Goal: Communication & Community: Answer question/provide support

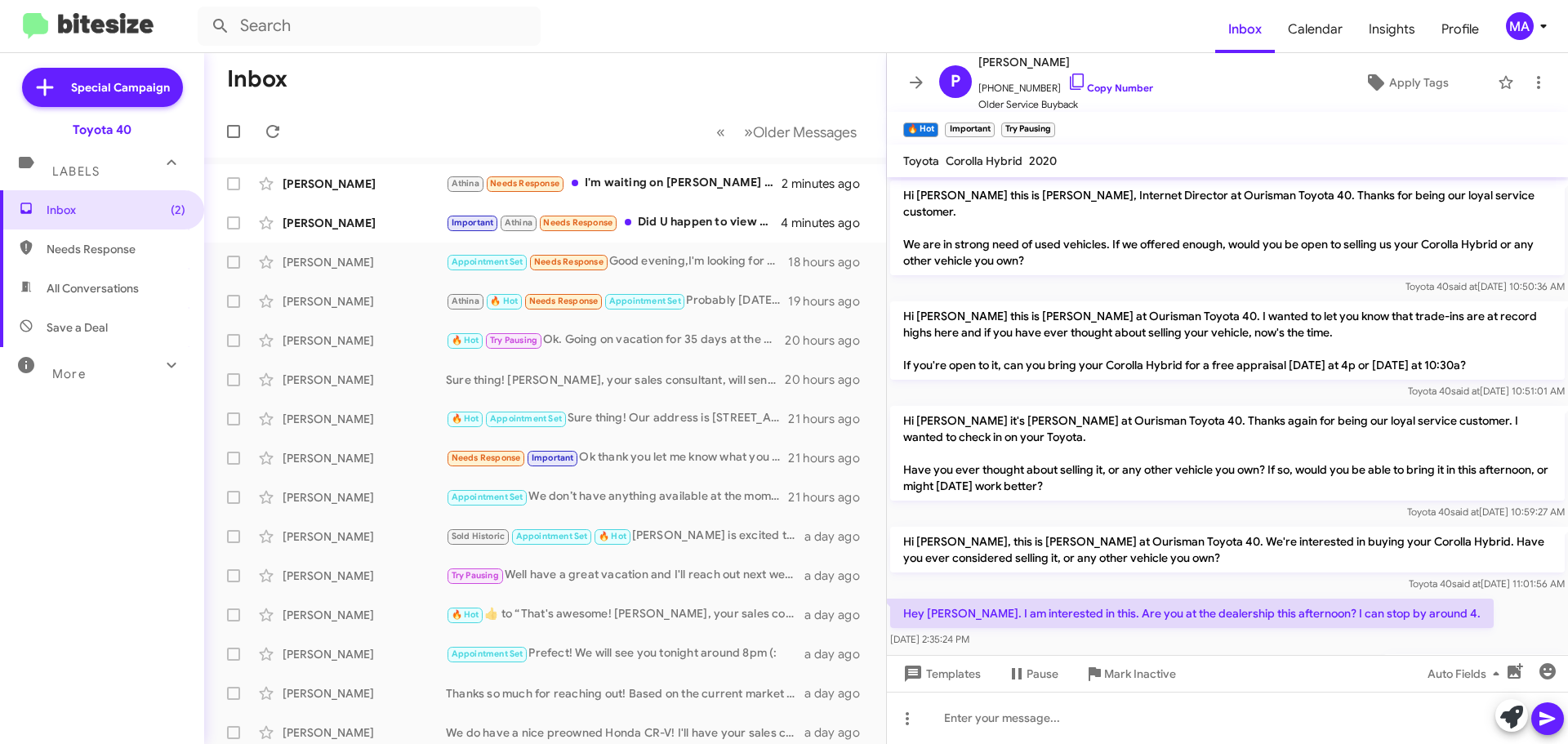
scroll to position [477, 0]
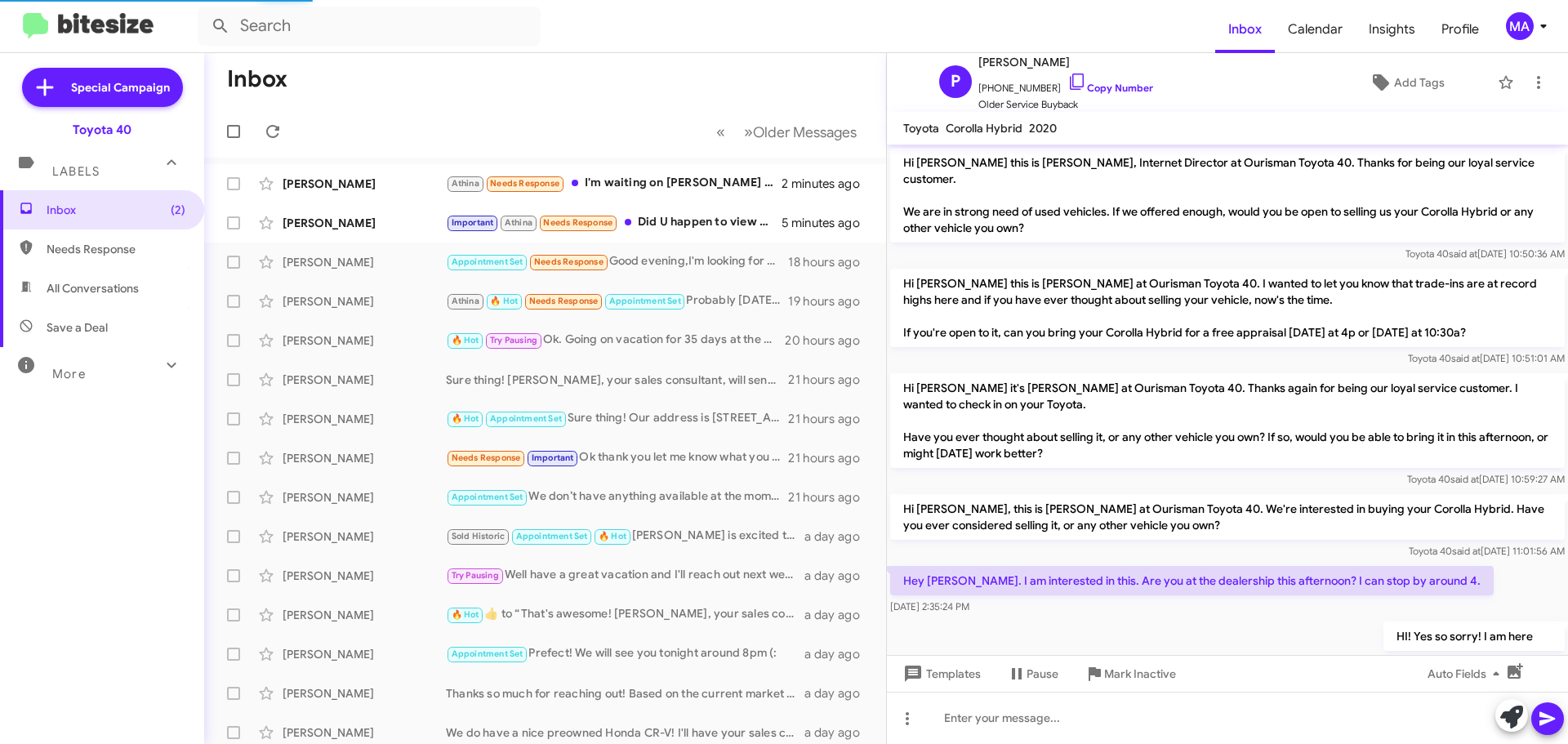
scroll to position [445, 0]
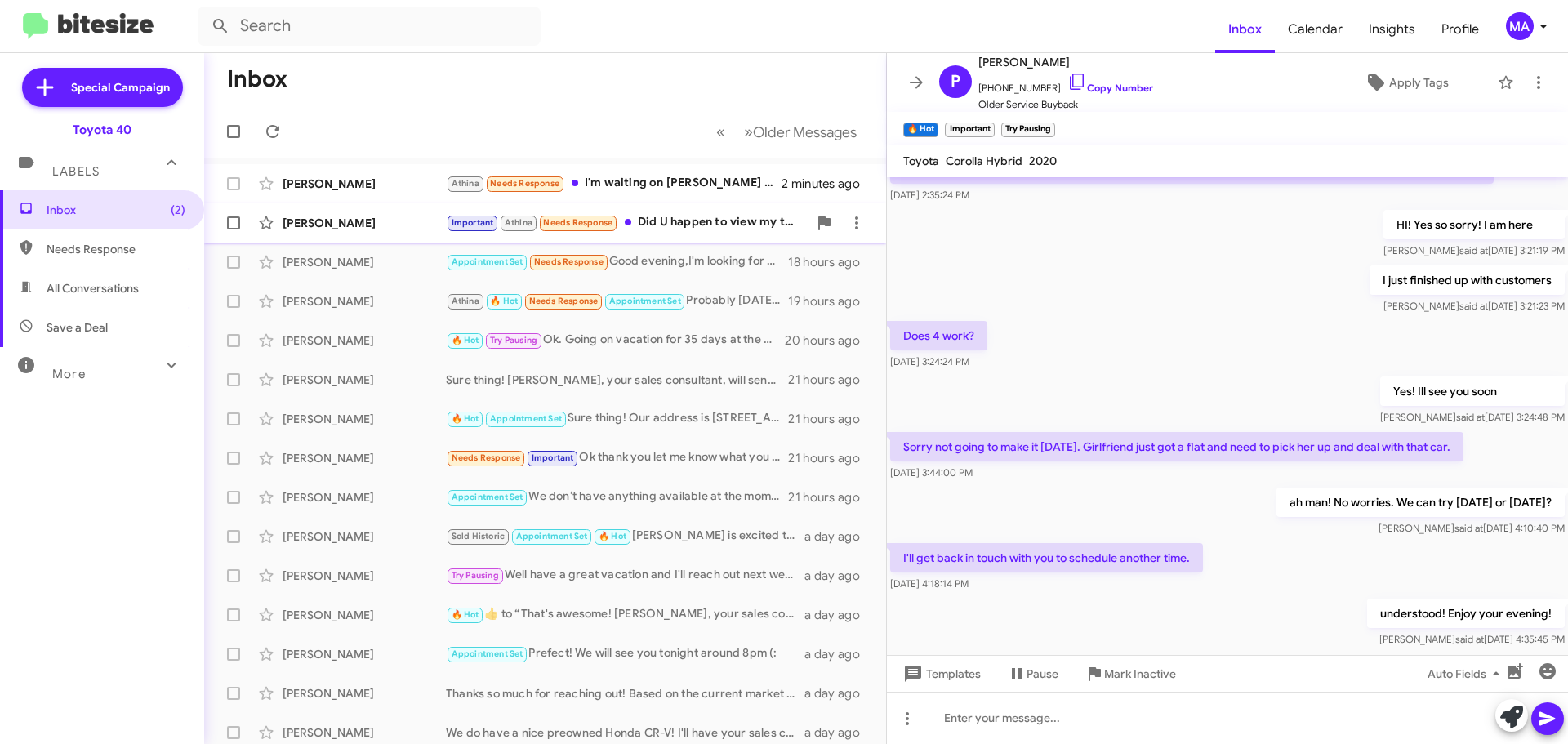
click at [705, 206] on span "Larry Wiseman Important Athina Needs Response Did U happen to view my text 2 U …" at bounding box center [545, 222] width 682 height 39
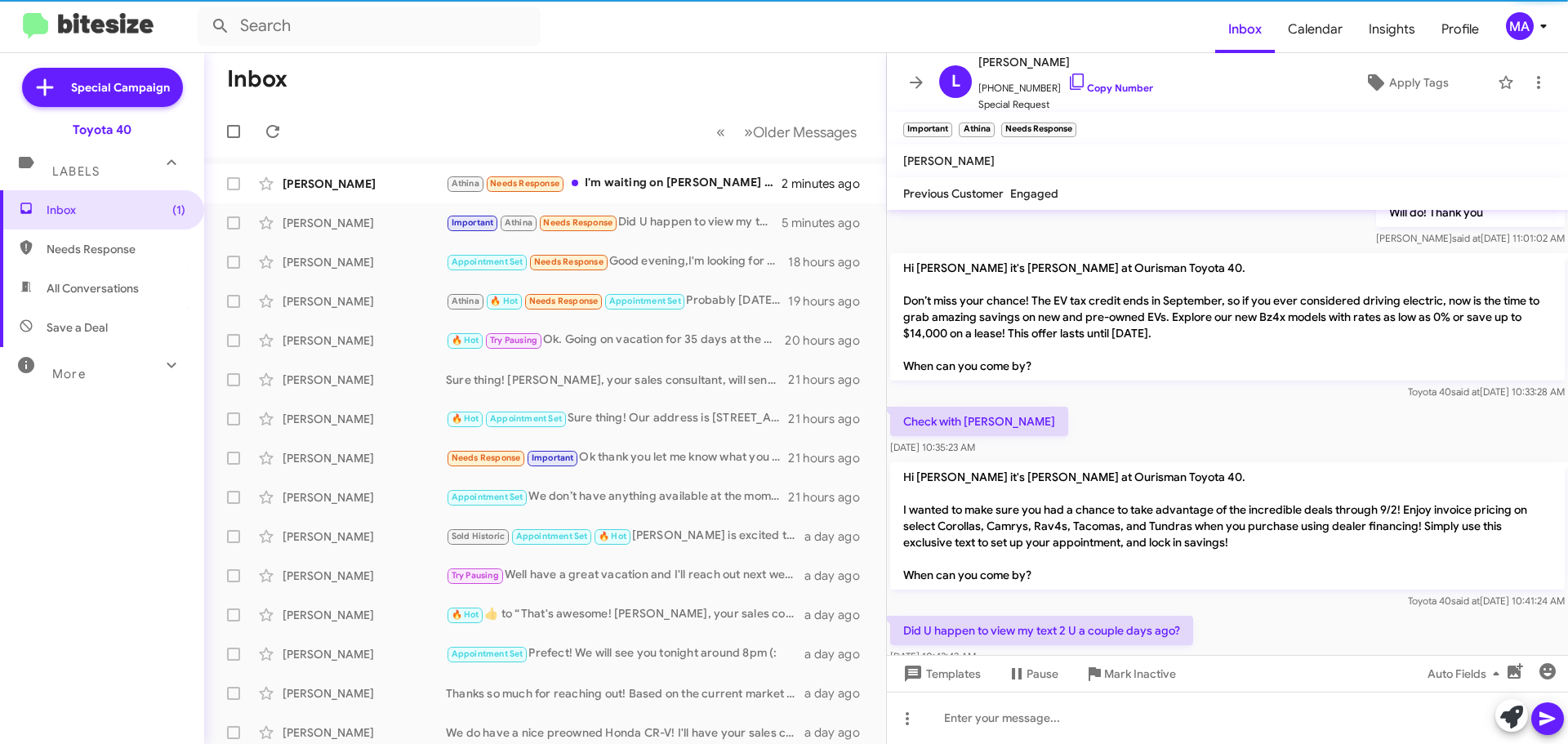
scroll to position [1067, 0]
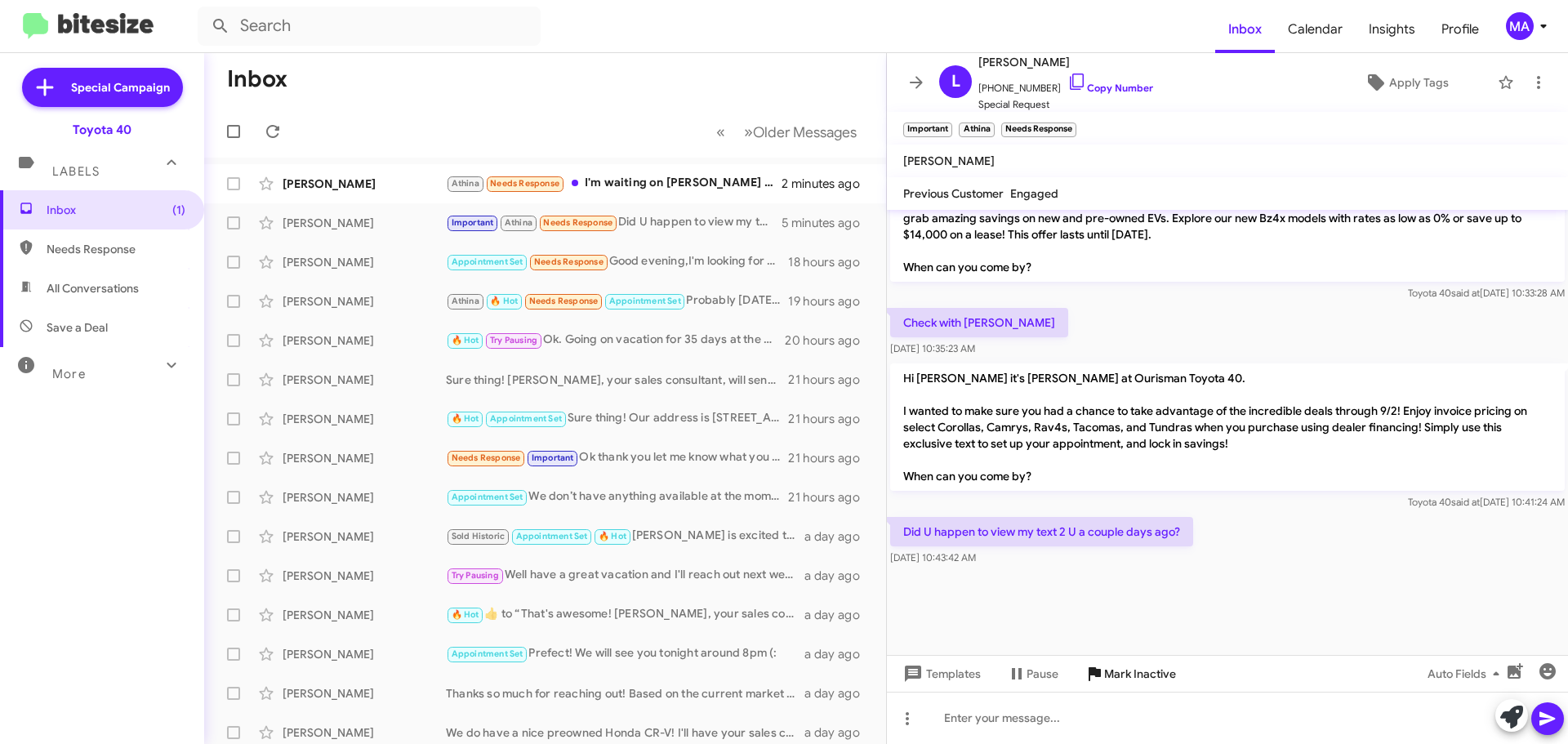
click at [1129, 673] on span "Mark Inactive" at bounding box center [1139, 674] width 72 height 30
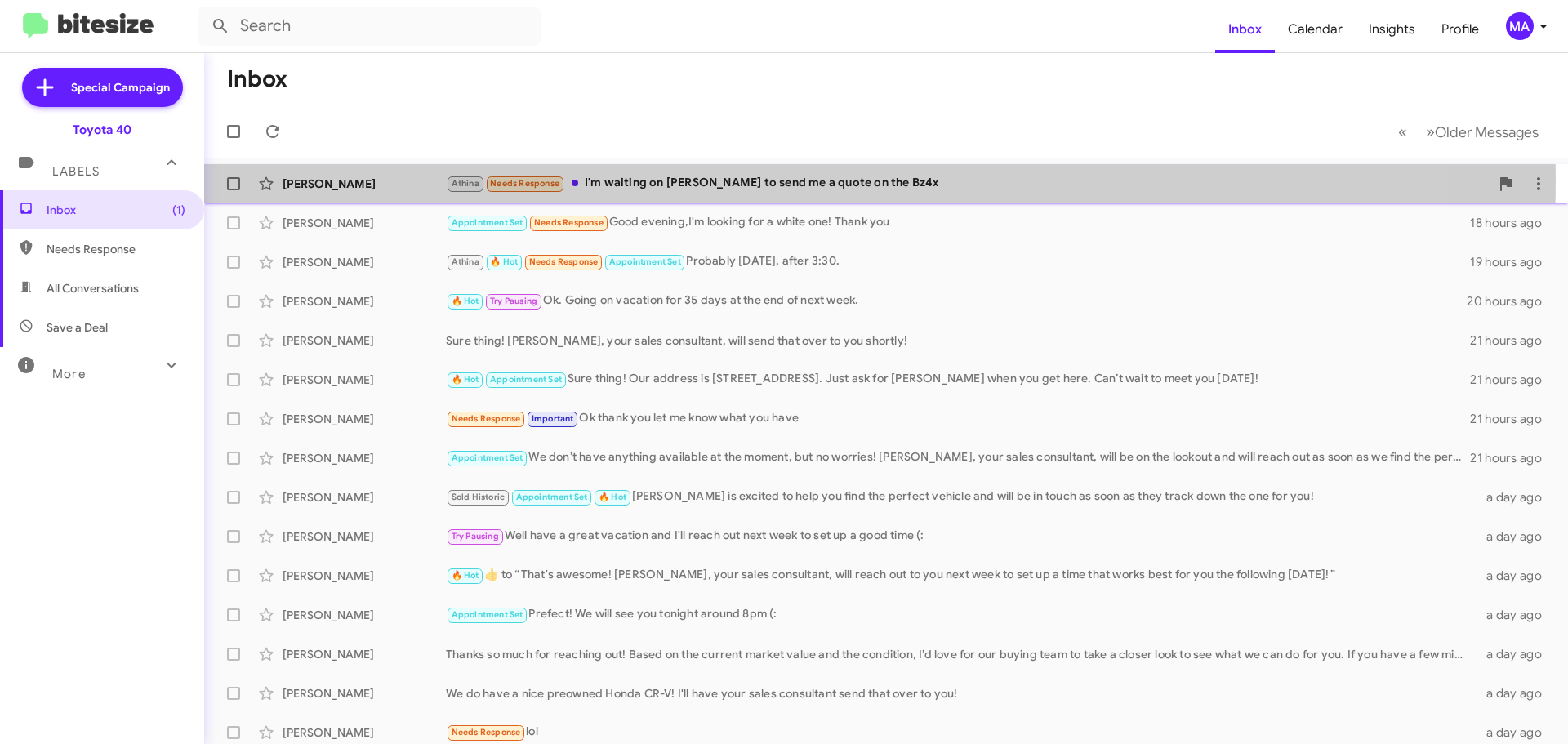
click at [672, 180] on div "Athina Needs Response I'm waiting on Kevin to send me a quote on the Bz4x" at bounding box center [966, 183] width 1043 height 19
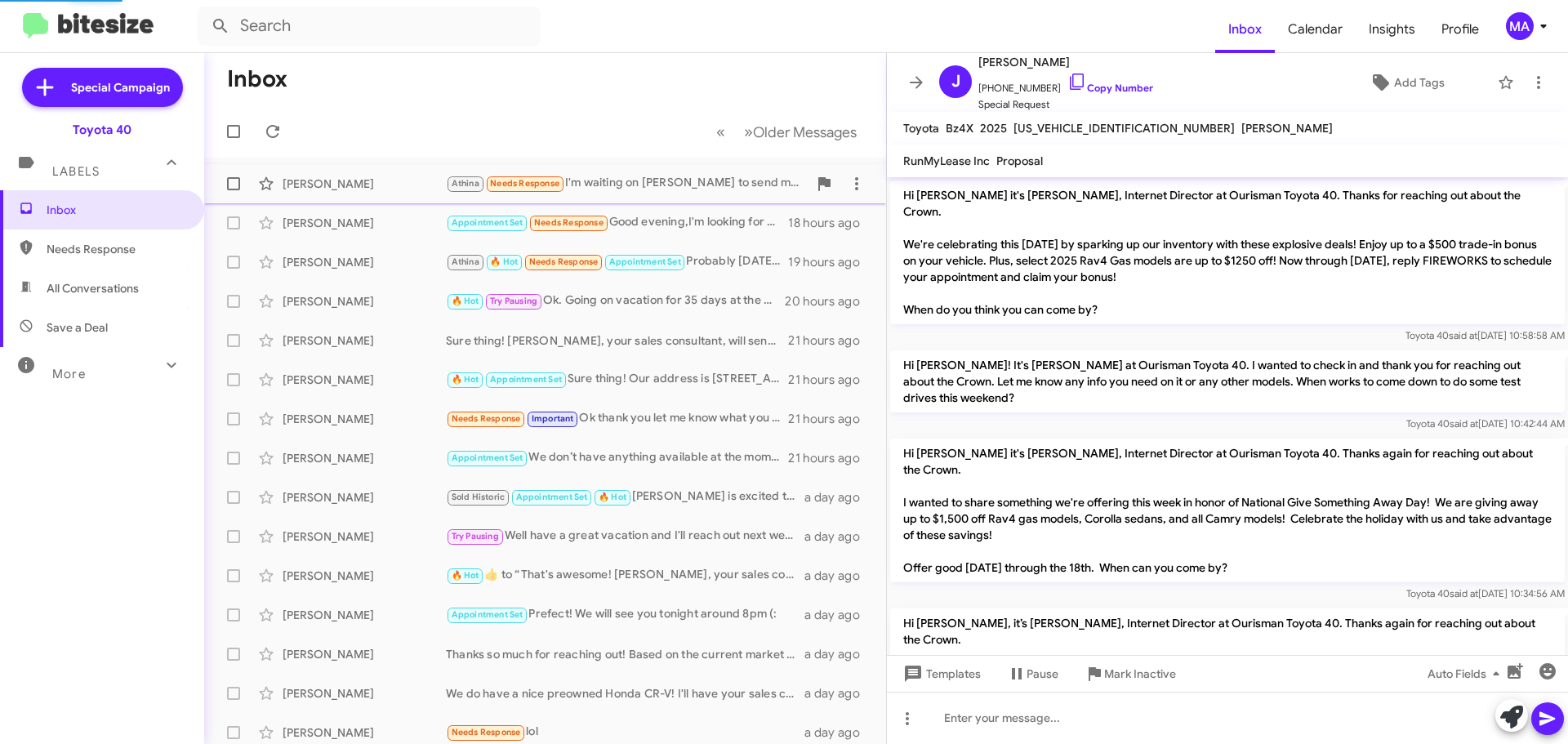
scroll to position [1620, 0]
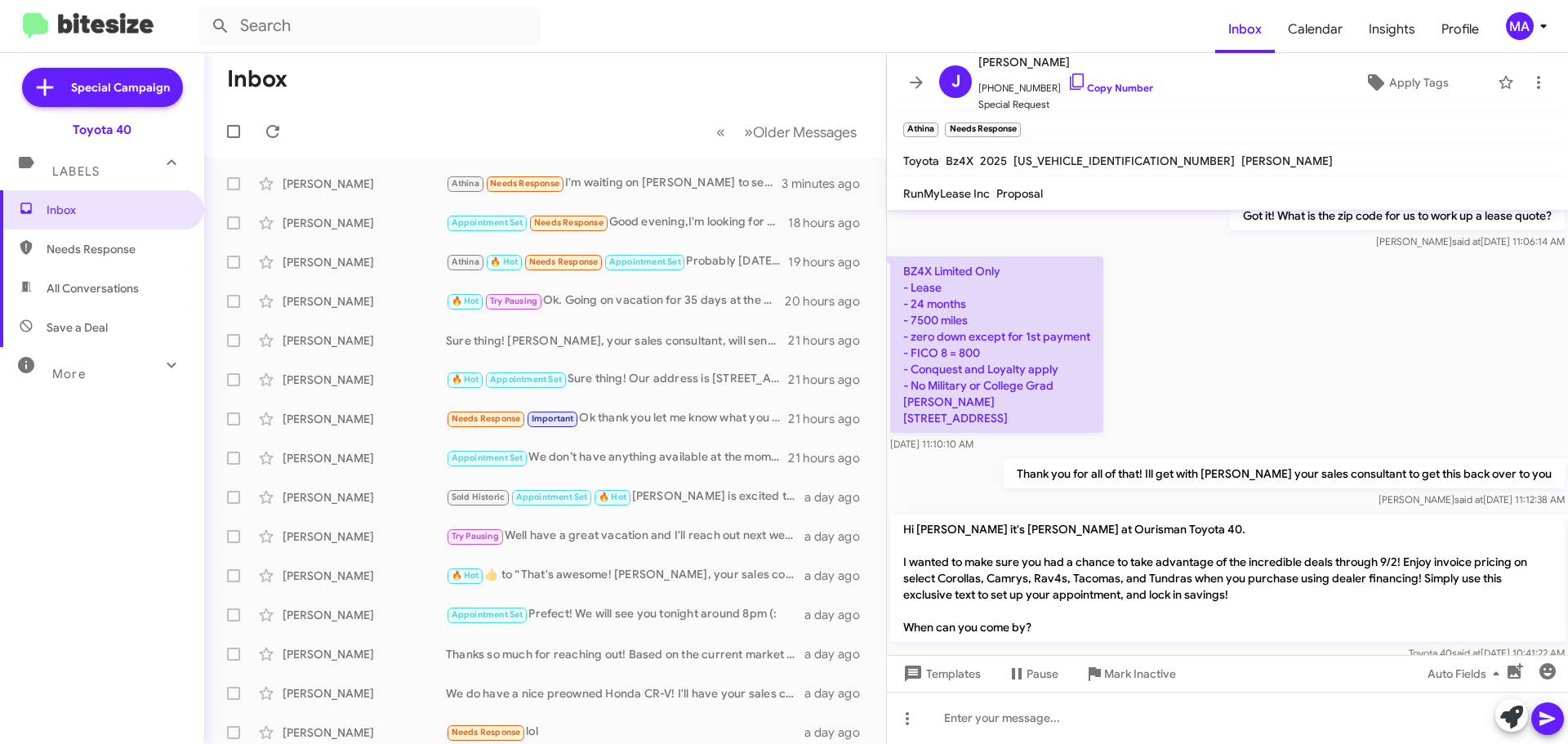
drag, startPoint x: 1052, startPoint y: 80, endPoint x: 899, endPoint y: 64, distance: 153.8
click at [1070, 80] on icon at bounding box center [1077, 82] width 14 height 16
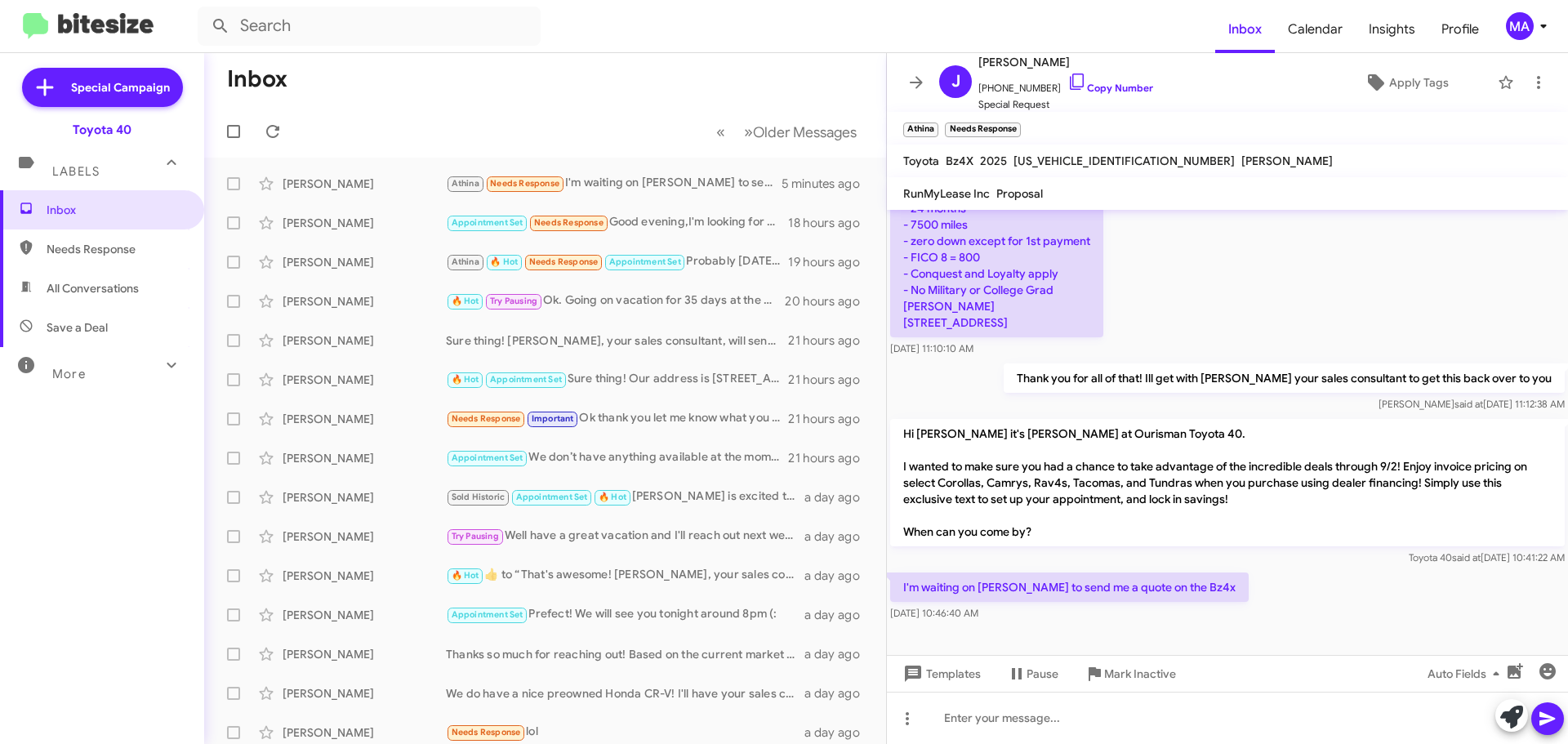
scroll to position [1719, 0]
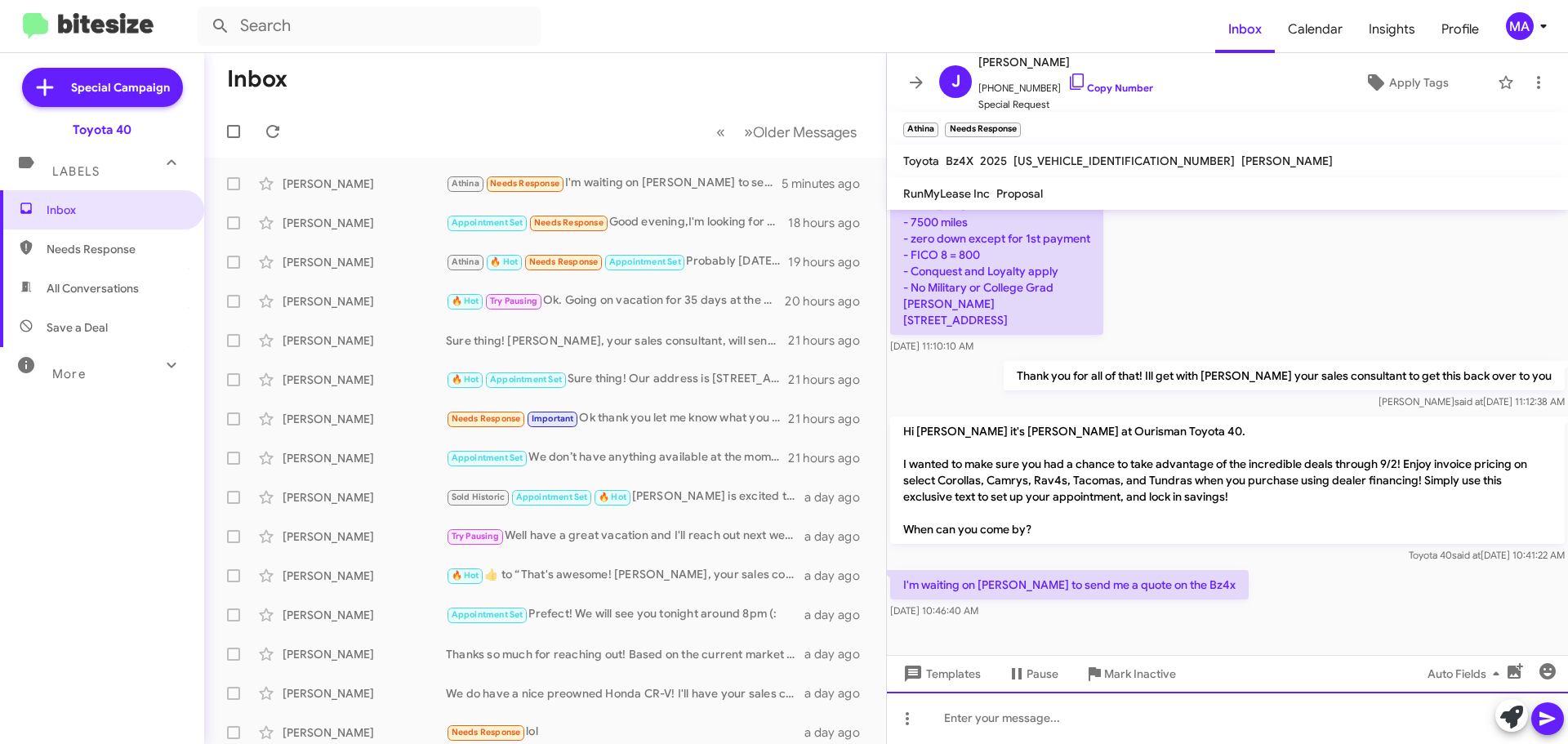
click at [1056, 721] on div at bounding box center [1227, 717] width 681 height 53
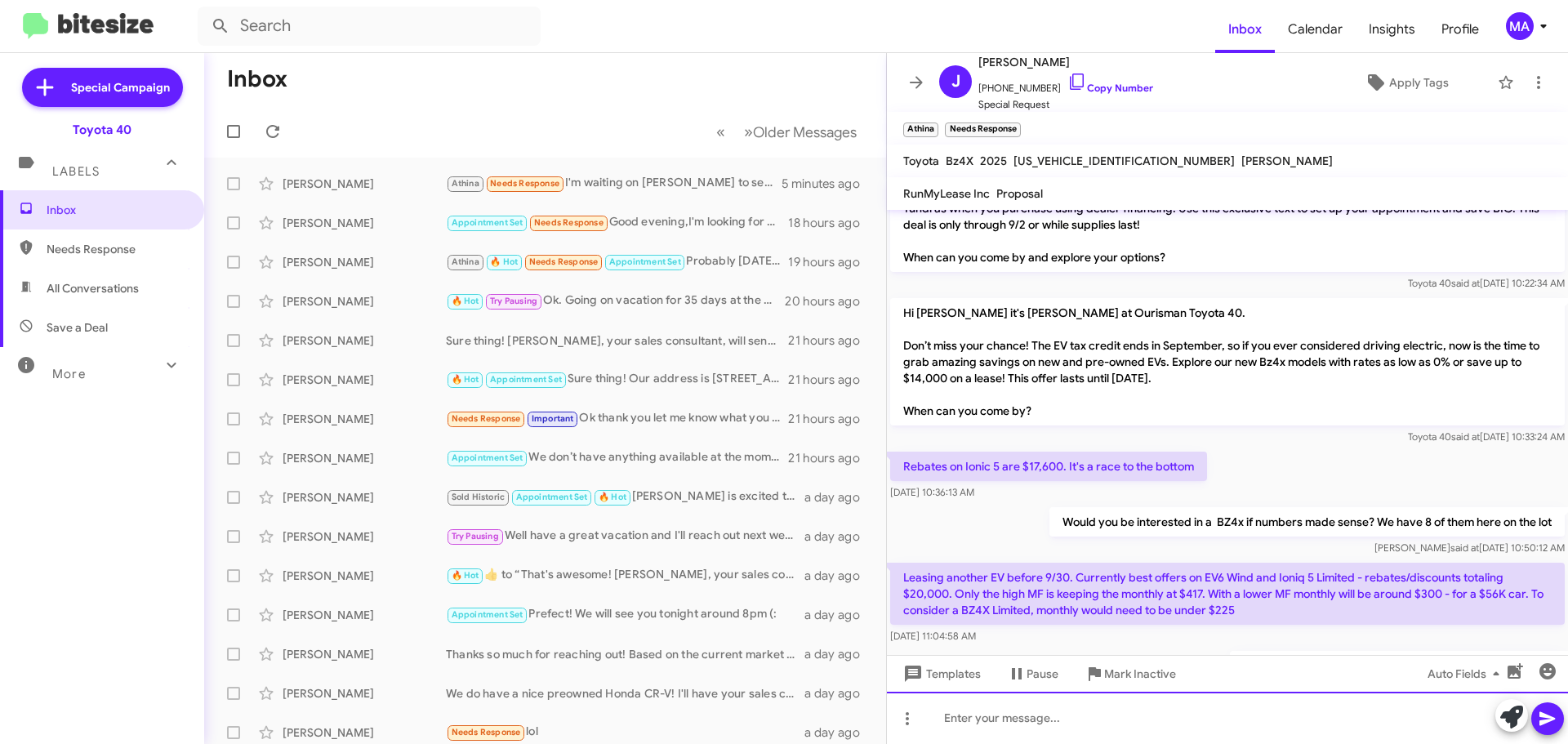
scroll to position [1679, 0]
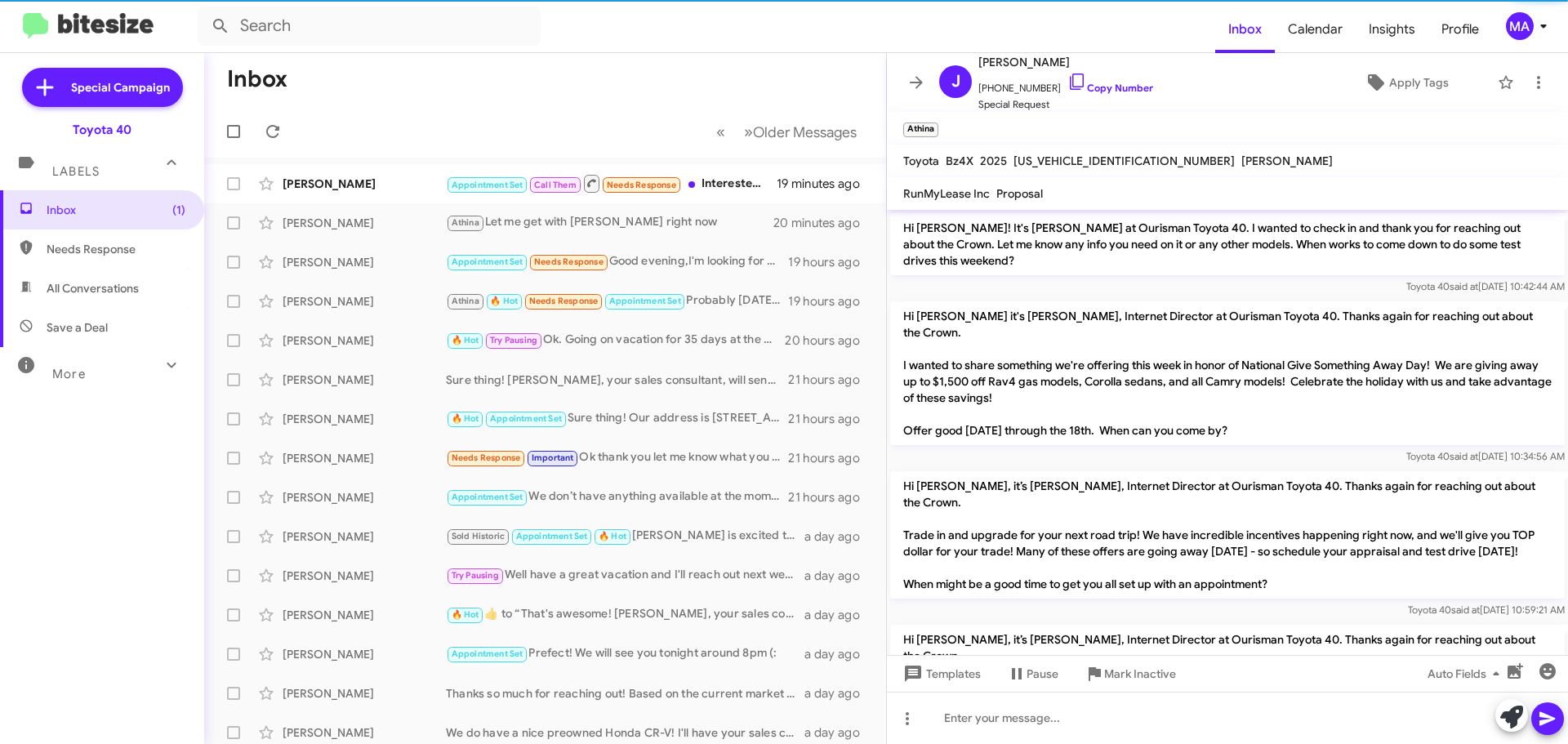
scroll to position [1620, 0]
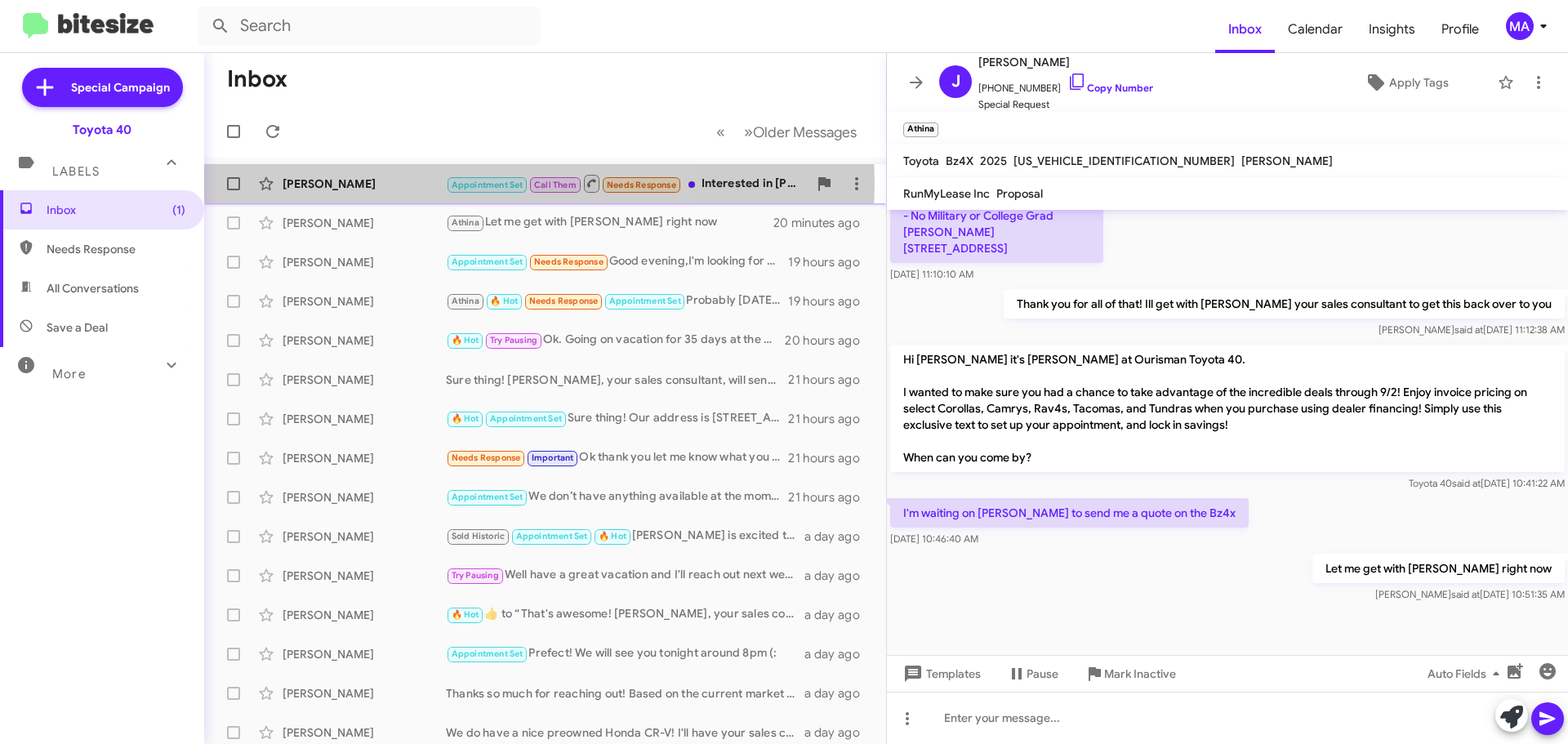
click at [369, 183] on div "[PERSON_NAME]" at bounding box center [364, 184] width 163 height 16
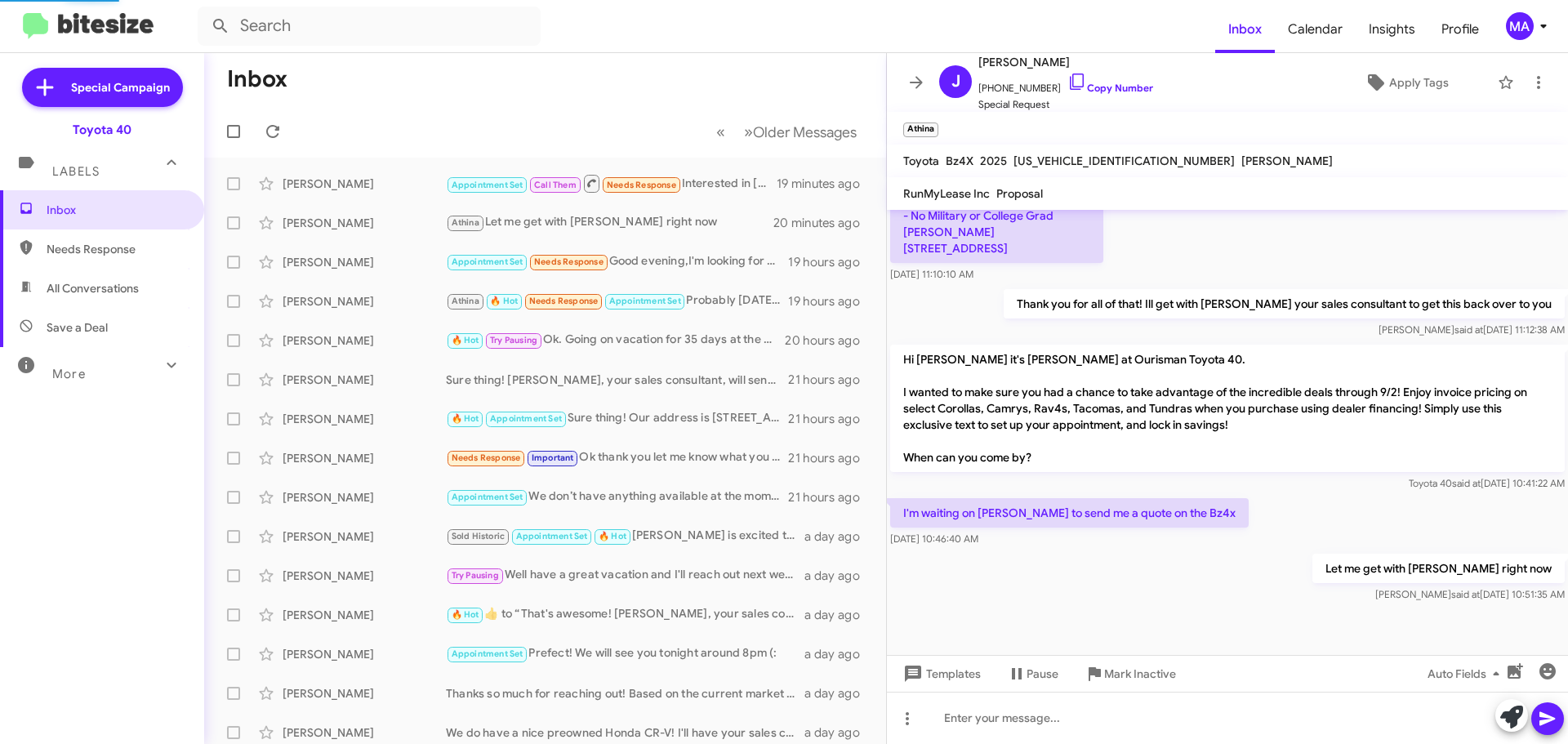
scroll to position [1015, 0]
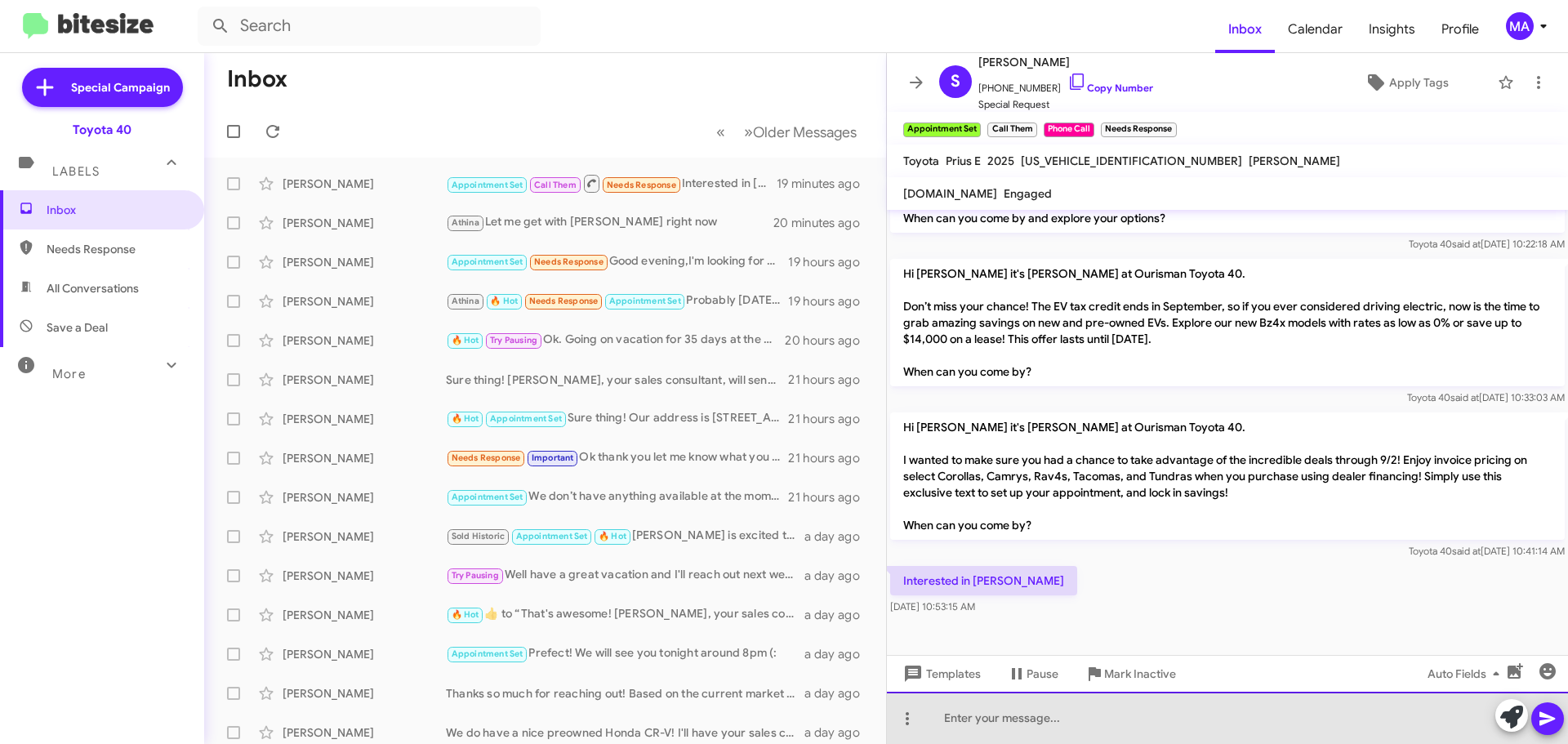
click at [1025, 721] on div at bounding box center [1227, 717] width 681 height 53
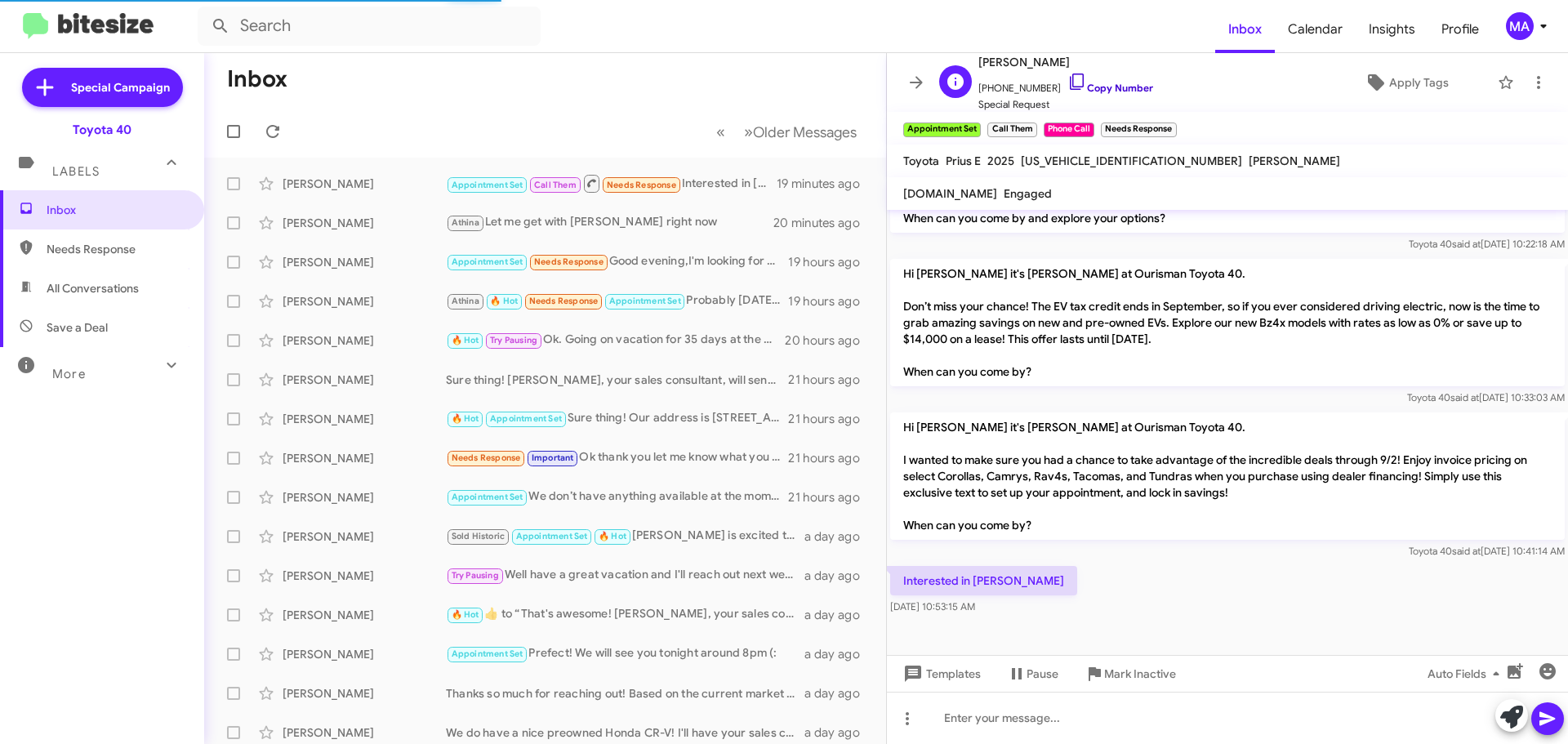
click at [1048, 76] on span "+13143744554 Copy Number" at bounding box center [1066, 84] width 175 height 25
click at [1067, 80] on icon at bounding box center [1077, 82] width 20 height 20
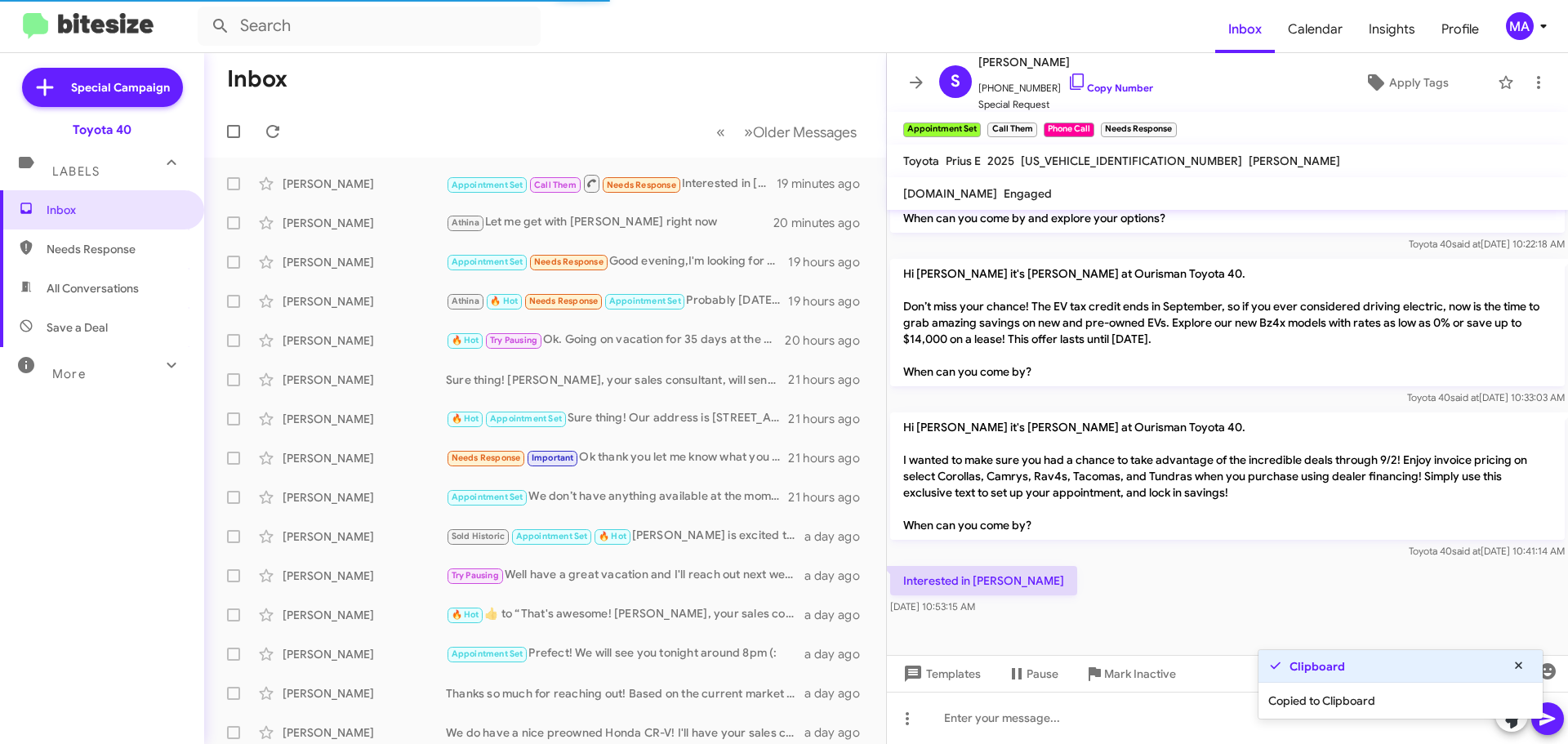
scroll to position [0, 0]
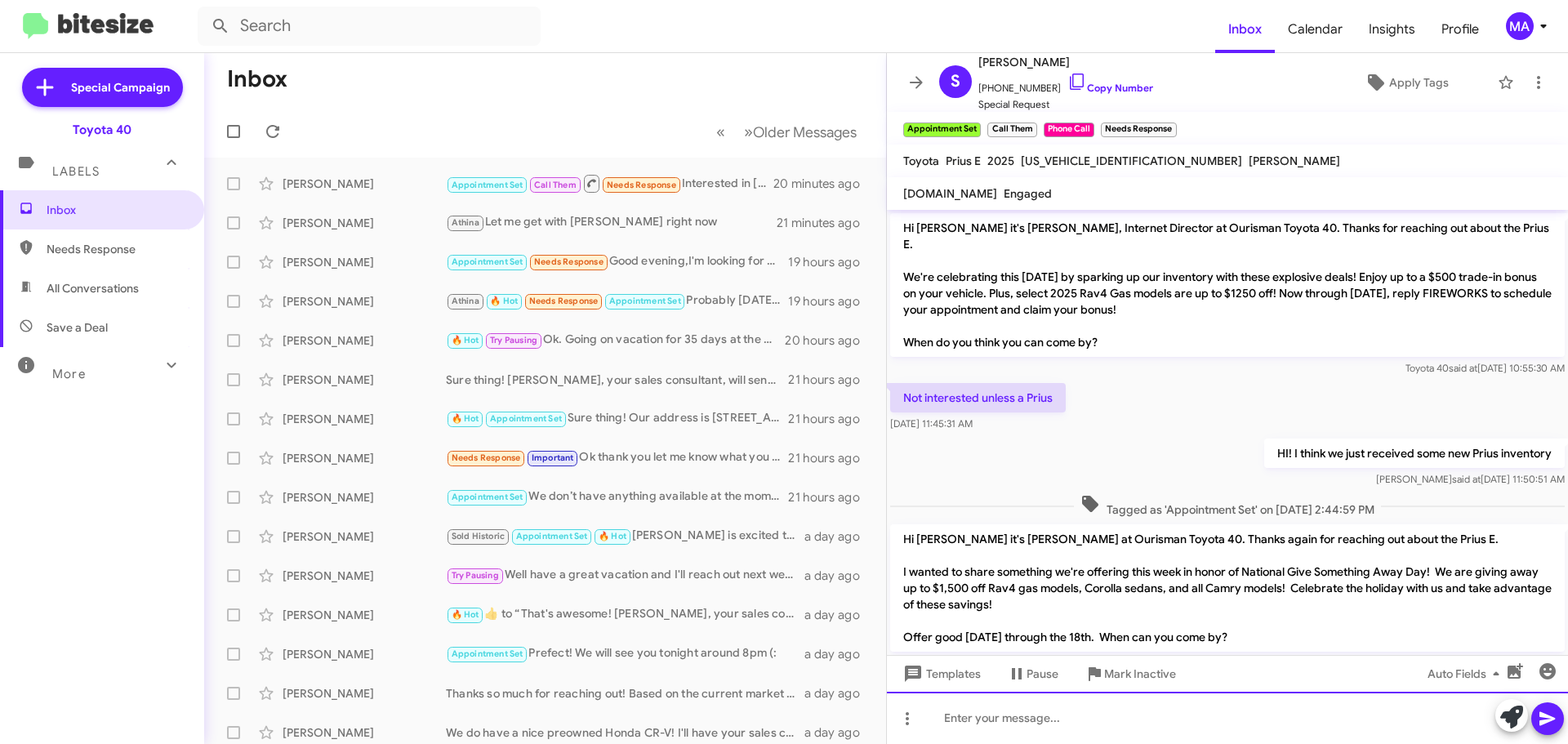
click at [985, 712] on div at bounding box center [1227, 717] width 681 height 53
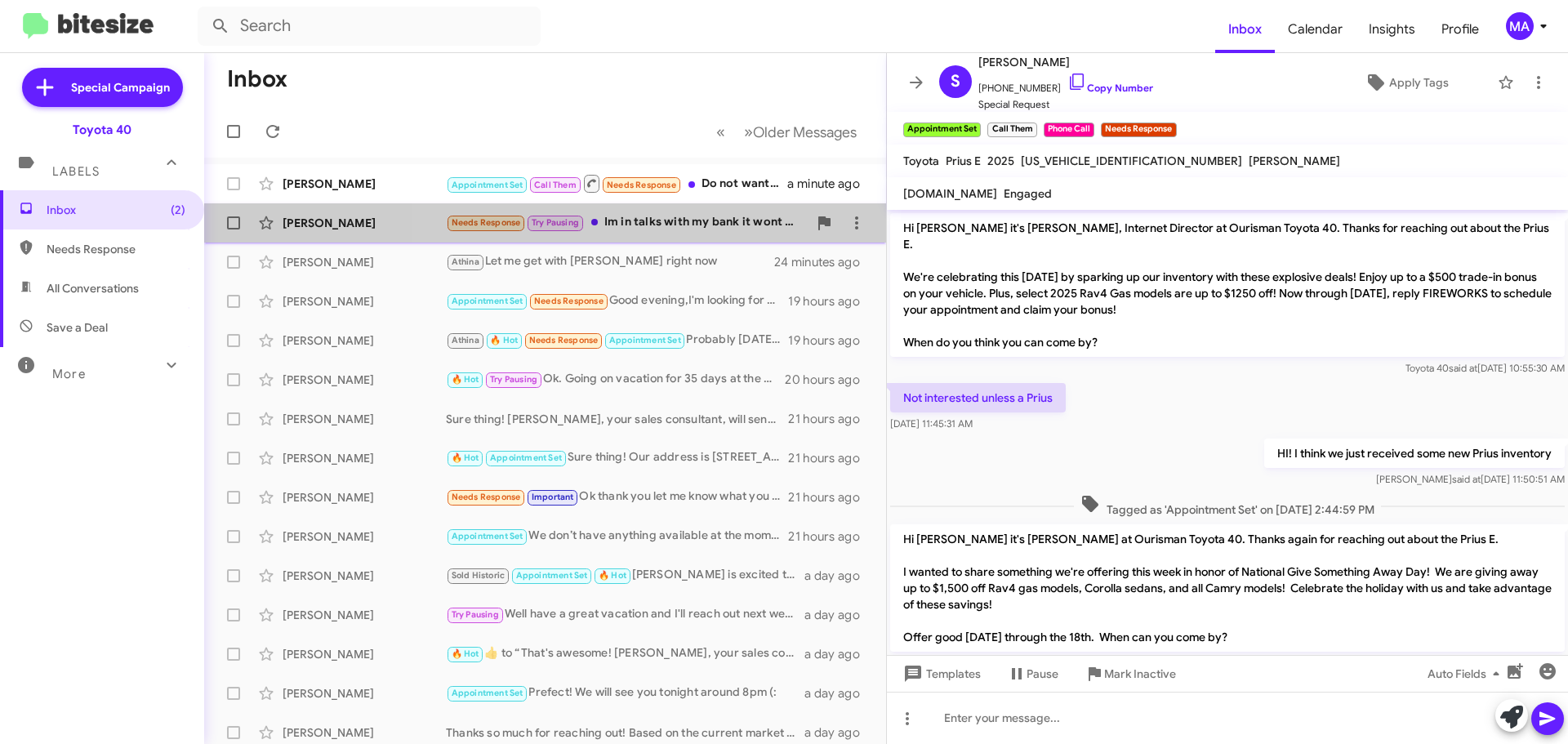
click at [682, 218] on div "Needs Response Try Pausing Im in talks with my bank it wont be till next week" at bounding box center [626, 222] width 362 height 19
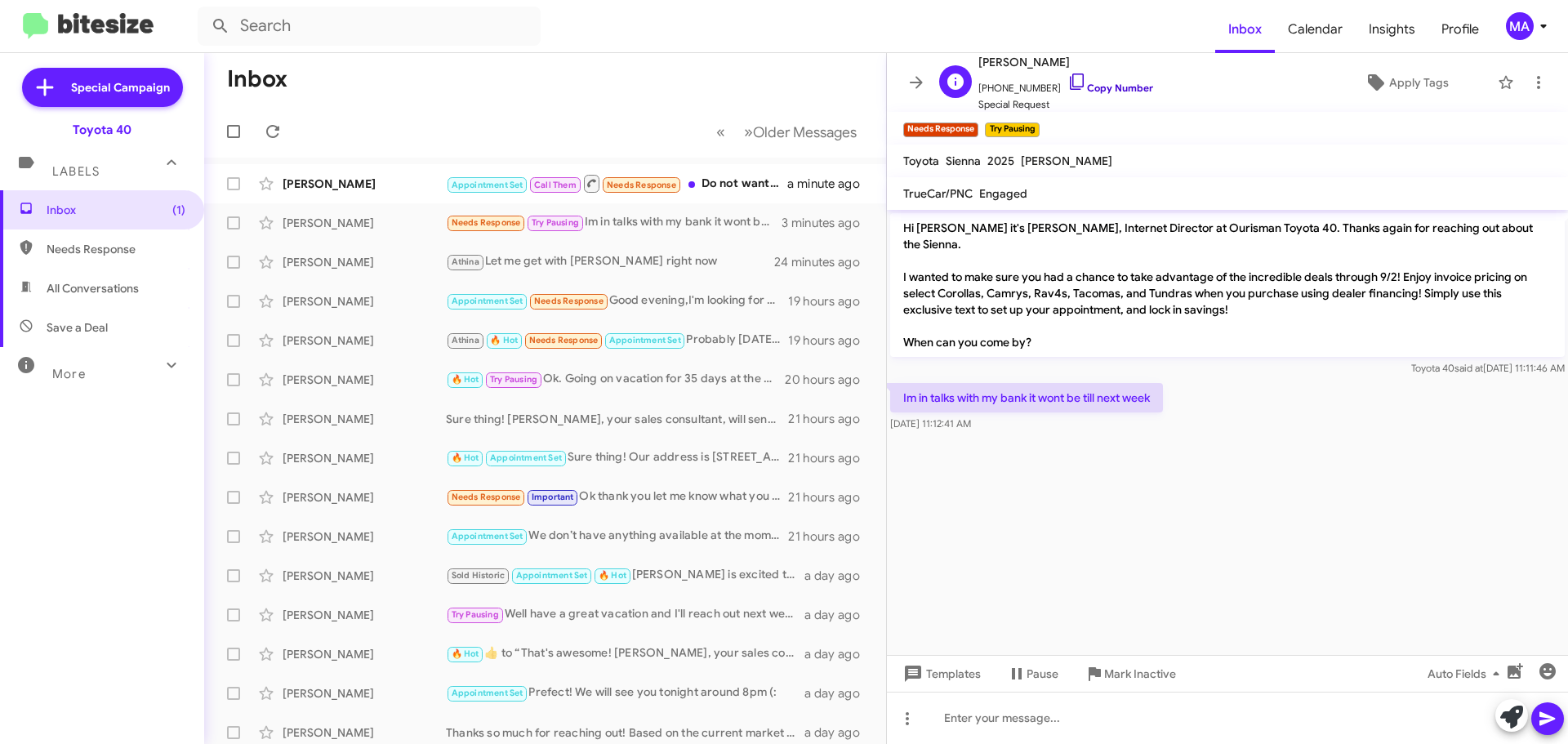
click at [1067, 85] on icon at bounding box center [1077, 82] width 20 height 20
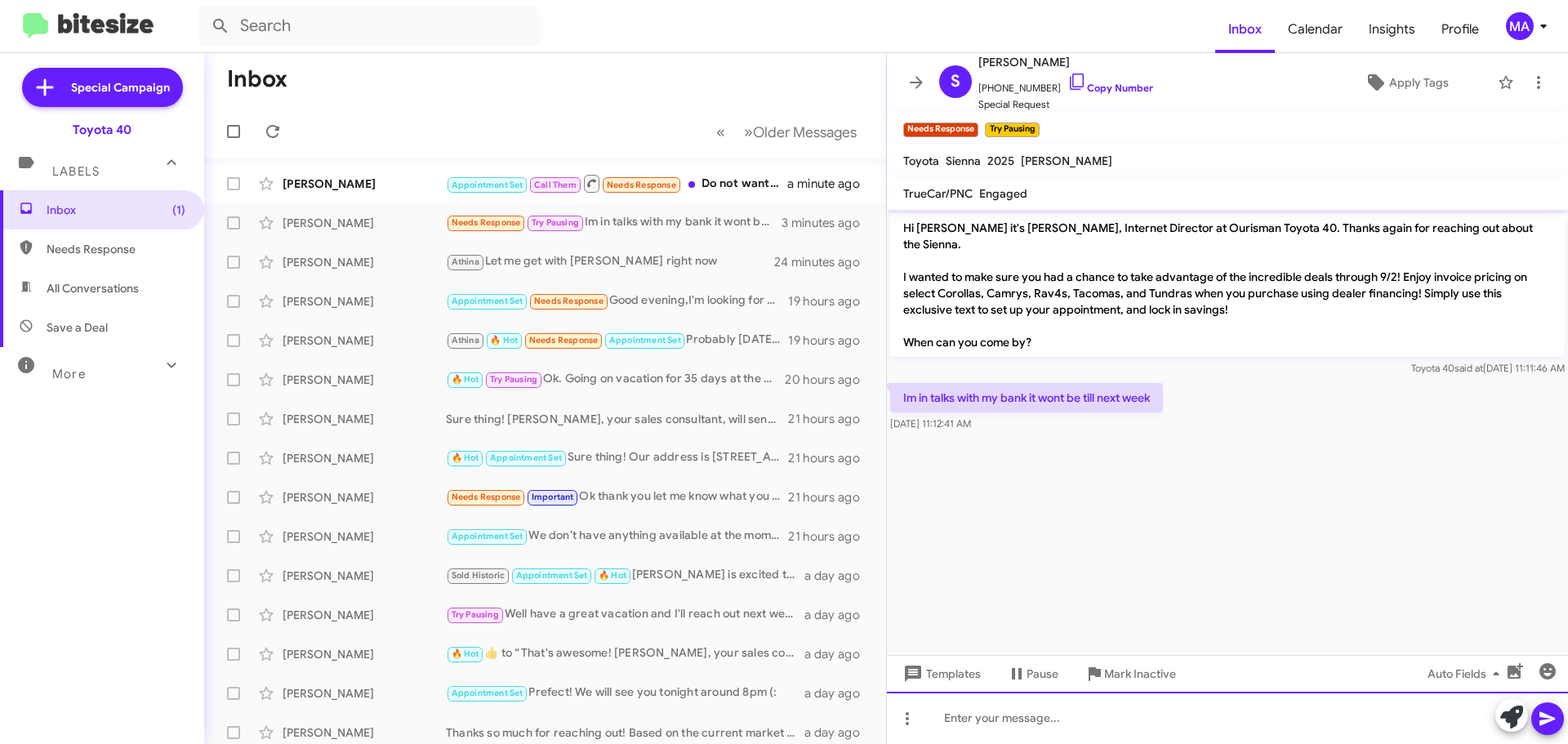
click at [1031, 703] on div at bounding box center [1227, 717] width 681 height 53
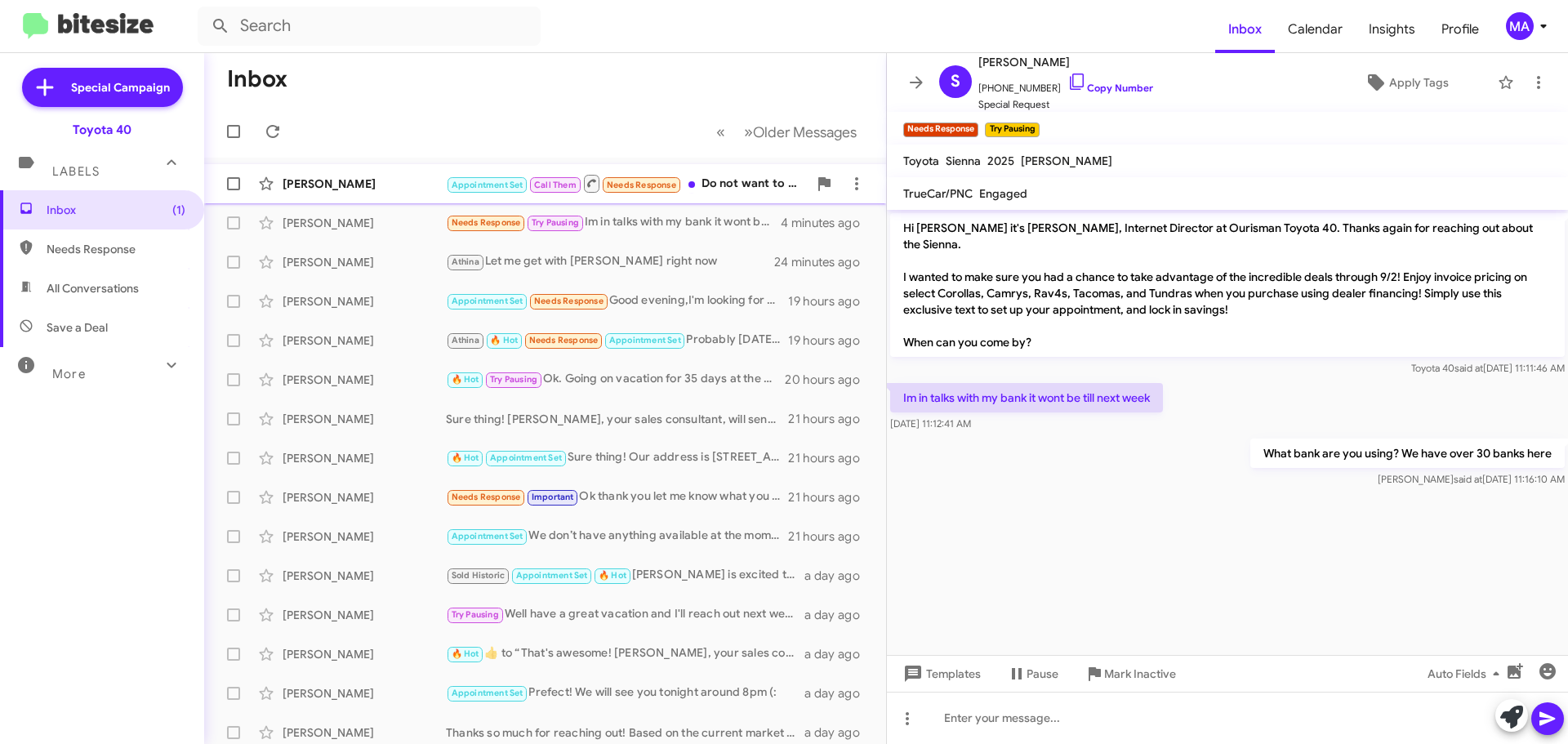
click at [358, 175] on div "Susan Feldman Appointment Set Call Them Needs Response Do not want to plug-in w…" at bounding box center [544, 183] width 655 height 33
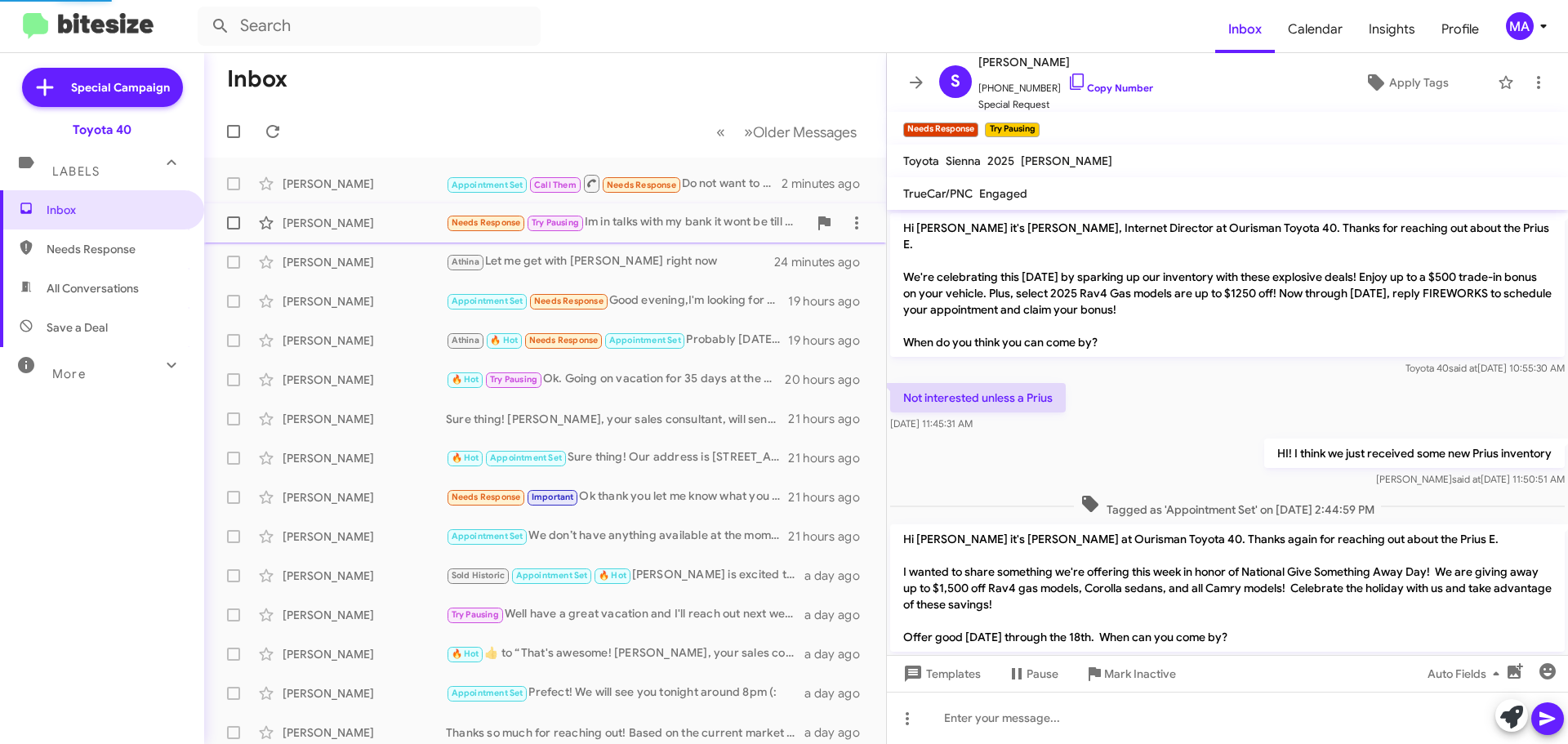
scroll to position [1209, 0]
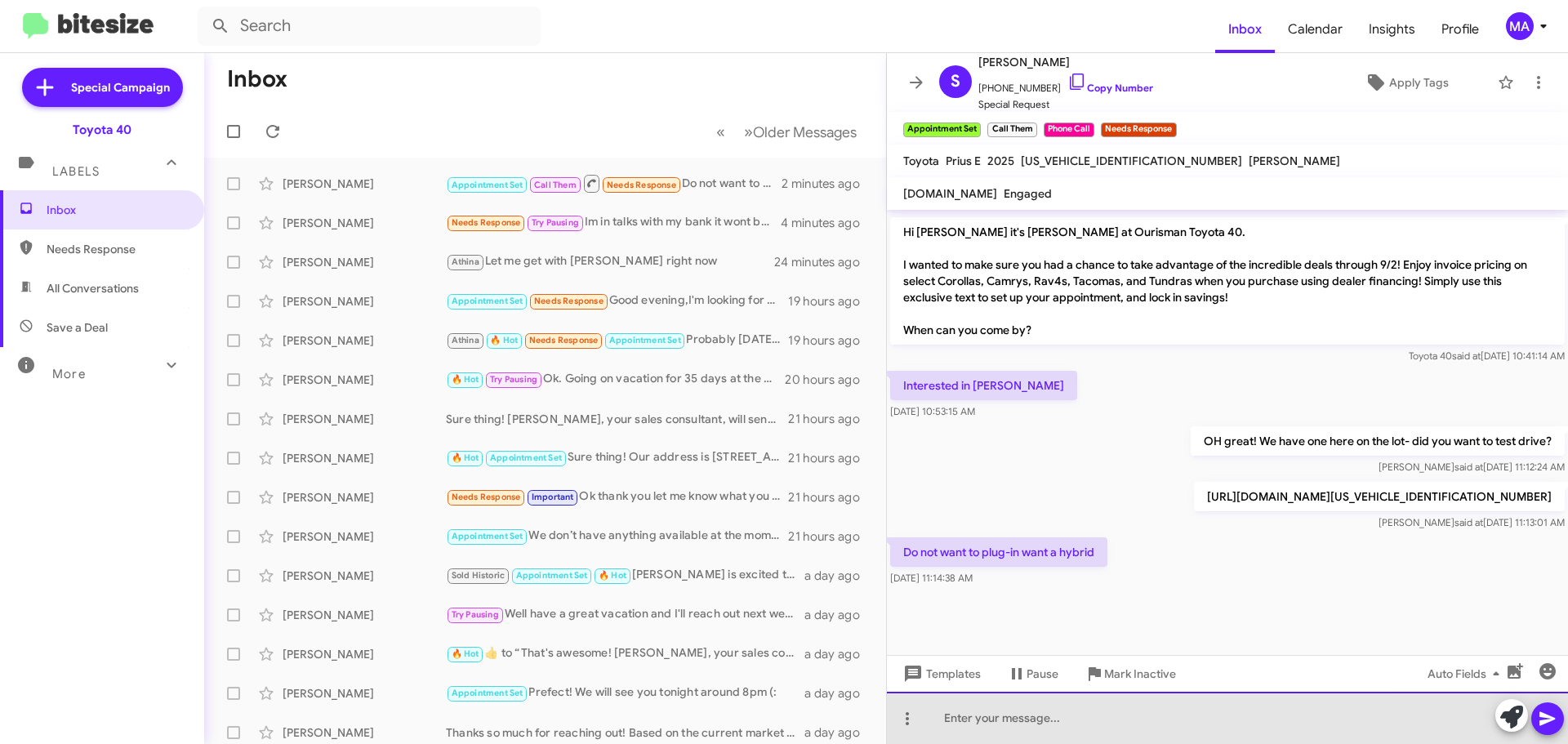
click at [1064, 716] on div at bounding box center [1227, 717] width 681 height 53
click at [967, 722] on div at bounding box center [1227, 717] width 681 height 53
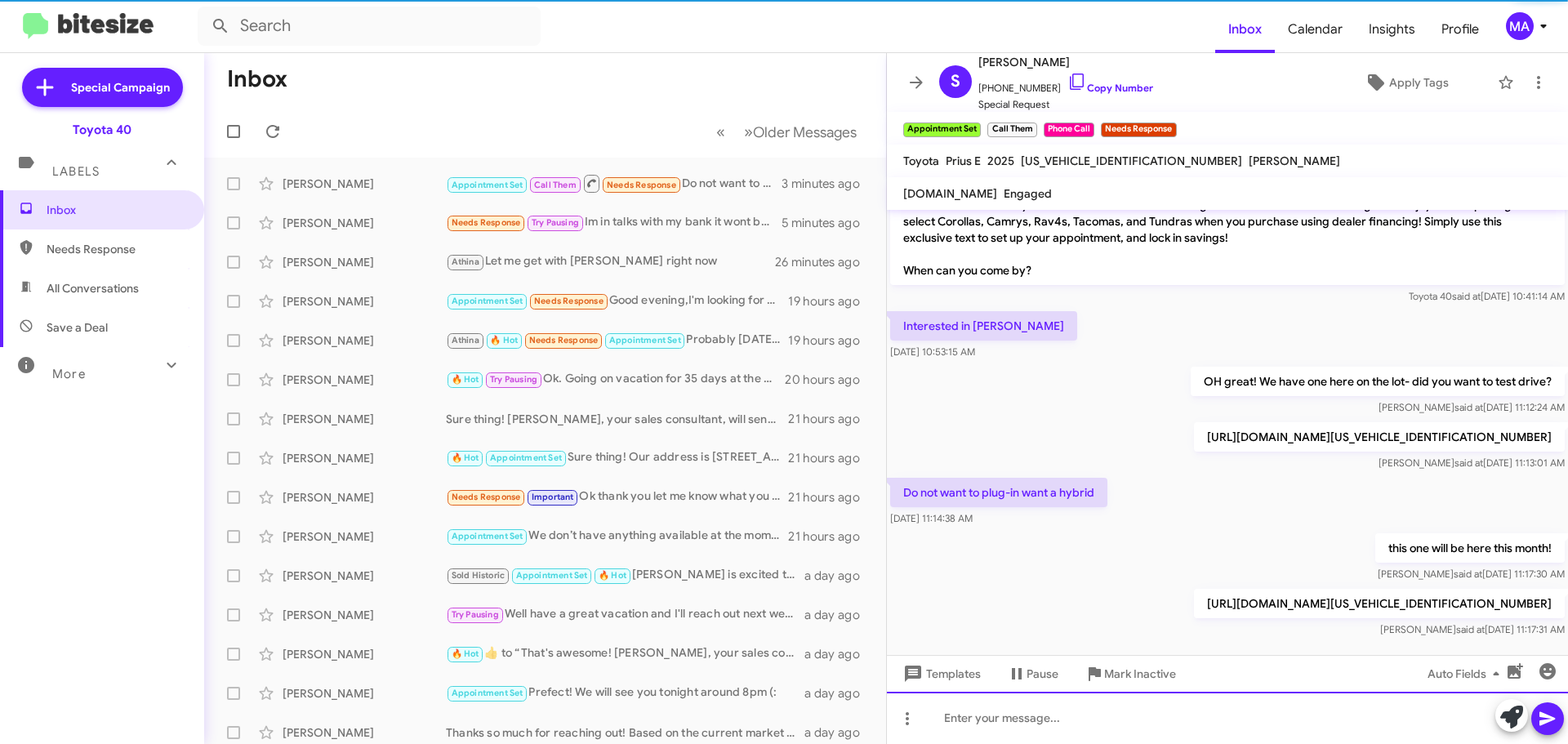
scroll to position [0, 0]
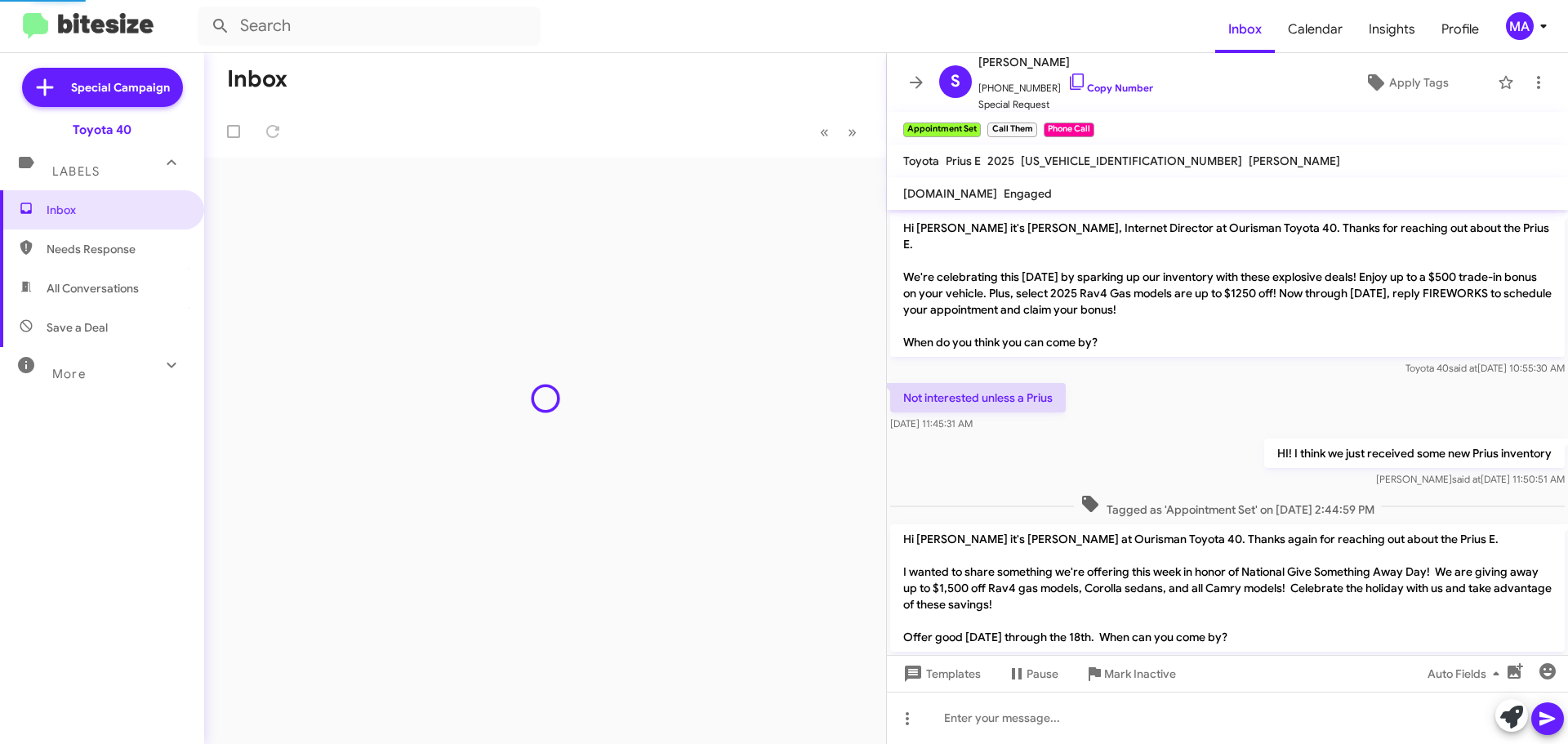
scroll to position [1313, 0]
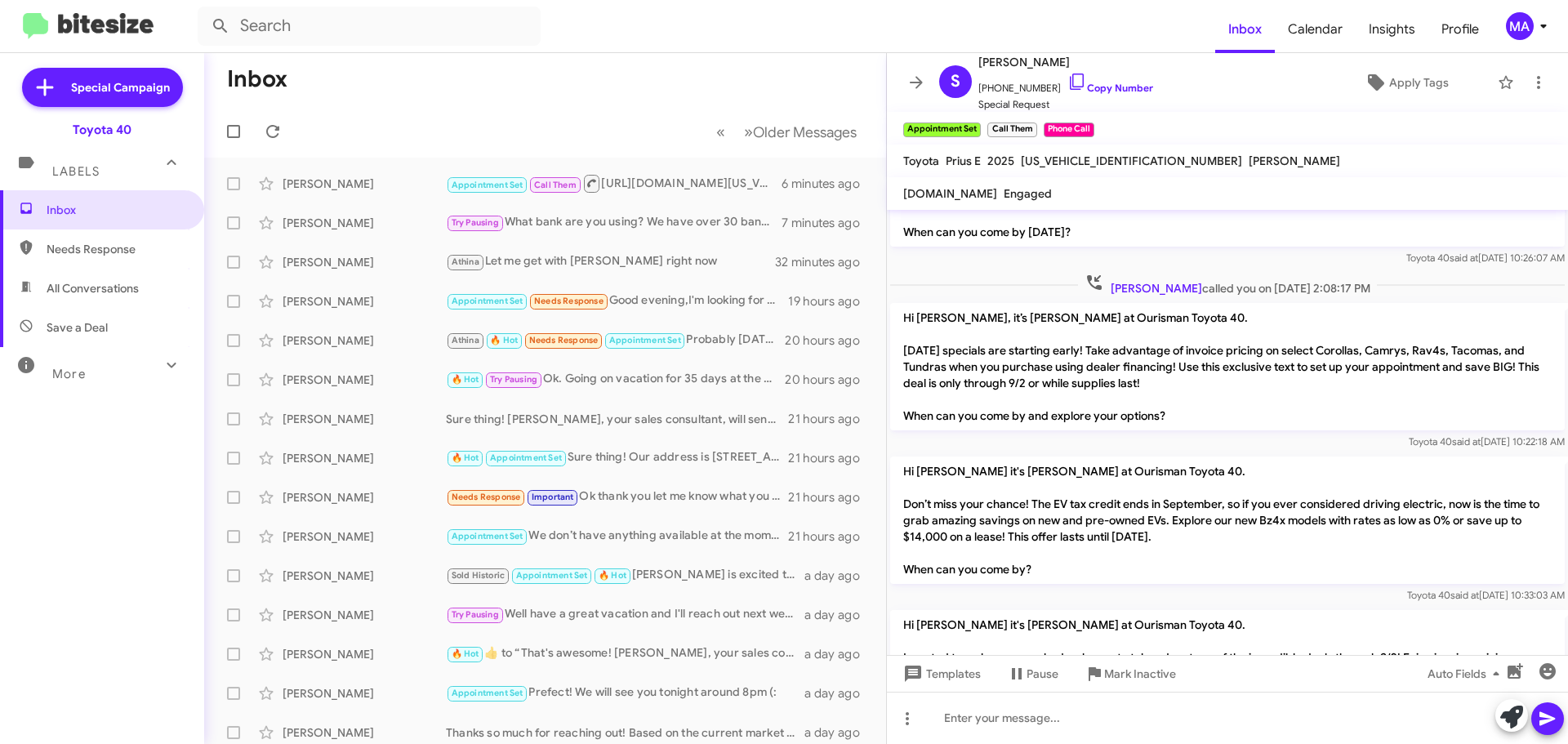
scroll to position [1225, 0]
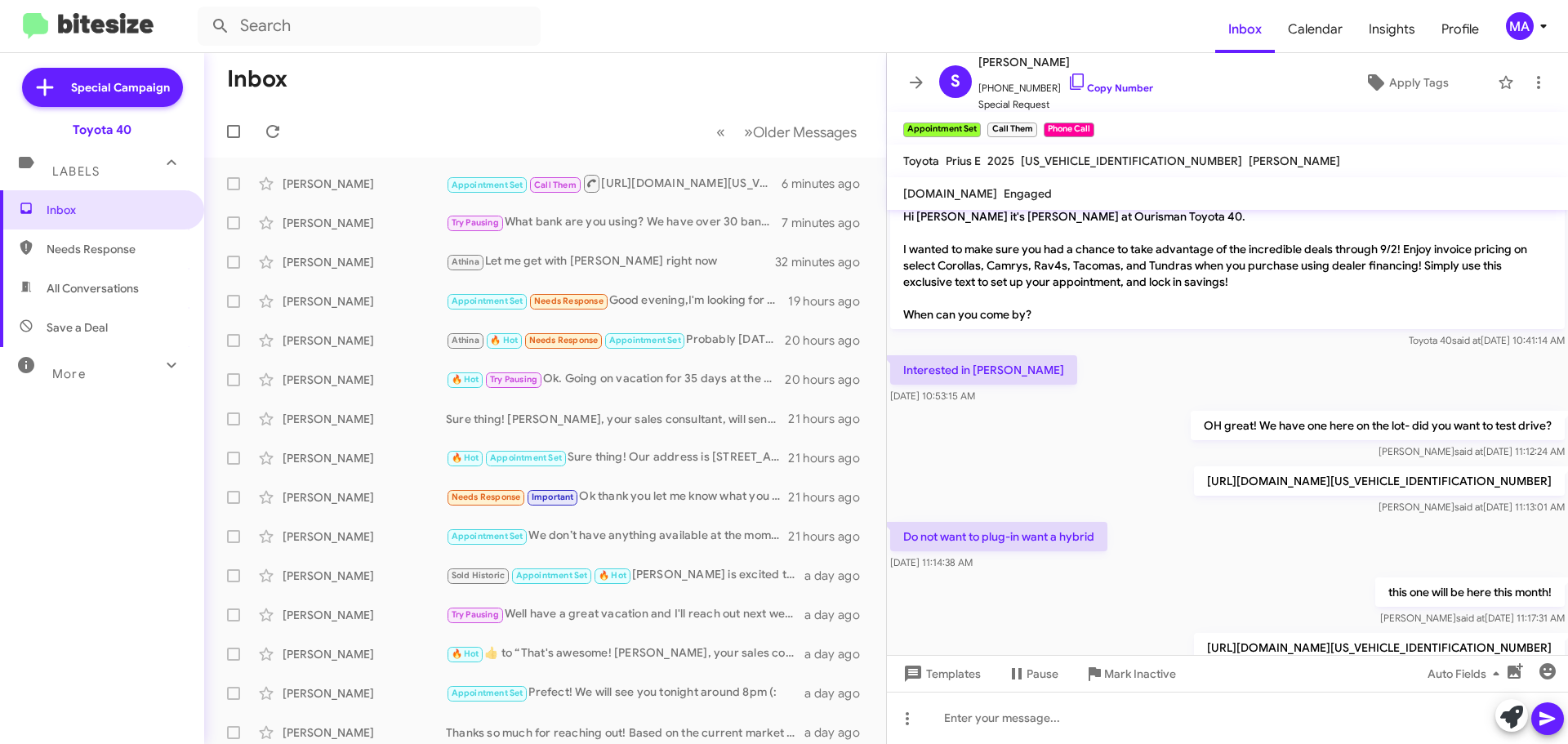
click at [78, 249] on span "Needs Response" at bounding box center [116, 249] width 139 height 16
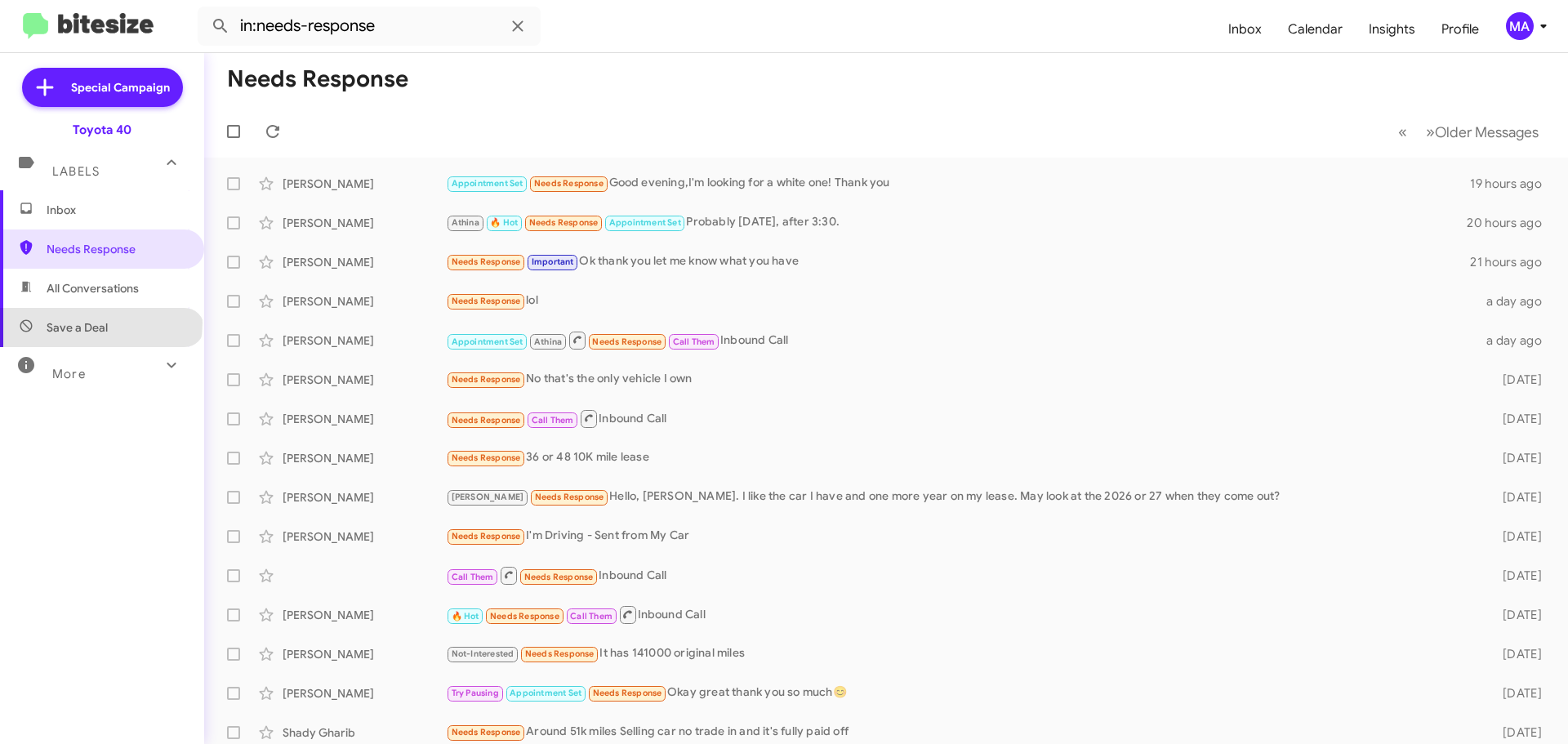
click at [99, 322] on span "Save a Deal" at bounding box center [78, 327] width 62 height 16
type input "in:not-interested"
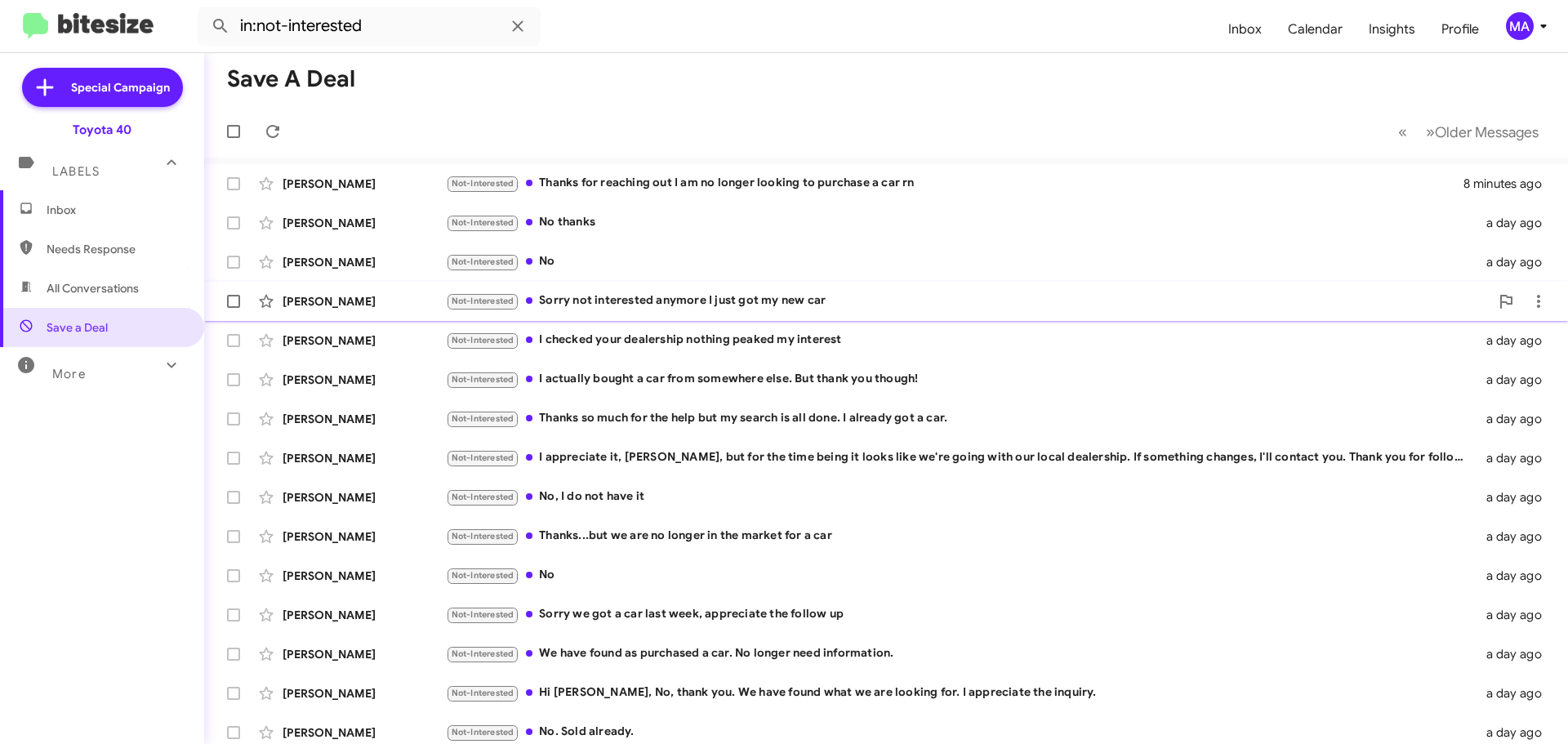
click at [637, 296] on div "Not-Interested Sorry not interested anymore I just got my new car" at bounding box center [966, 300] width 1043 height 19
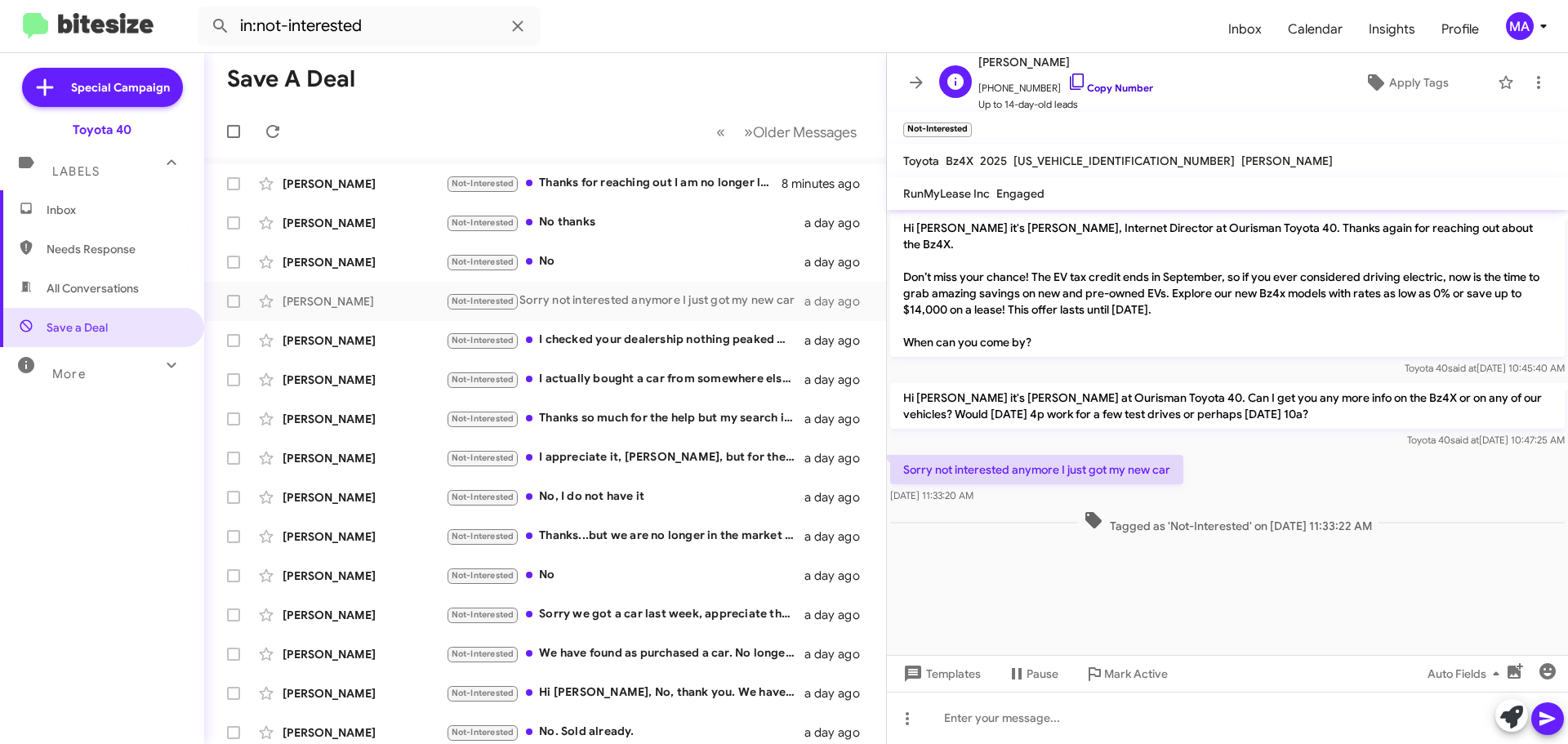
click at [1067, 80] on icon at bounding box center [1077, 82] width 20 height 20
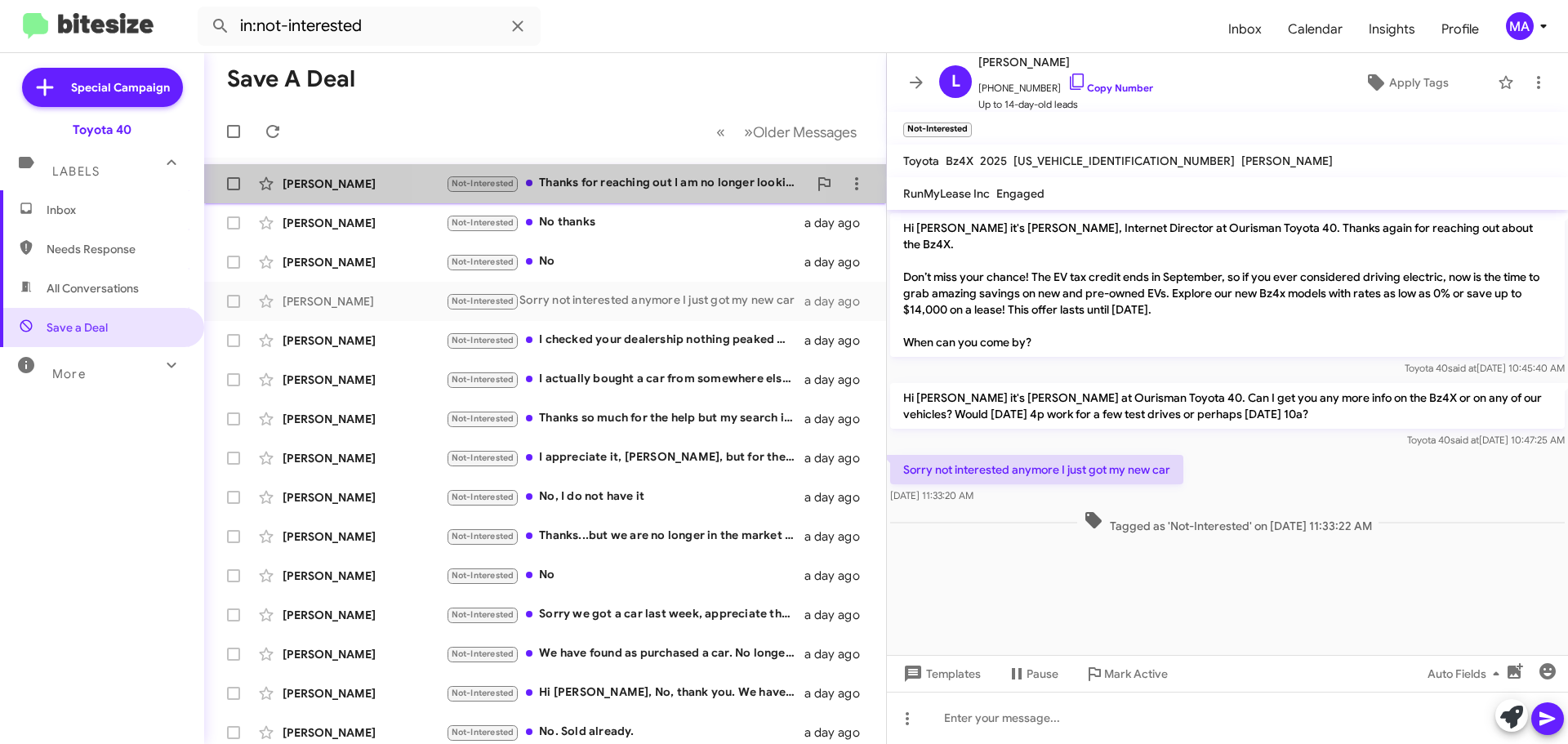
click at [626, 181] on div "Not-Interested Thanks for reaching out I am no longer looking to purchase a car…" at bounding box center [626, 183] width 362 height 19
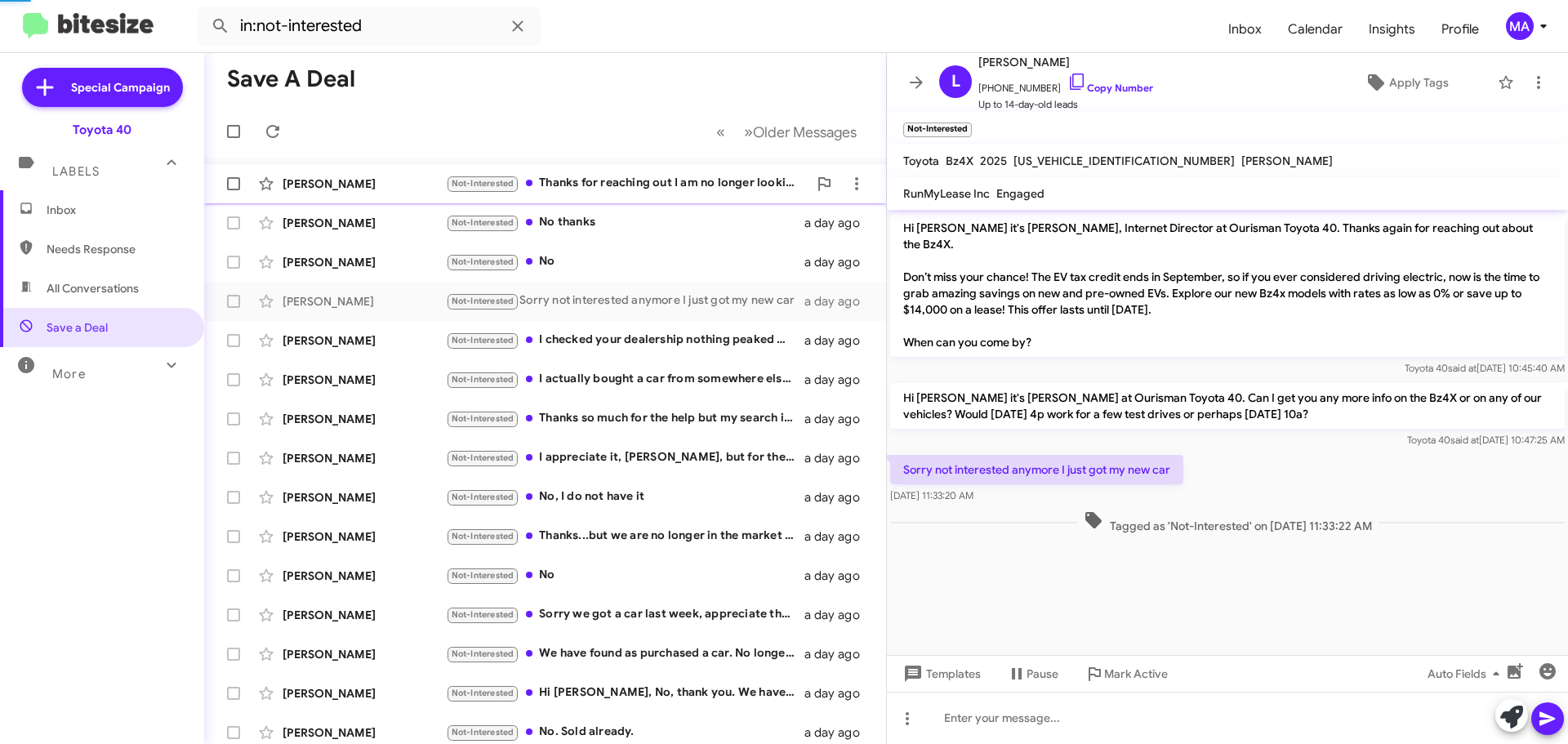
scroll to position [328, 0]
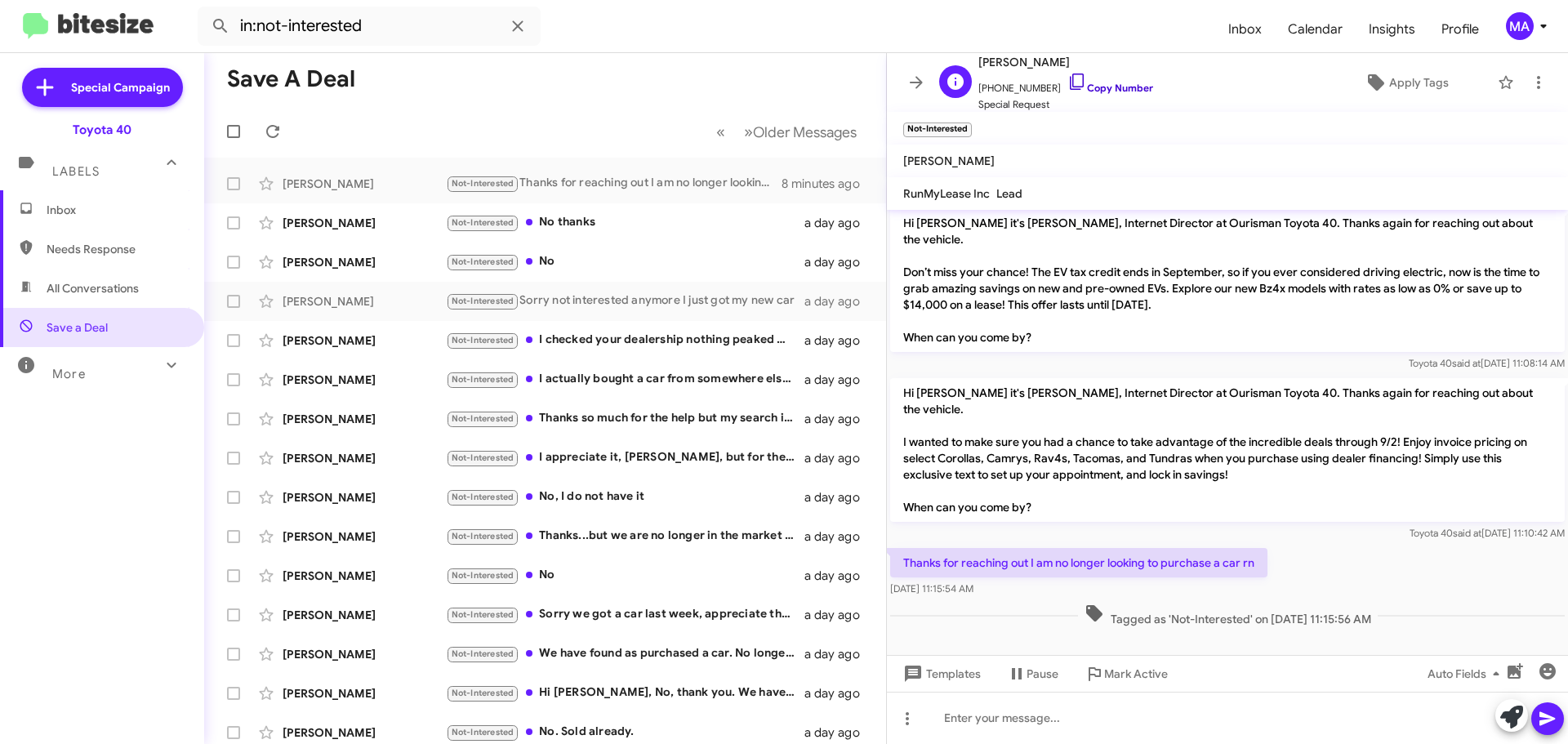
click at [1067, 80] on icon at bounding box center [1077, 82] width 20 height 20
drag, startPoint x: 1277, startPoint y: 568, endPoint x: 899, endPoint y: 565, distance: 378.0
click at [899, 565] on div "Thanks for reaching out I am no longer looking to purchase a car rn Aug 15, 202…" at bounding box center [1227, 573] width 681 height 56
copy p "Thanks for reaching out I am no longer looking to purchase a car rn"
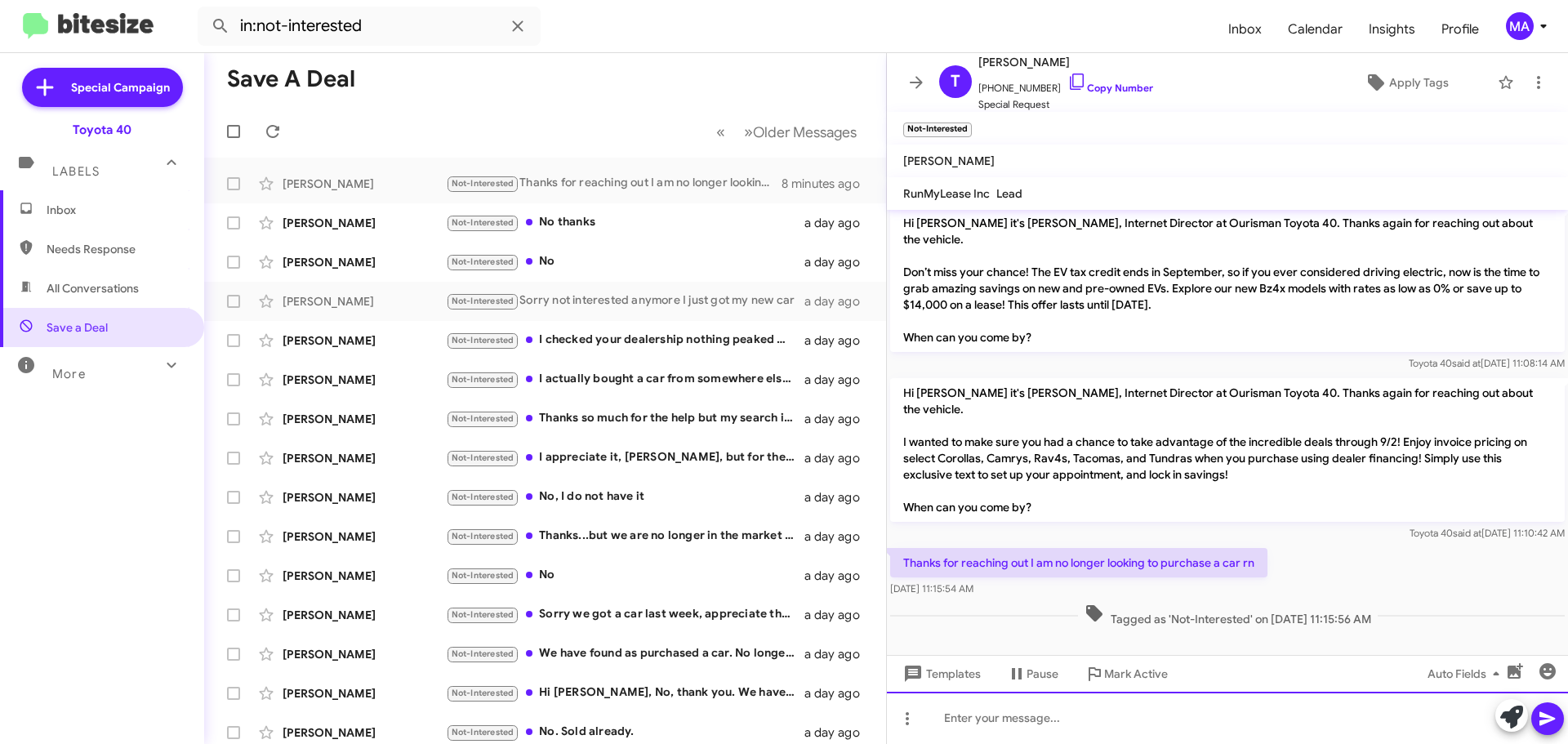
click at [951, 719] on div at bounding box center [1227, 717] width 681 height 53
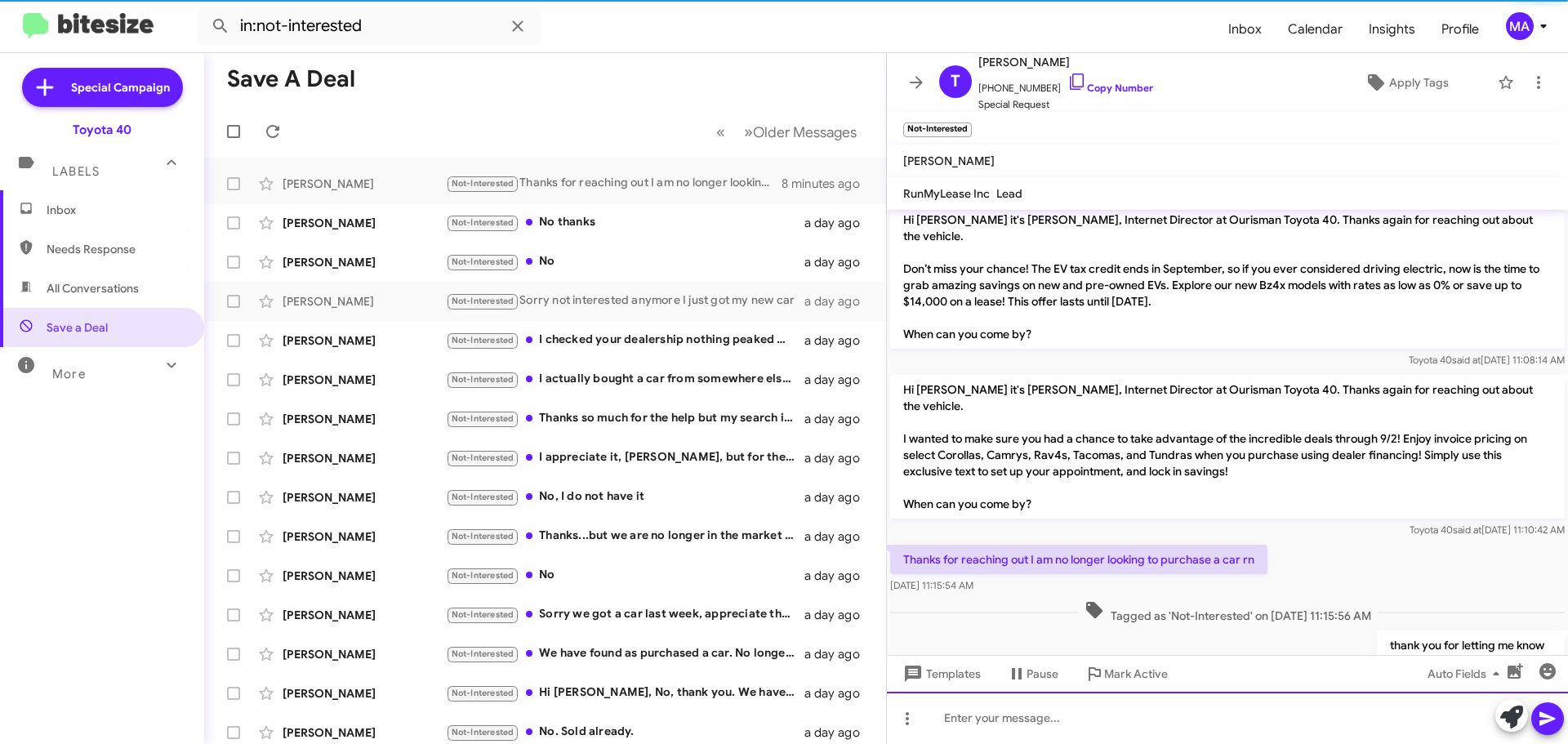
scroll to position [388, 0]
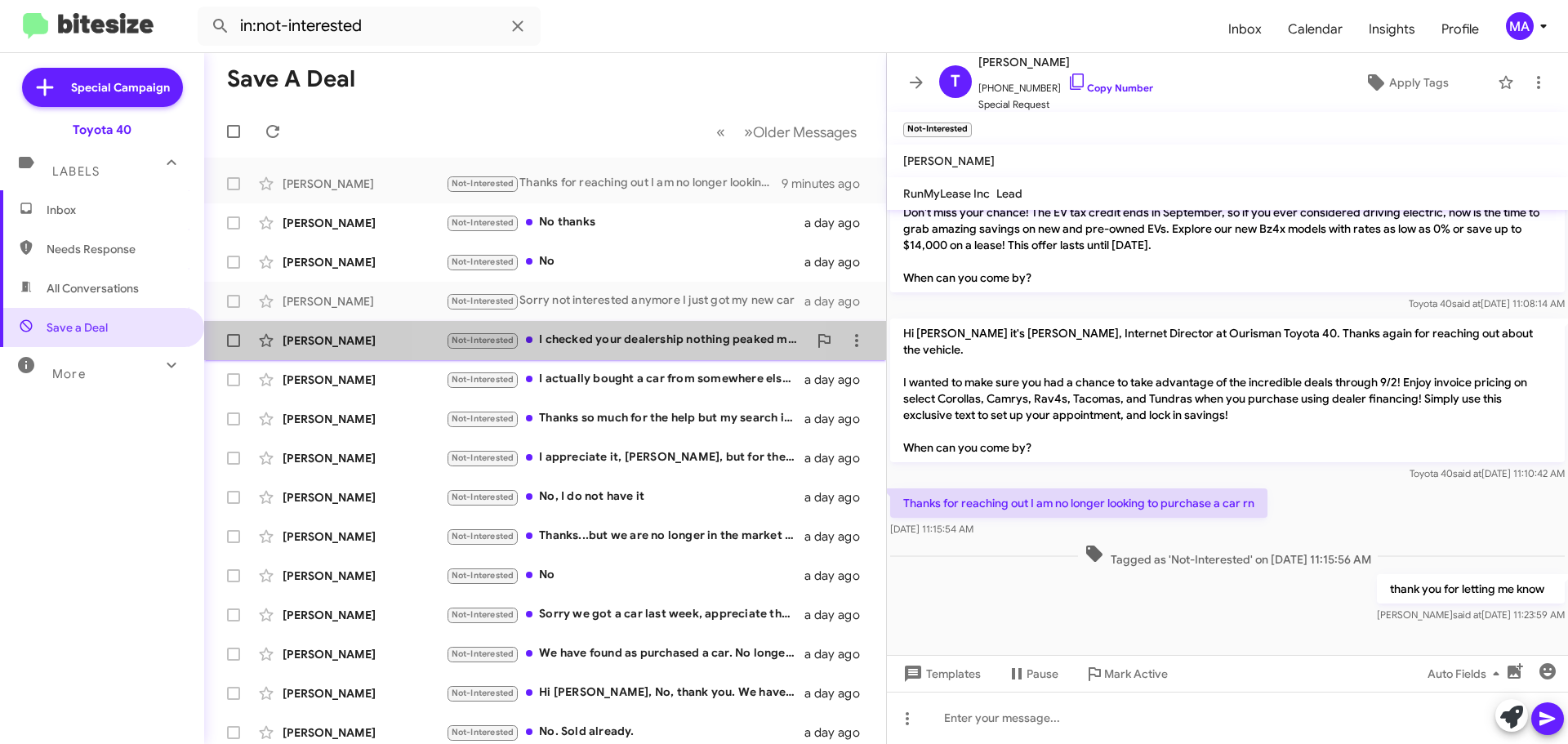
click at [629, 335] on div "Not-Interested I checked your dealership nothing peaked my interest" at bounding box center [626, 340] width 362 height 19
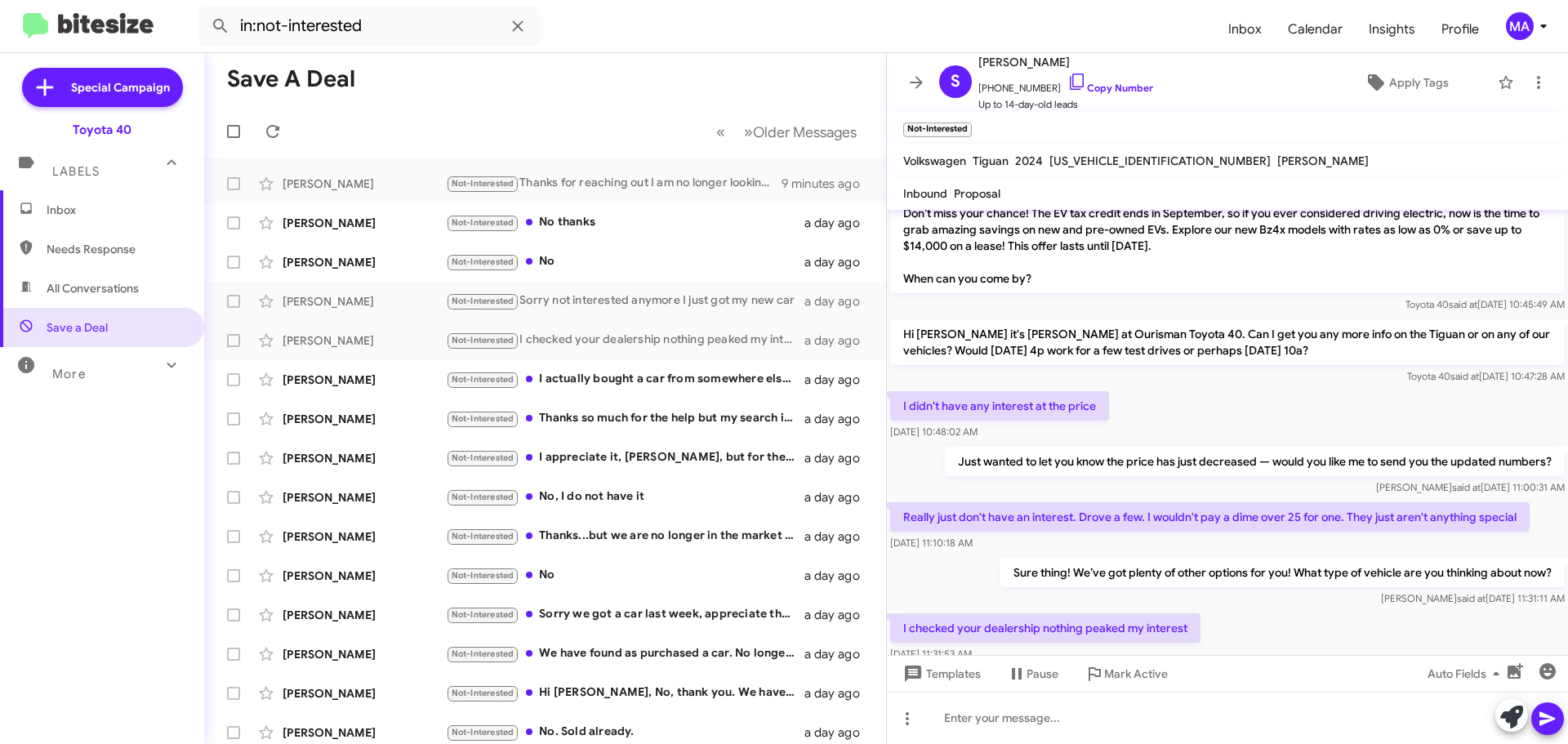
scroll to position [137, 0]
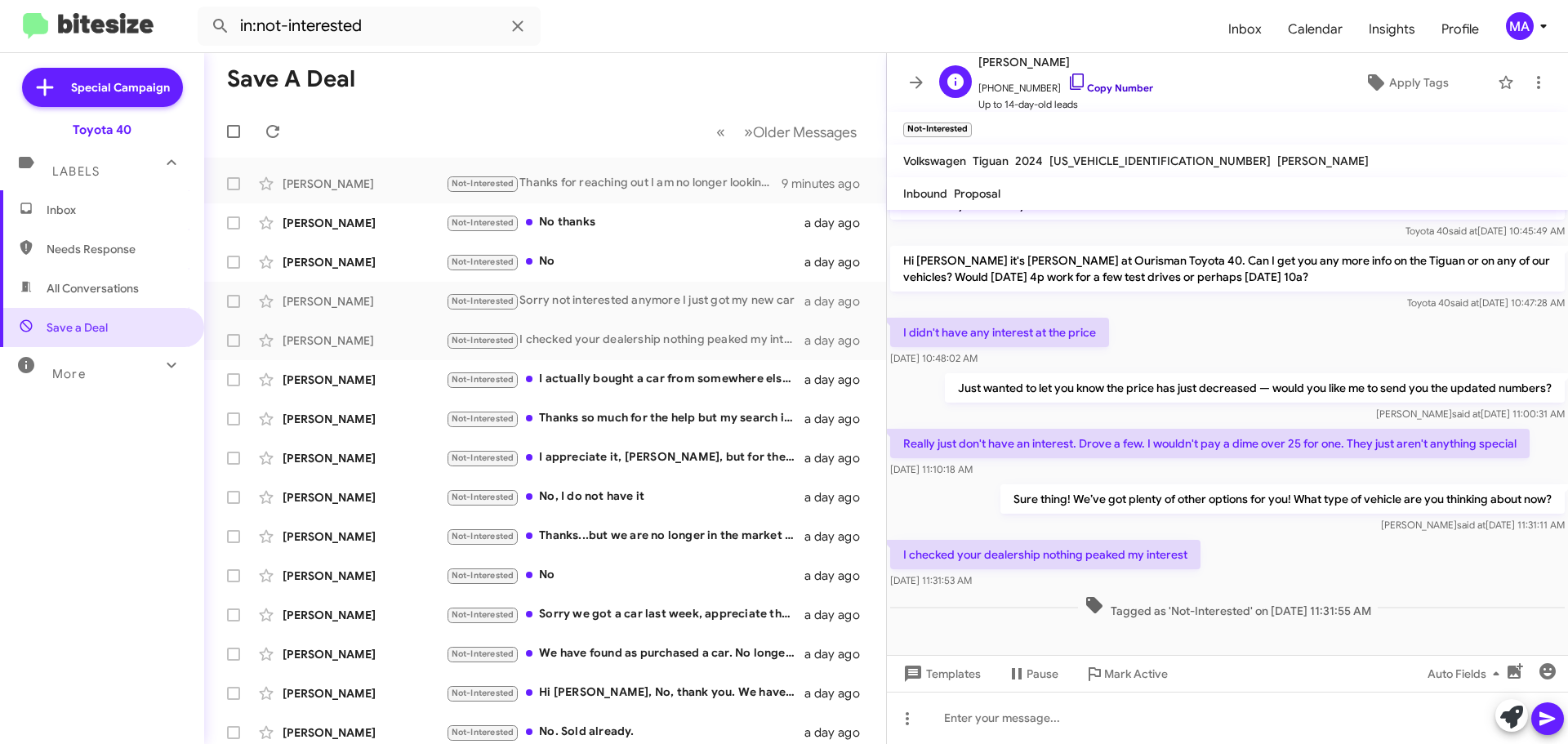
click at [1067, 83] on icon at bounding box center [1077, 82] width 20 height 20
drag, startPoint x: 1033, startPoint y: 580, endPoint x: 903, endPoint y: 327, distance: 284.4
click at [903, 327] on div "Hi Sebastian it's Morgan Anderson, Internet Director at Ourisman Toyota 40. Tha…" at bounding box center [1227, 347] width 681 height 550
copy div "I didn't have any interest at the price Aug 14, 2025, 10:48:02 AM Just wanted t…"
click at [602, 224] on div "Not-Interested No thanks" at bounding box center [626, 222] width 362 height 19
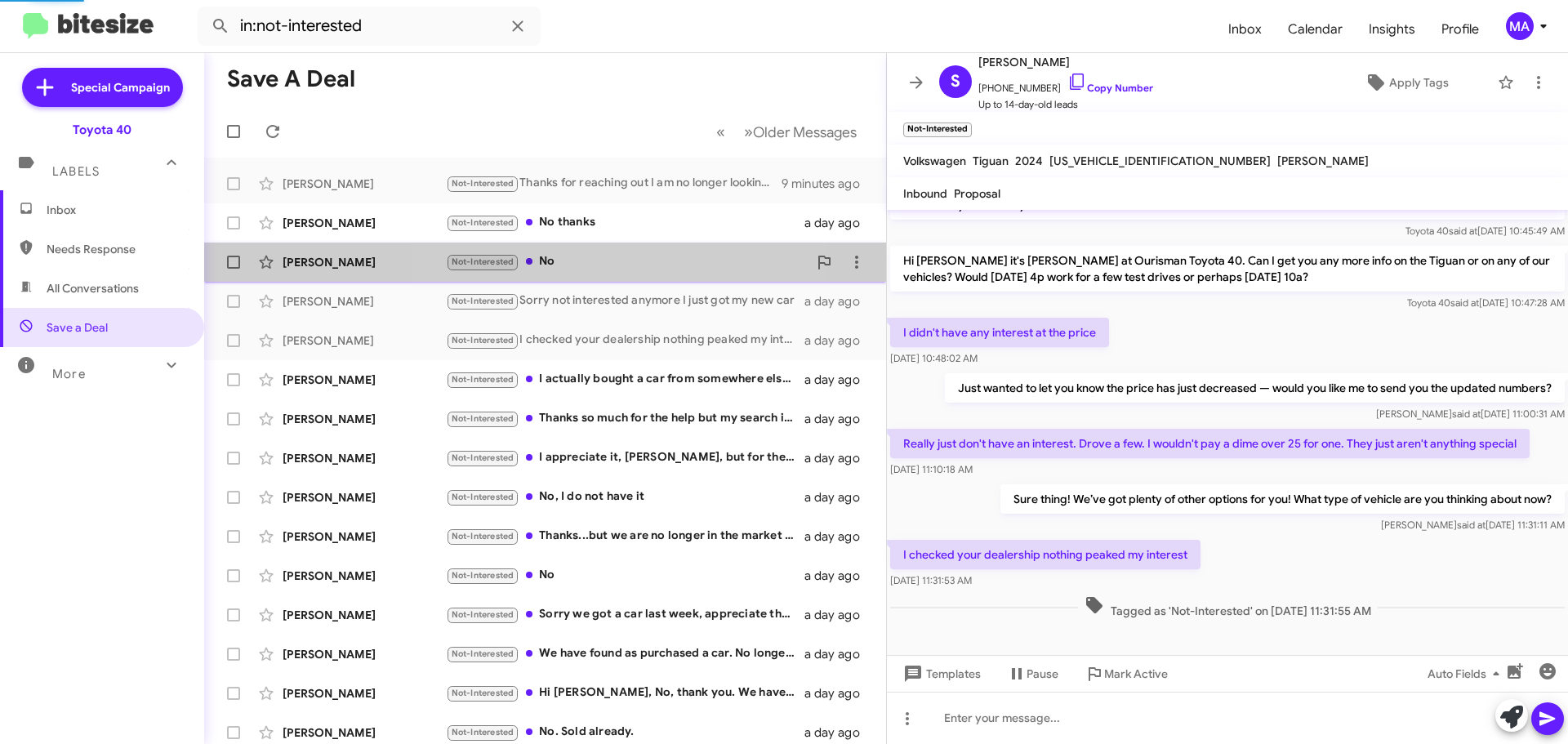
click at [602, 261] on div "Not-Interested No" at bounding box center [626, 262] width 362 height 19
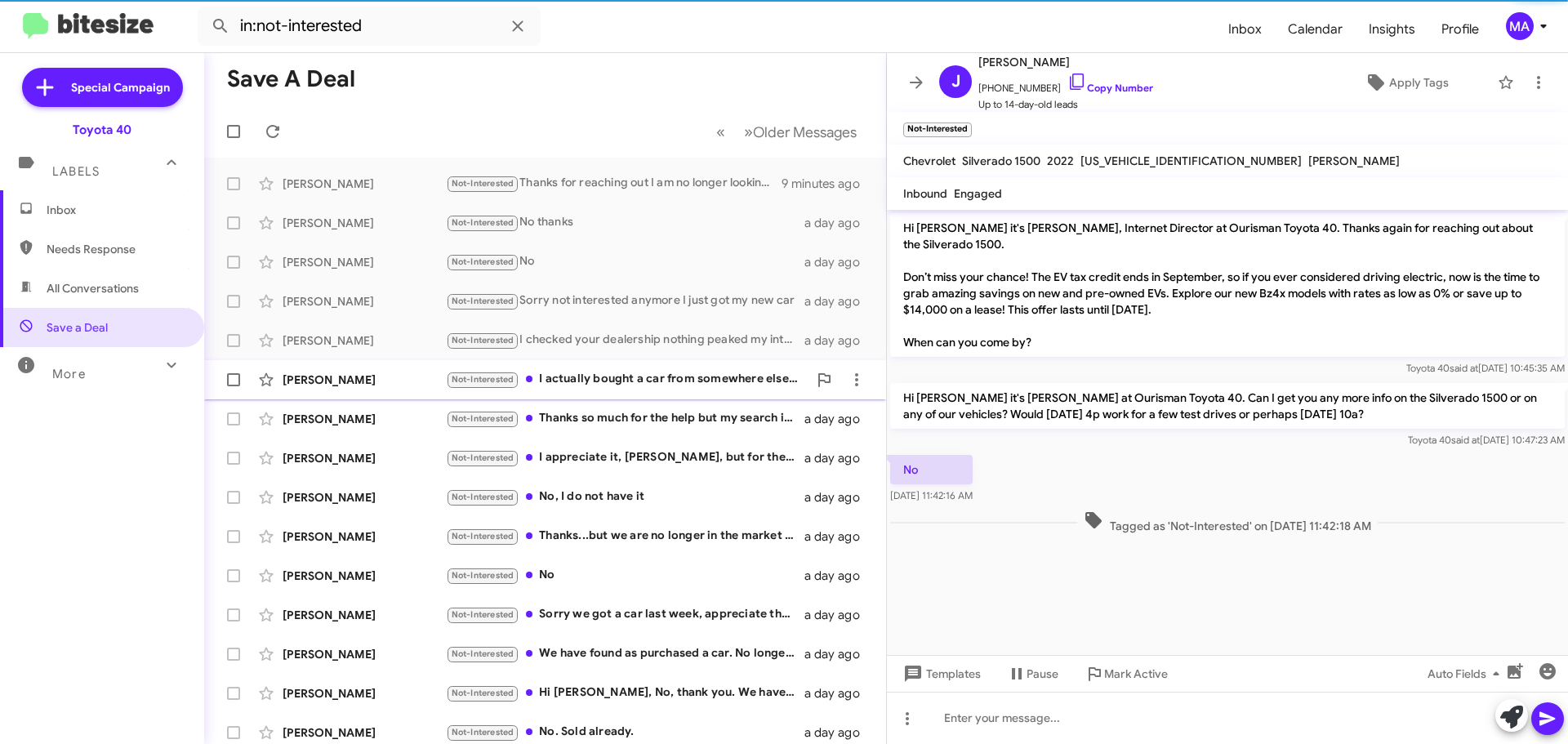
click at [636, 372] on div "Not-Interested I actually bought a car from somewhere else. But thank you thoug…" at bounding box center [626, 379] width 362 height 19
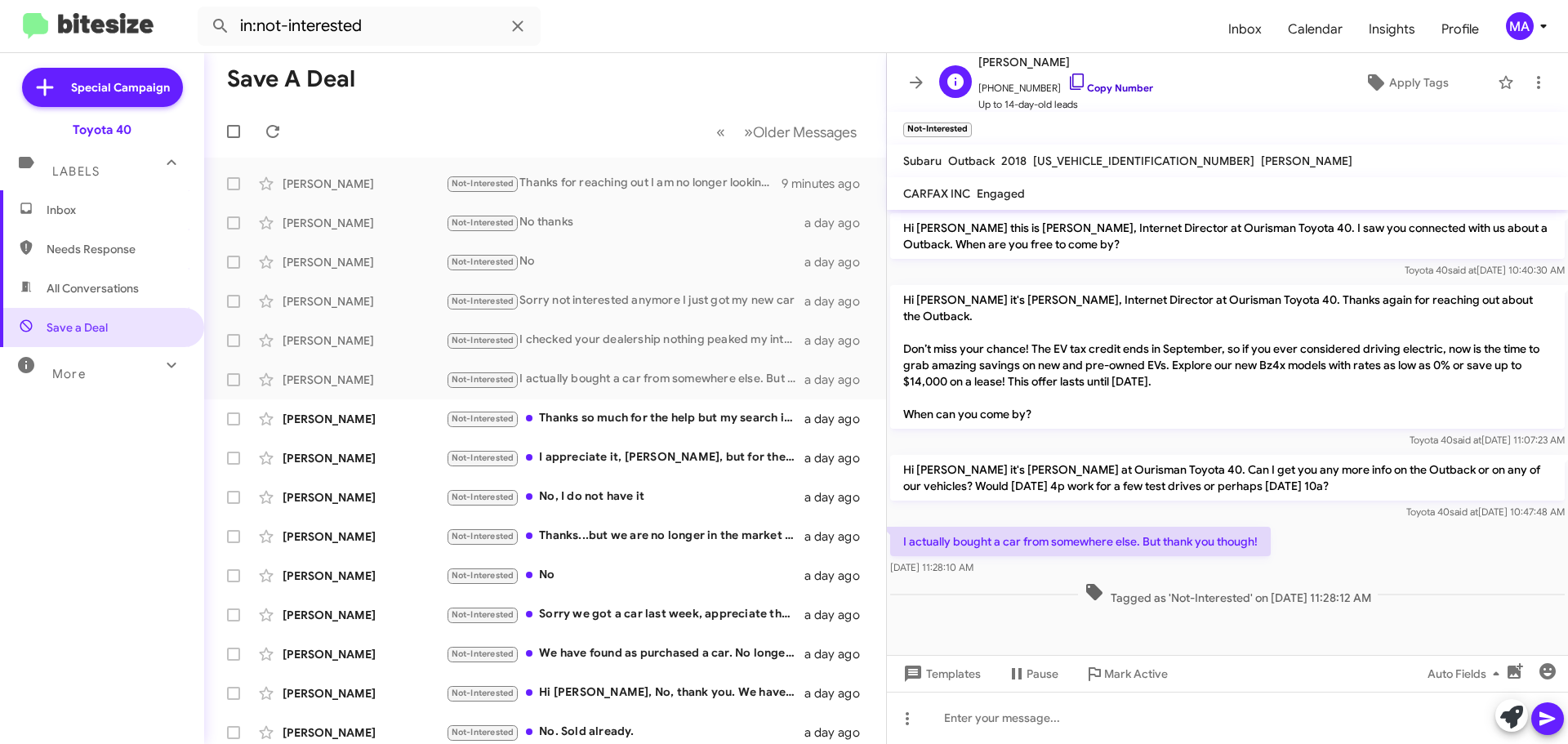
click at [1067, 84] on icon at bounding box center [1077, 82] width 20 height 20
drag, startPoint x: 992, startPoint y: 543, endPoint x: 887, endPoint y: 520, distance: 107.5
click at [887, 523] on div "I actually bought a car from somewhere else. But thank you though! Aug 14, 2025…" at bounding box center [1227, 551] width 681 height 56
copy div "I actually bought a car from somewhere else. But thank you though! Aug 14, 2025…"
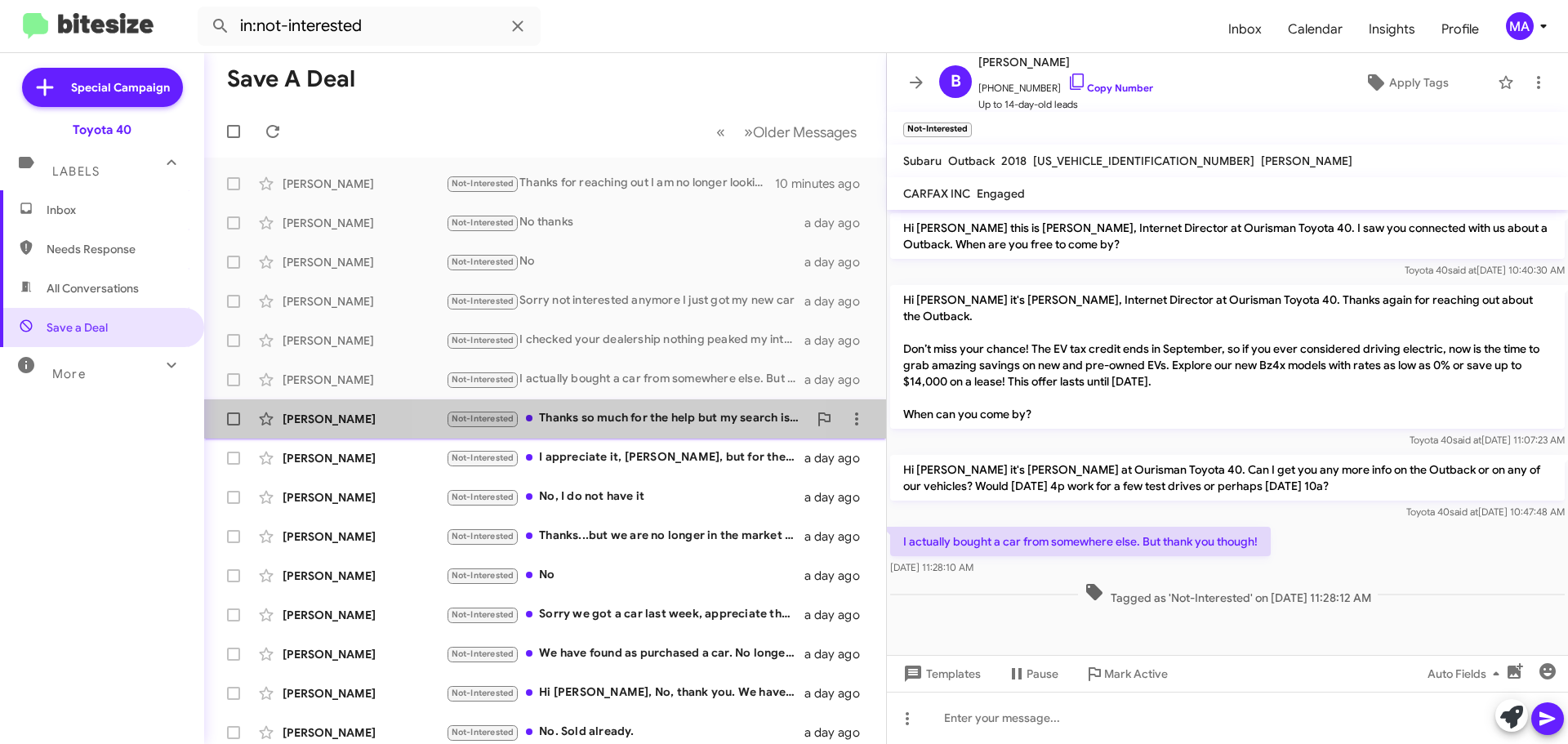
click at [625, 414] on div "Not-Interested Thanks so much for the help but my search is all done. I already…" at bounding box center [626, 418] width 362 height 19
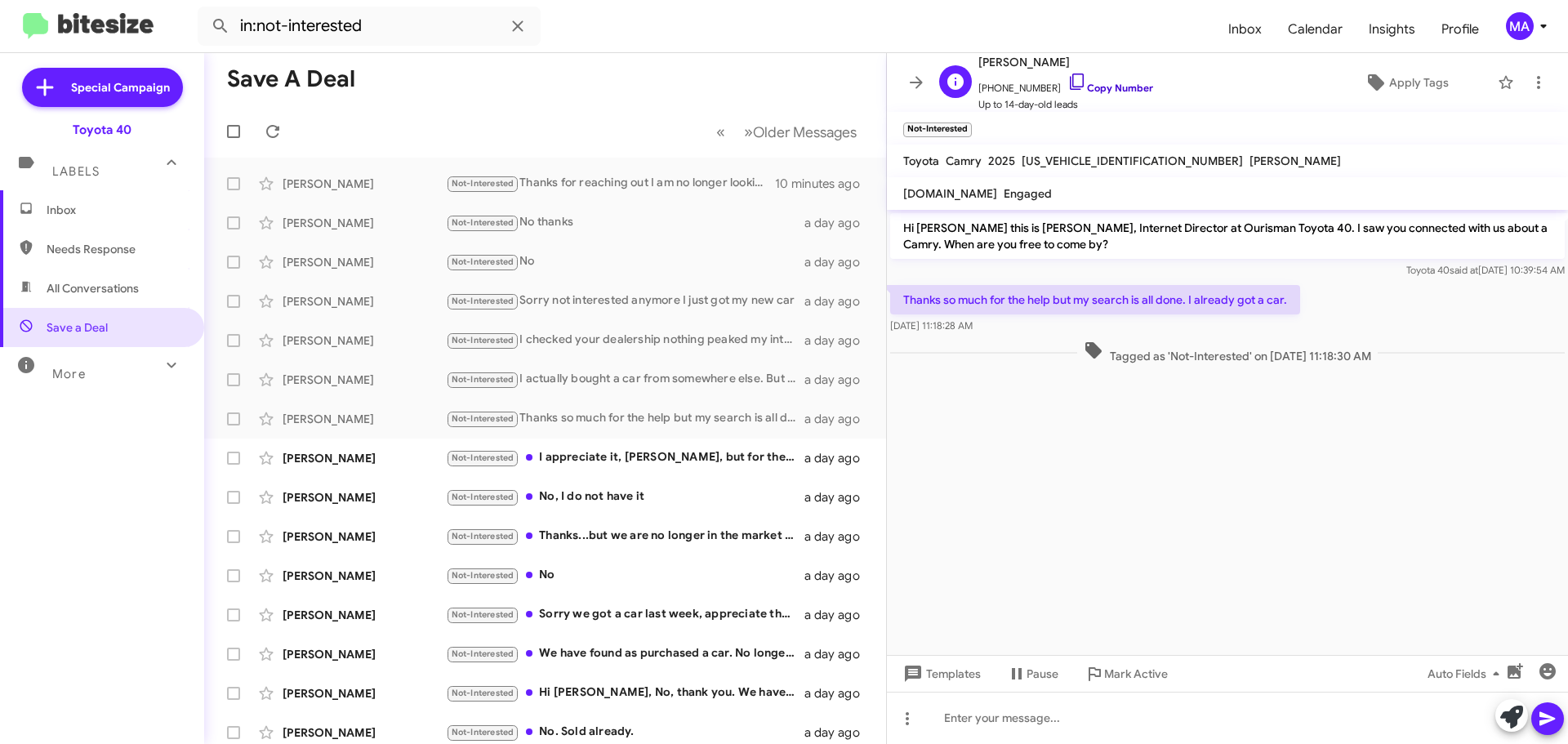
click at [1067, 76] on icon at bounding box center [1077, 82] width 20 height 20
click at [616, 455] on div "Not-Interested I appreciate it, Morgan, but for the time being it looks like we…" at bounding box center [626, 458] width 362 height 19
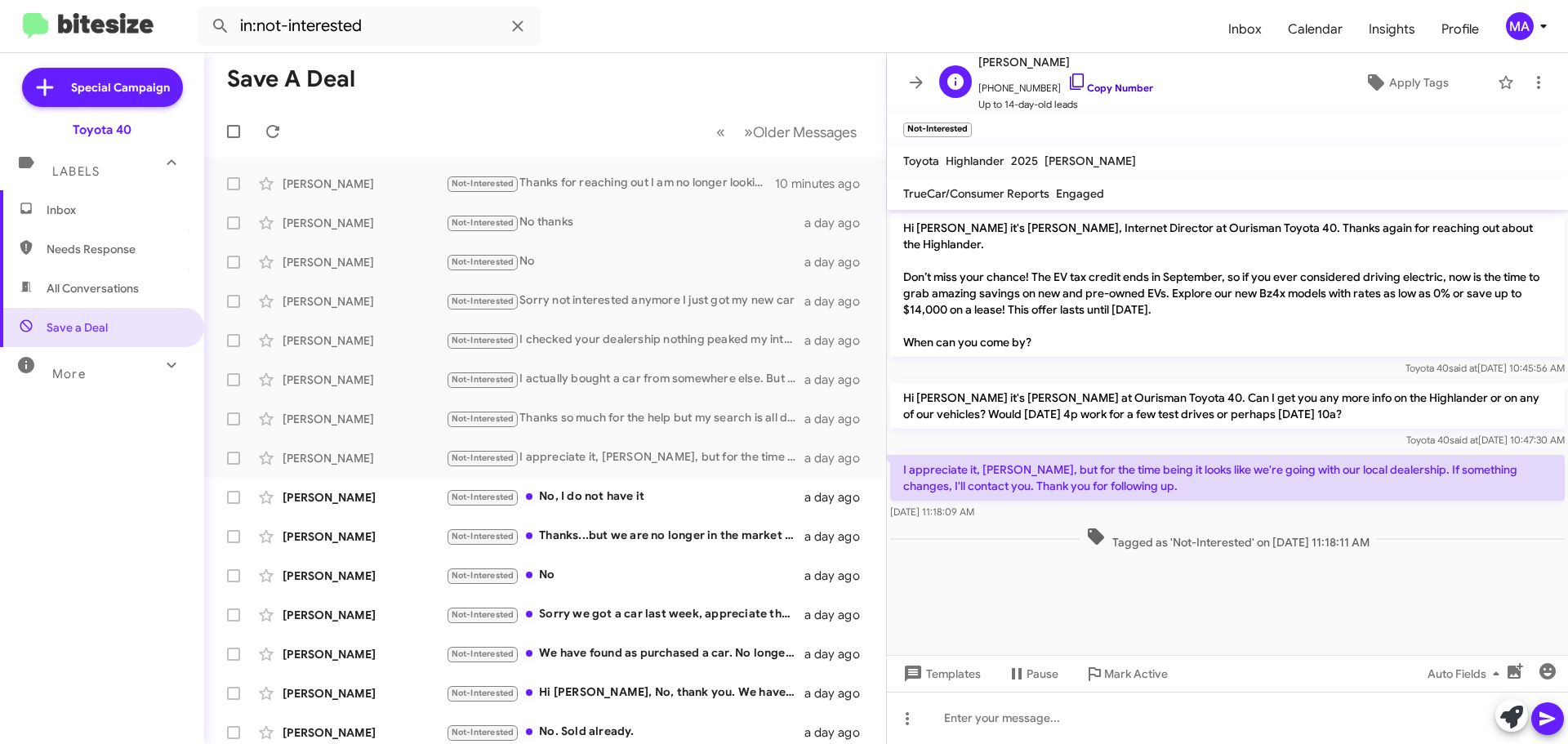
click at [1067, 81] on icon at bounding box center [1077, 82] width 20 height 20
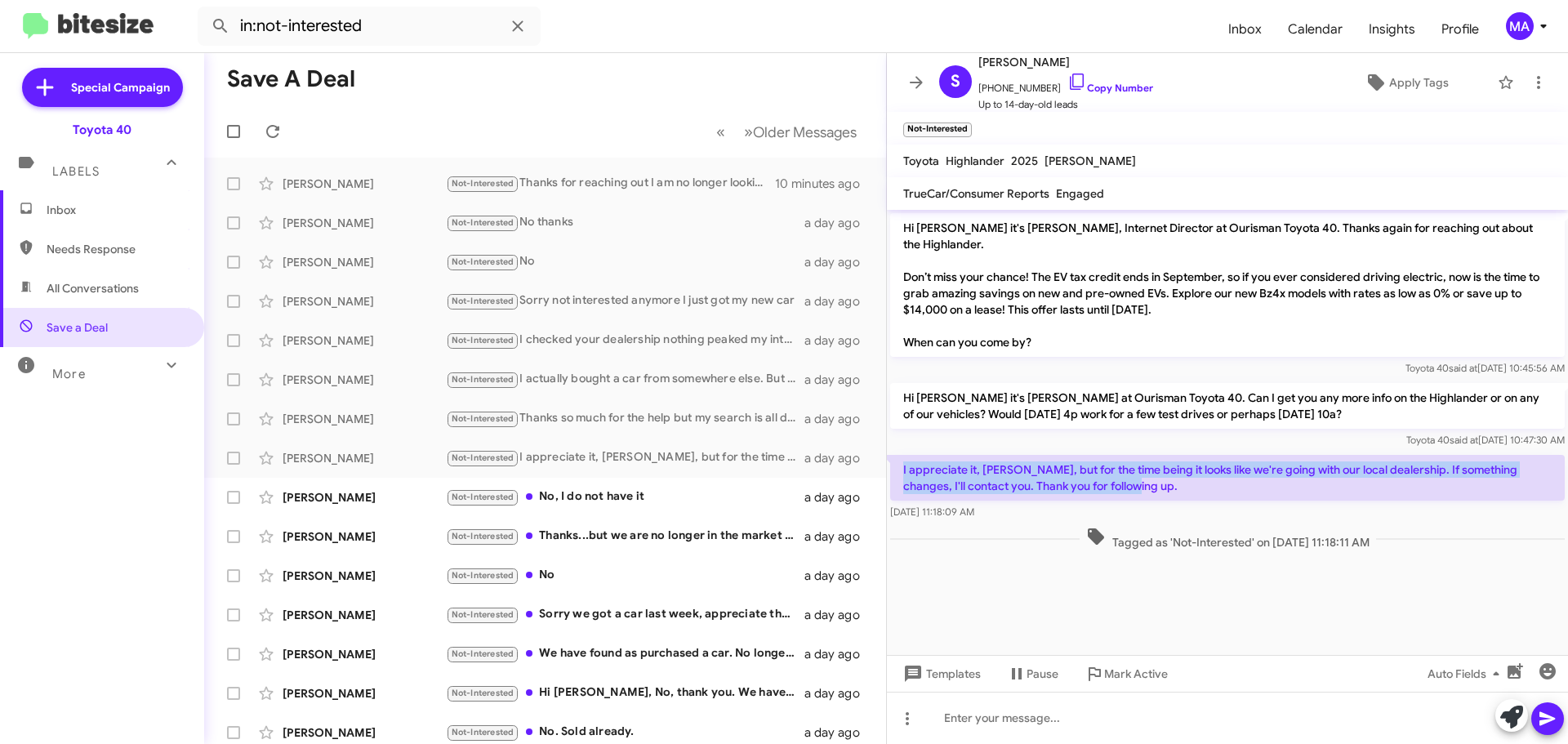
drag, startPoint x: 1119, startPoint y: 488, endPoint x: 902, endPoint y: 462, distance: 218.6
click at [902, 462] on p "I appreciate it, [PERSON_NAME], but for the time being it looks like we're goin…" at bounding box center [1227, 477] width 674 height 46
copy p "I appreciate it, [PERSON_NAME], but for the time being it looks like we're goin…"
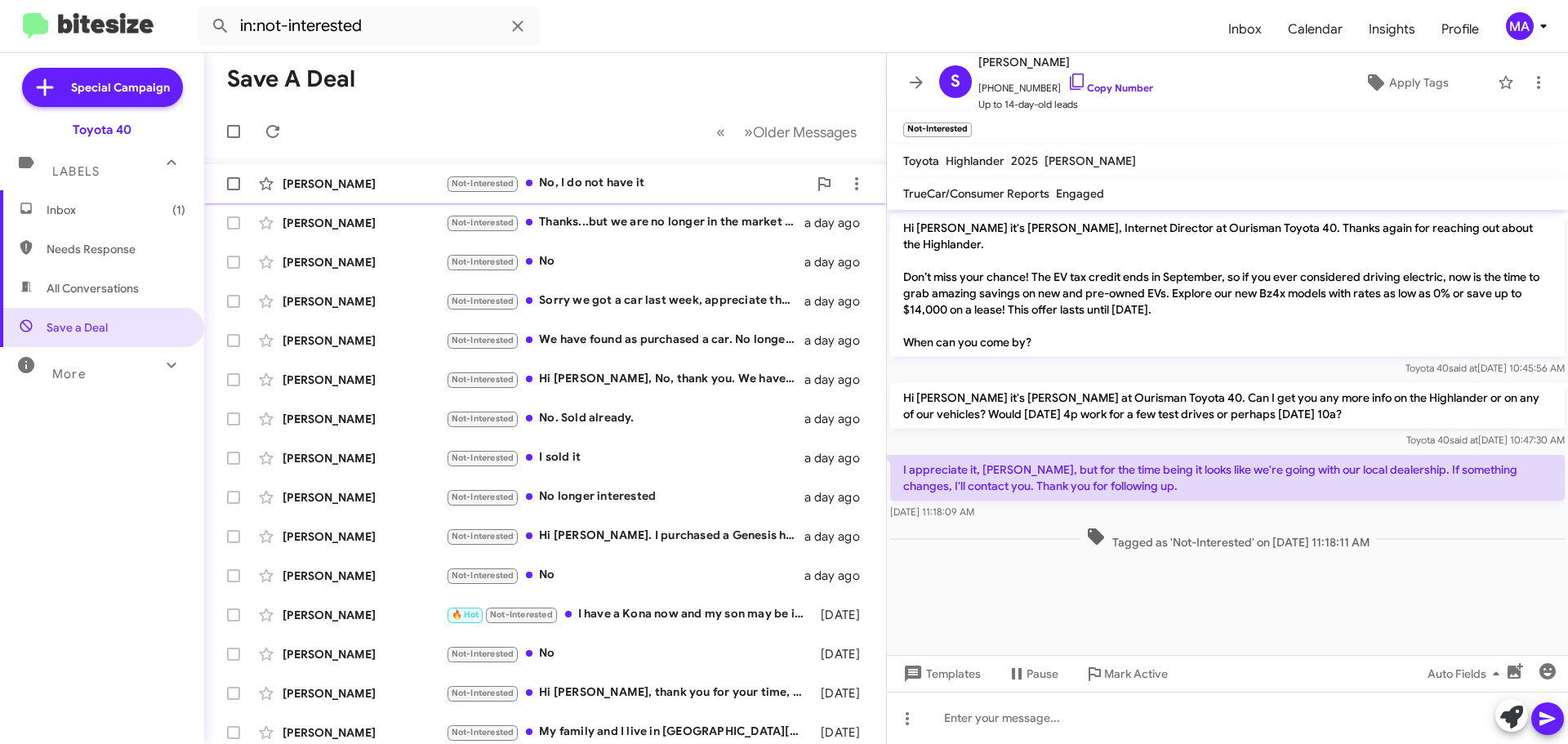
click at [632, 180] on div "Not-Interested No, I do not have it" at bounding box center [626, 183] width 362 height 19
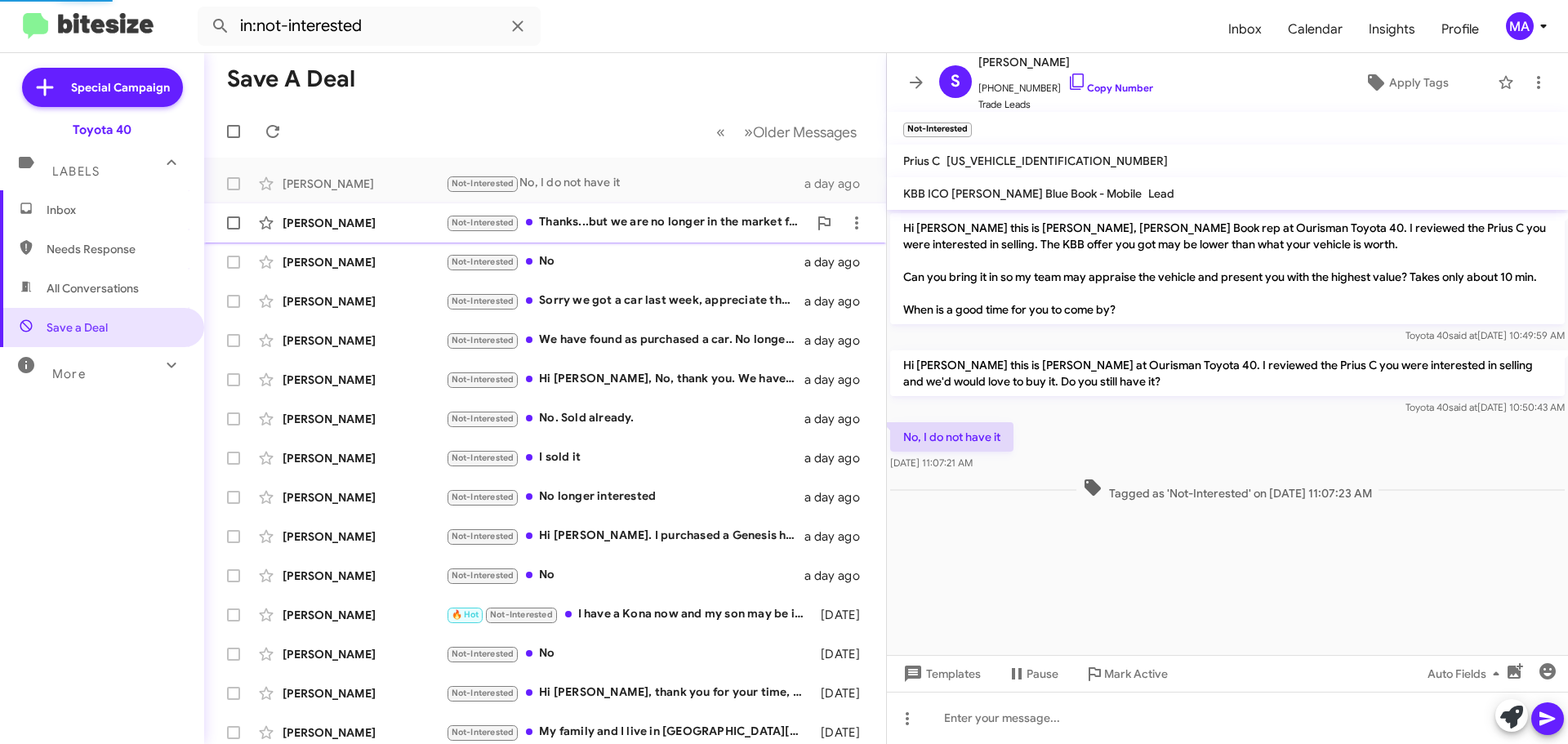
click at [640, 214] on div "Not-Interested Thanks...but we are no longer in the market for a car" at bounding box center [626, 222] width 362 height 19
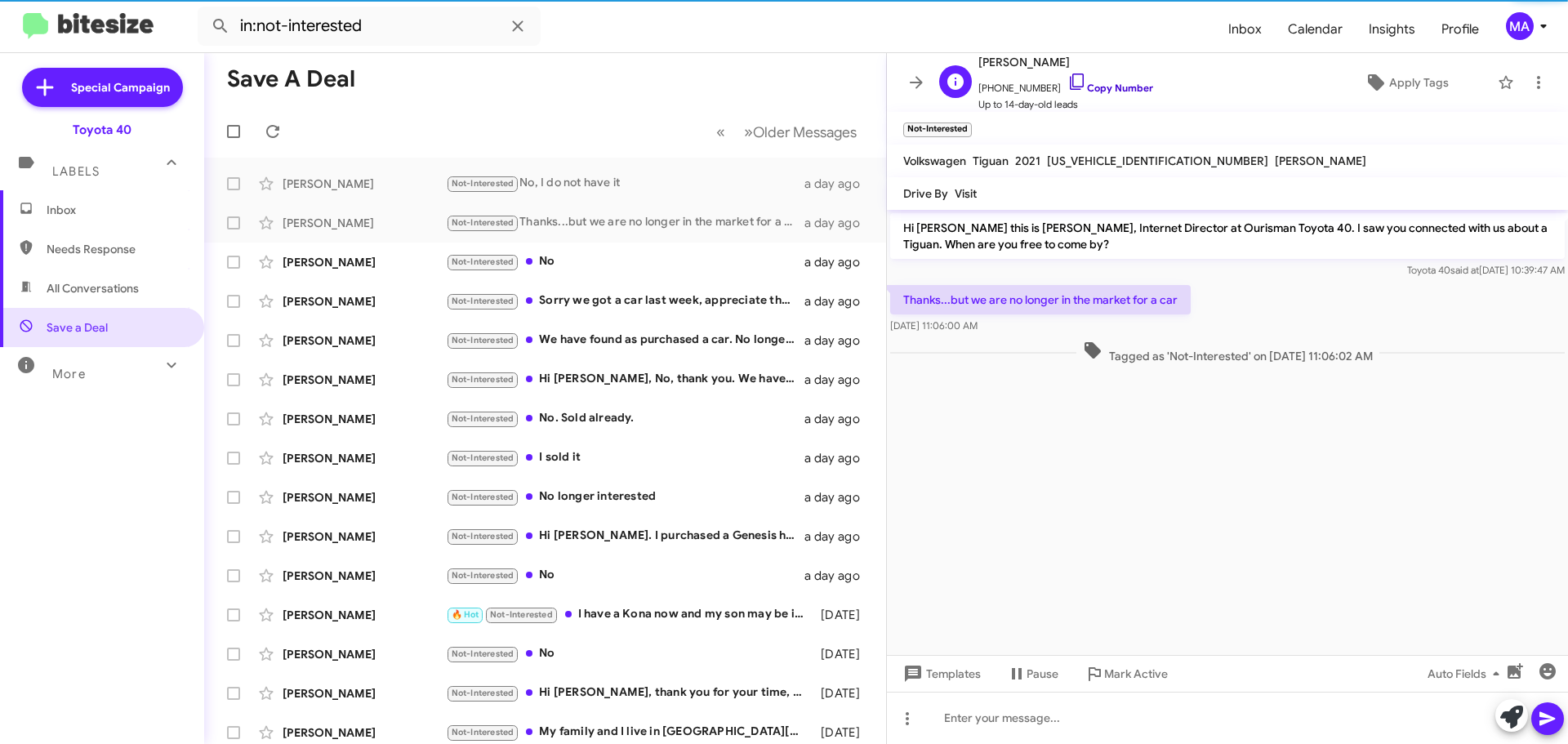
click at [1067, 85] on icon at bounding box center [1077, 82] width 20 height 20
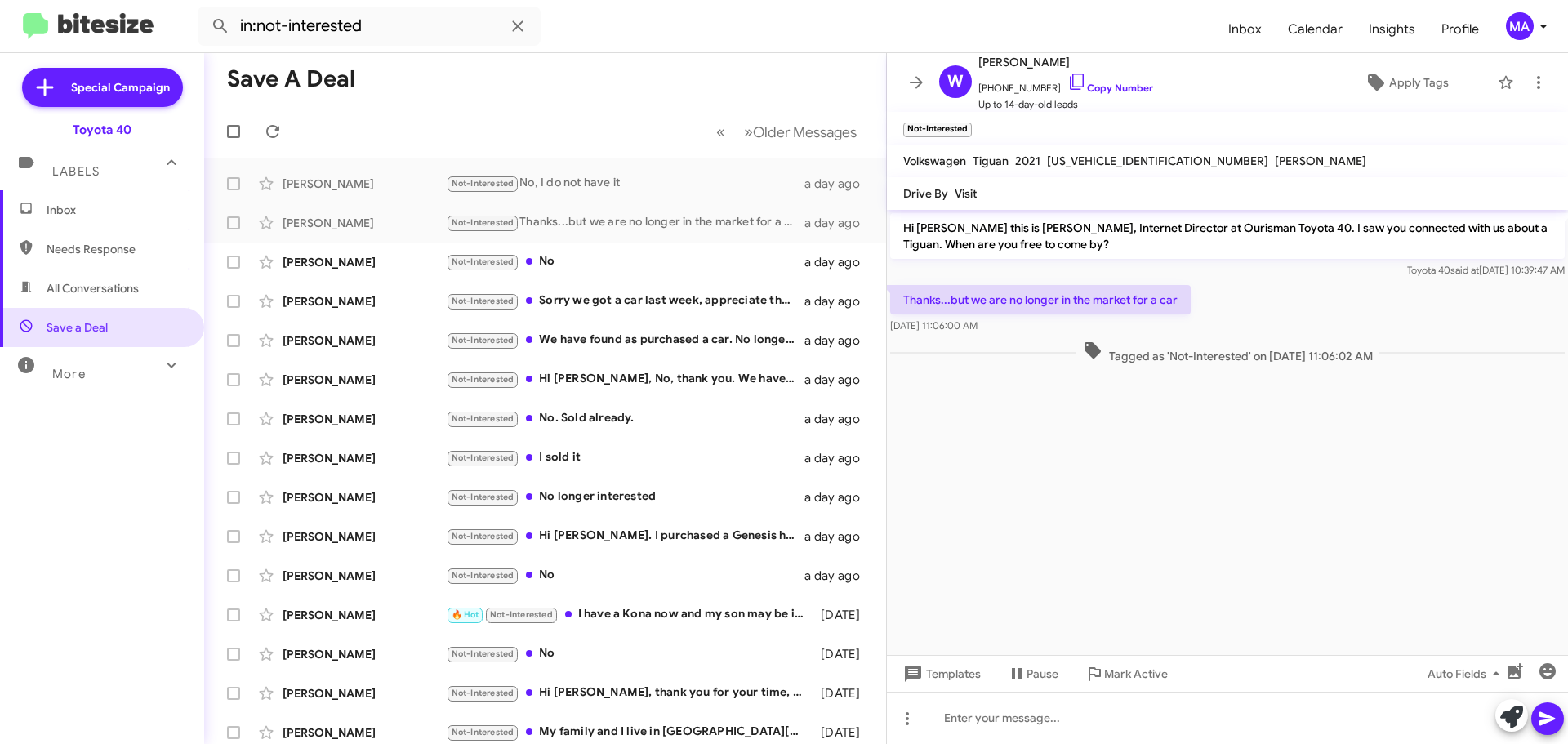
drag, startPoint x: 1030, startPoint y: 324, endPoint x: 905, endPoint y: 300, distance: 127.3
click at [905, 301] on div "Thanks...but we are no longer in the market for a car Aug 14, 2025, 11:06:00 AM" at bounding box center [1040, 309] width 300 height 49
copy div "Thanks...but we are no longer in the market for a car Aug 14, 2025, 11:06:00 AM"
click at [1067, 76] on icon at bounding box center [1077, 82] width 20 height 20
copy div "Thanks...but we are no longer in the market for a car Aug 14, 2025, 11:06:00 AM"
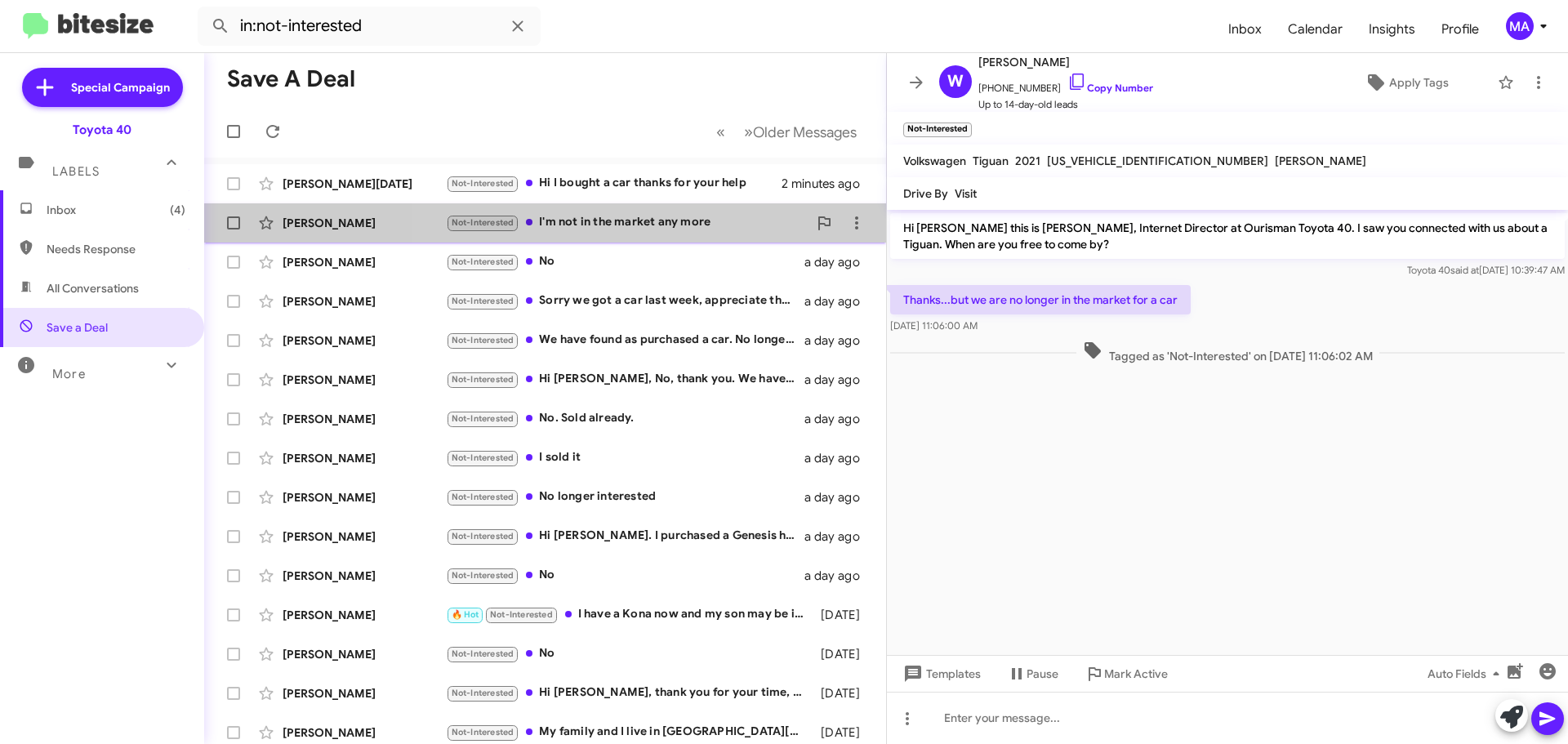
click at [673, 226] on div "Not-Interested I'm not in the market any more" at bounding box center [626, 222] width 362 height 19
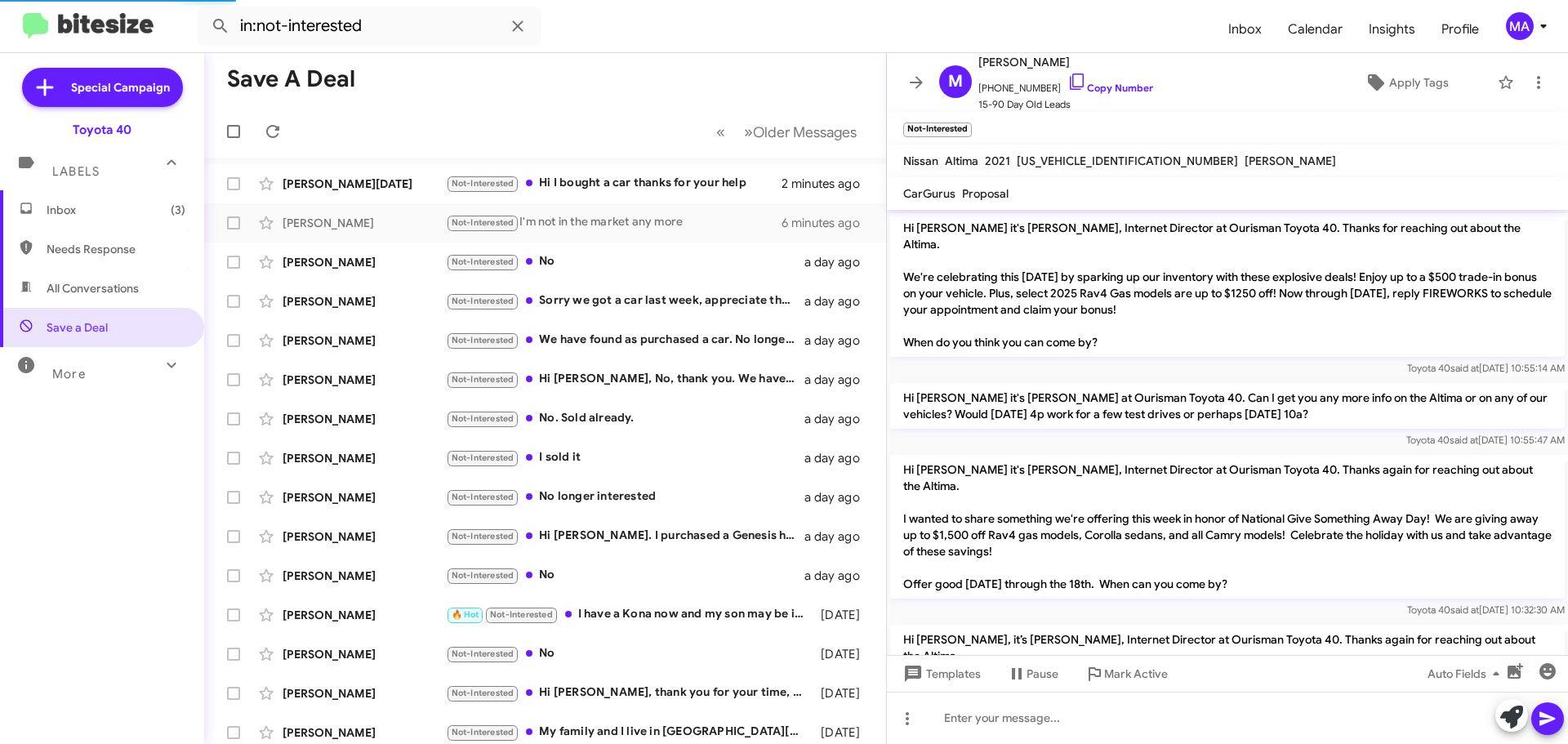
scroll to position [1013, 0]
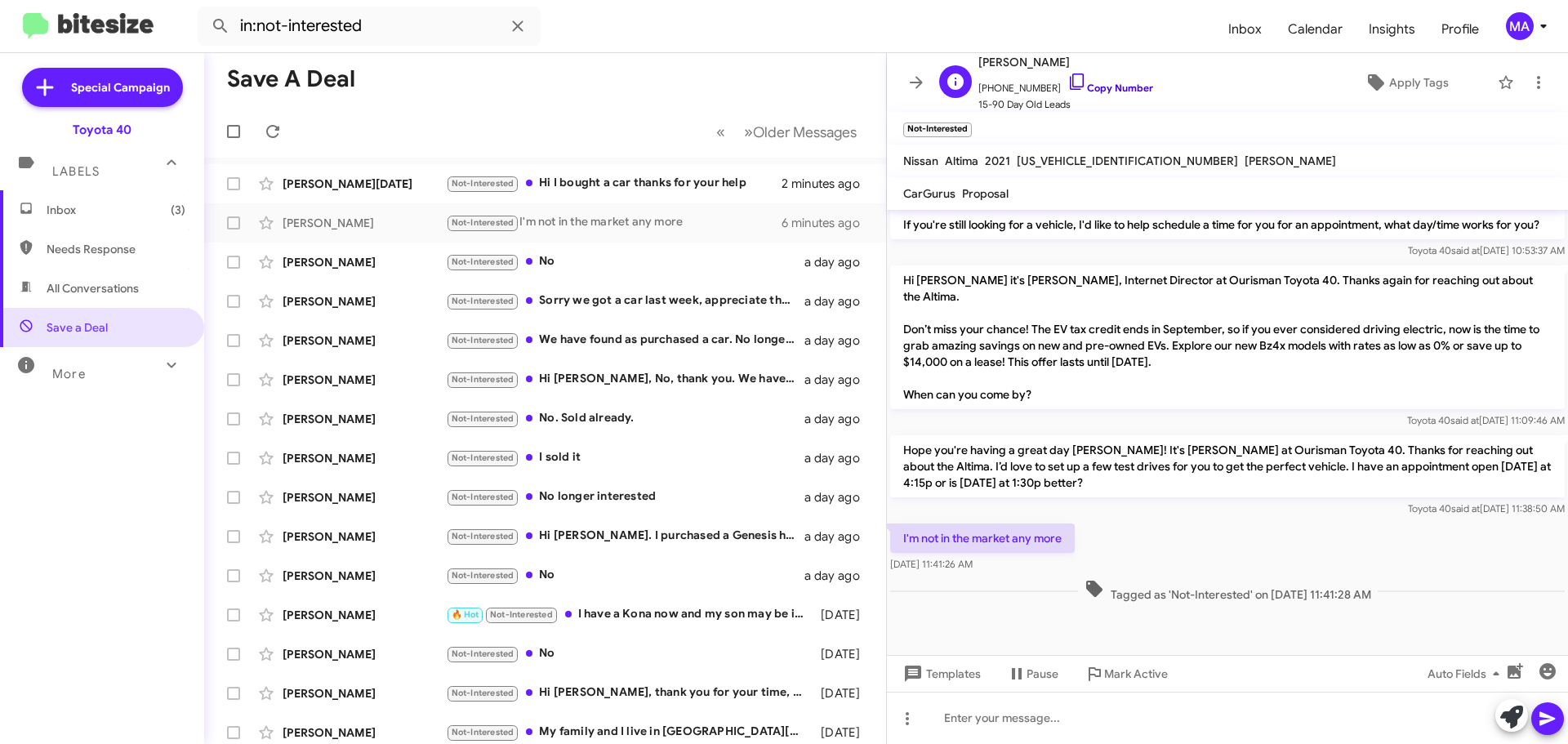
click at [1070, 82] on icon at bounding box center [1077, 82] width 14 height 16
drag, startPoint x: 1014, startPoint y: 568, endPoint x: 902, endPoint y: 541, distance: 115.2
click at [902, 541] on div "I'm not in the market any more Aug 15, 2025, 11:41:26 AM" at bounding box center [982, 547] width 185 height 49
copy div "I'm not in the market any more Aug 15, 2025, 11:41:26 AM"
click at [653, 301] on div "Not-Interested Sorry we got a car last week, appreciate the follow up" at bounding box center [626, 300] width 362 height 19
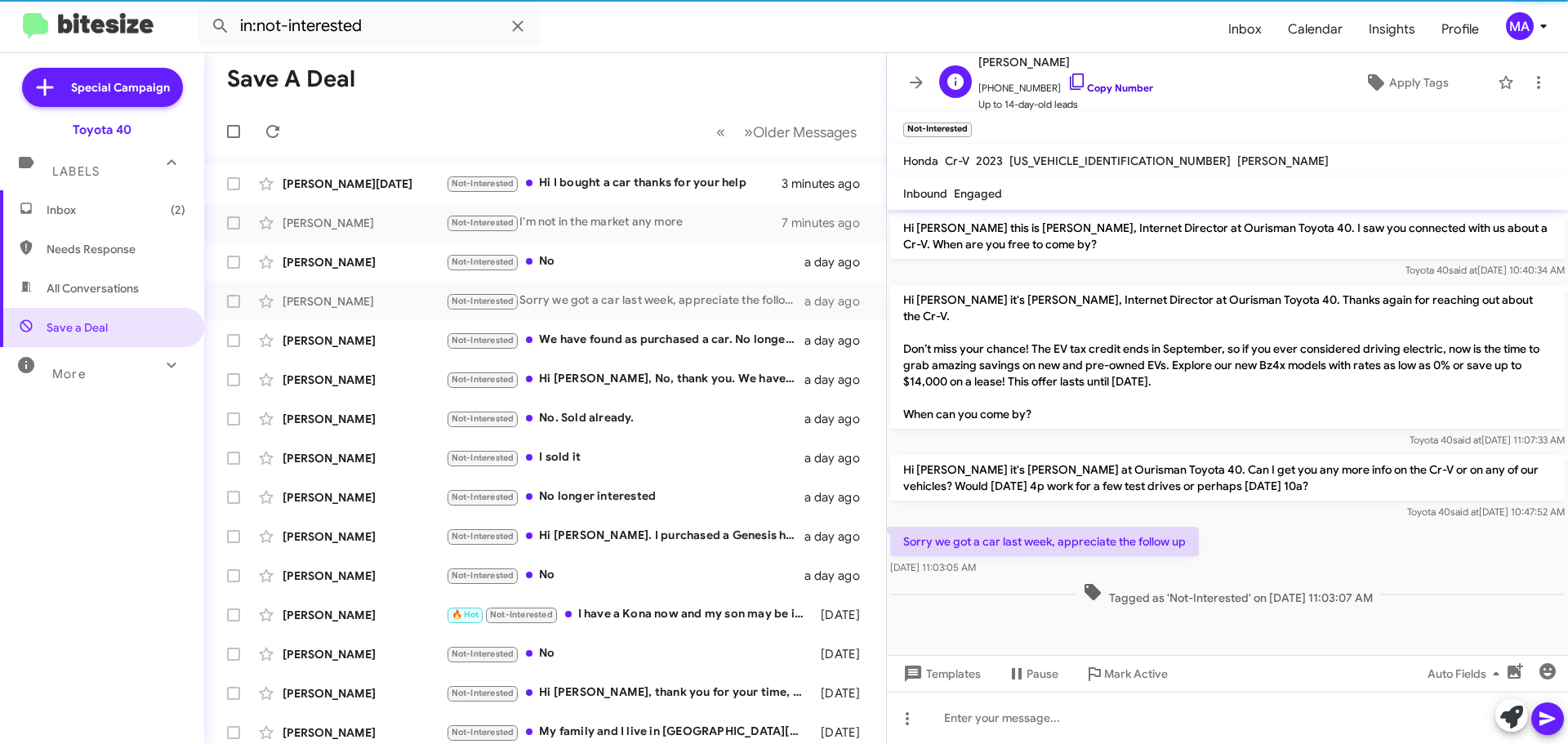
click at [1067, 80] on icon at bounding box center [1077, 82] width 20 height 20
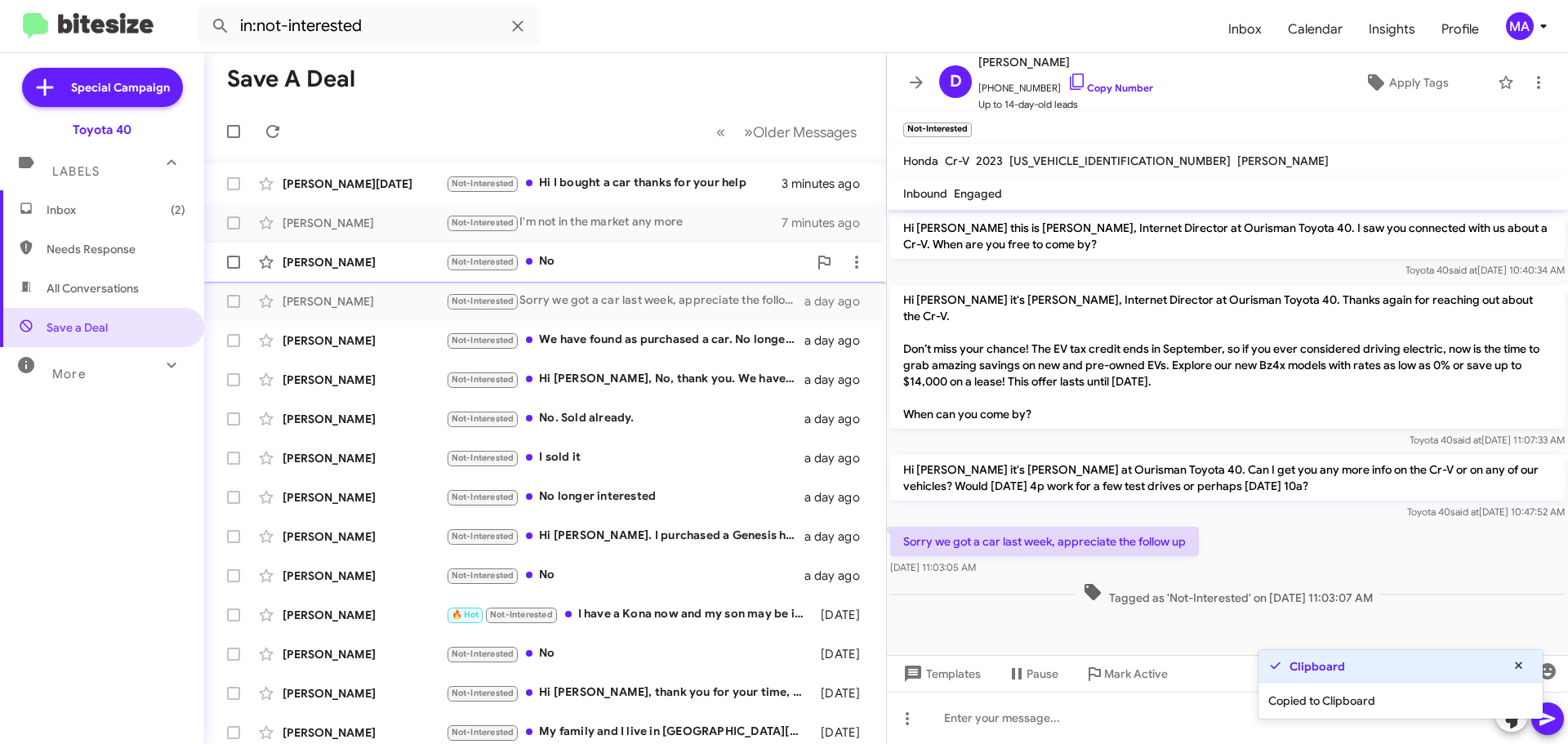
click at [574, 253] on div "Not-Interested No" at bounding box center [626, 262] width 362 height 19
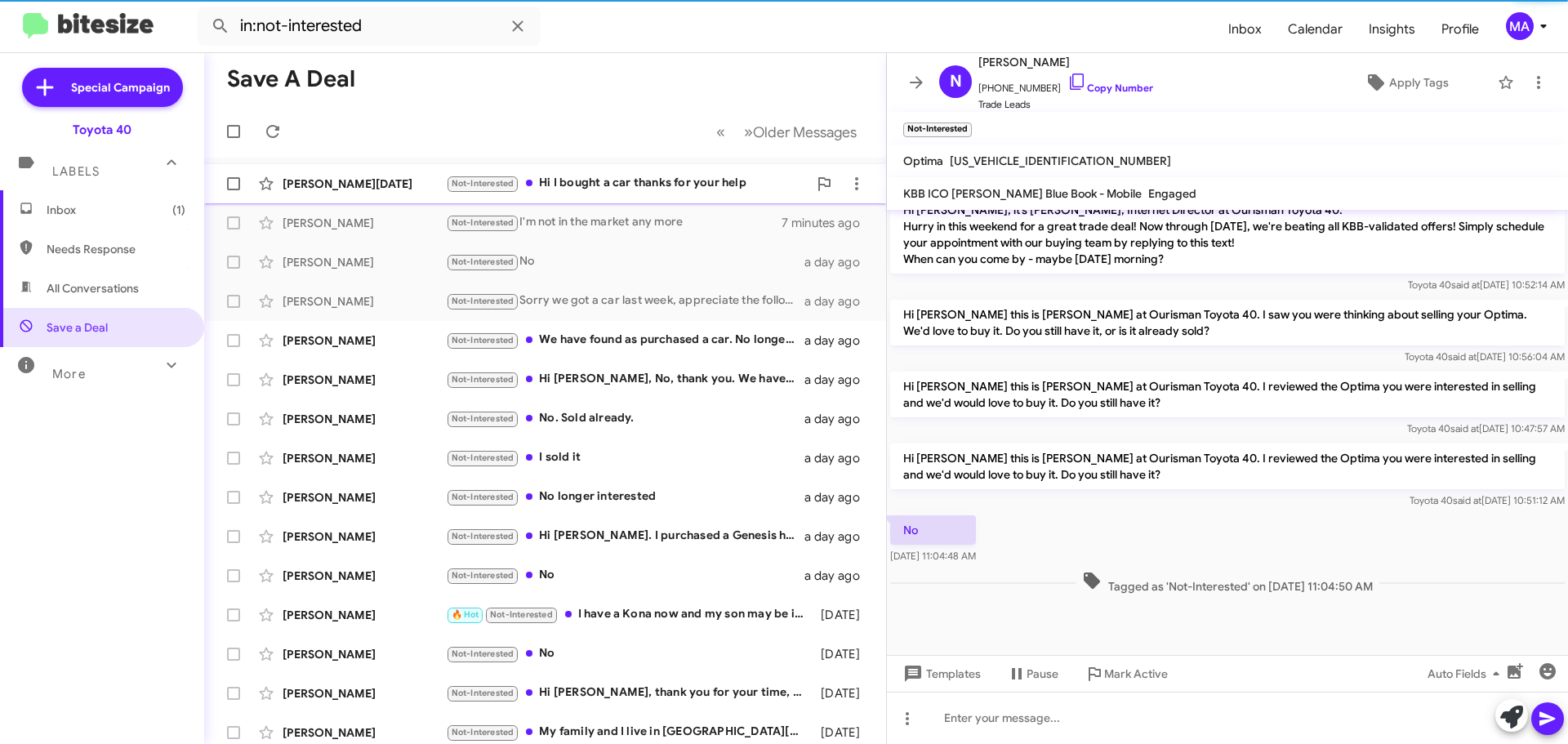
click at [588, 185] on div "Not-Interested Hi I bought a car thanks for your help" at bounding box center [626, 183] width 362 height 19
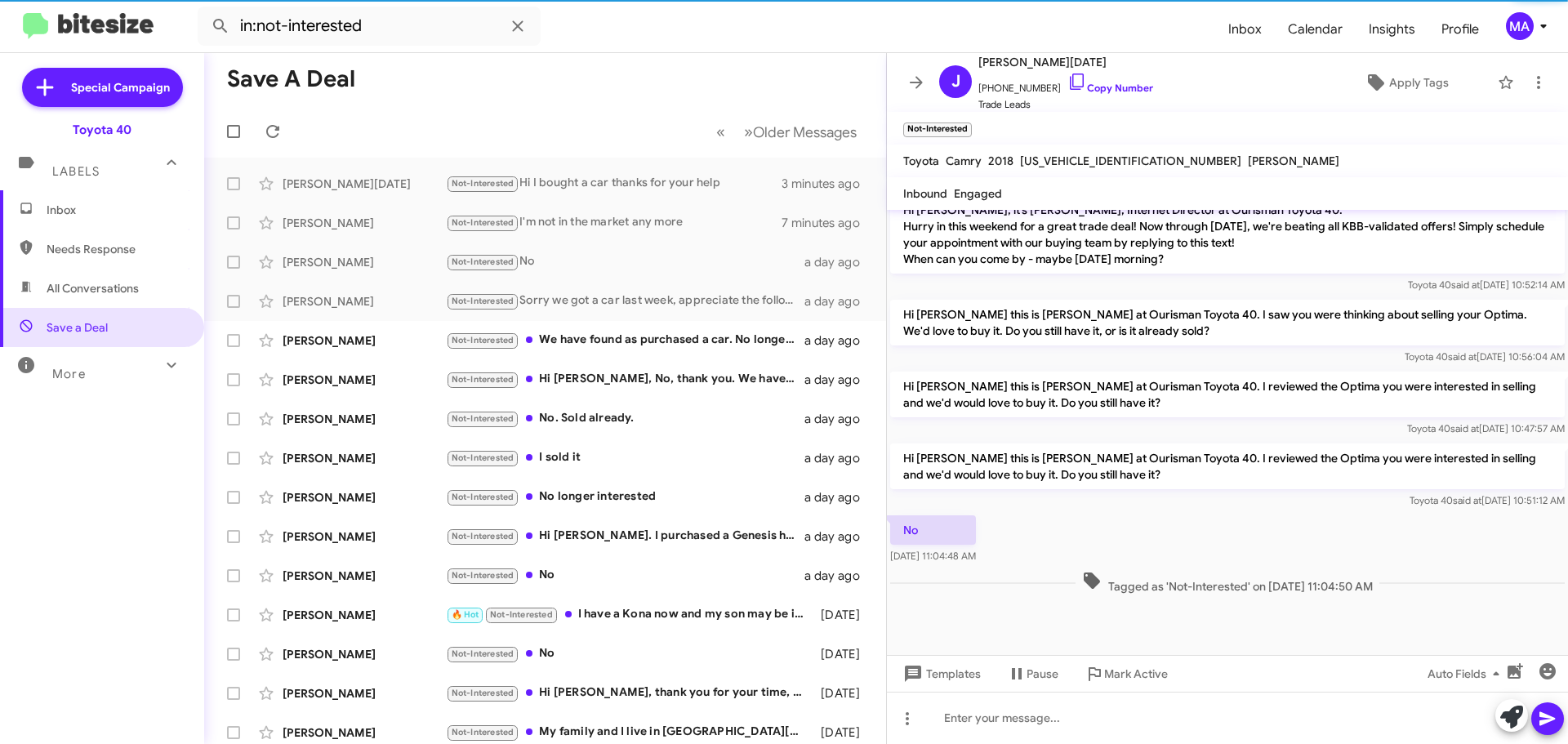
scroll to position [1203, 0]
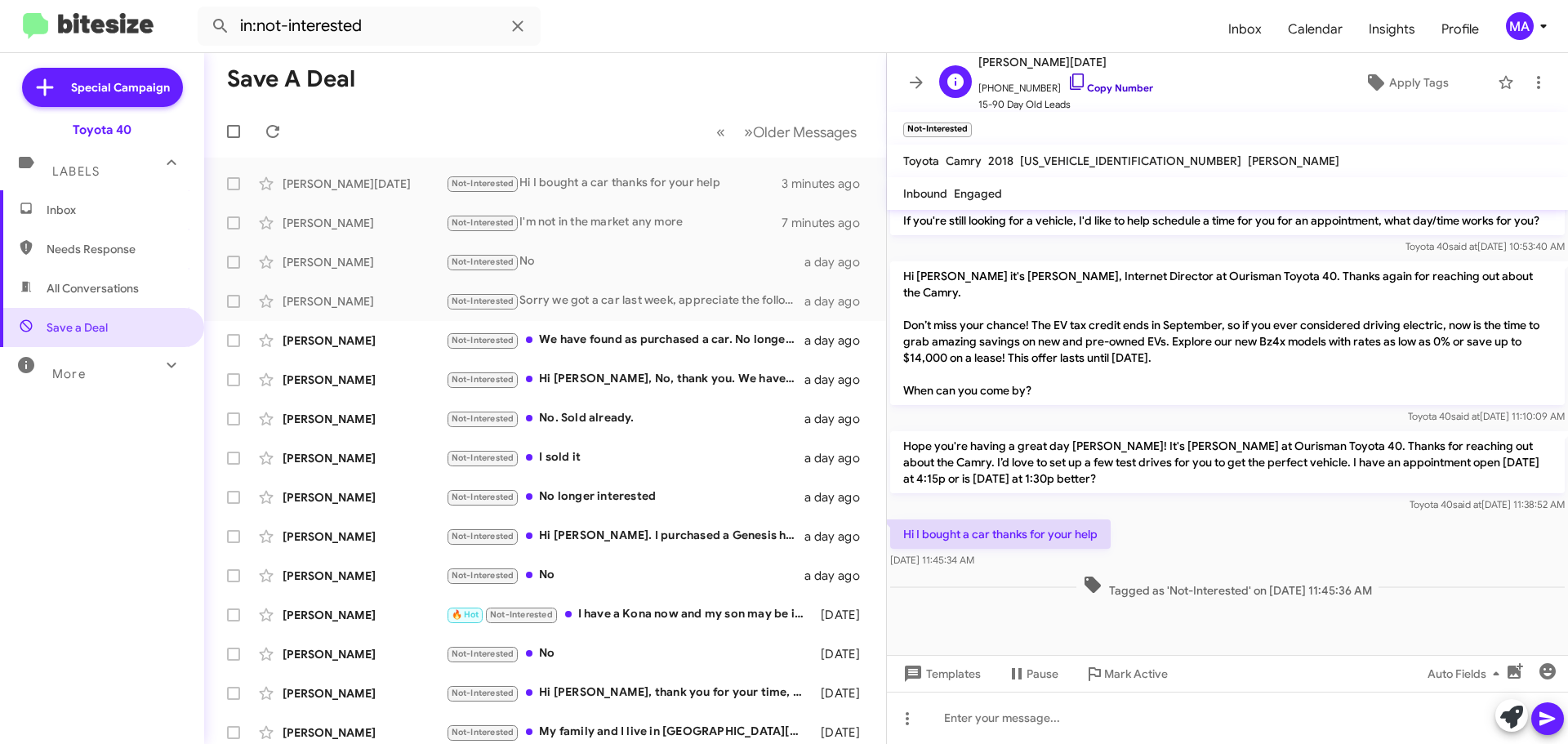
click at [1067, 80] on icon at bounding box center [1077, 82] width 20 height 20
drag, startPoint x: 1009, startPoint y: 555, endPoint x: 895, endPoint y: 541, distance: 114.9
click at [895, 541] on div "Hi I bought a car thanks for your help Aug 15, 2025, 11:45:34 AM" at bounding box center [1000, 543] width 221 height 49
copy div "Hi I bought a car thanks for your help Aug 15, 2025, 11:45:34 AM"
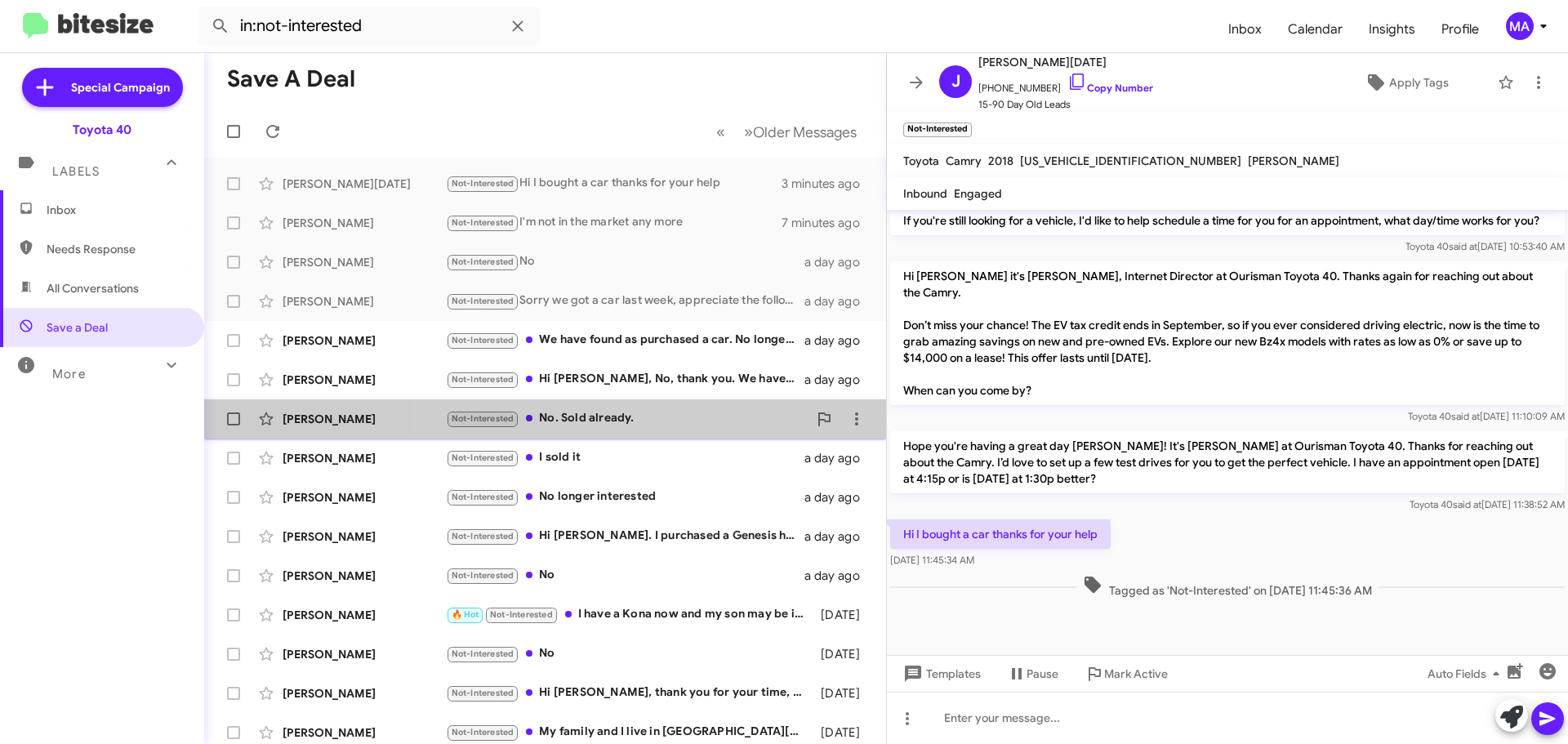
click at [666, 423] on div "Not-Interested No. Sold already." at bounding box center [626, 418] width 362 height 19
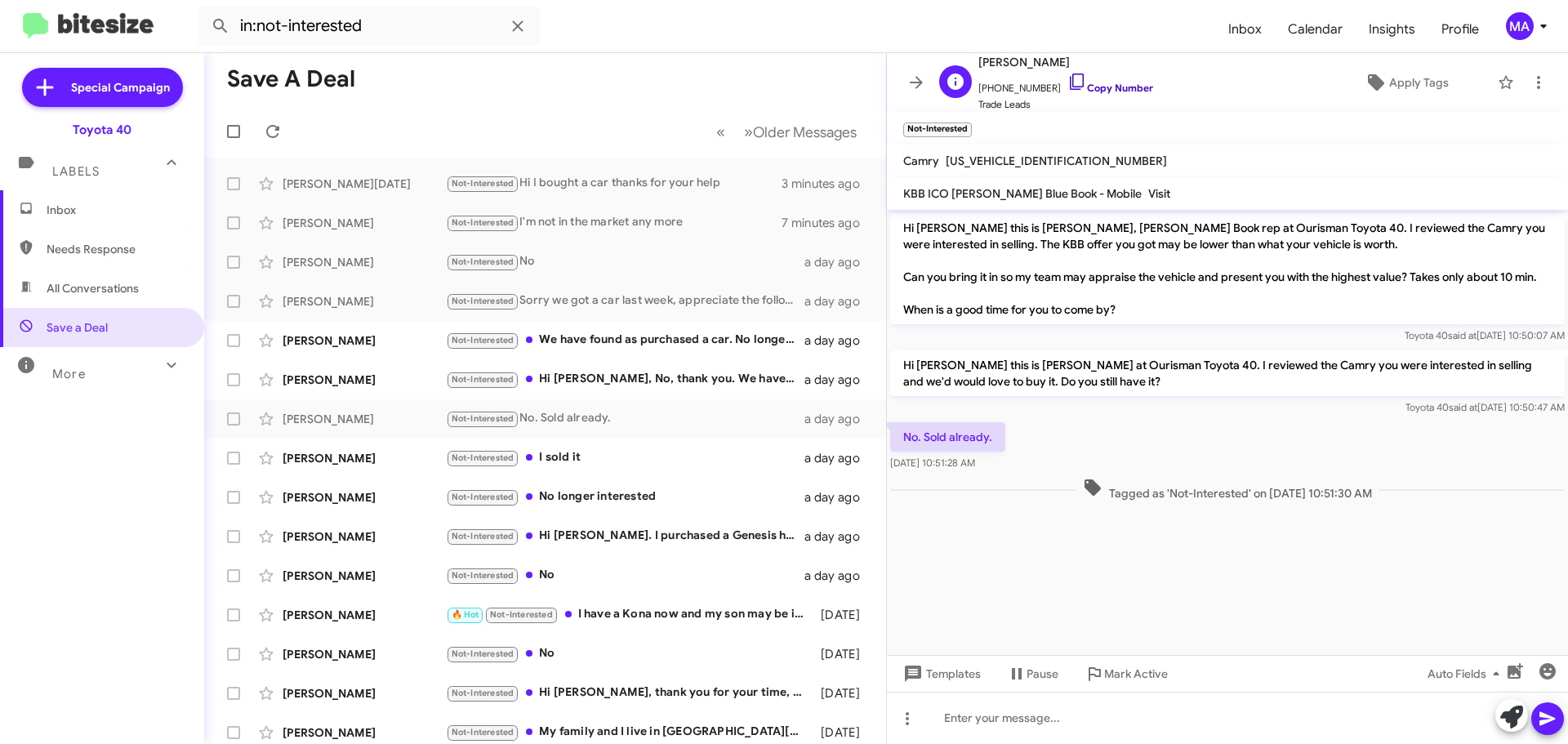
click at [1067, 77] on icon at bounding box center [1077, 82] width 20 height 20
click at [619, 382] on div "Not-Interested Hi Morgan, No, thank you. We have found what we are looking for.…" at bounding box center [626, 379] width 362 height 19
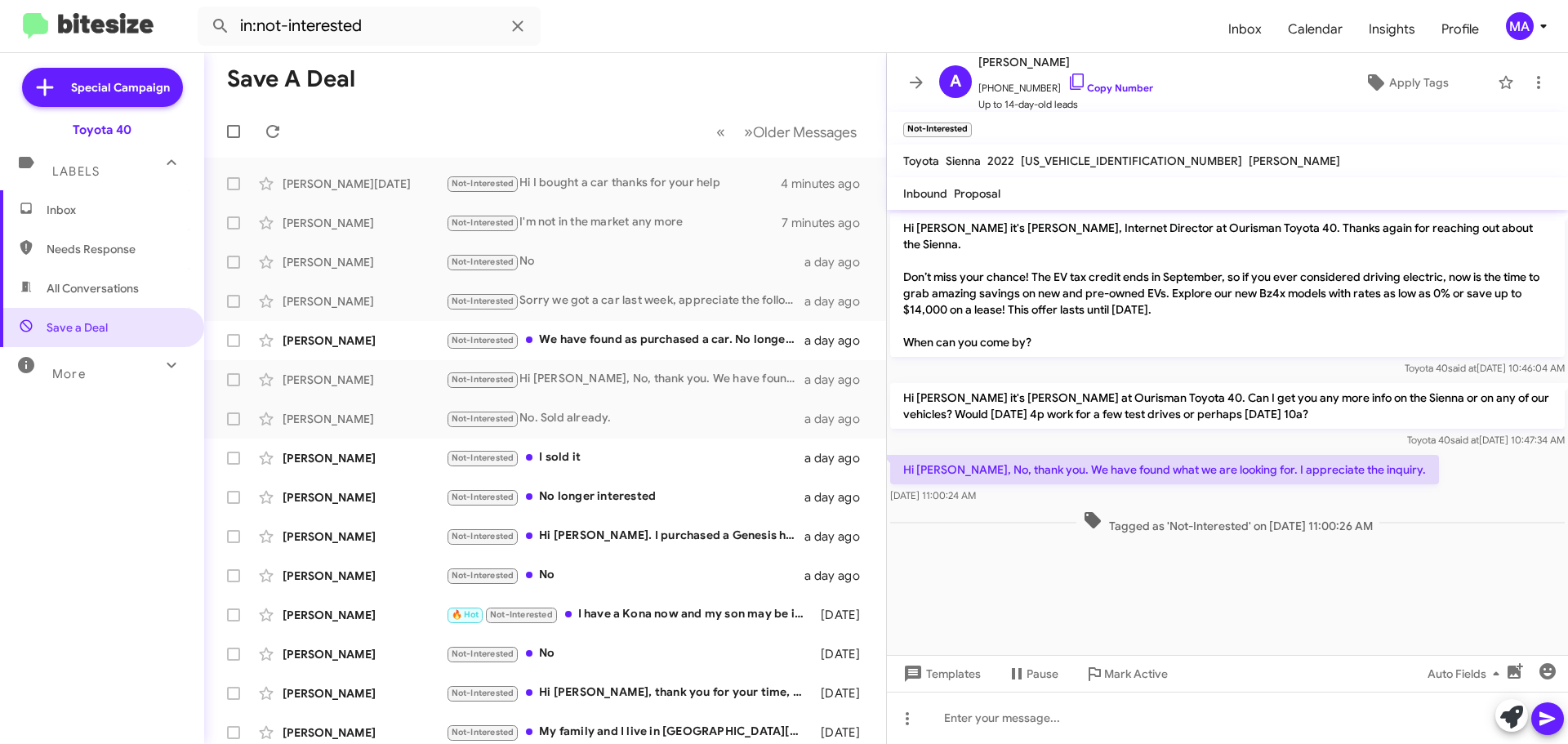
drag, startPoint x: 1000, startPoint y: 481, endPoint x: 910, endPoint y: 449, distance: 95.5
click at [909, 455] on div "Hi Morgan, No, thank you. We have found what we are looking for. I appreciate t…" at bounding box center [1164, 478] width 549 height 49
click at [1067, 84] on icon at bounding box center [1077, 82] width 20 height 20
copy div "i Morgan, No, thank you. We have found what we are looking for. I appreciate th…"
drag, startPoint x: 1011, startPoint y: 481, endPoint x: 905, endPoint y: 453, distance: 109.6
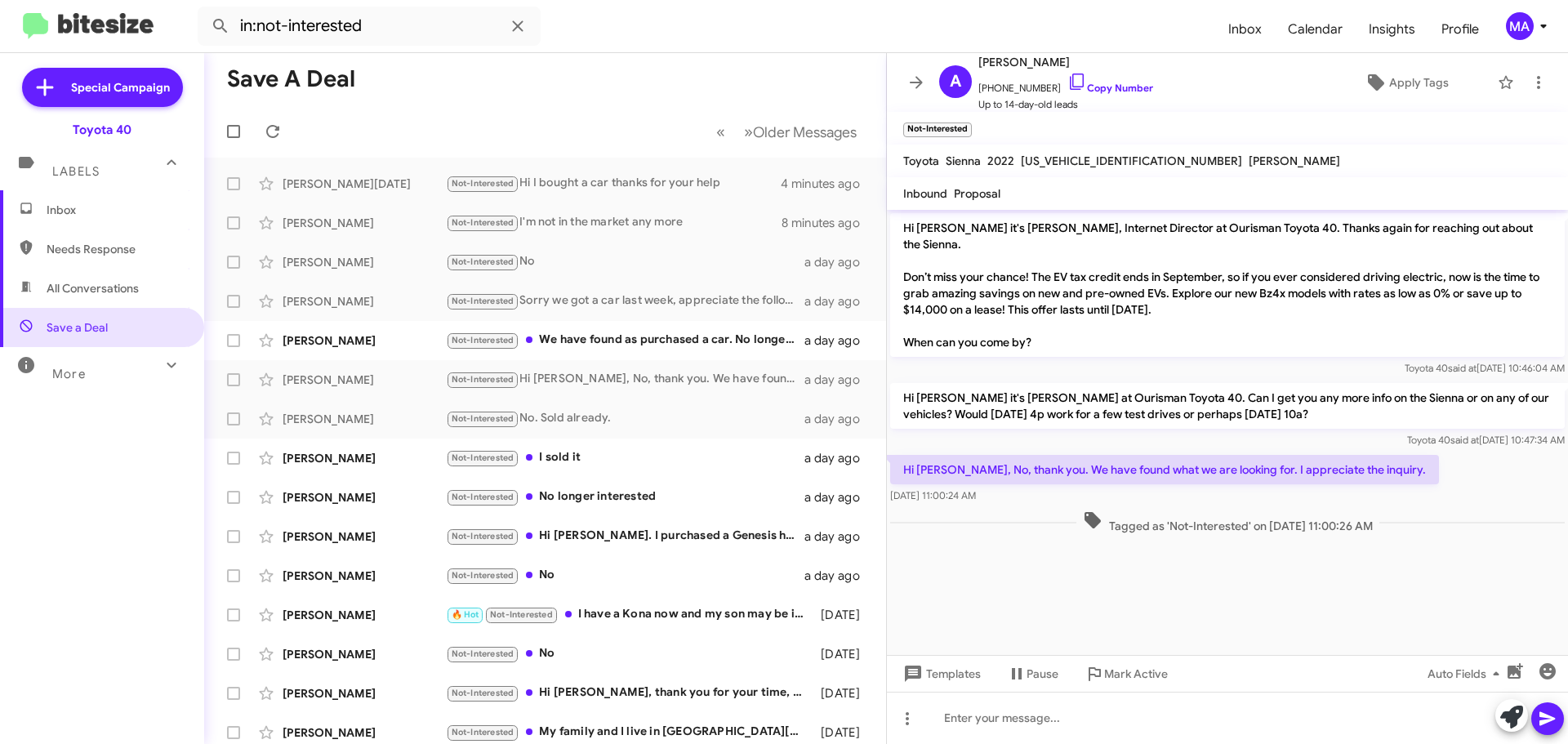
click at [905, 455] on div "Hi Morgan, No, thank you. We have found what we are looking for. I appreciate t…" at bounding box center [1164, 478] width 549 height 49
copy div "Hi Morgan, No, thank you. We have found what we are looking for. I appreciate t…"
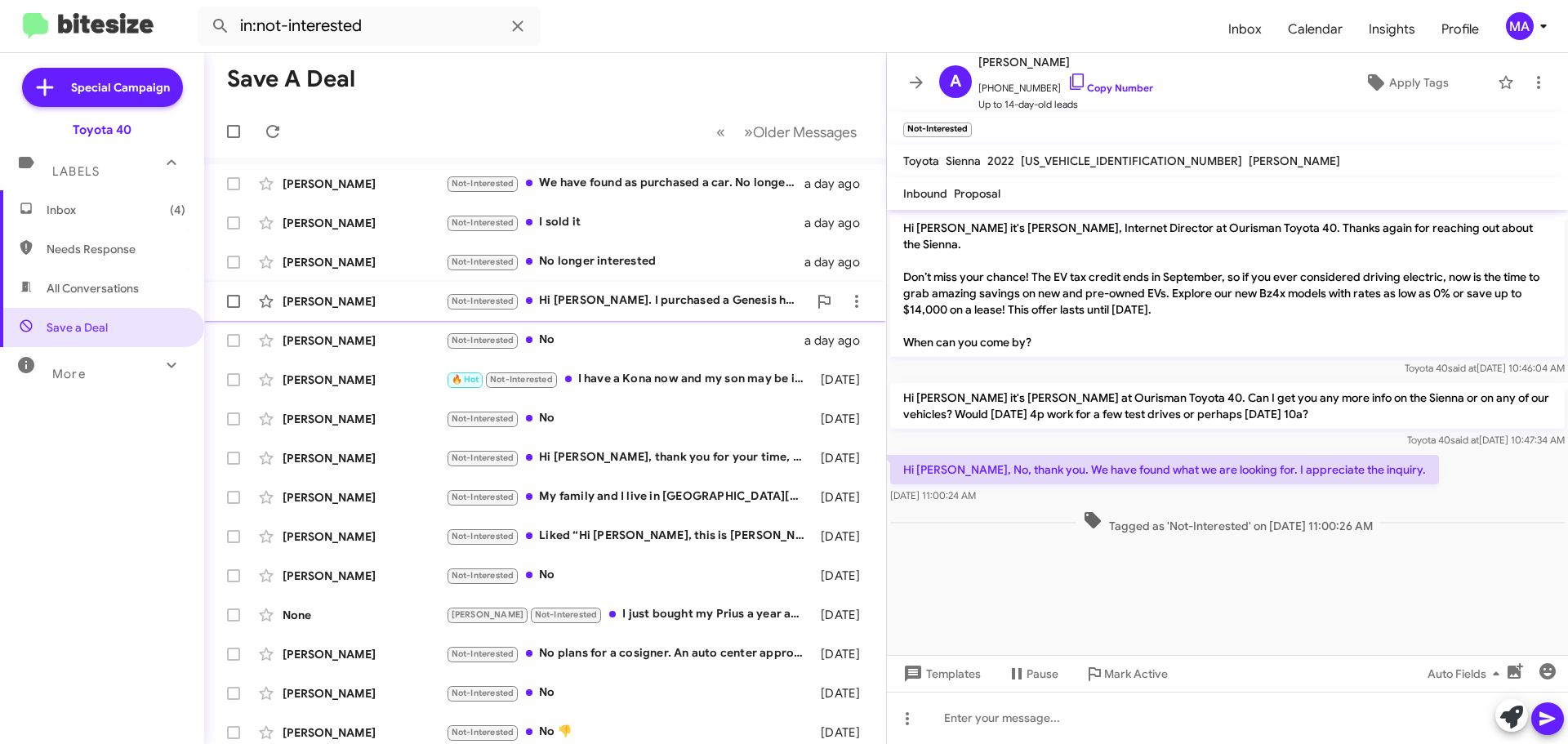
click at [682, 296] on div "Not-Interested Hi [PERSON_NAME]. I purchased a Genesis here in [GEOGRAPHIC_DATA…" at bounding box center [626, 300] width 362 height 19
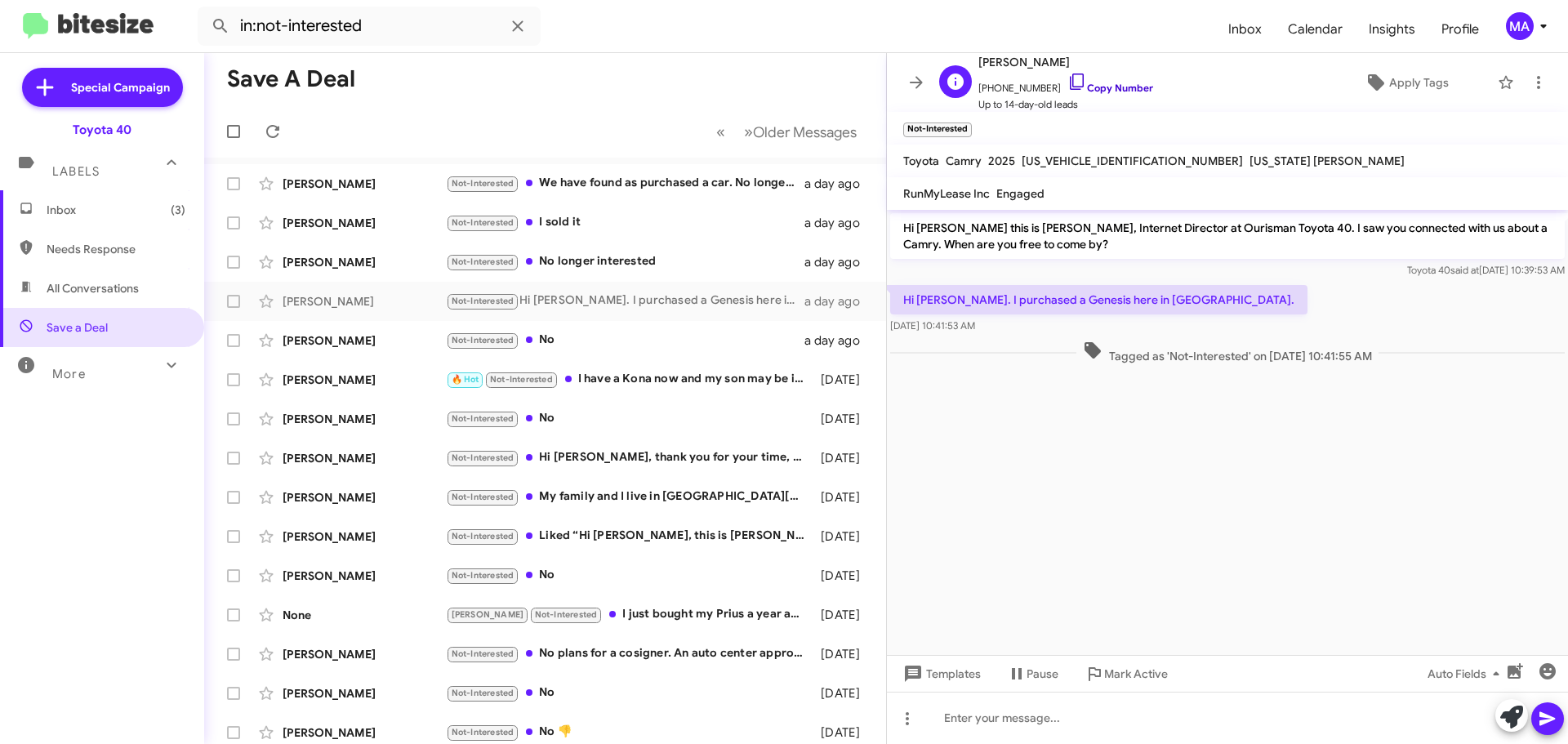
click at [1067, 81] on icon at bounding box center [1077, 82] width 20 height 20
click at [610, 372] on div "🔥 Hot Not-Interested I have a Kona now and my son may be interested in getting …" at bounding box center [626, 379] width 362 height 19
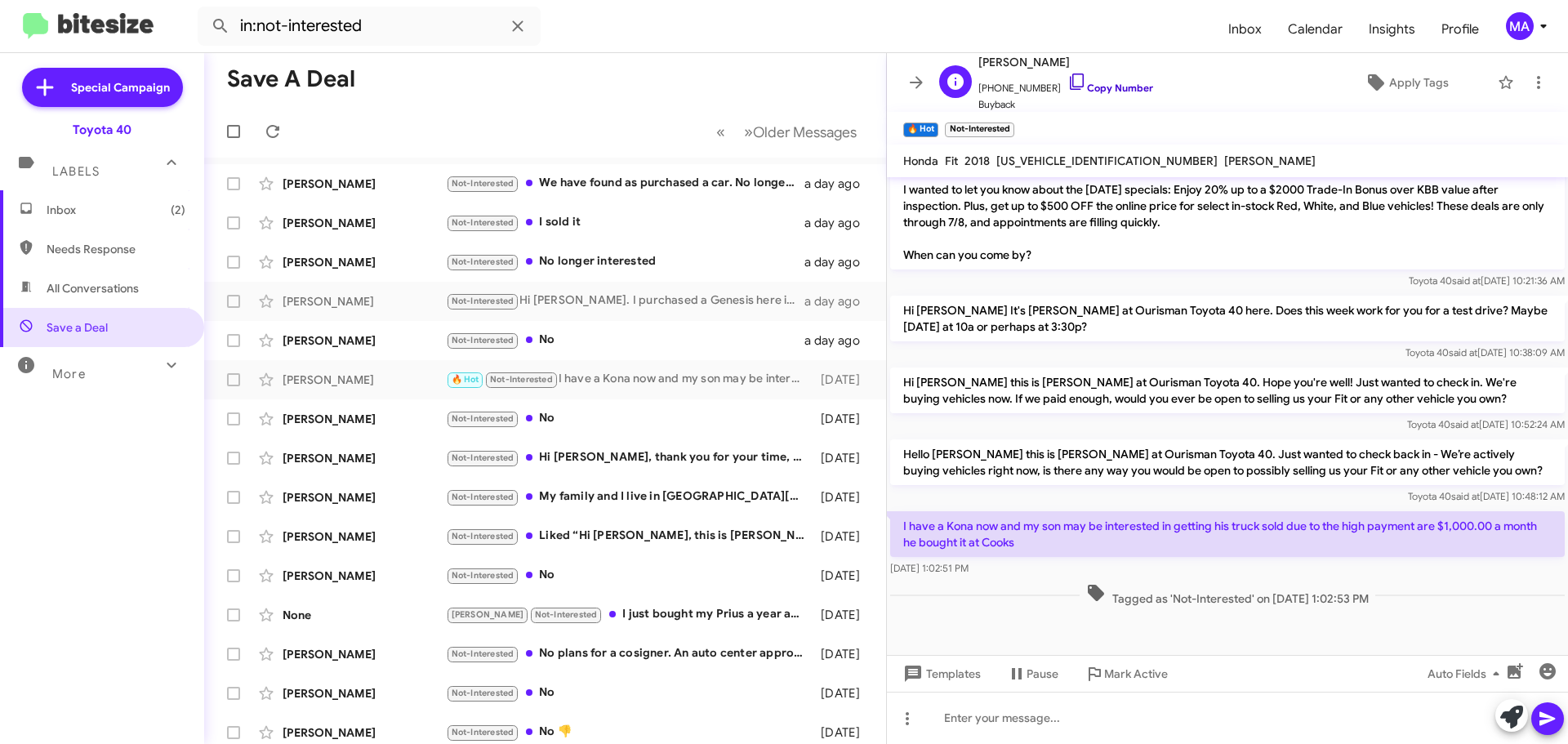
click at [1067, 84] on icon at bounding box center [1077, 82] width 20 height 20
drag, startPoint x: 1093, startPoint y: 541, endPoint x: 898, endPoint y: 531, distance: 195.3
click at [898, 531] on p "I have a Kona now and my son may be interested in getting his truck sold due to…" at bounding box center [1227, 534] width 674 height 46
copy p "I have a Kona now and my son may be interested in getting his truck sold due to…"
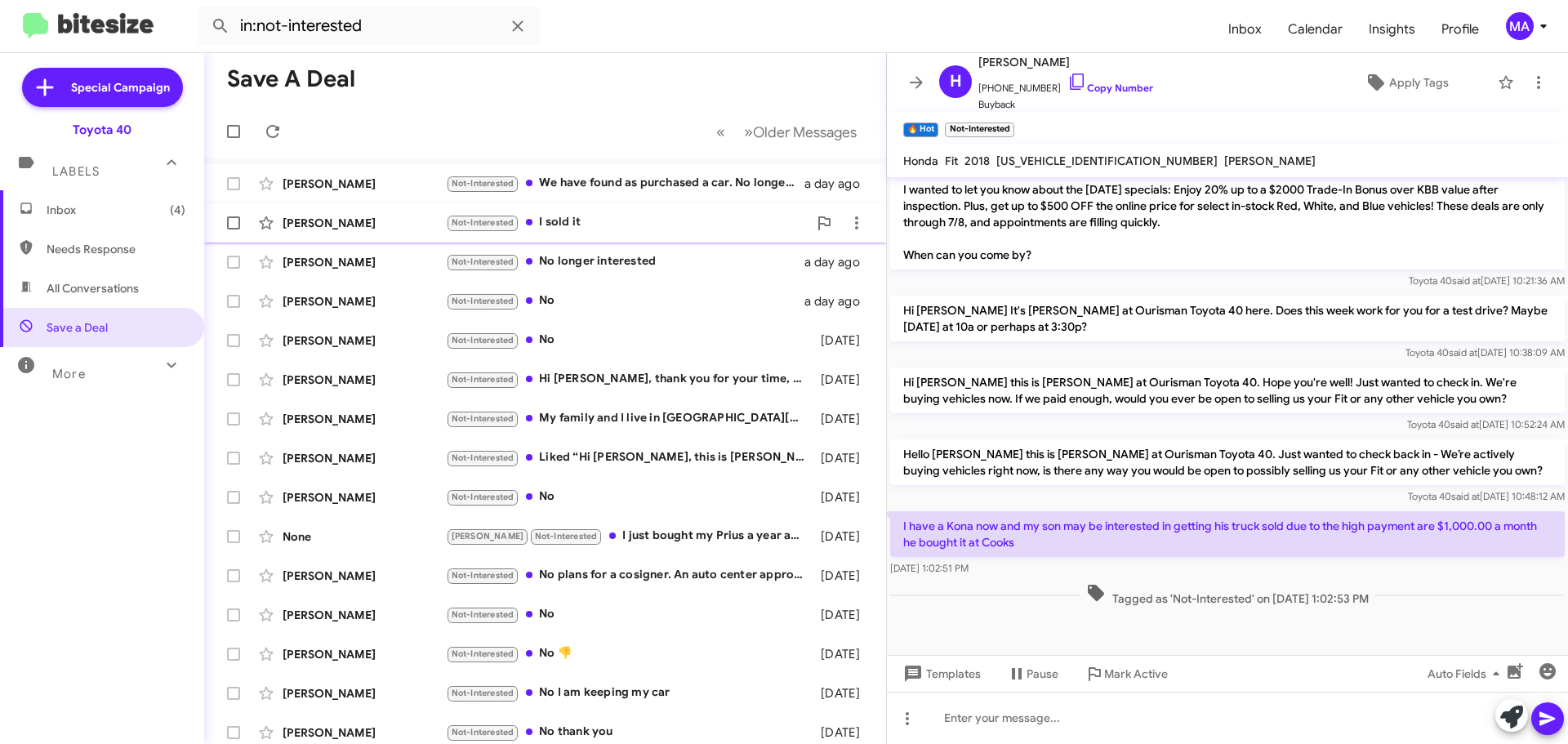
click at [591, 227] on div "Not-Interested I sold it" at bounding box center [626, 222] width 362 height 19
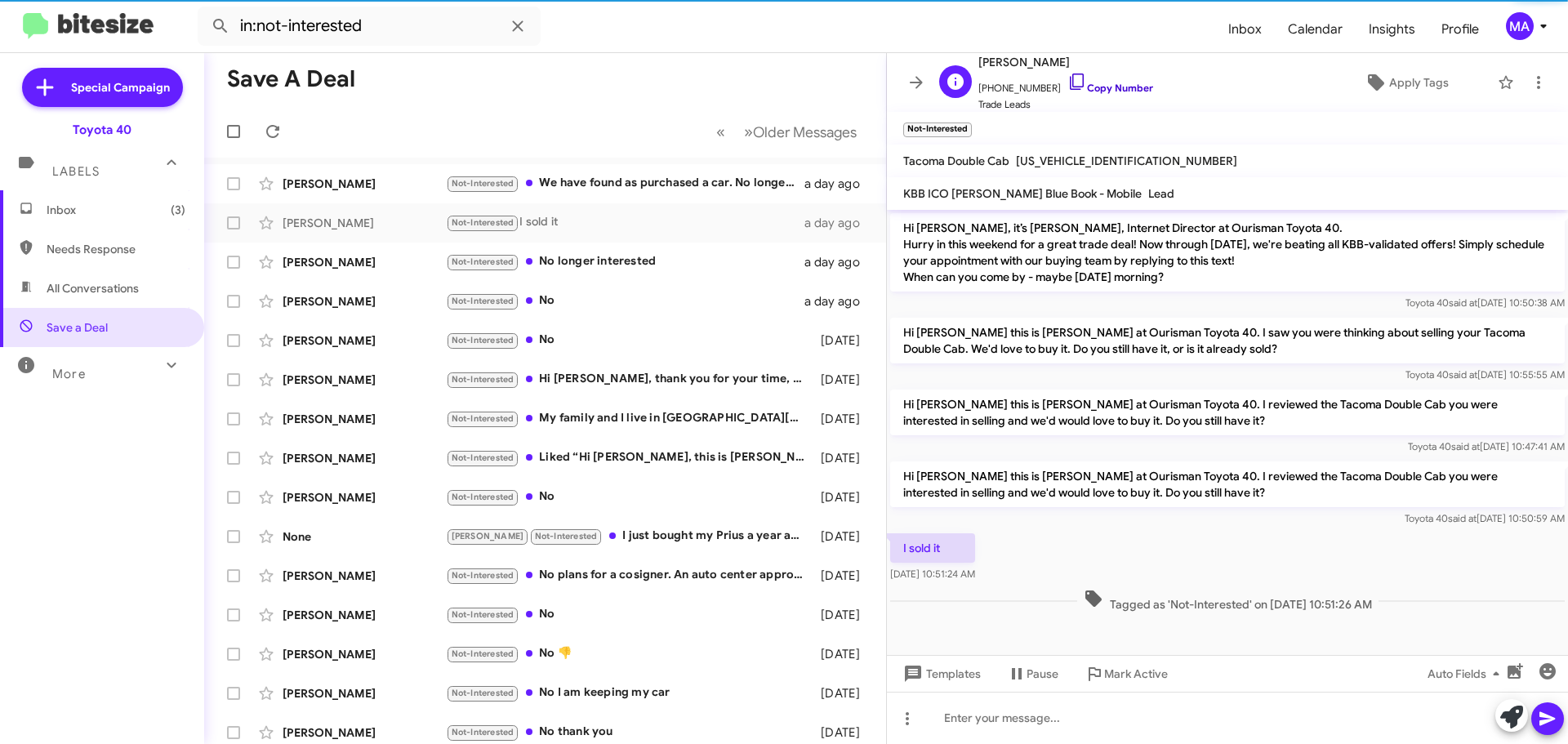
click at [1068, 81] on icon at bounding box center [1077, 82] width 20 height 20
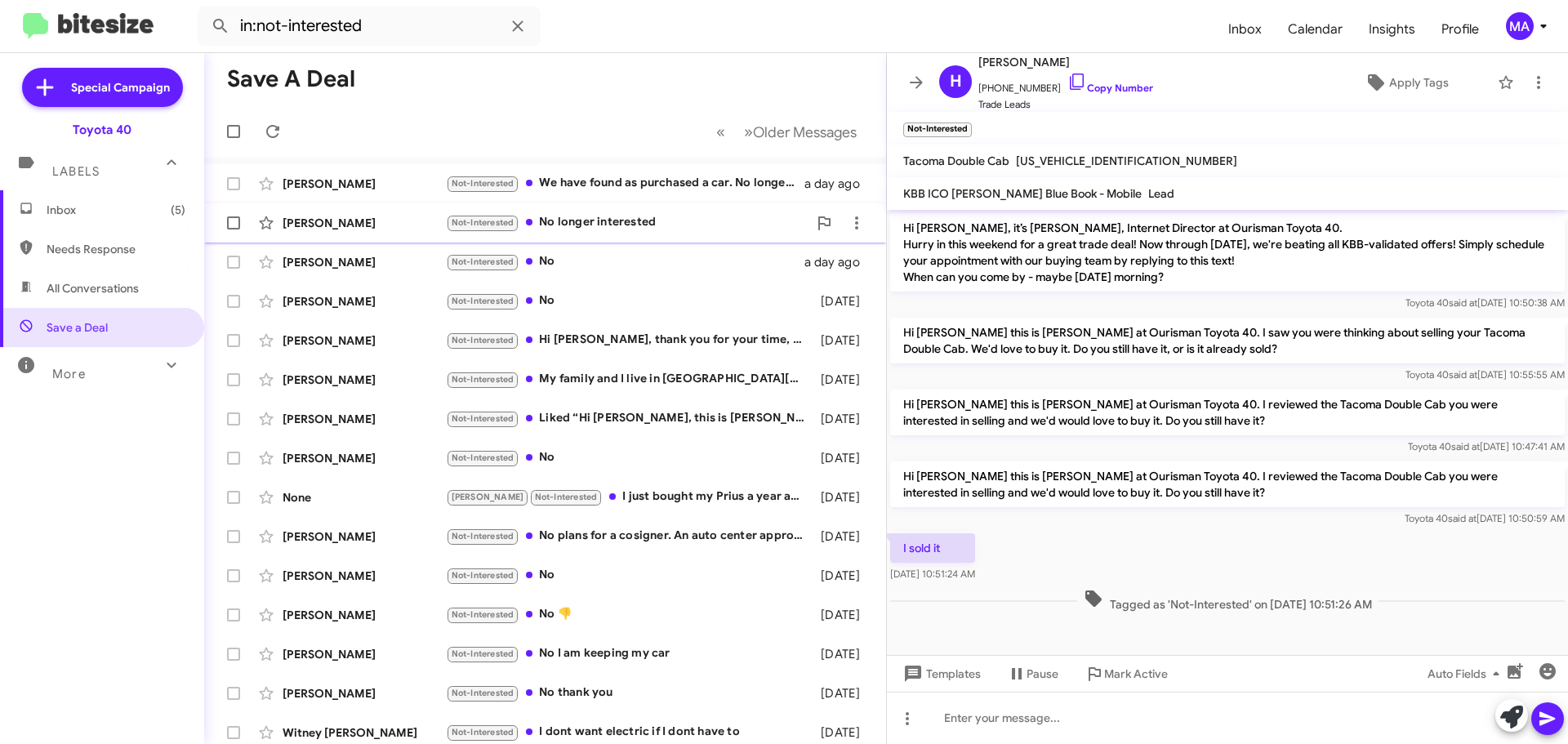
click at [619, 229] on div "Not-Interested No longer interested" at bounding box center [626, 222] width 362 height 19
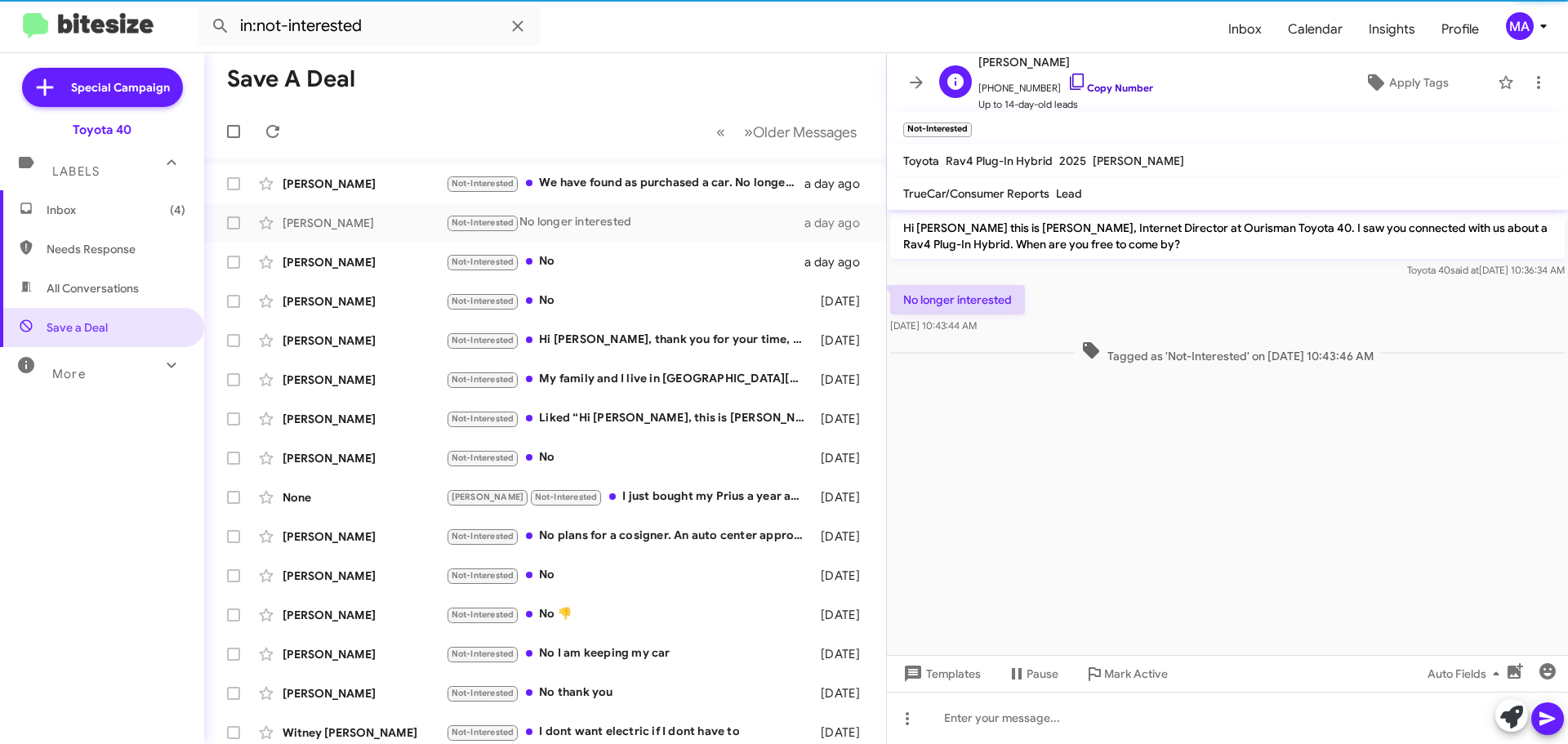
click at [1067, 77] on icon at bounding box center [1077, 82] width 20 height 20
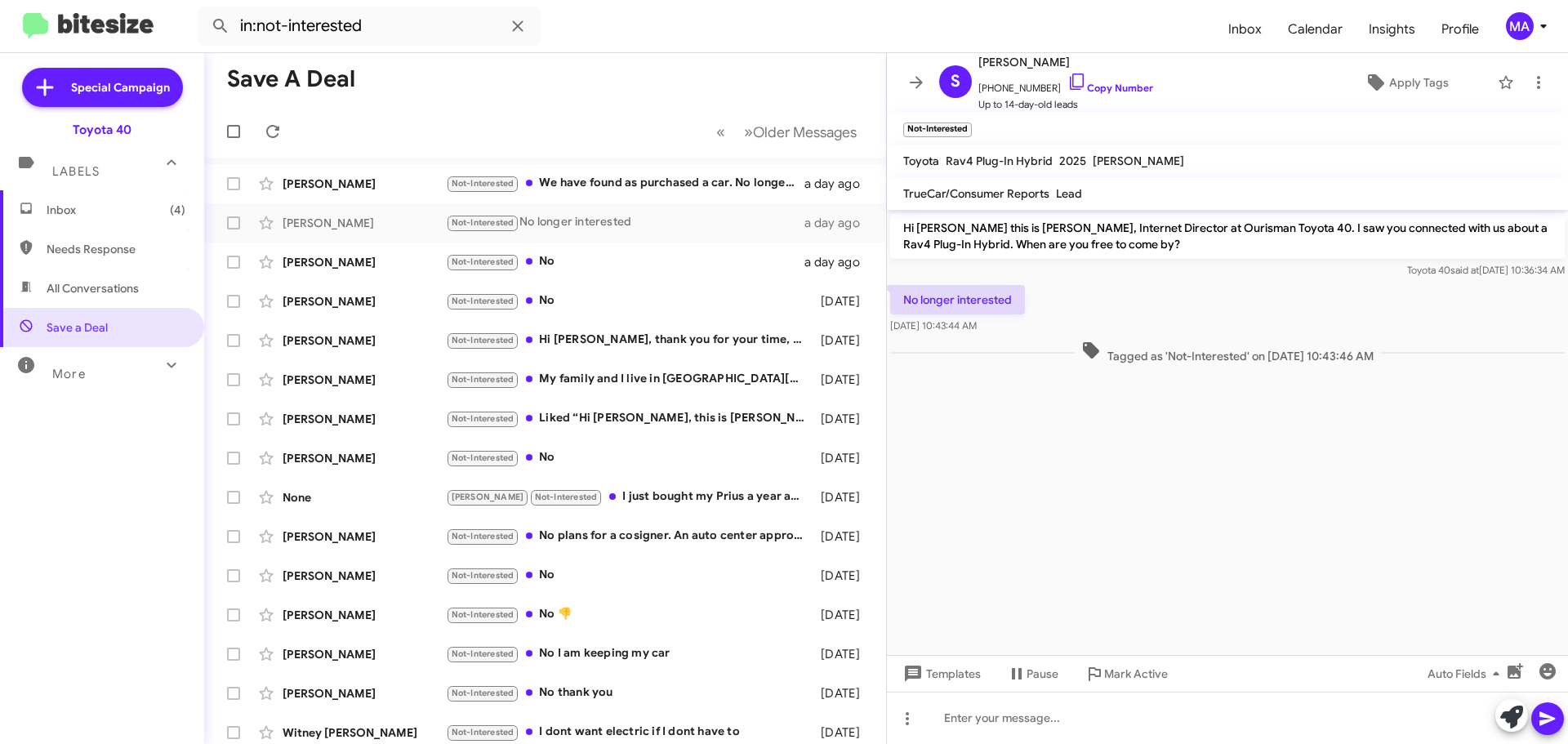
drag, startPoint x: 1011, startPoint y: 322, endPoint x: 904, endPoint y: 304, distance: 108.5
click at [904, 304] on div "No longer interested Aug 14, 2025, 10:43:44 AM" at bounding box center [957, 309] width 134 height 49
copy div "No longer interested Aug 14, 2025, 10:43:44 AM"
click at [617, 264] on div "Not-Interested No" at bounding box center [626, 262] width 362 height 19
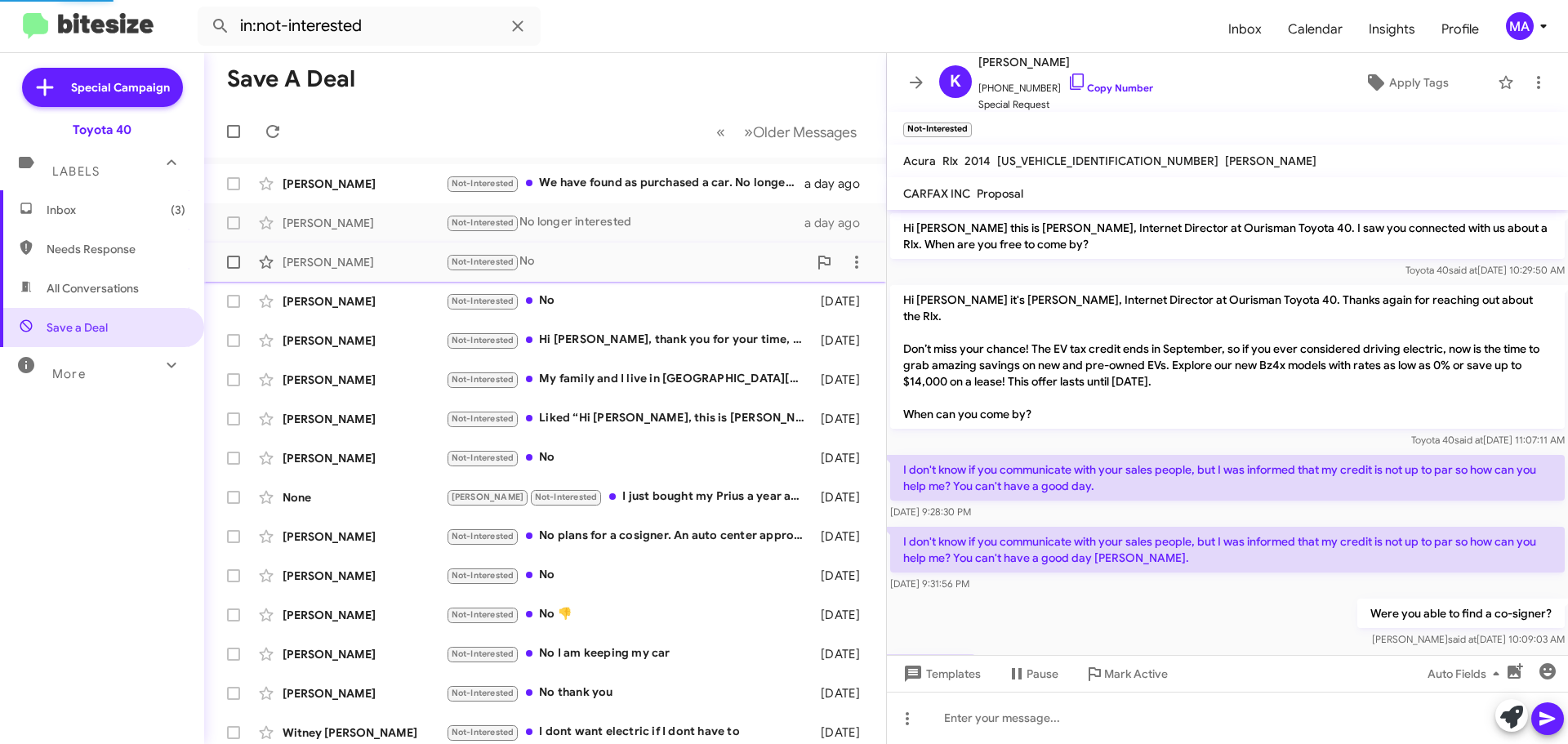
scroll to position [93, 0]
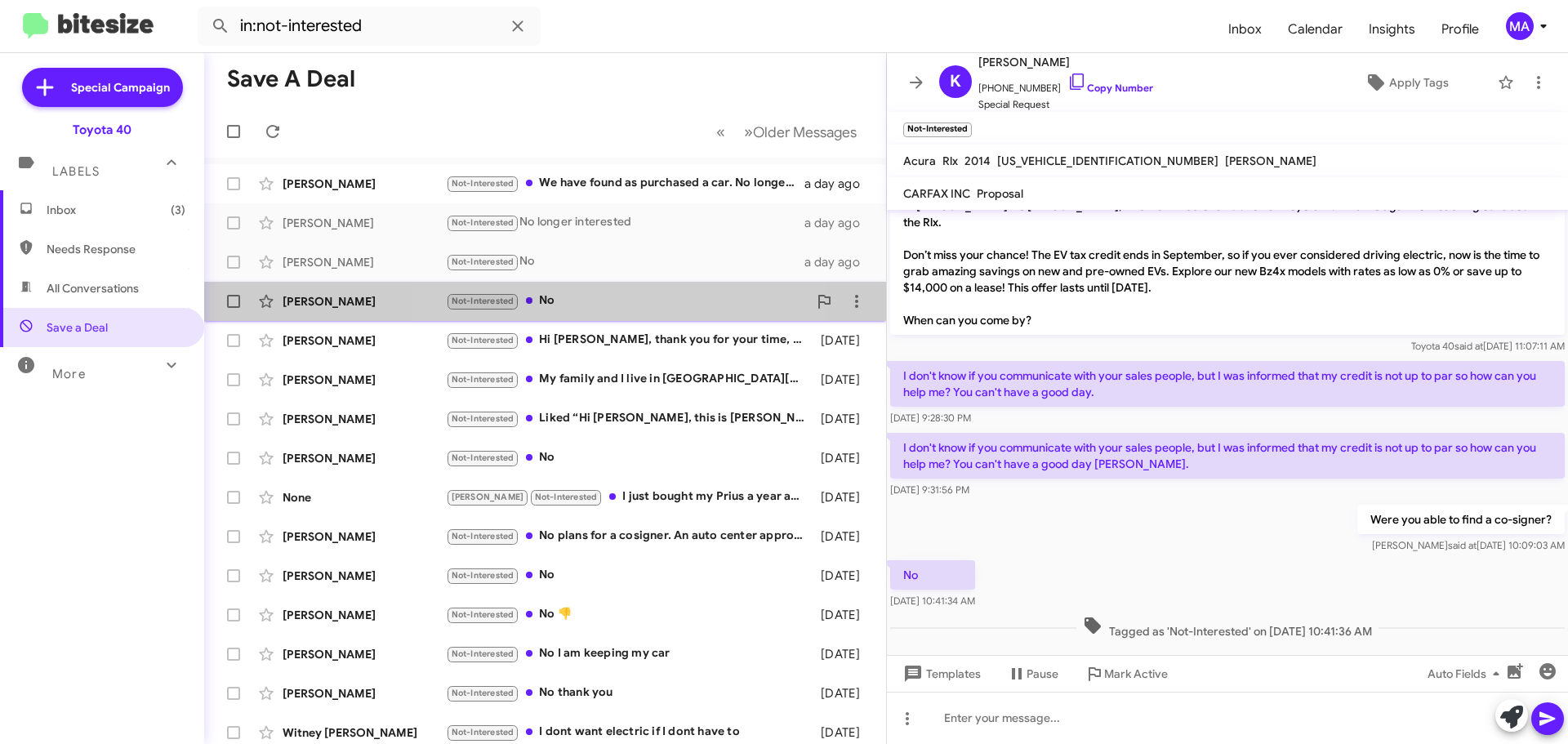
click at [609, 299] on div "Not-Interested No" at bounding box center [626, 300] width 362 height 19
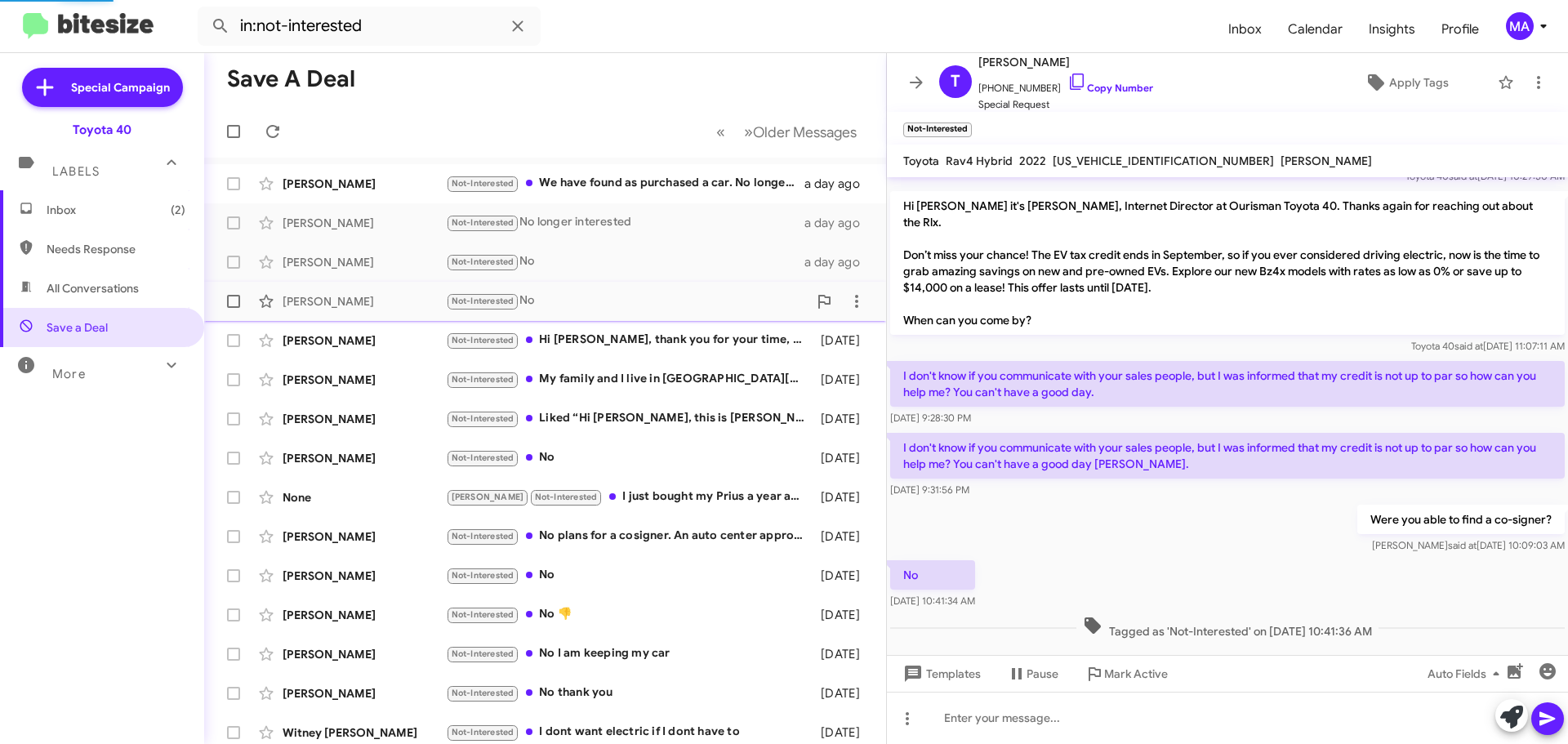
scroll to position [240, 0]
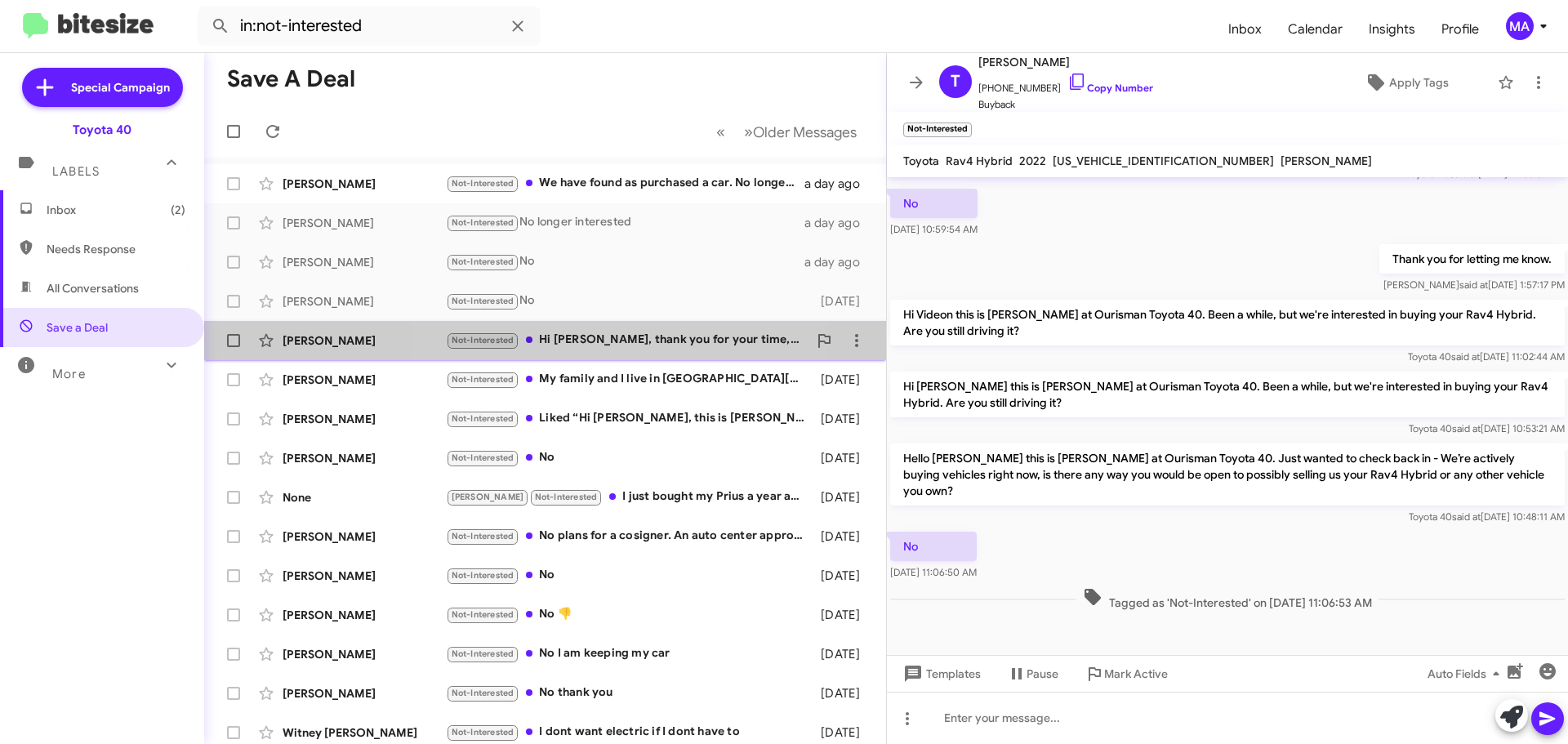
click at [613, 335] on div "Not-Interested Hi Morgan, thank you for your time, I’ve decided to buy the car …" at bounding box center [626, 340] width 362 height 19
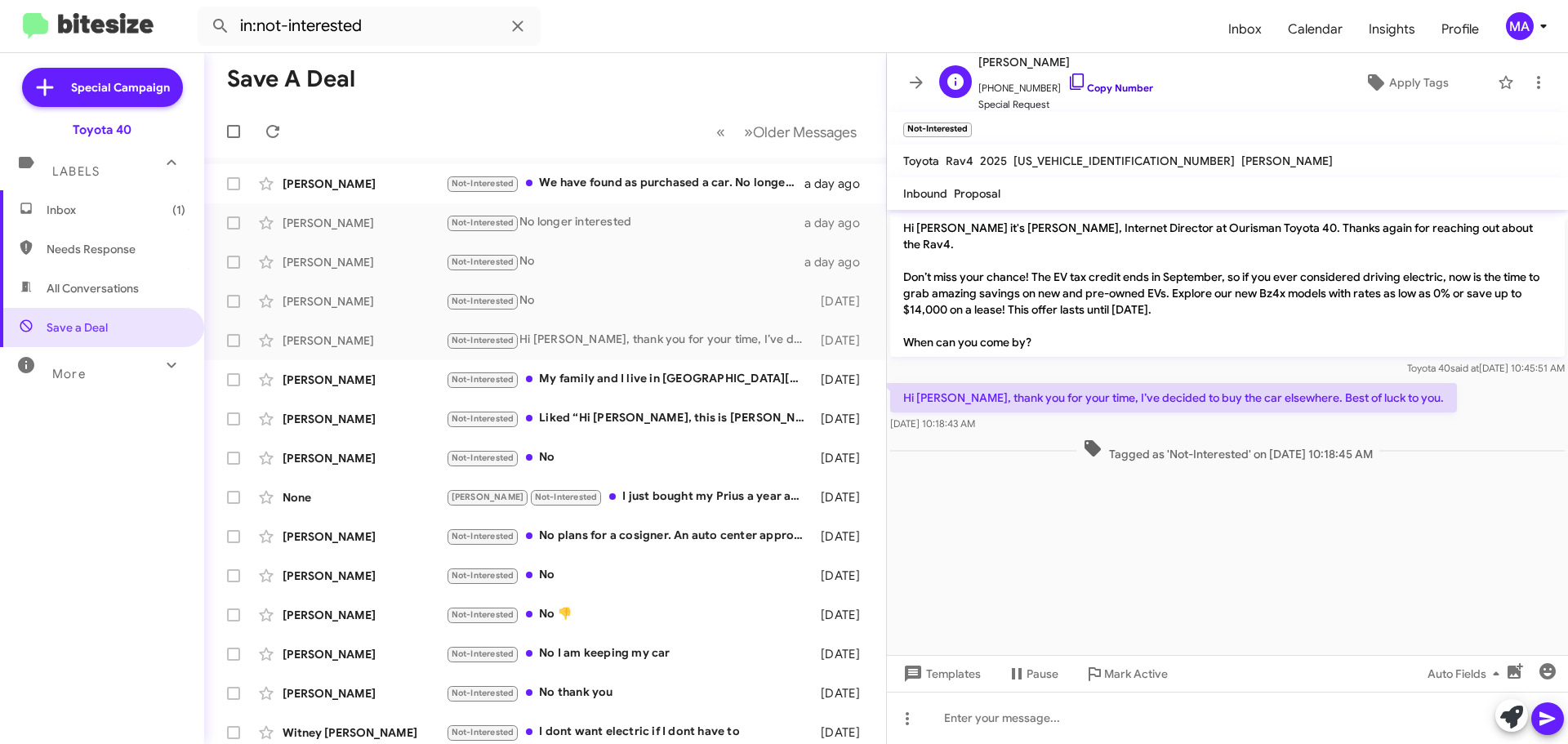
click at [1067, 80] on icon at bounding box center [1077, 82] width 20 height 20
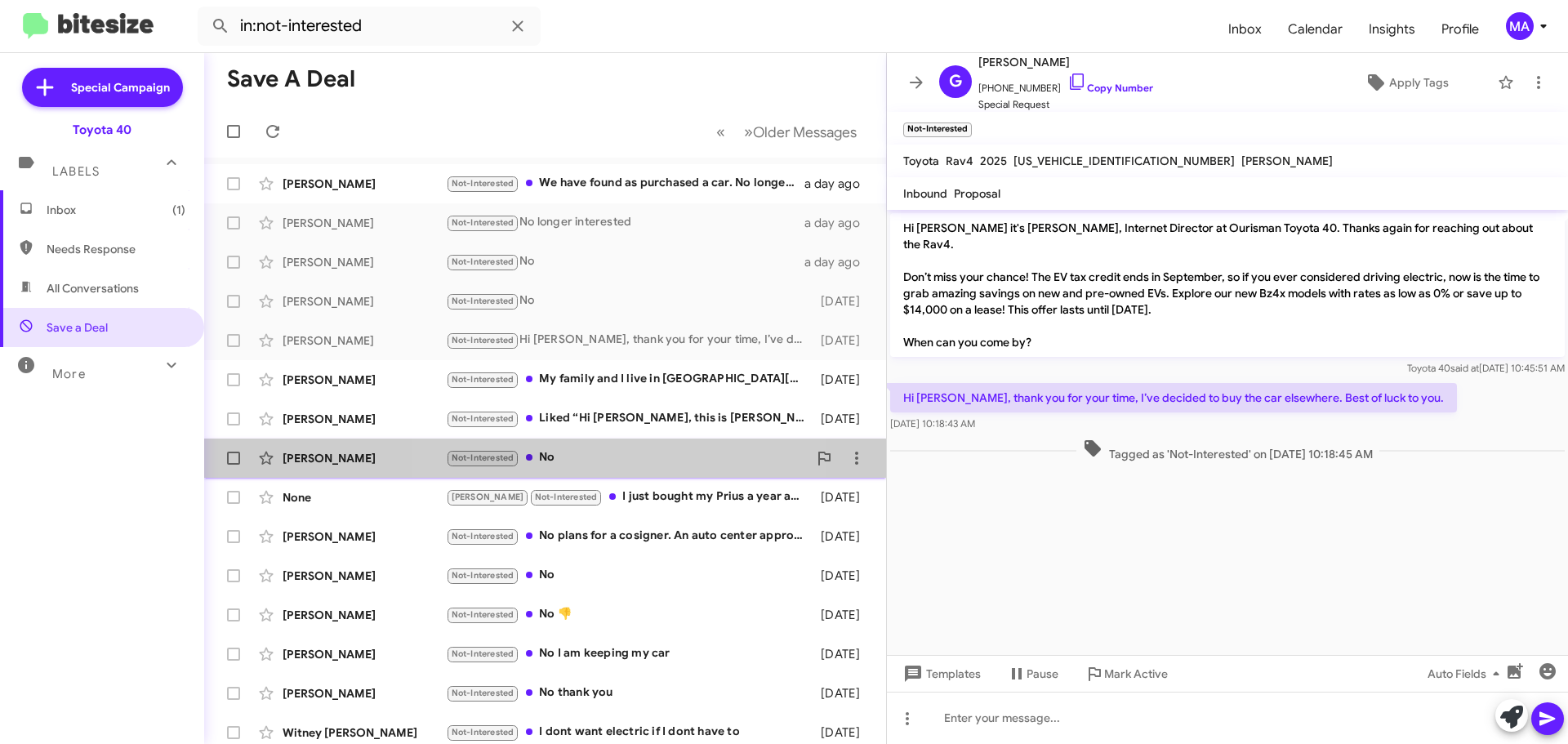
click at [636, 455] on div "Not-Interested No" at bounding box center [626, 458] width 362 height 19
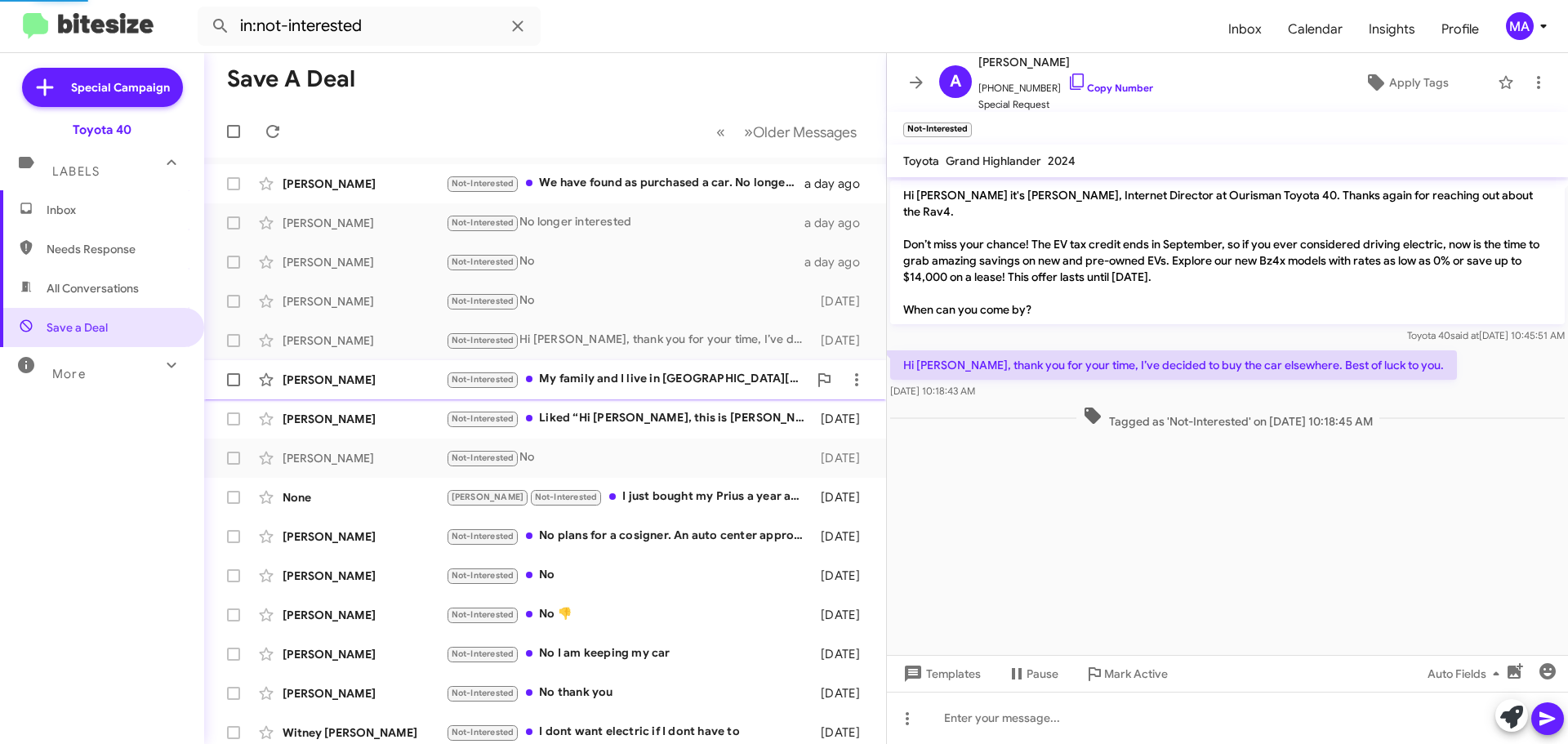
scroll to position [1457, 0]
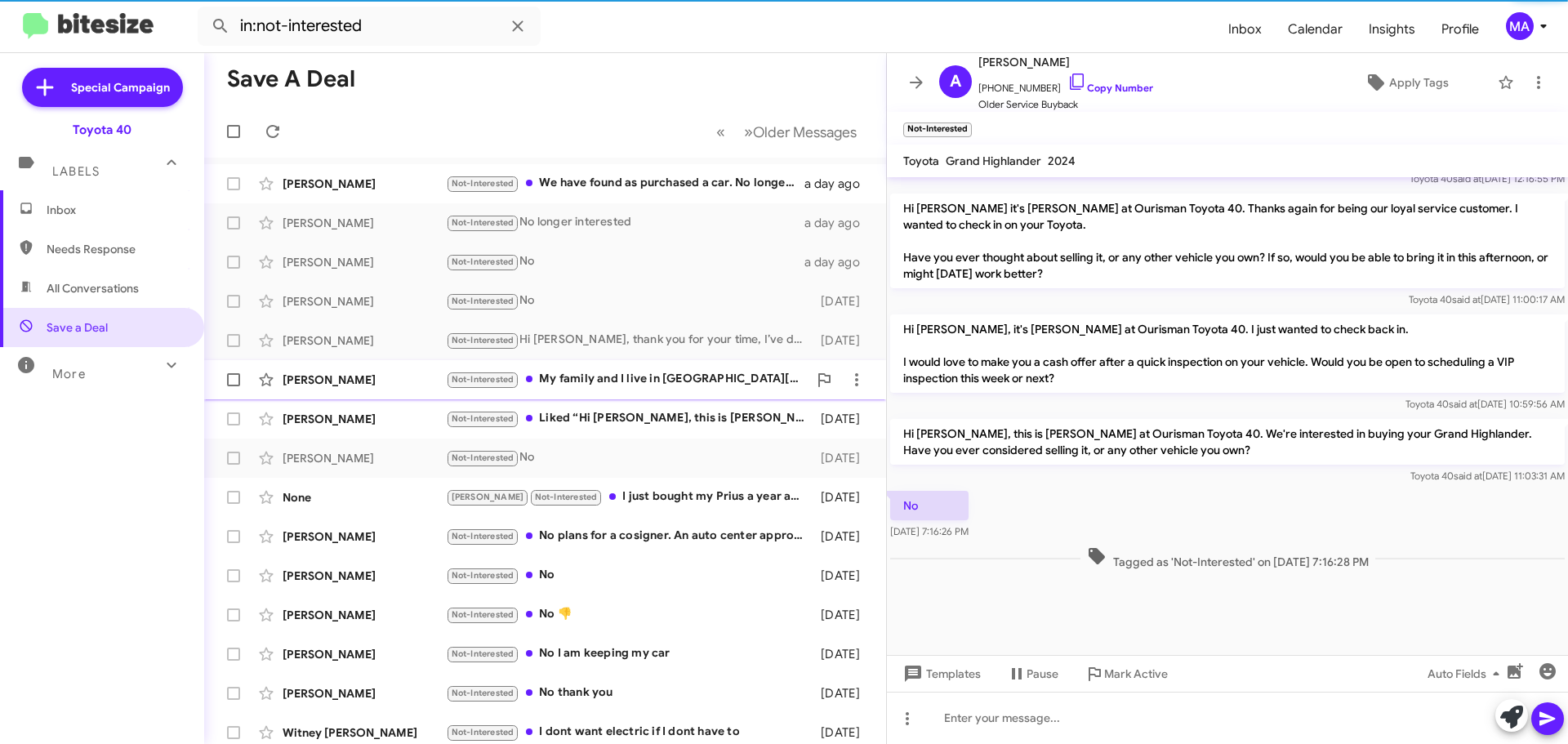
click at [638, 380] on div "Not-Interested My family and I live in north western Oklahoma for a year now. A…" at bounding box center [626, 379] width 362 height 19
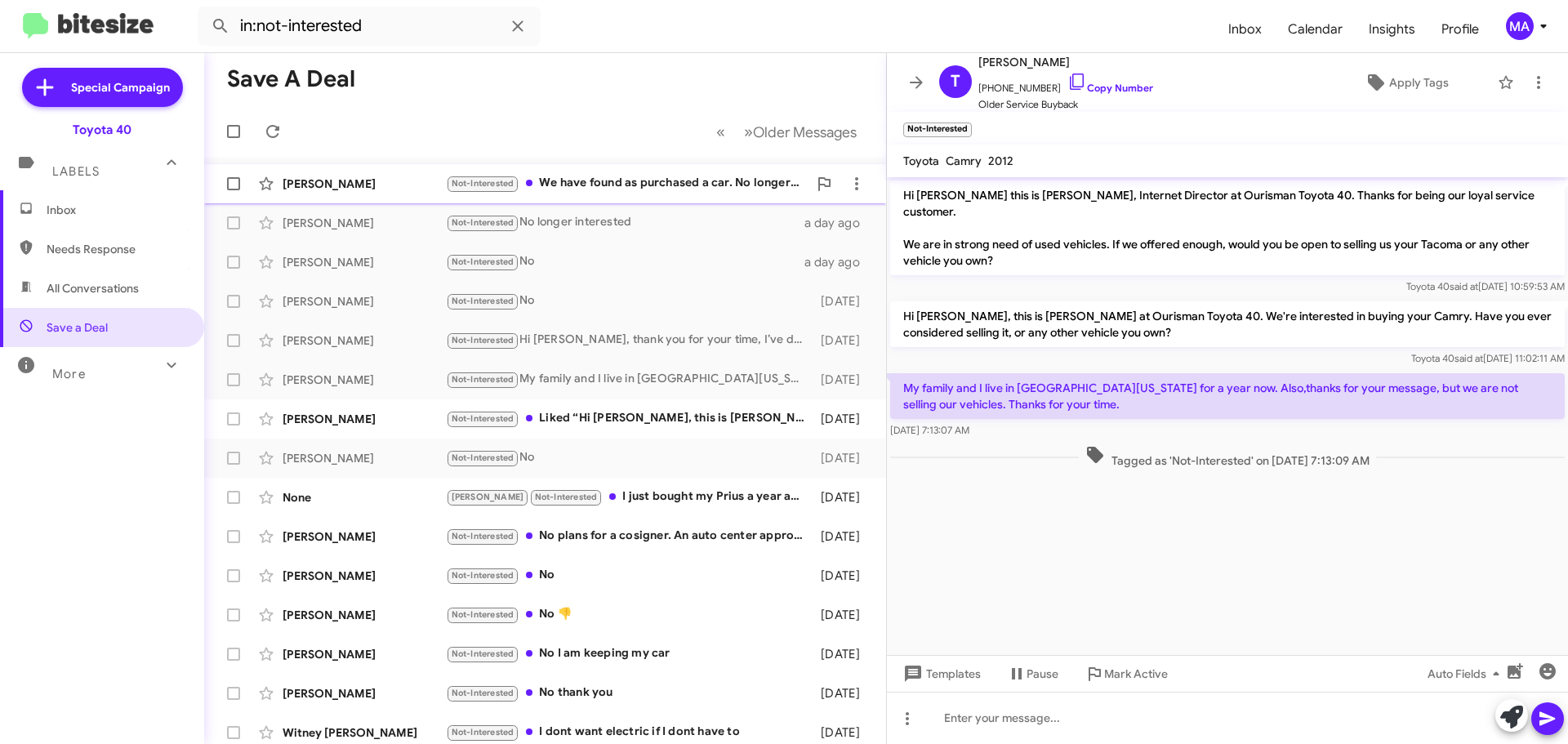
click at [655, 185] on div "Not-Interested We have found as purchased a car. No longer need information." at bounding box center [626, 183] width 362 height 19
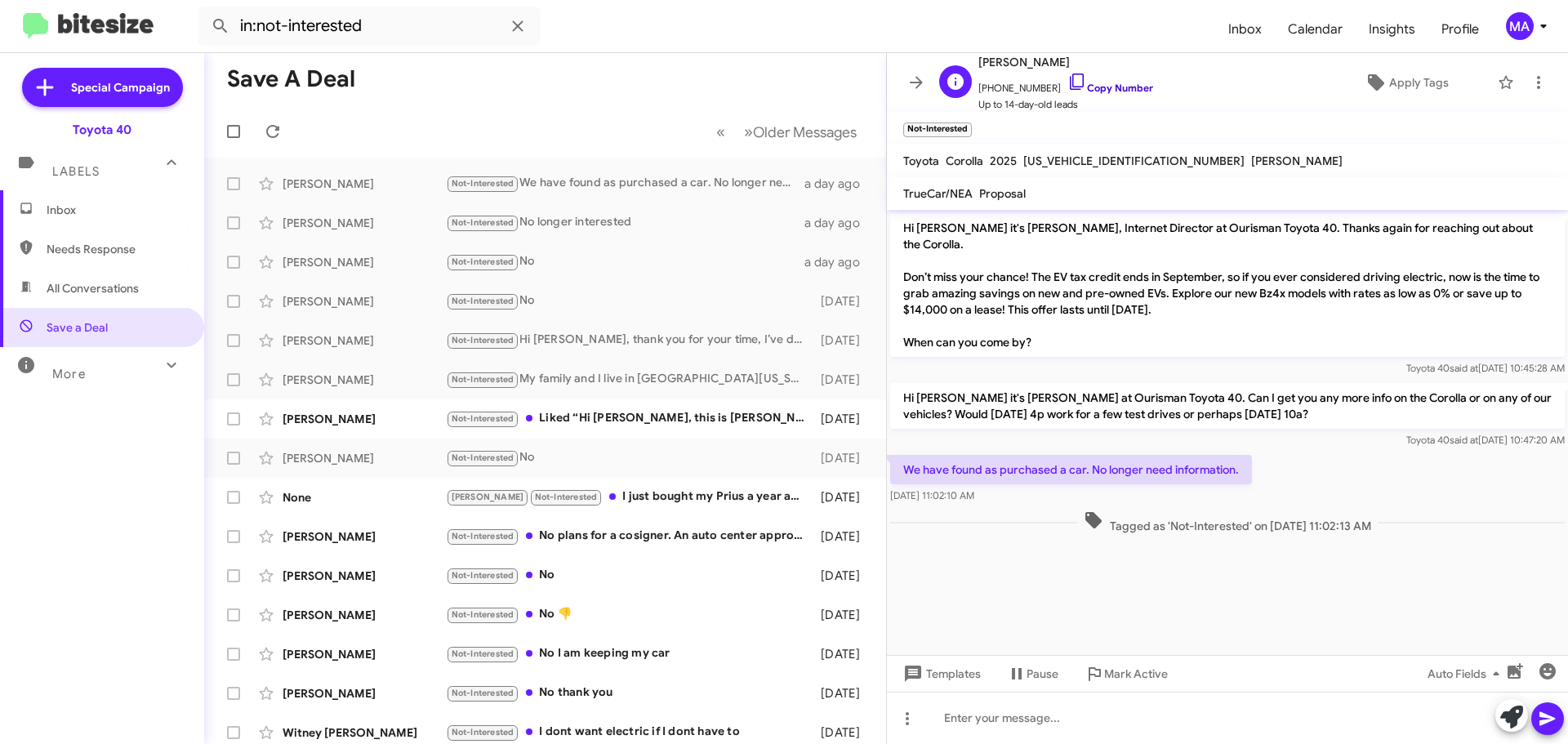
click at [1067, 82] on icon at bounding box center [1077, 82] width 20 height 20
drag, startPoint x: 1011, startPoint y: 475, endPoint x: 906, endPoint y: 452, distance: 107.5
click at [906, 455] on div "We have found as purchased a car. No longer need information. Aug 14, 2025, 11:…" at bounding box center [1071, 478] width 362 height 49
copy div "We have found as purchased a car. No longer need information. Aug 14, 2025, 11:…"
click at [645, 536] on div "Not-Interested No plans for a cosigner. An auto center approved me but I am not…" at bounding box center [626, 536] width 362 height 19
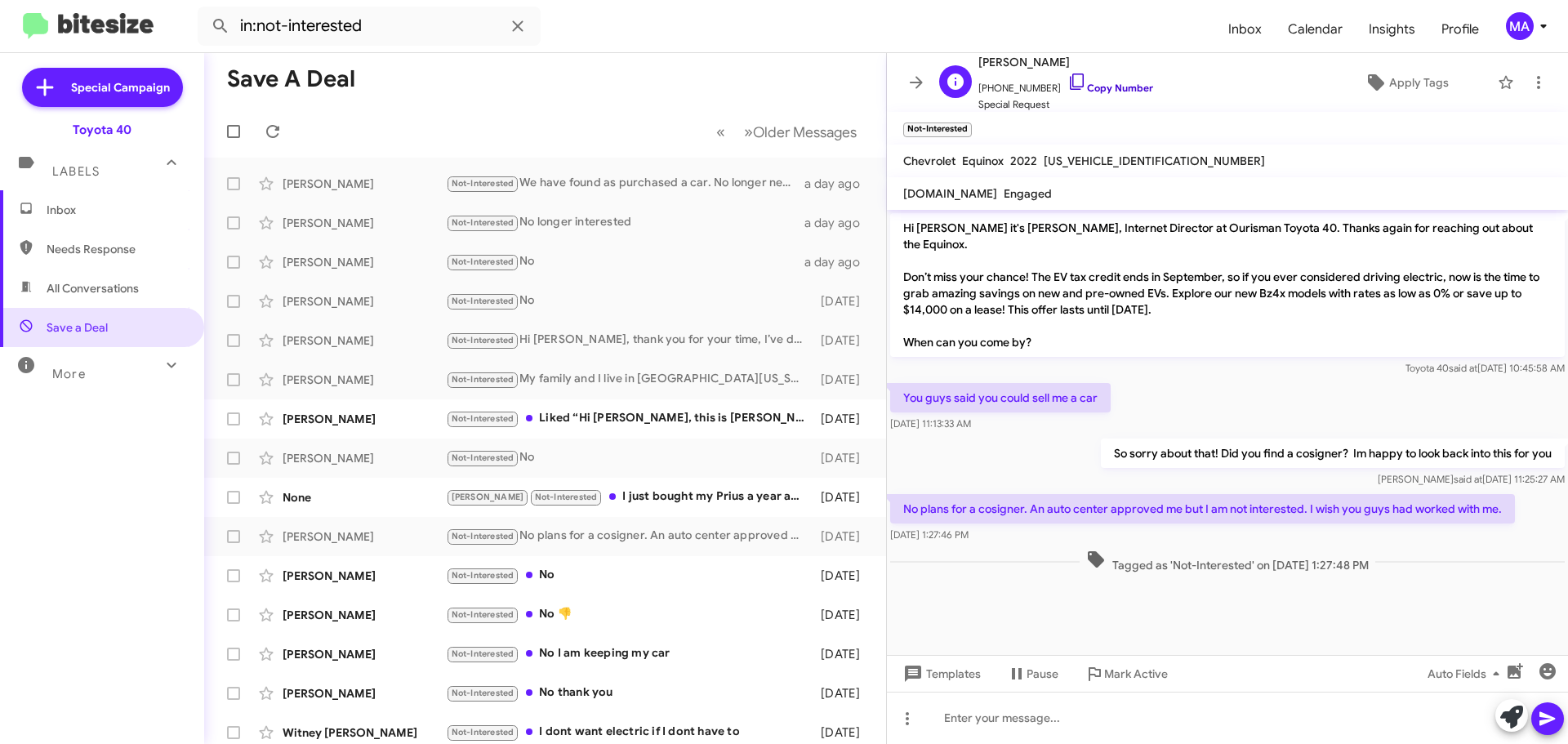
click at [1067, 80] on icon at bounding box center [1077, 82] width 20 height 20
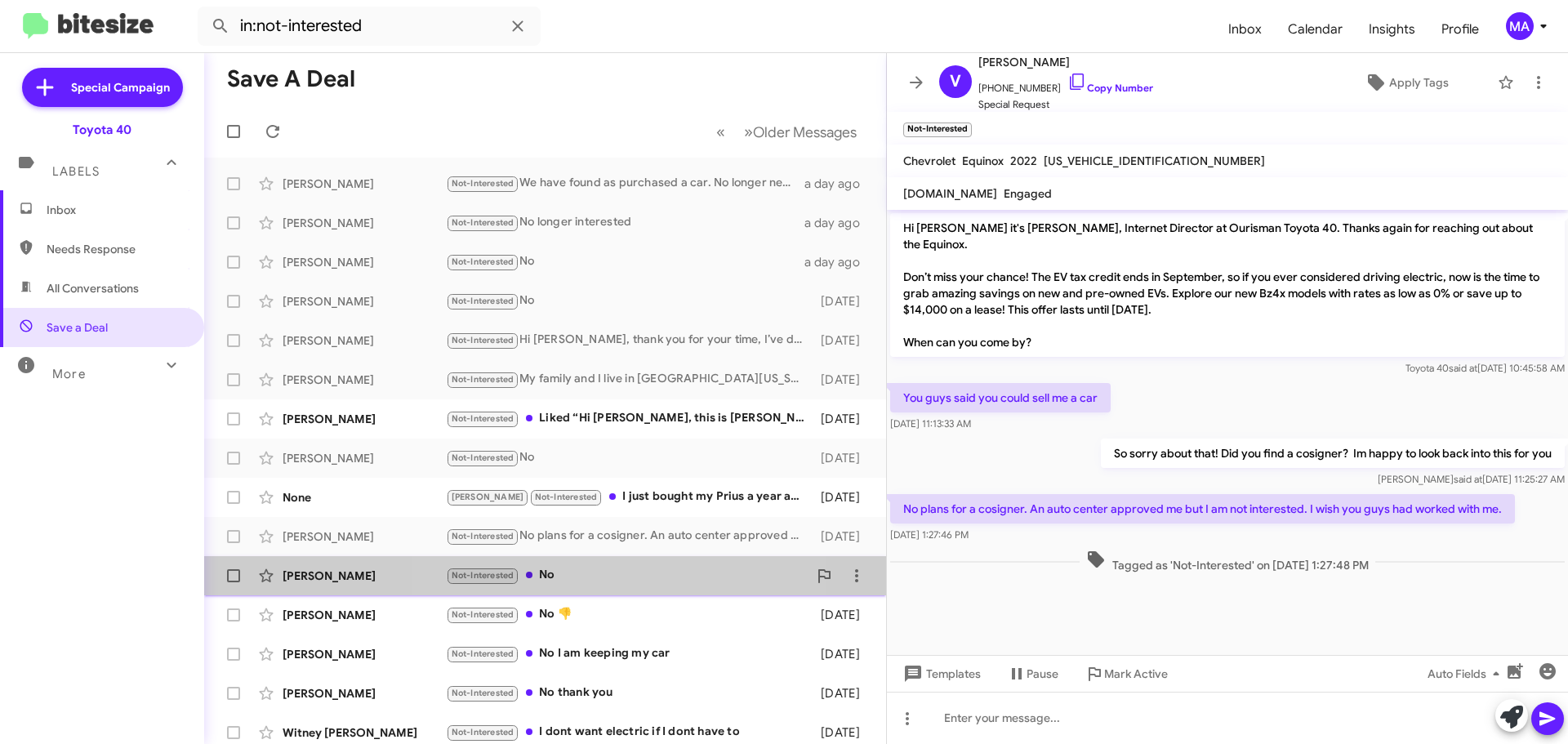
click at [582, 578] on div "Not-Interested No" at bounding box center [626, 575] width 362 height 19
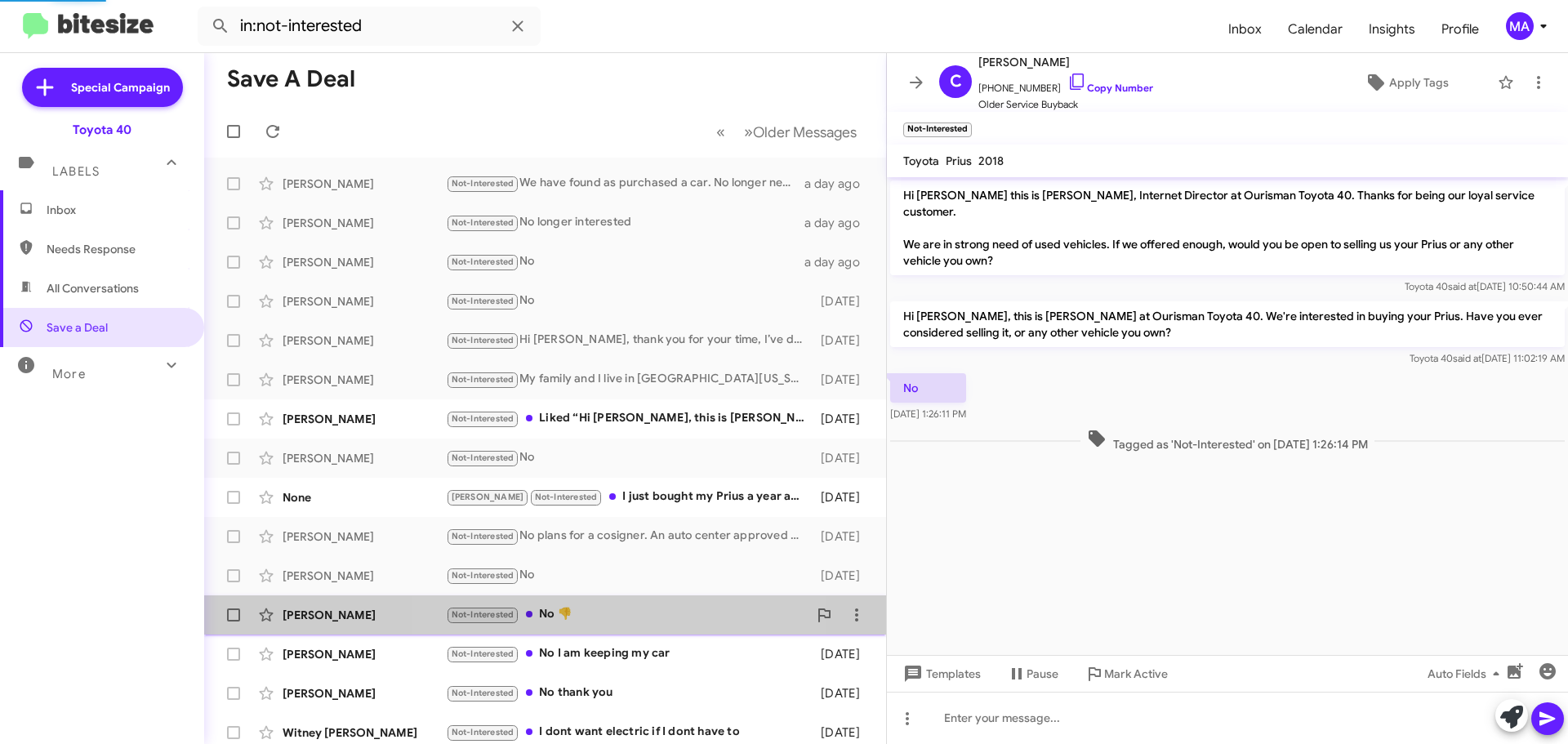
click at [591, 615] on div "Not-Interested No 👎" at bounding box center [626, 614] width 362 height 19
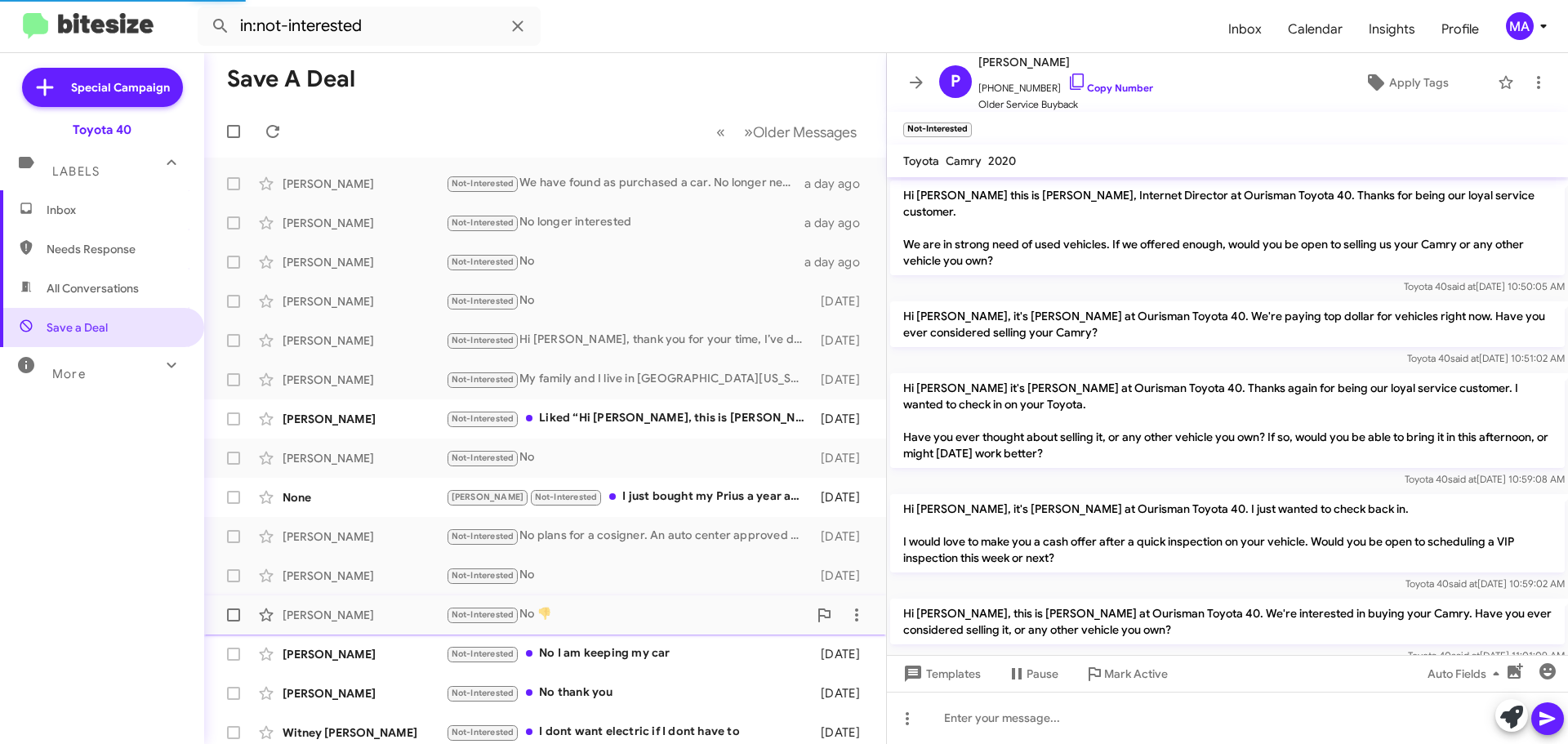
scroll to position [110, 0]
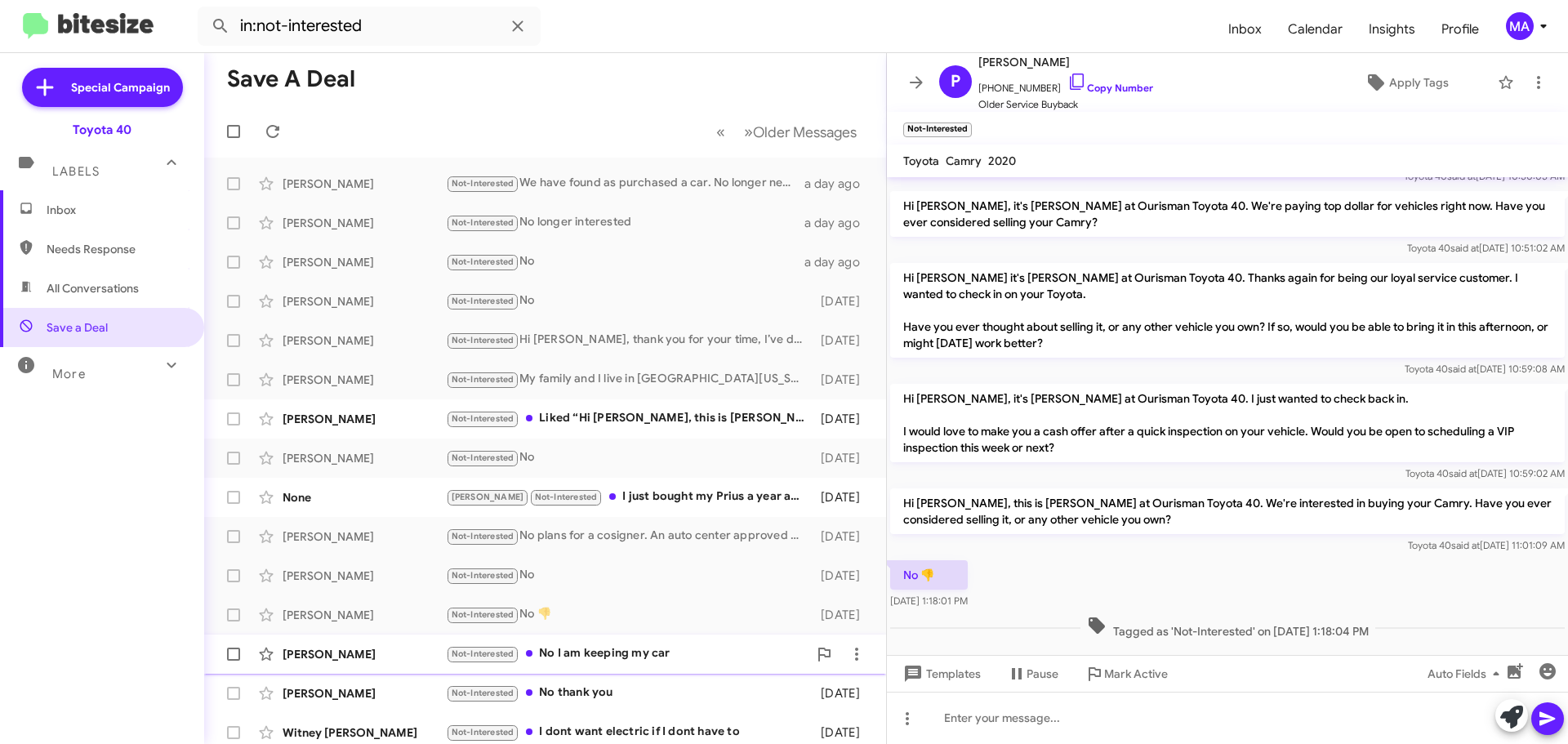
click at [601, 655] on div "Not-Interested No I am keeping my car" at bounding box center [626, 653] width 362 height 19
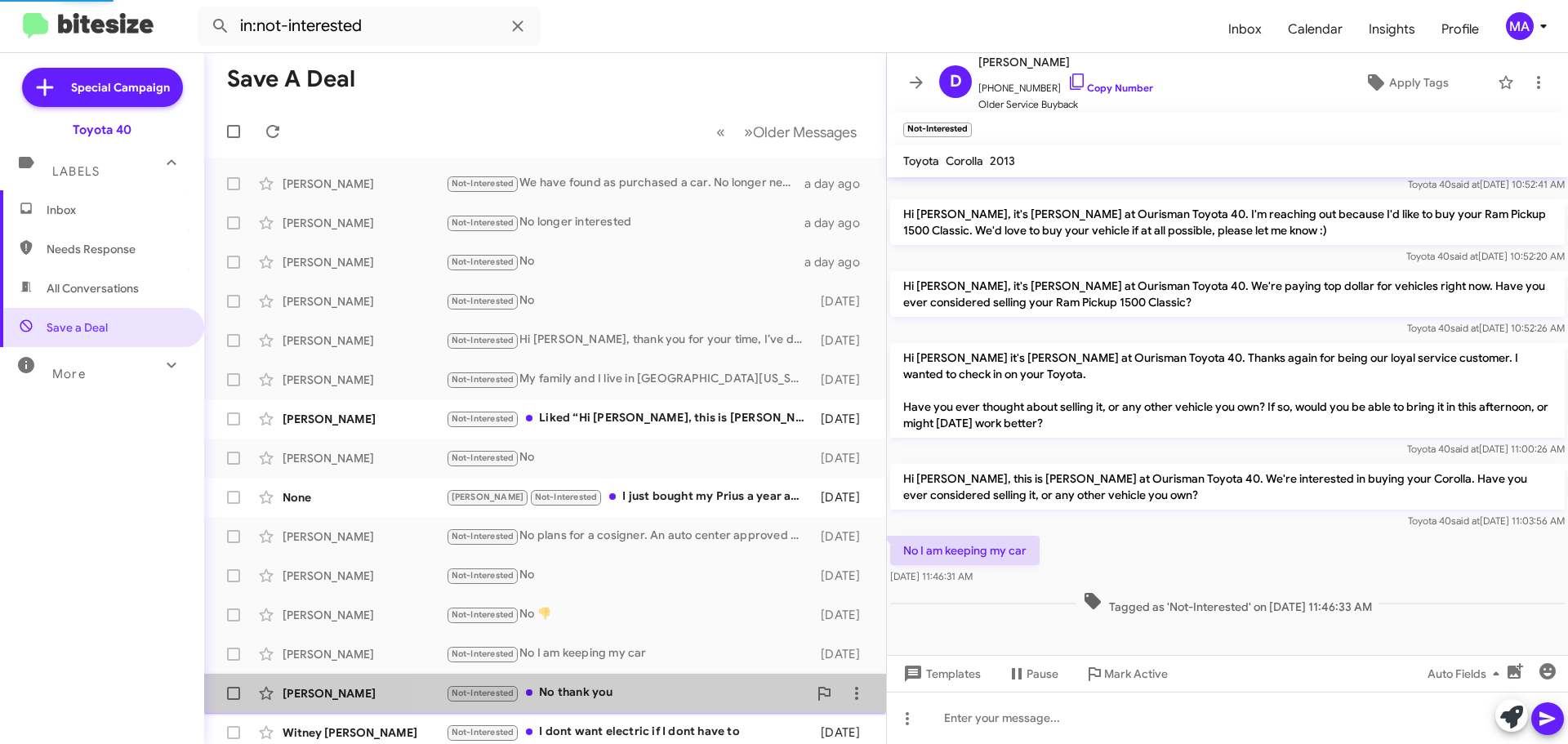
click at [611, 689] on div "Not-Interested No thank you" at bounding box center [626, 692] width 362 height 19
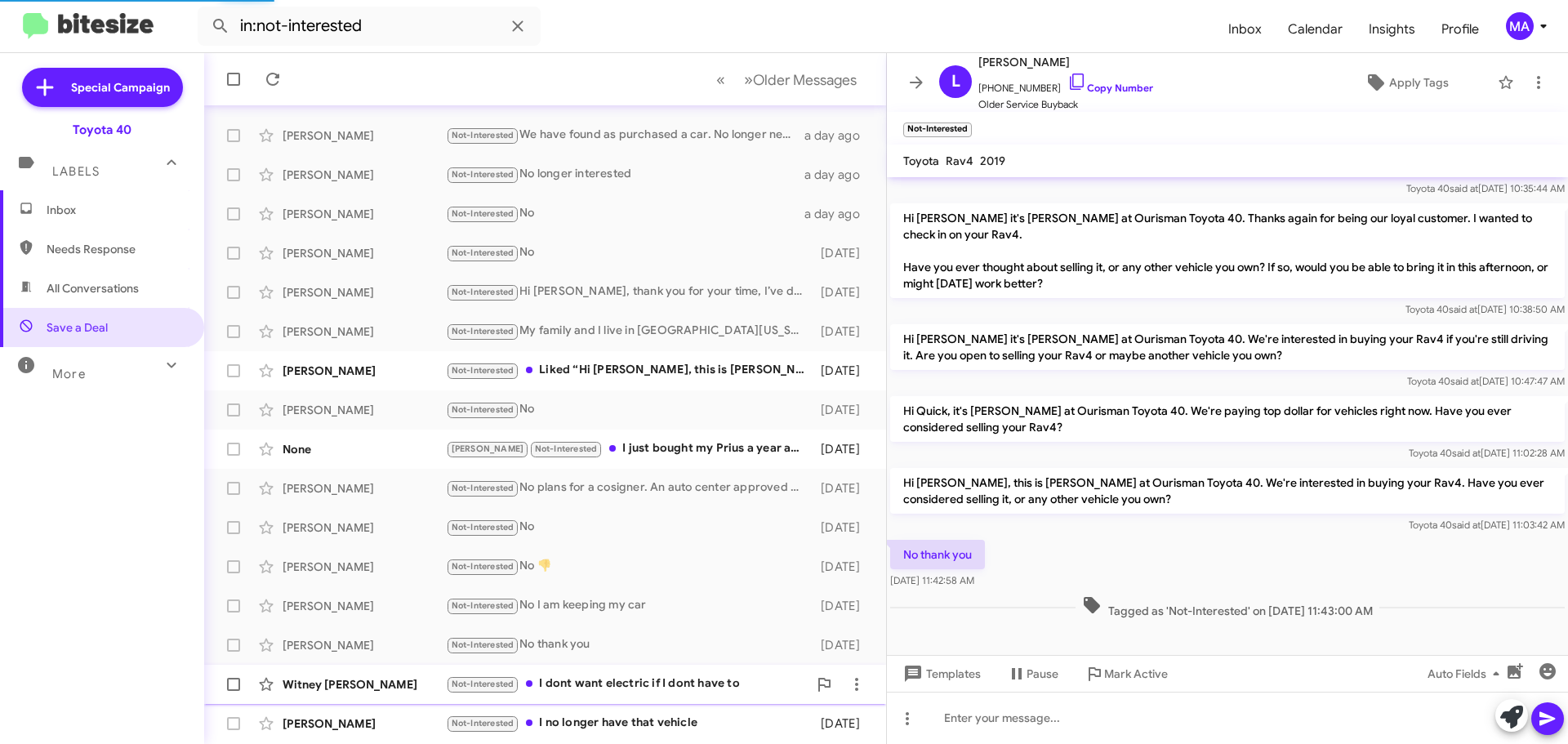
scroll to position [82, 0]
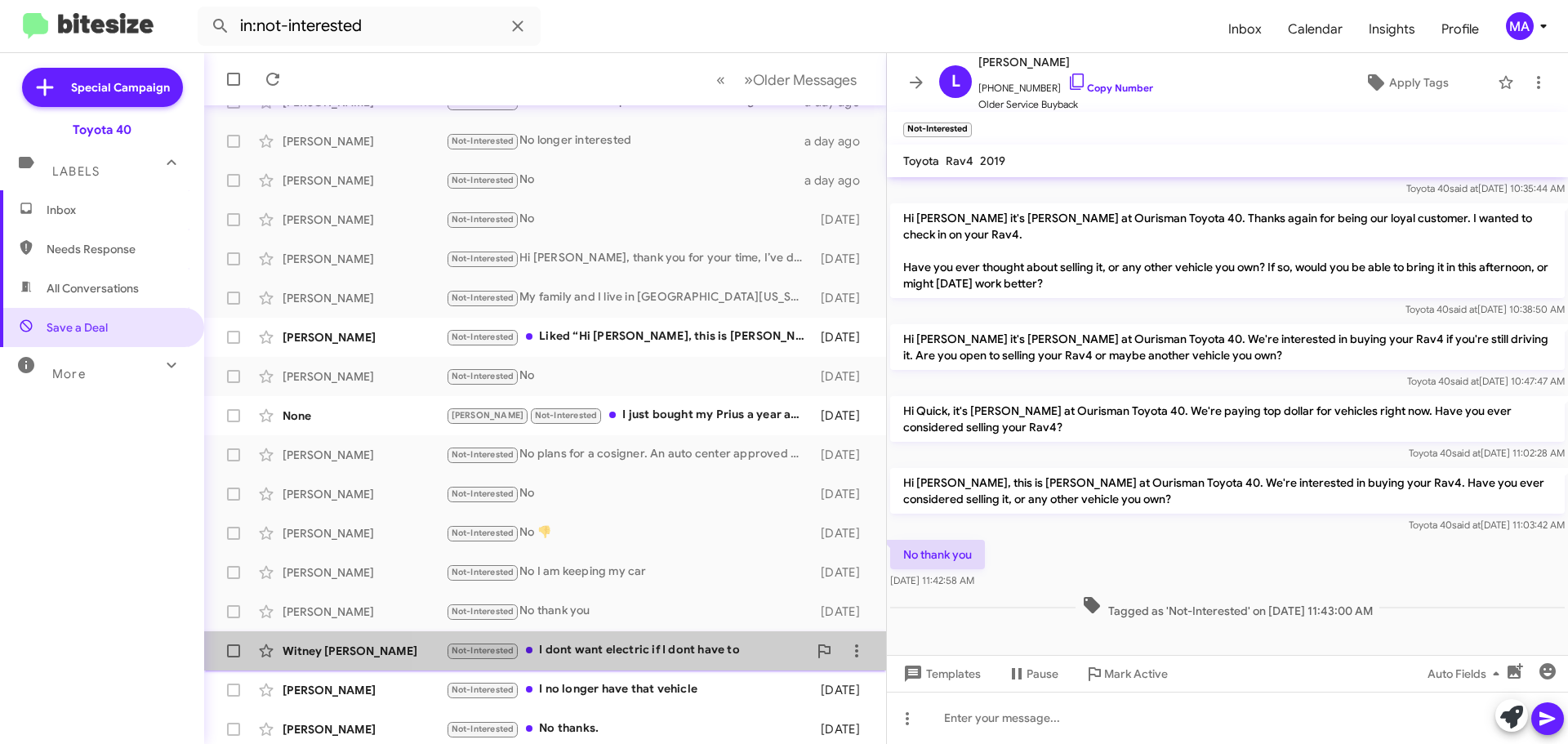
click at [657, 655] on div "Not-Interested I dont want electric if I dont have to" at bounding box center [626, 651] width 362 height 19
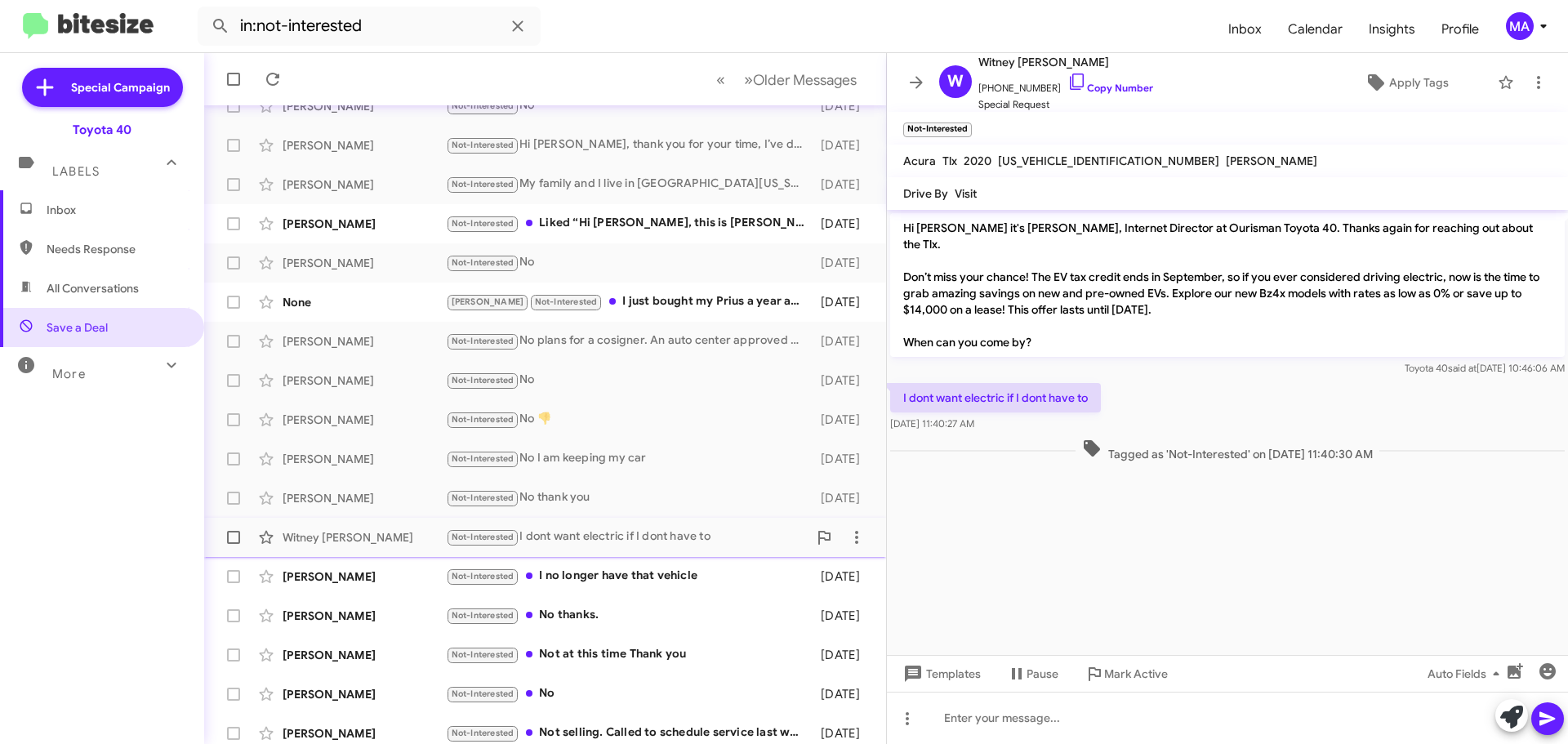
scroll to position [204, 0]
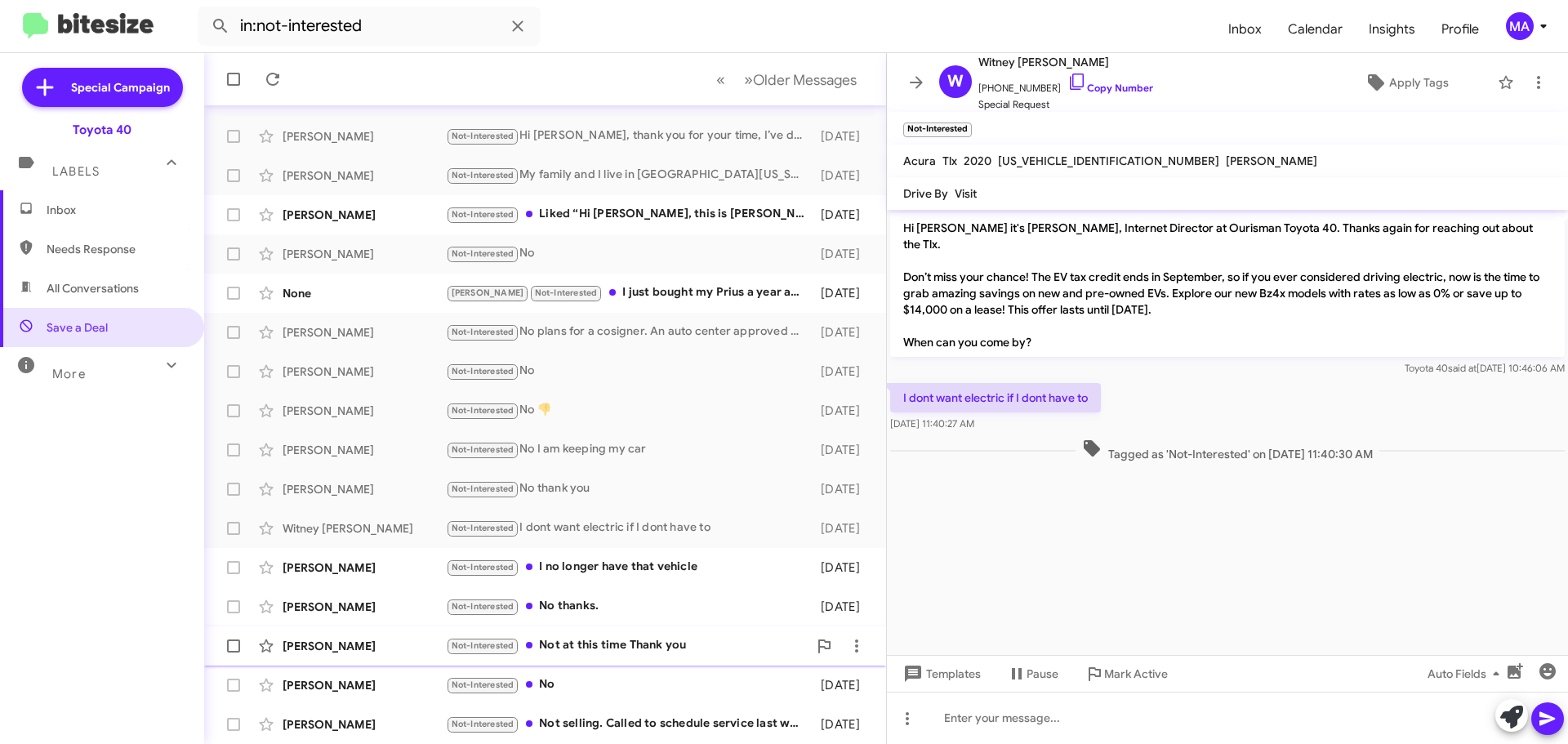
click at [638, 646] on div "Not-Interested Not at this time Thank you" at bounding box center [626, 646] width 362 height 19
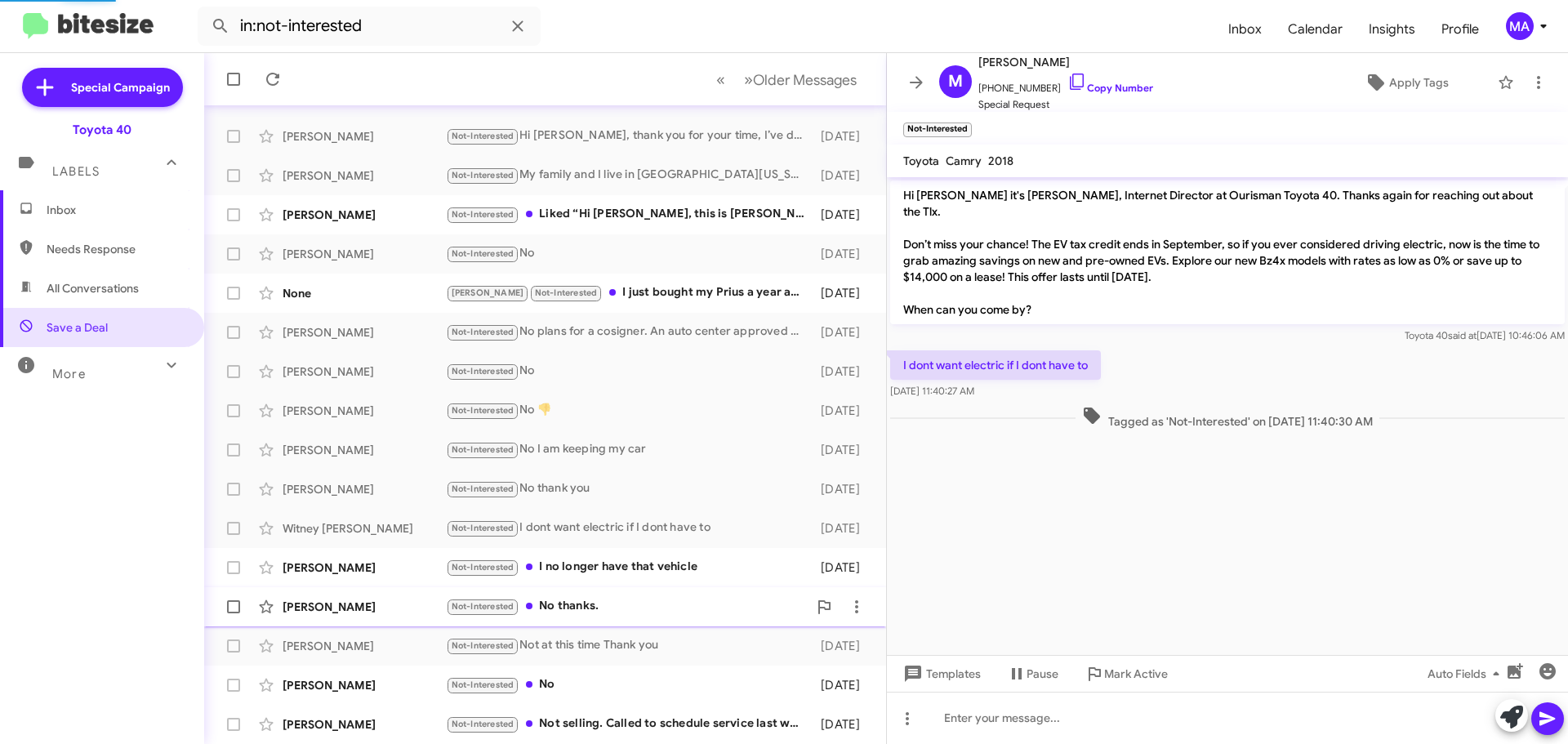
click at [625, 612] on div "Not-Interested No thanks." at bounding box center [626, 606] width 362 height 19
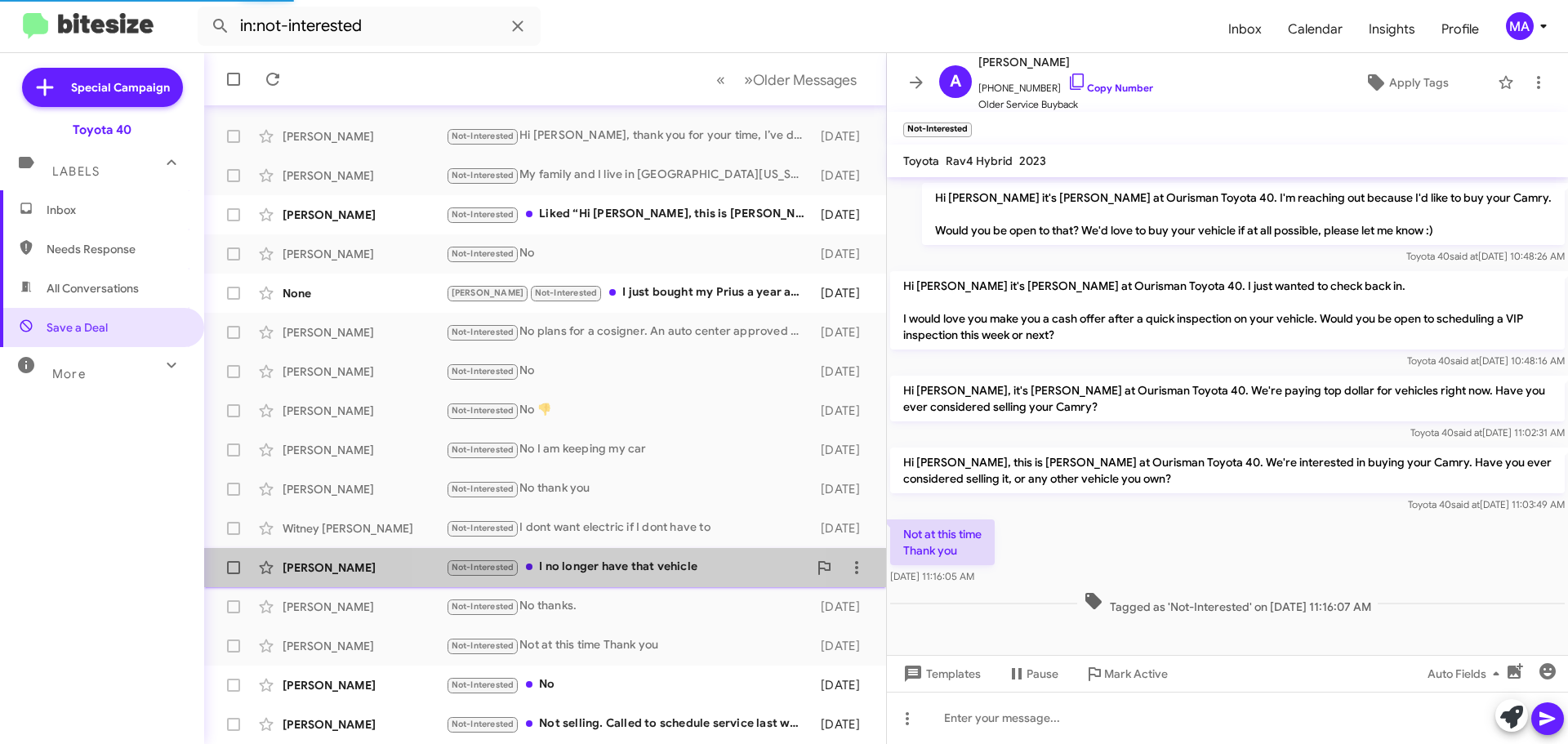
click at [623, 568] on div "Not-Interested I no longer have that vehicle" at bounding box center [626, 567] width 362 height 19
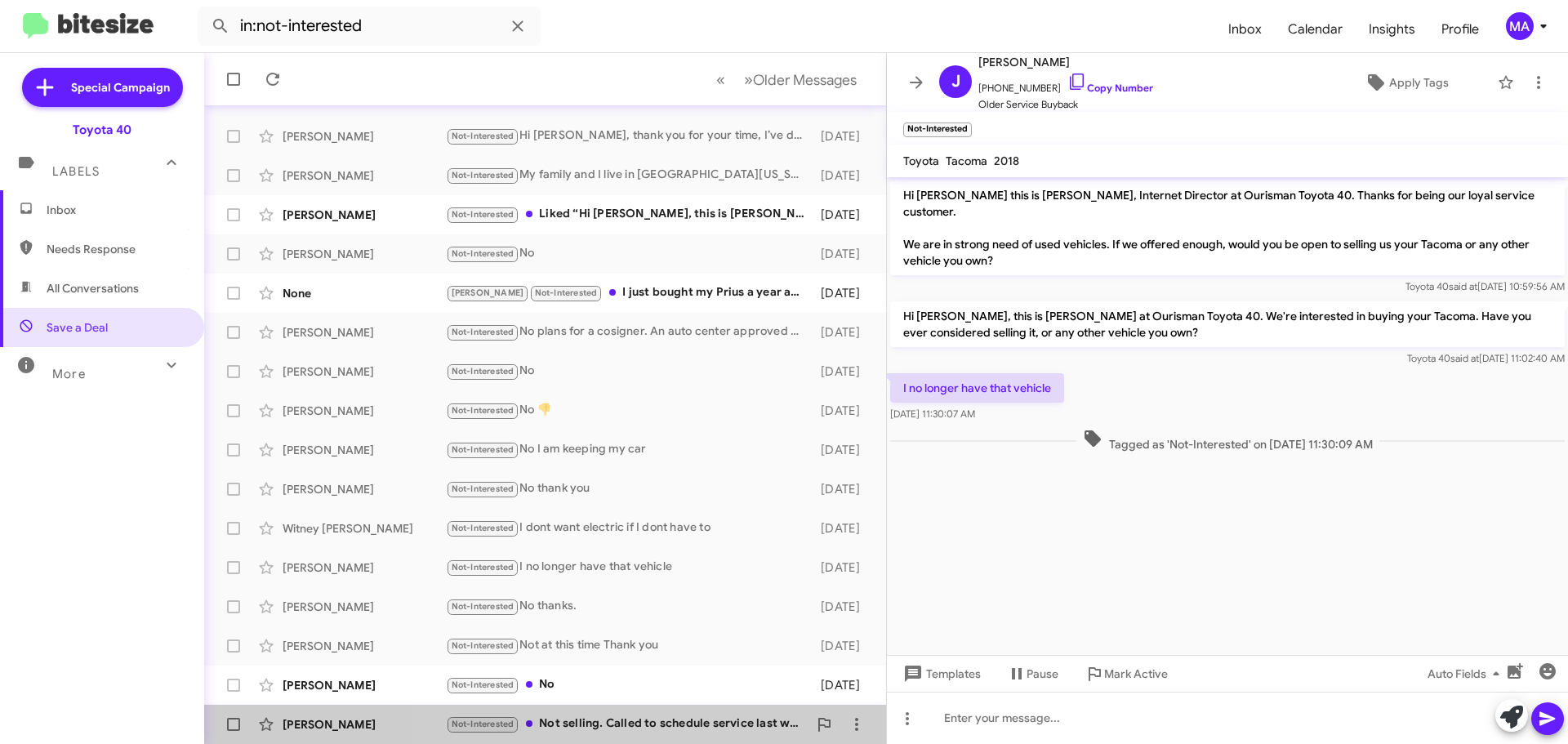
click at [676, 717] on div "Not-Interested Not selling. Called to schedule service last week and had 2 ques…" at bounding box center [626, 723] width 362 height 19
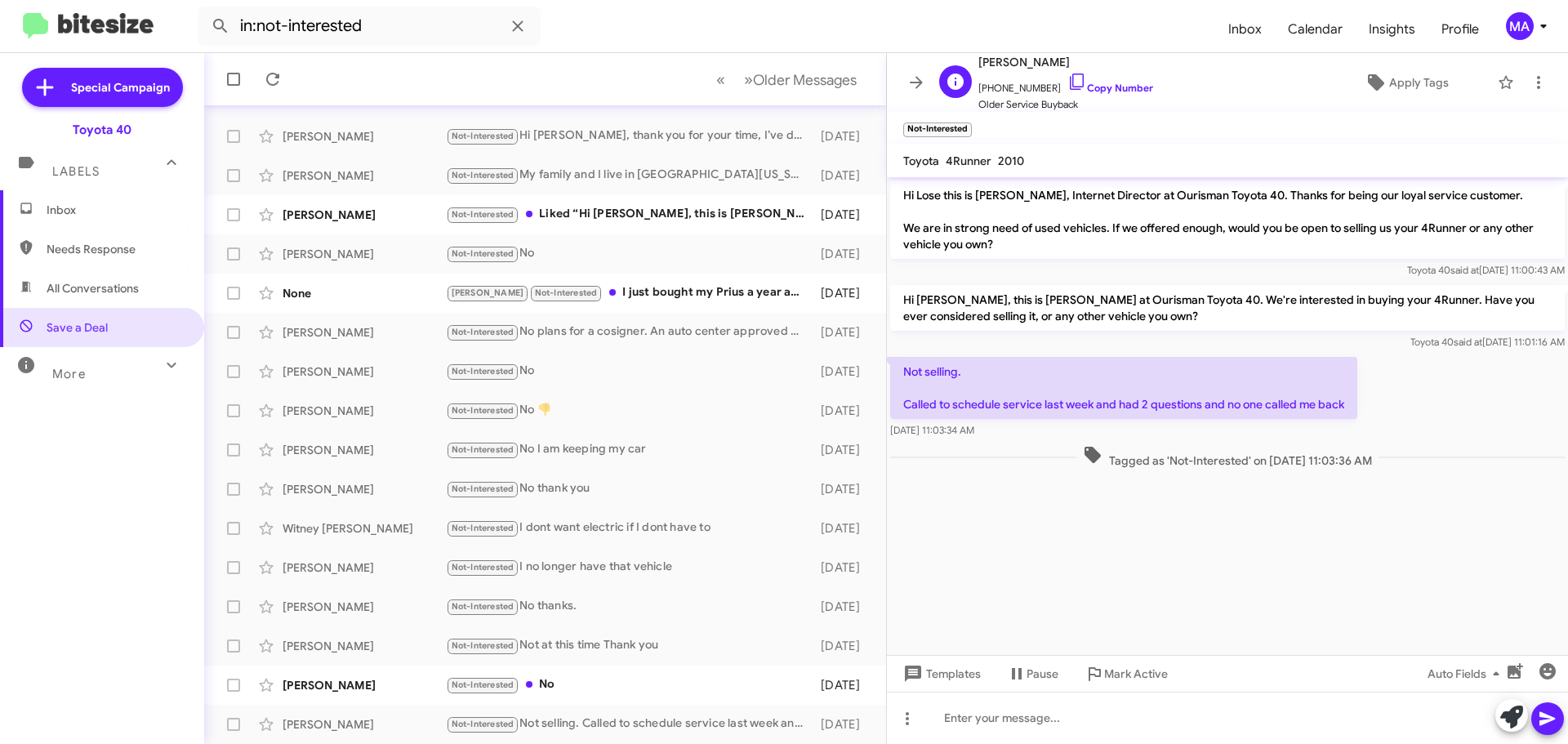
drag, startPoint x: 1060, startPoint y: 80, endPoint x: 1047, endPoint y: 74, distance: 14.3
click at [1067, 80] on icon at bounding box center [1077, 82] width 20 height 20
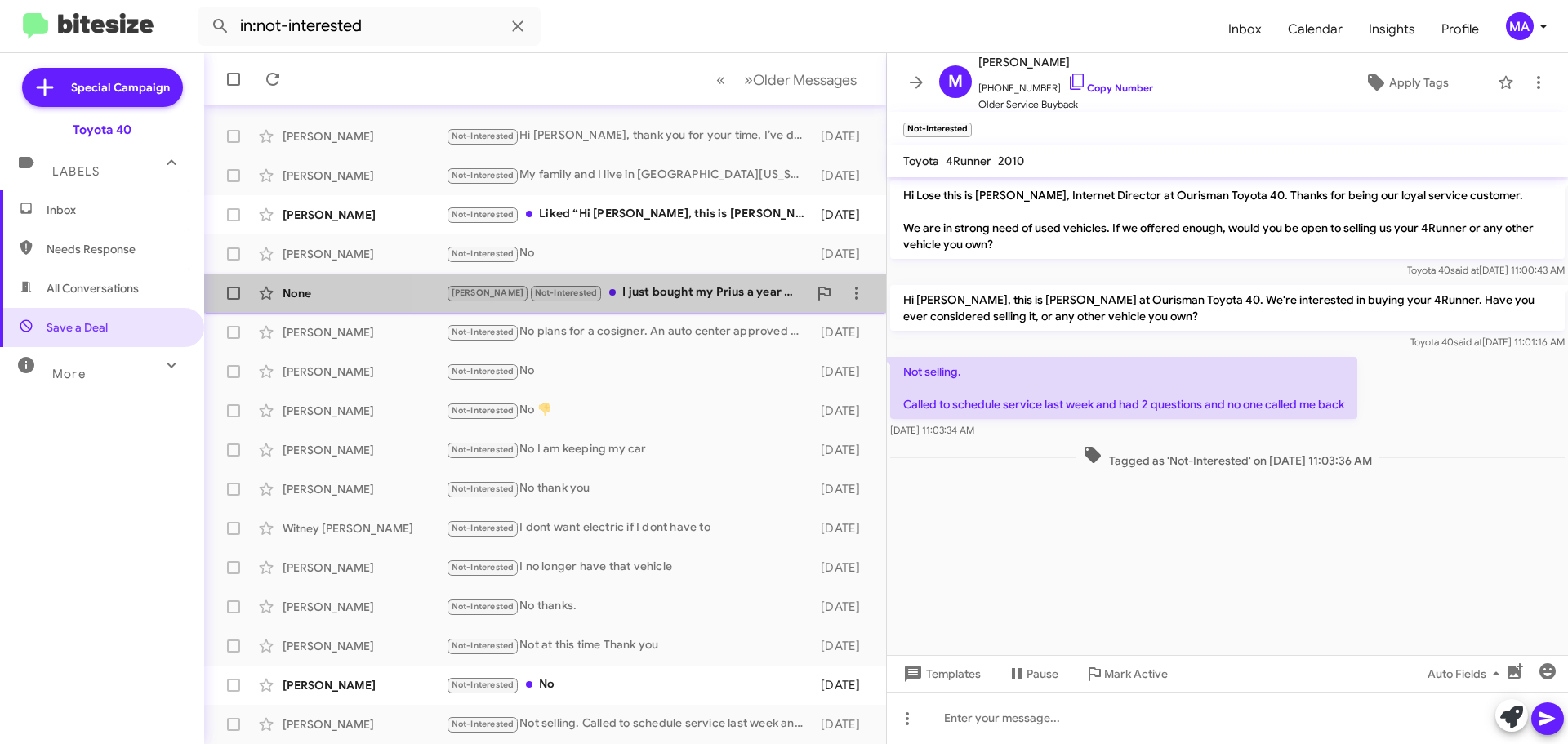
click at [709, 291] on div "Ron Not-Interested I just bought my Prius a year ago No thanks" at bounding box center [626, 292] width 362 height 19
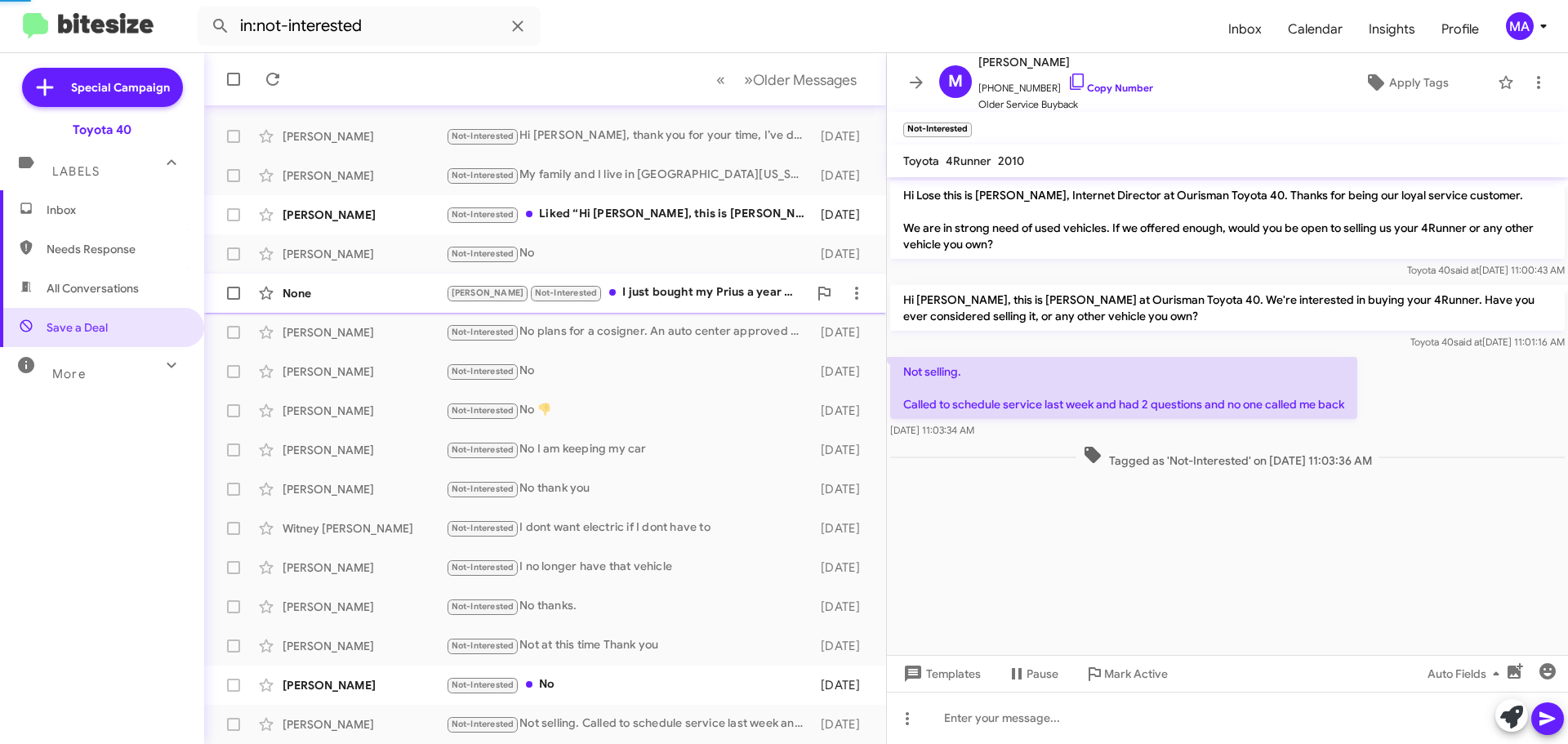
scroll to position [510, 0]
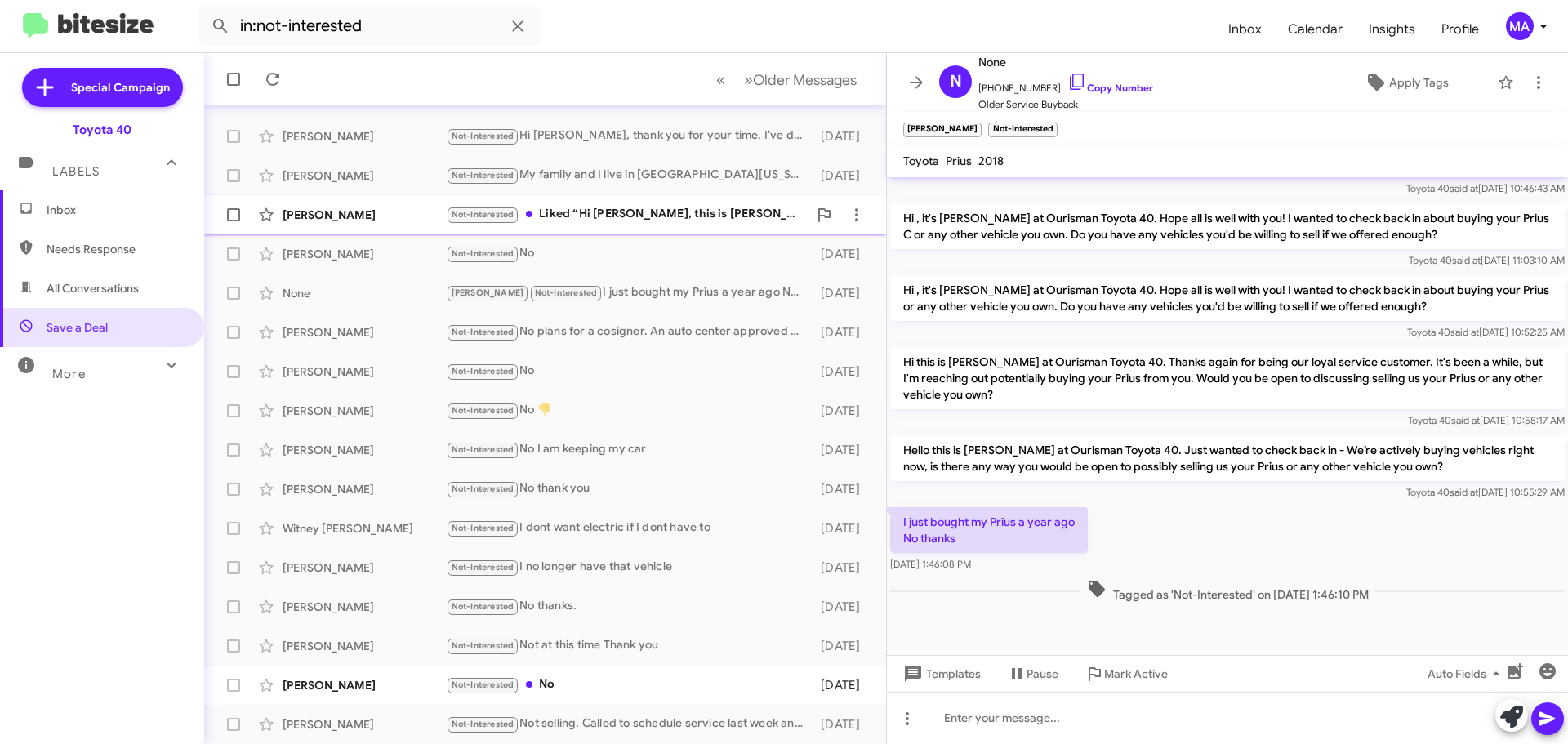
click at [624, 217] on div "Not-Interested Liked “Hi Ruth, this is Morgan Anderson at Ourisman Toyota 40. W…" at bounding box center [626, 214] width 362 height 19
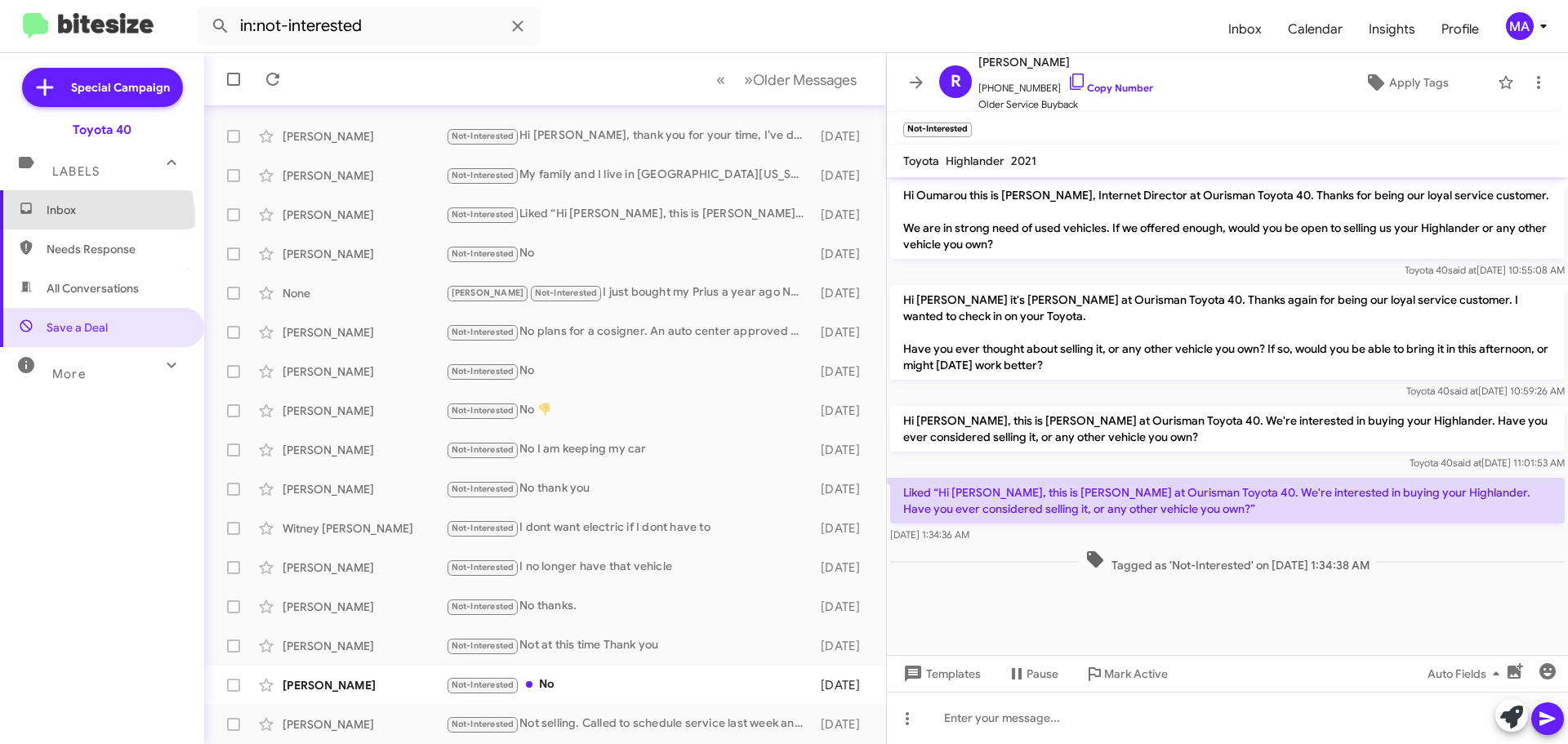
click at [67, 220] on span "Inbox" at bounding box center [101, 209] width 204 height 39
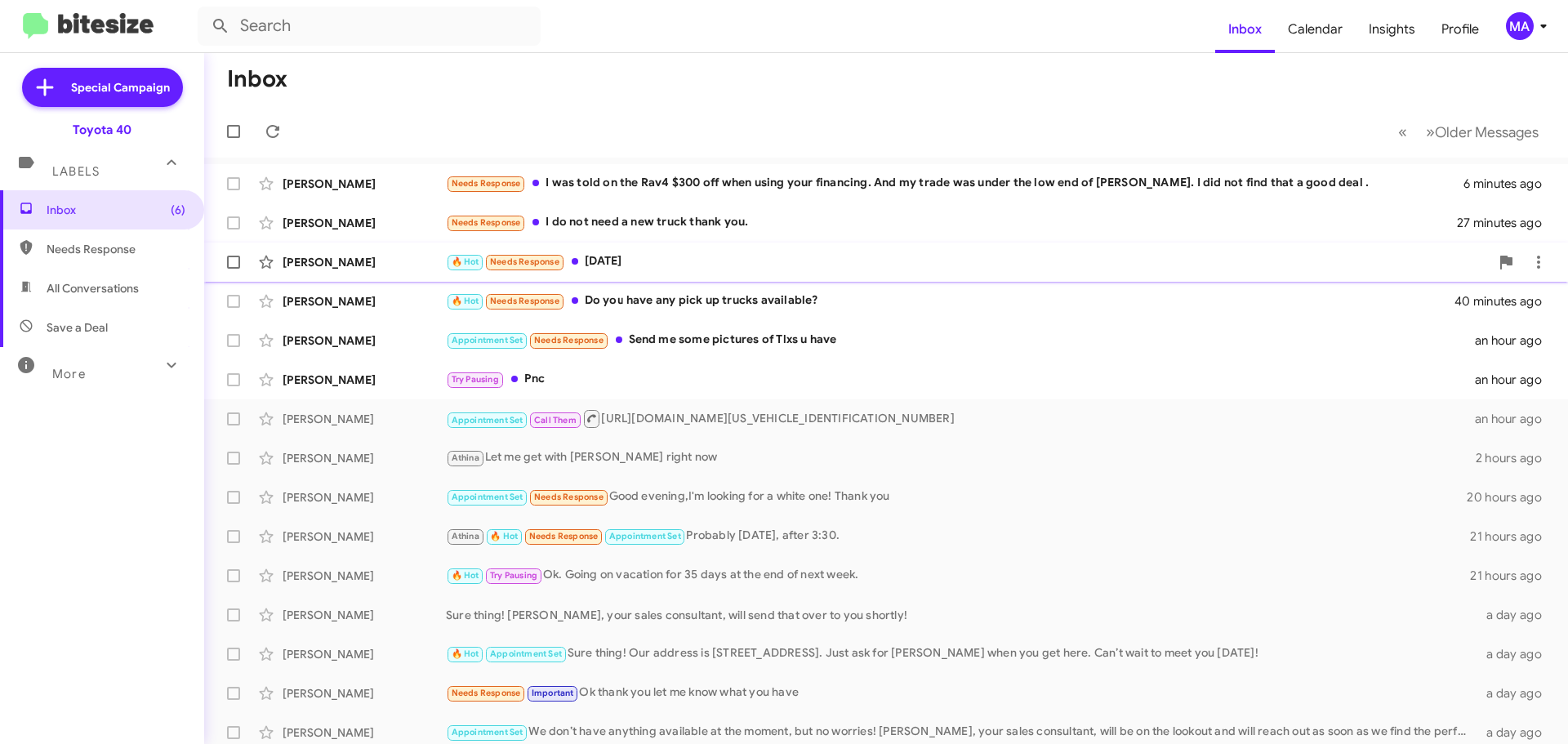
click at [673, 258] on div "🔥 Hot Needs Response Tomorrow" at bounding box center [966, 262] width 1043 height 19
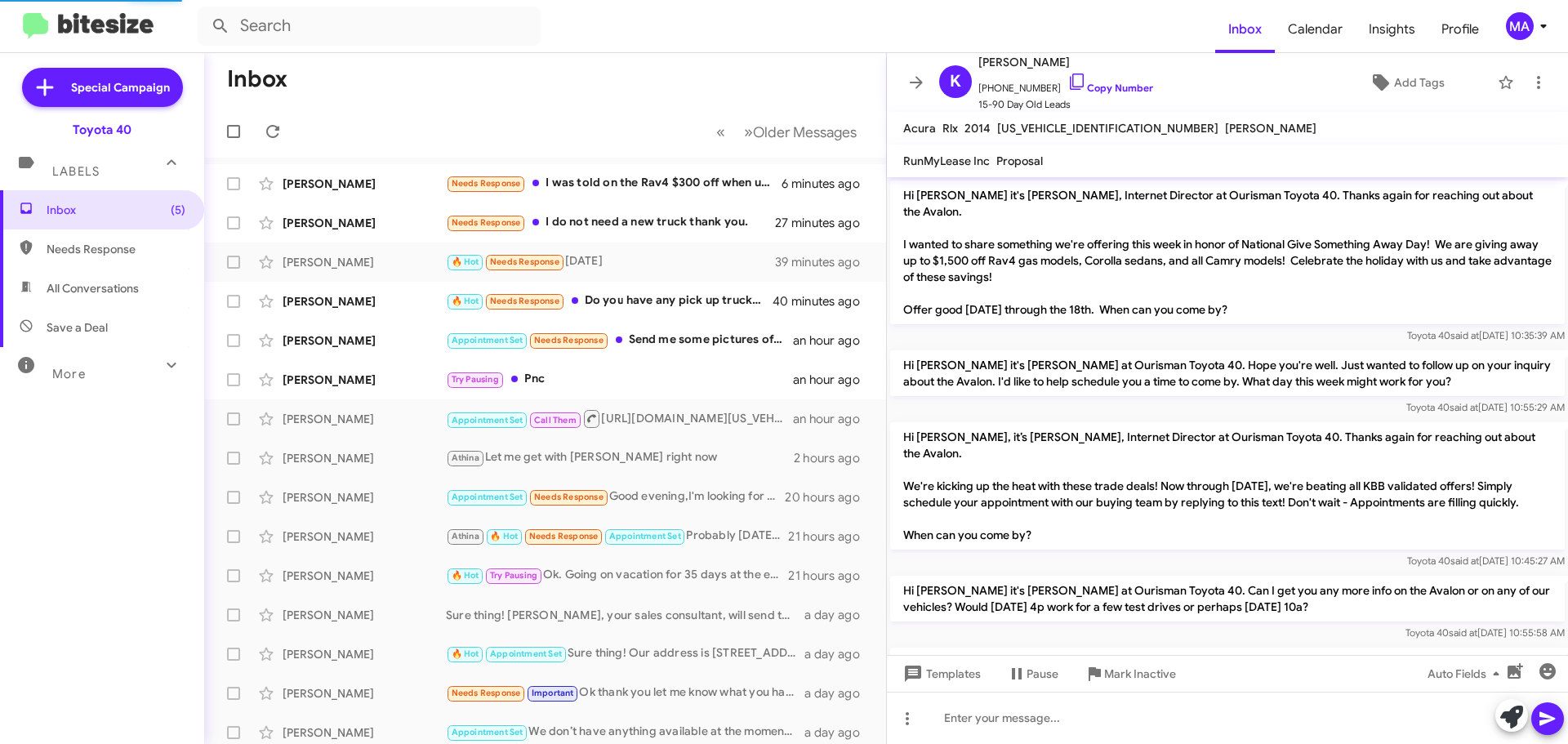
scroll to position [467, 0]
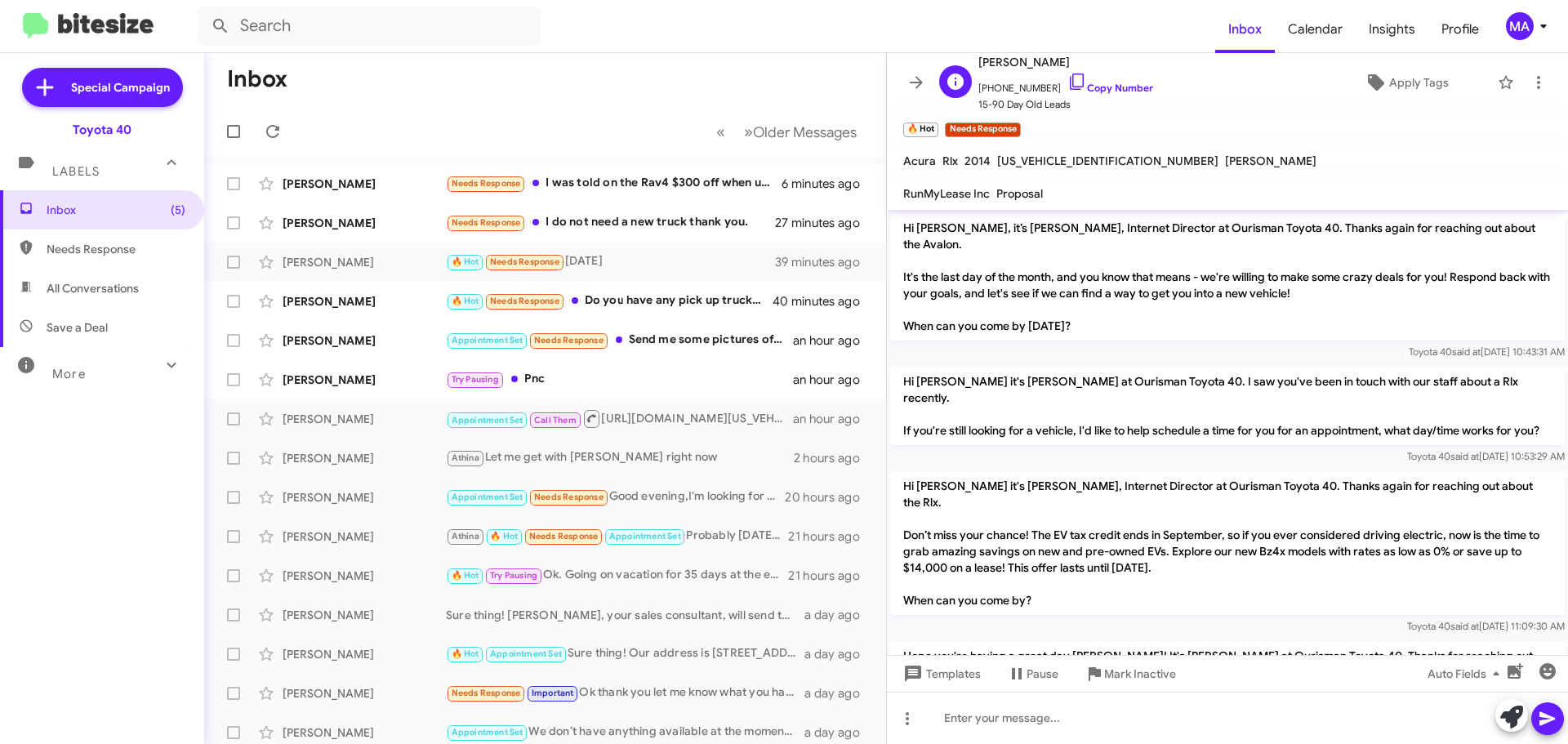
drag, startPoint x: 1059, startPoint y: 82, endPoint x: 1038, endPoint y: 85, distance: 21.2
click at [1067, 80] on icon at bounding box center [1077, 82] width 20 height 20
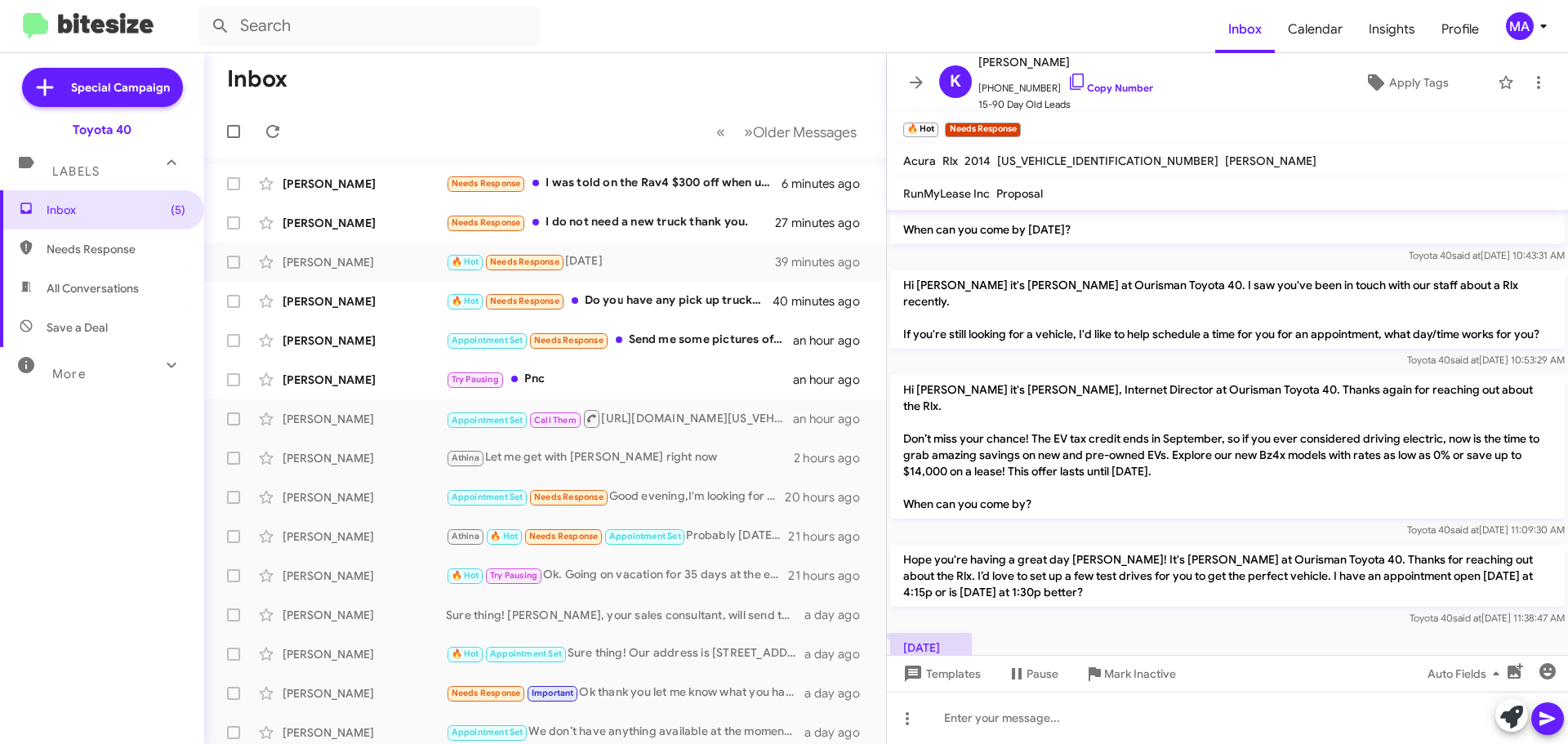
scroll to position [565, 0]
drag, startPoint x: 1011, startPoint y: 606, endPoint x: 947, endPoint y: 586, distance: 67.1
click at [902, 582] on body "Inbox Calendar Insights Profile MA Special Campaign Toyota 40 Labels Inbox (5) …" at bounding box center [784, 372] width 1568 height 744
click at [1032, 628] on div "Tomorrow Aug 15, 2025, 11:46:11 AM" at bounding box center [1227, 655] width 681 height 56
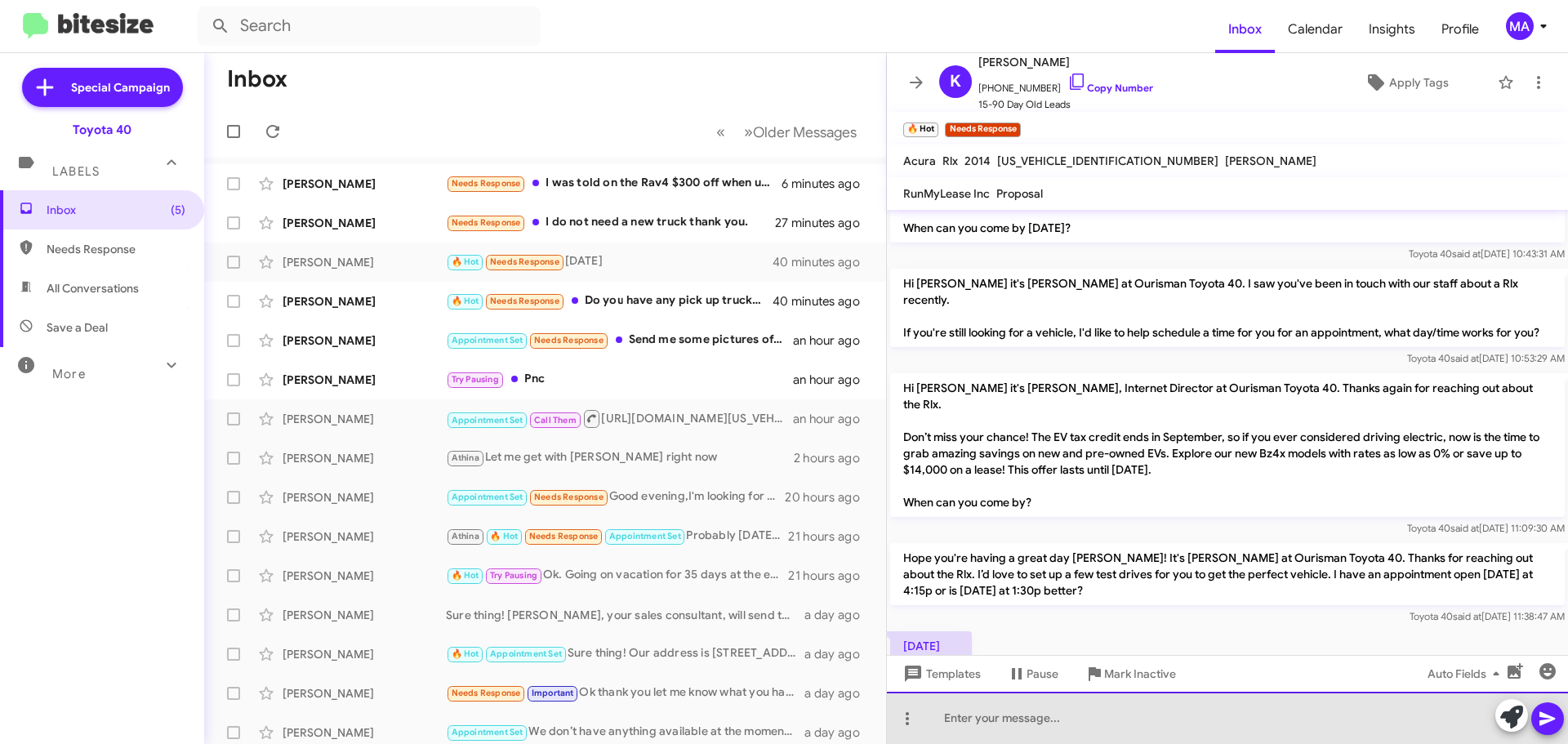
click at [1002, 711] on div at bounding box center [1227, 717] width 681 height 53
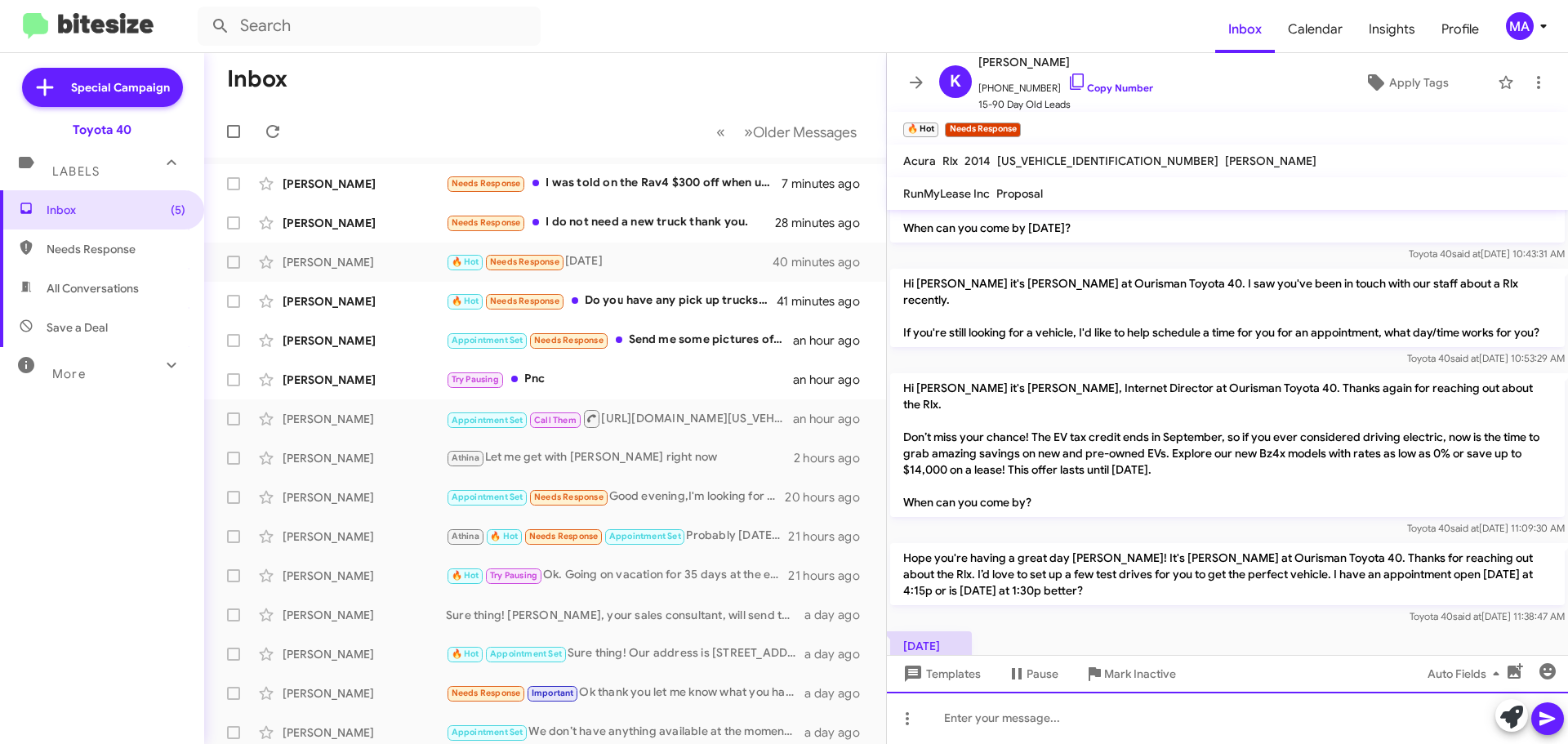
click at [1012, 722] on div at bounding box center [1227, 717] width 681 height 53
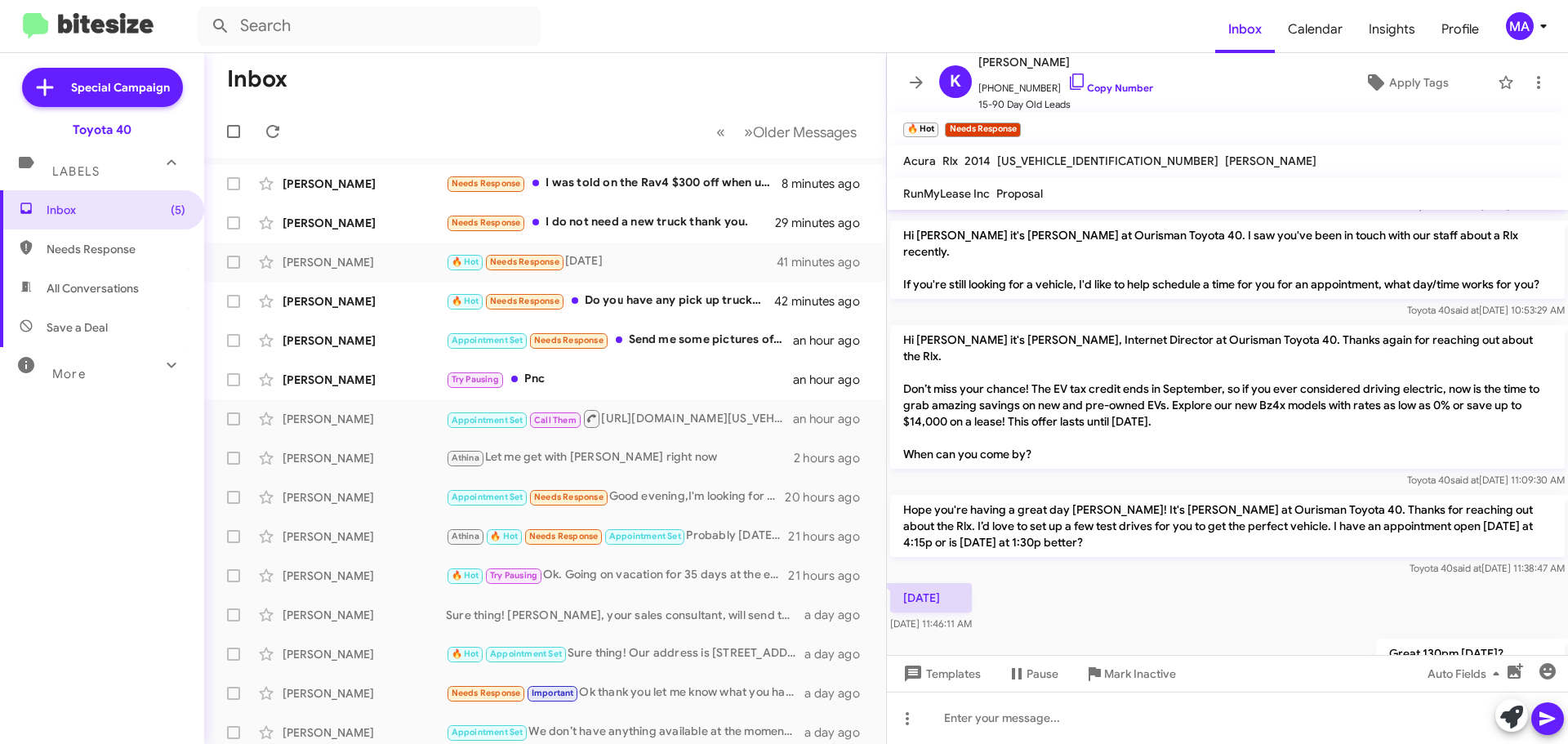
scroll to position [625, 0]
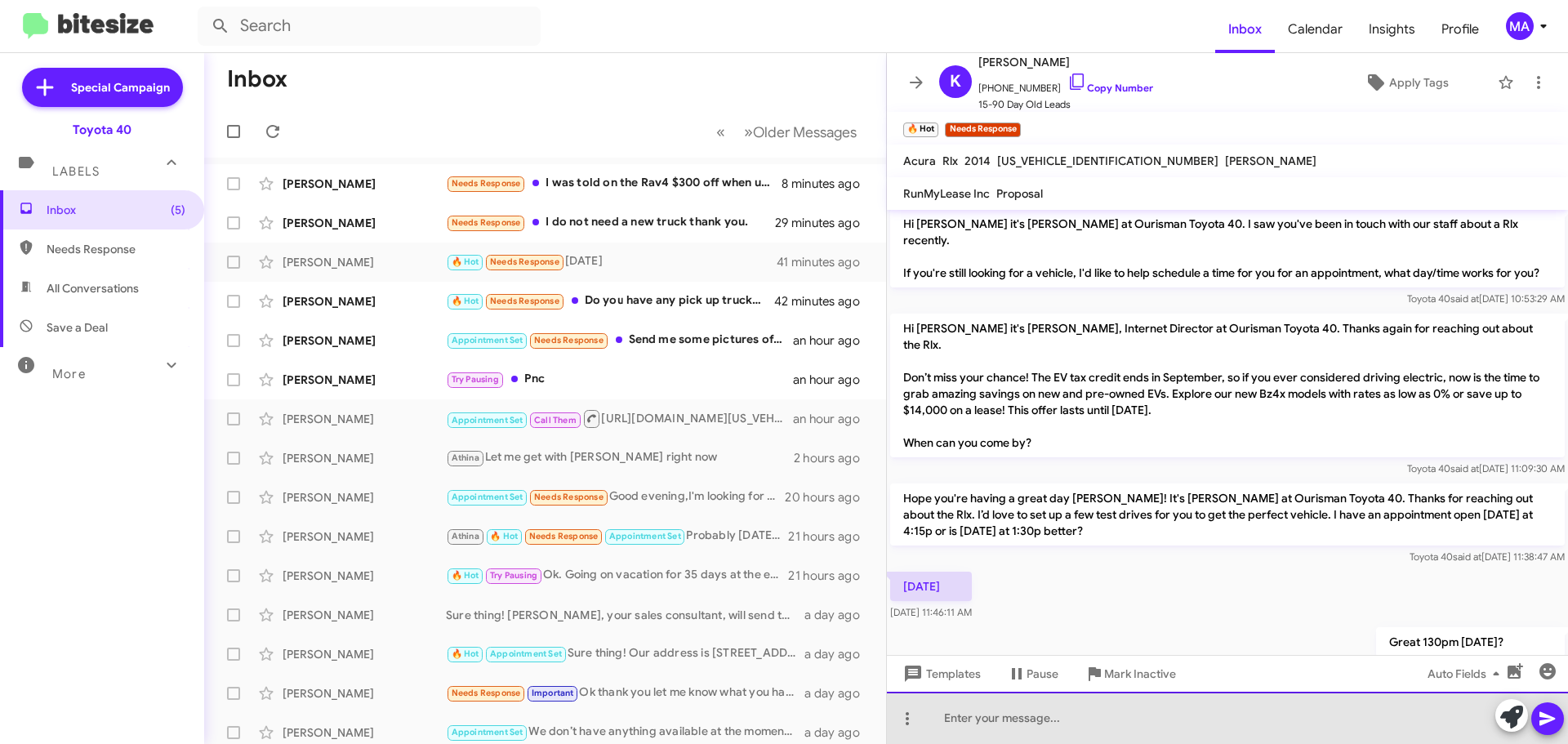
click at [1002, 720] on div at bounding box center [1227, 717] width 681 height 53
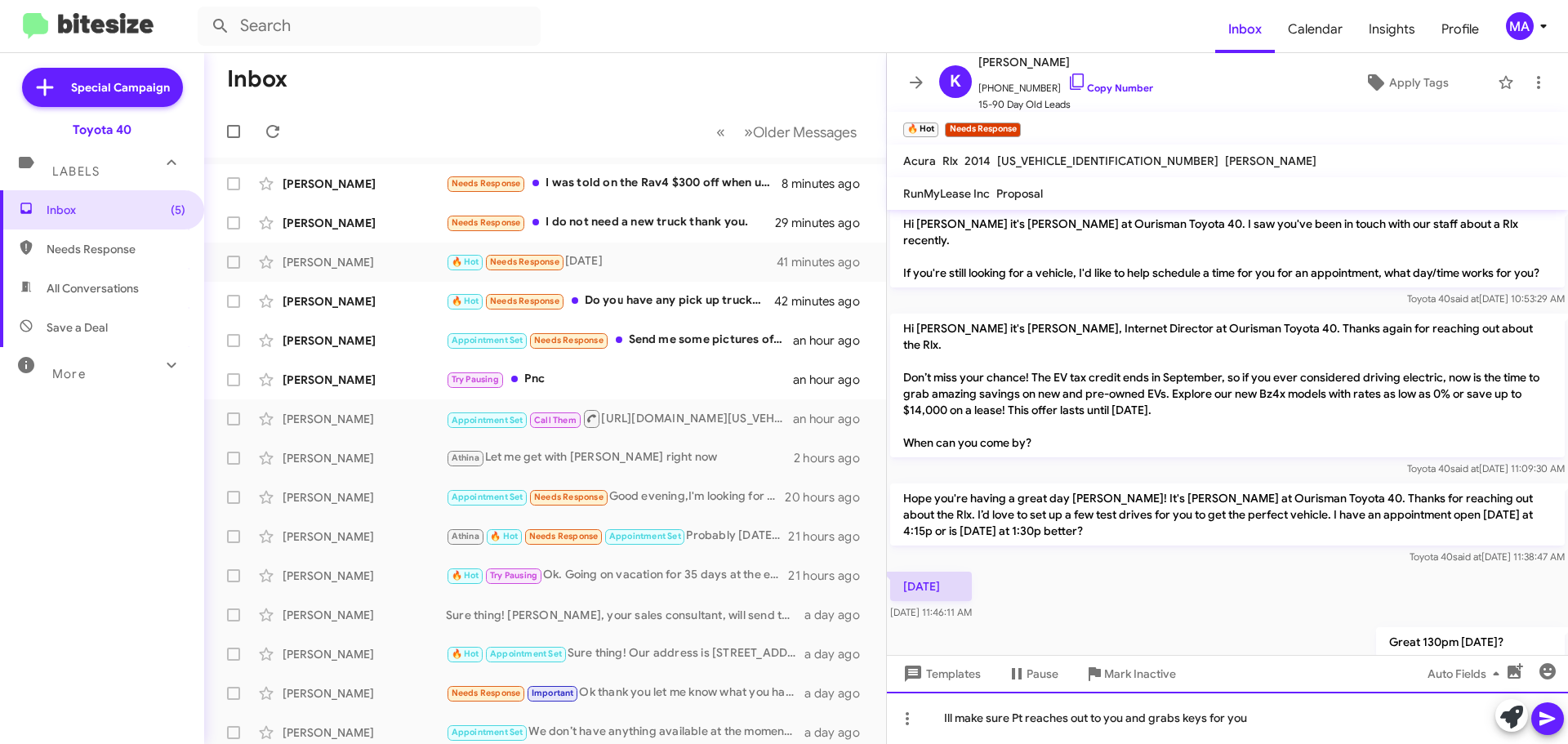
click at [1015, 723] on div "Ill make sure Pt reaches out to you and grabs keys for you" at bounding box center [1227, 717] width 681 height 53
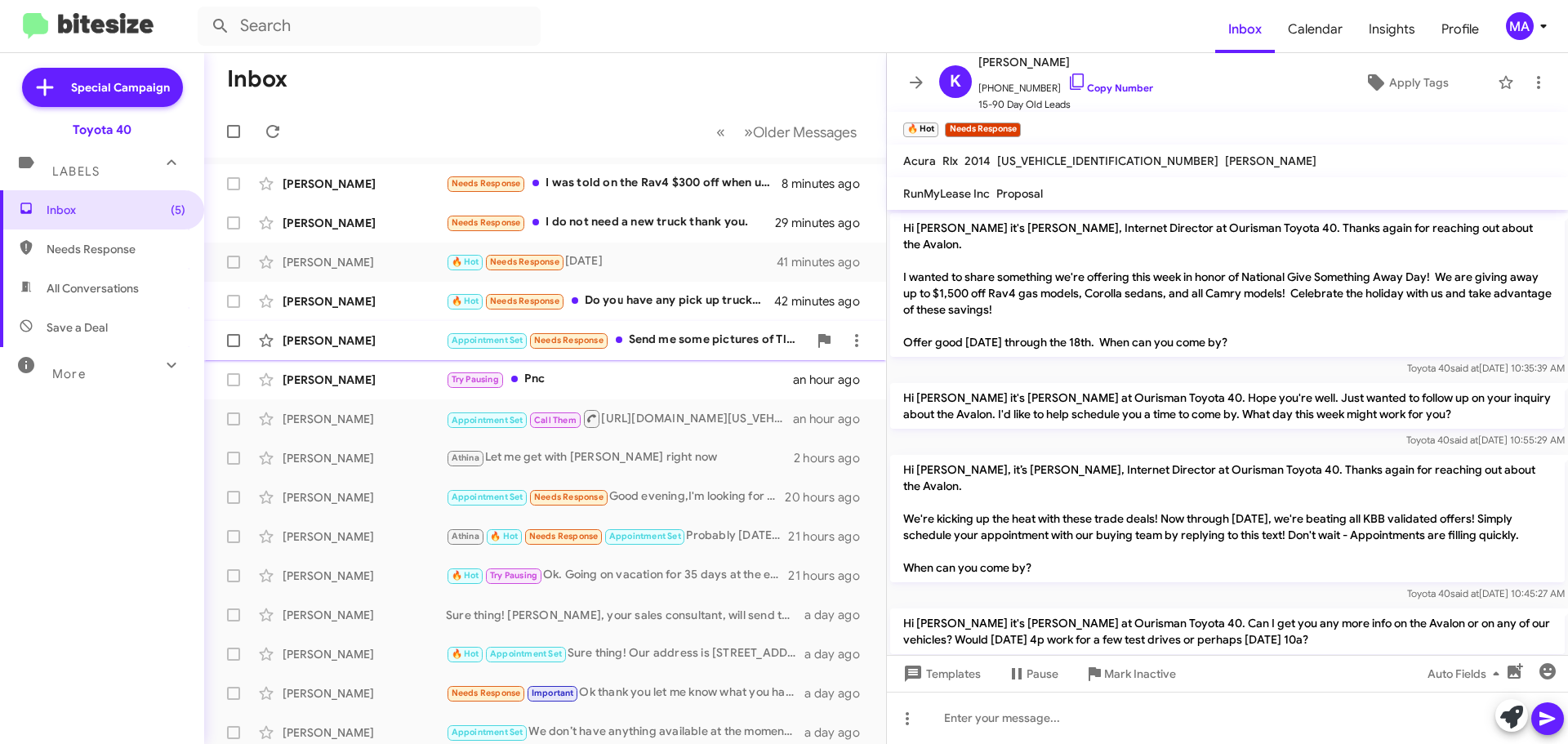
click at [685, 334] on div "Appointment Set Needs Response Send me some pictures of Tlxs u have" at bounding box center [626, 340] width 362 height 19
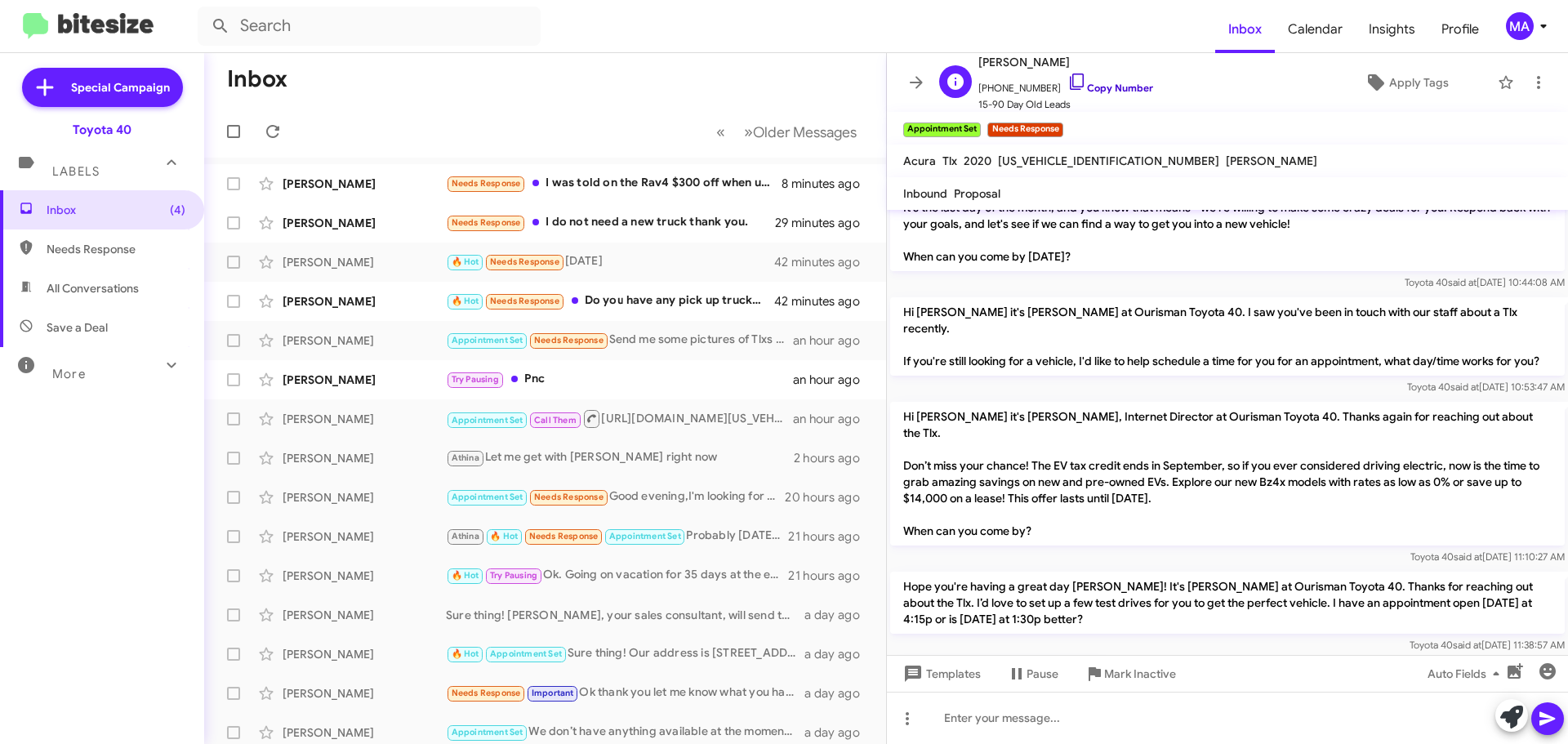
click at [1067, 79] on icon at bounding box center [1077, 82] width 20 height 20
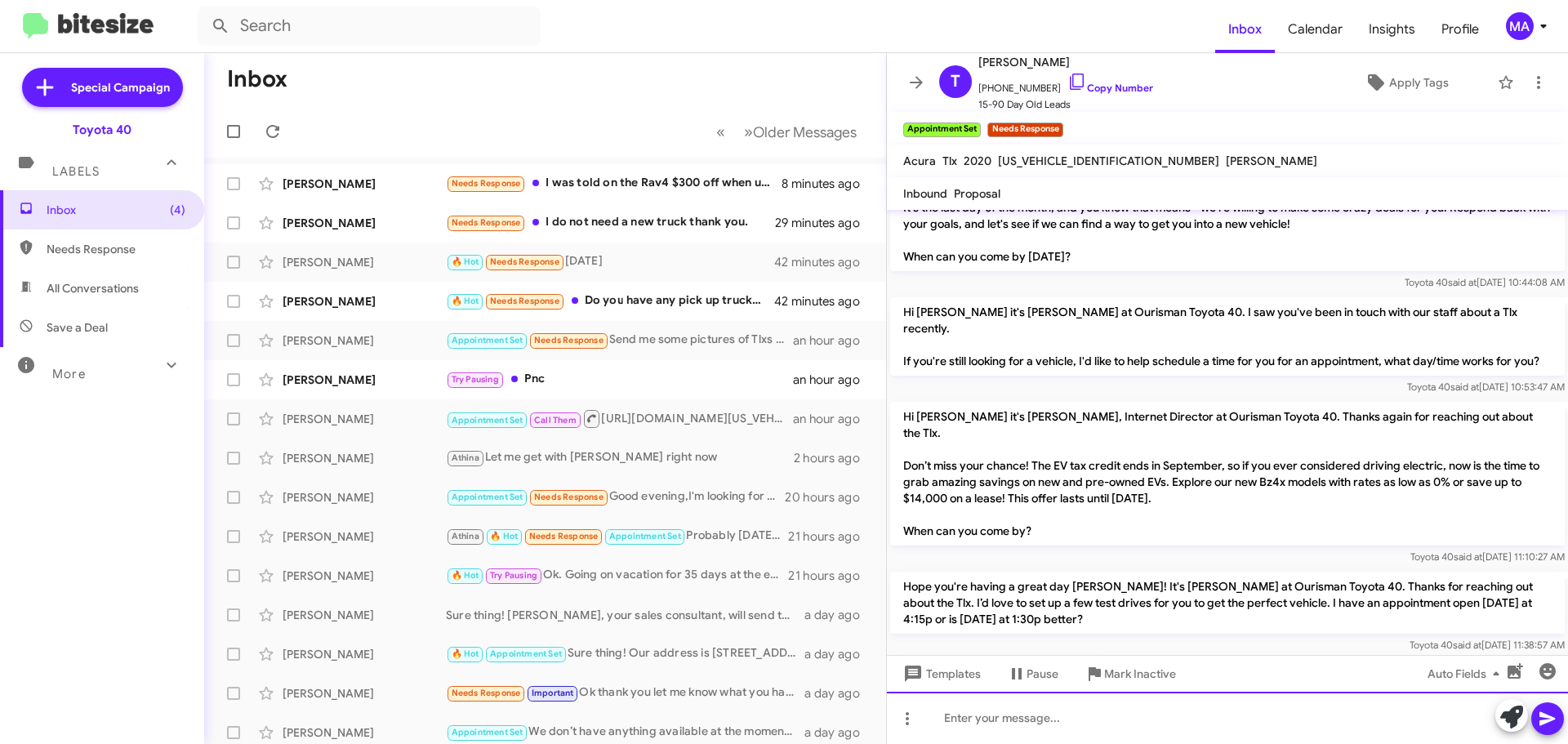
click at [971, 724] on div at bounding box center [1227, 717] width 681 height 53
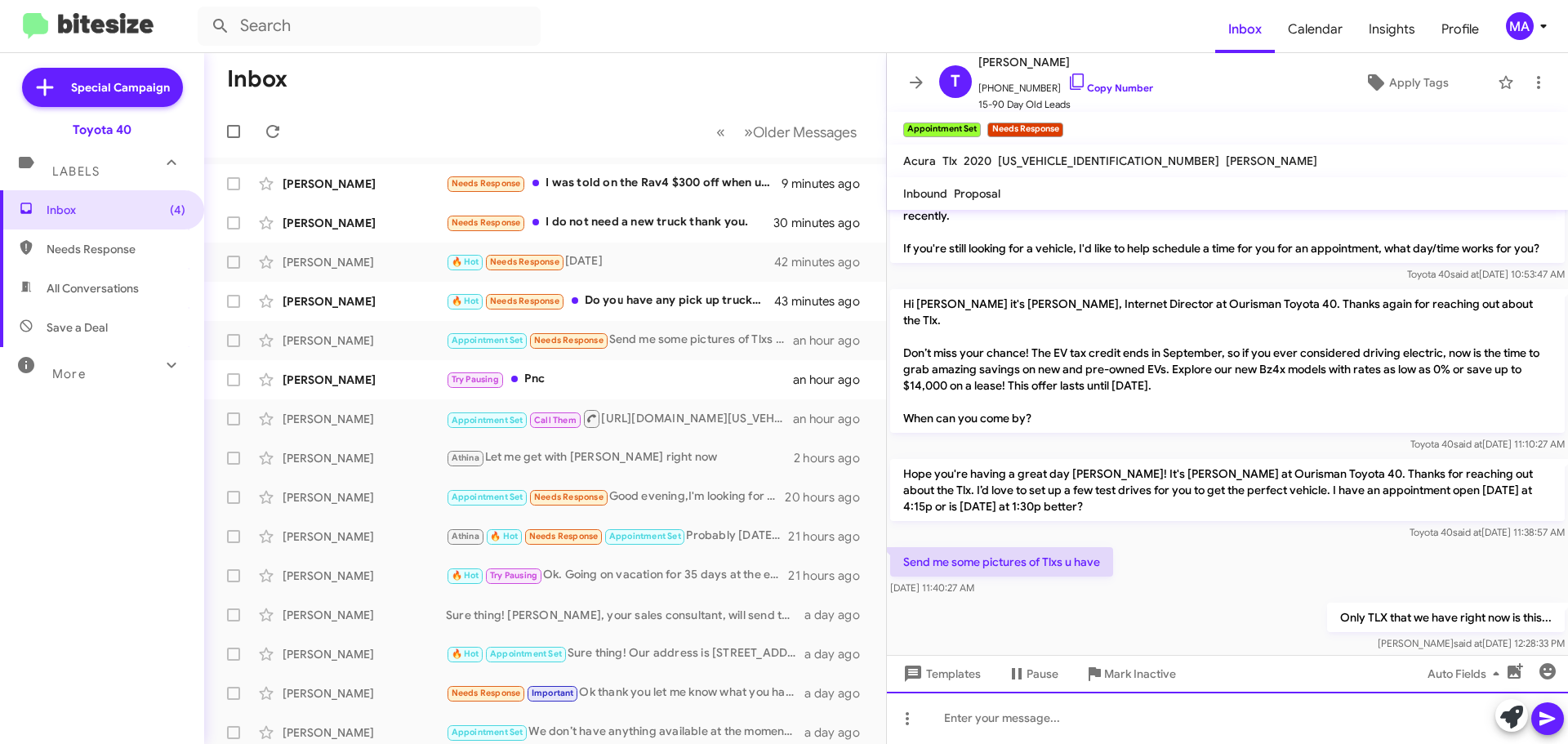
scroll to position [1284, 0]
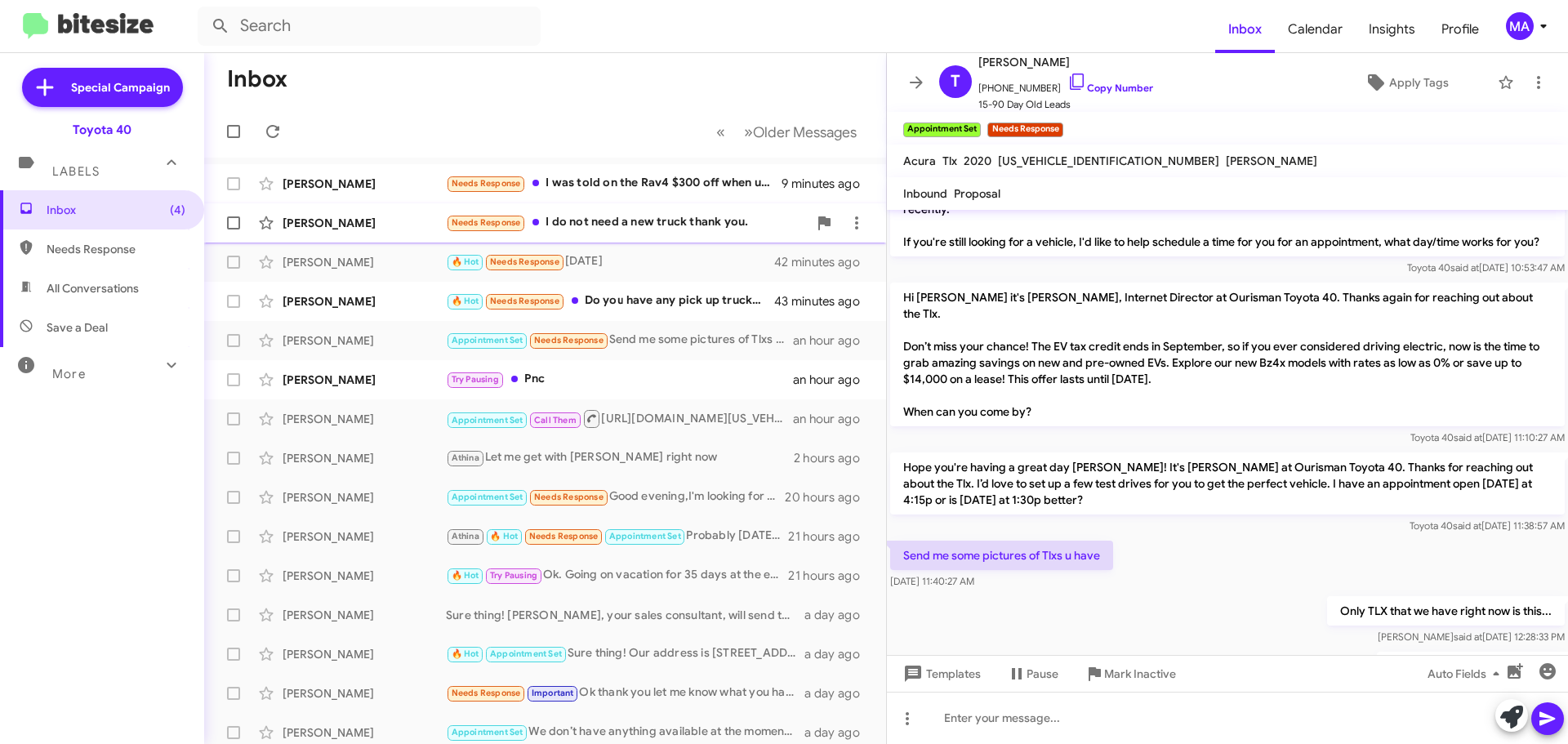
click at [592, 222] on div "Needs Response I do not need a new truck thank you." at bounding box center [626, 222] width 362 height 19
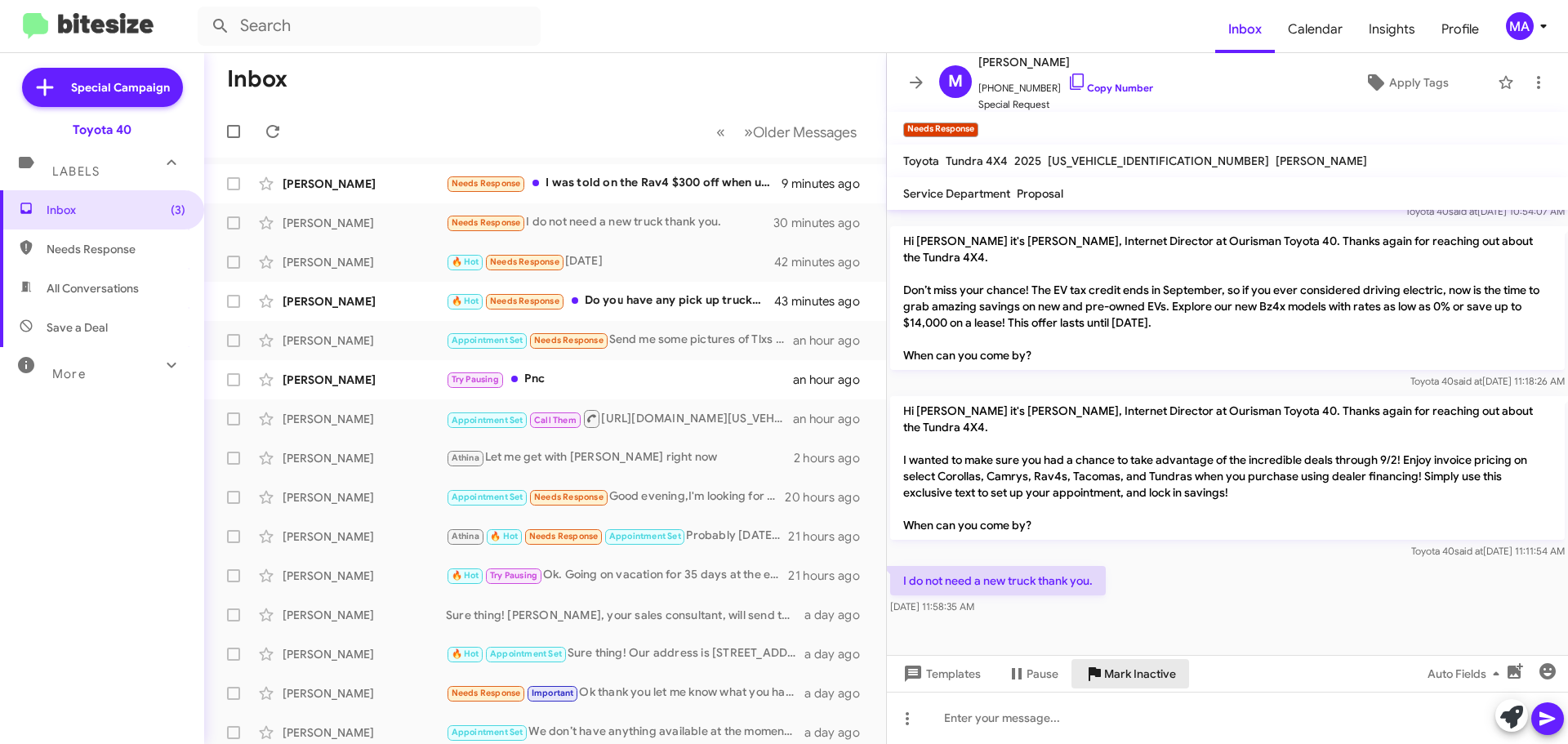
click at [1143, 676] on span "Mark Inactive" at bounding box center [1139, 674] width 72 height 30
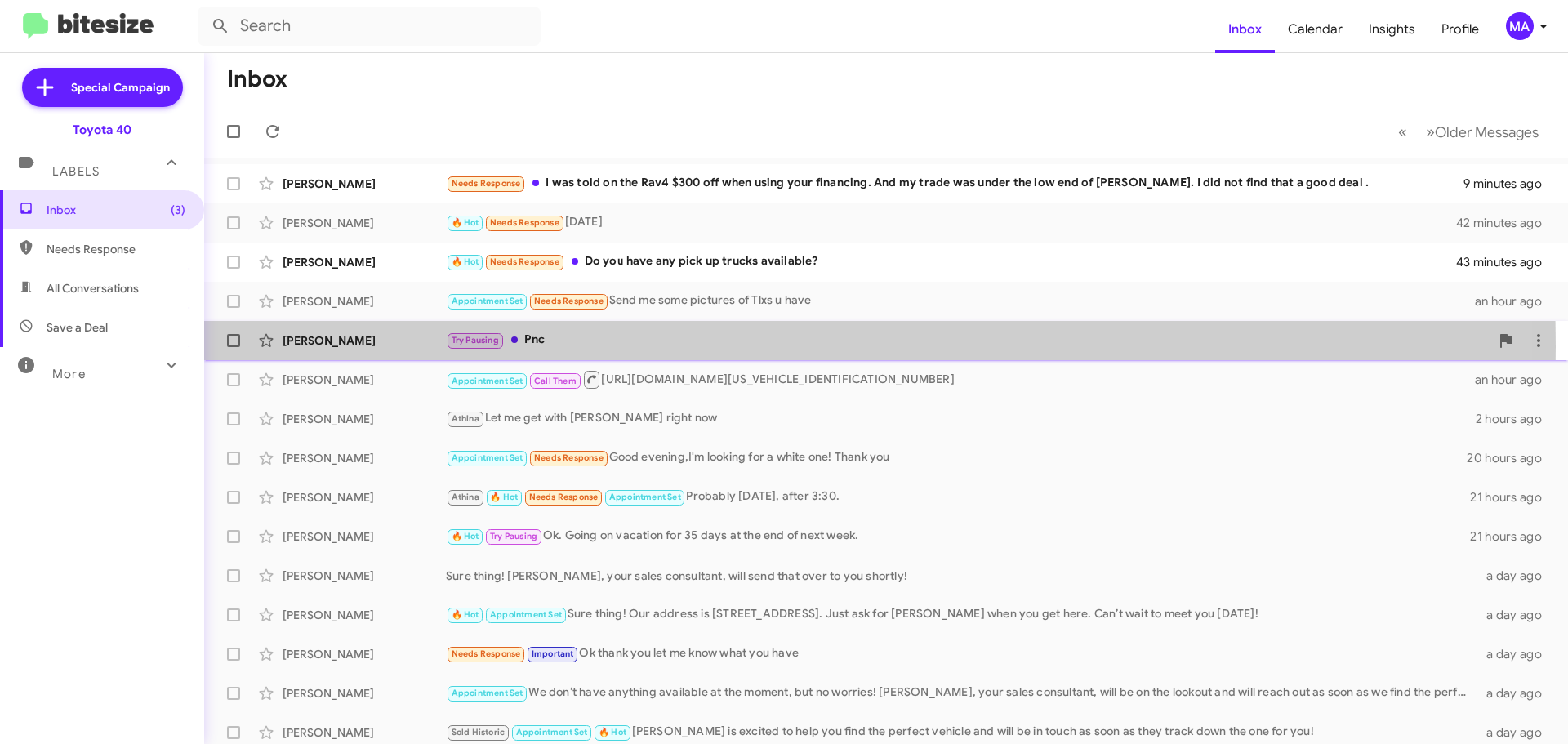
click at [610, 346] on div "Try Pausing Pnc" at bounding box center [966, 340] width 1043 height 19
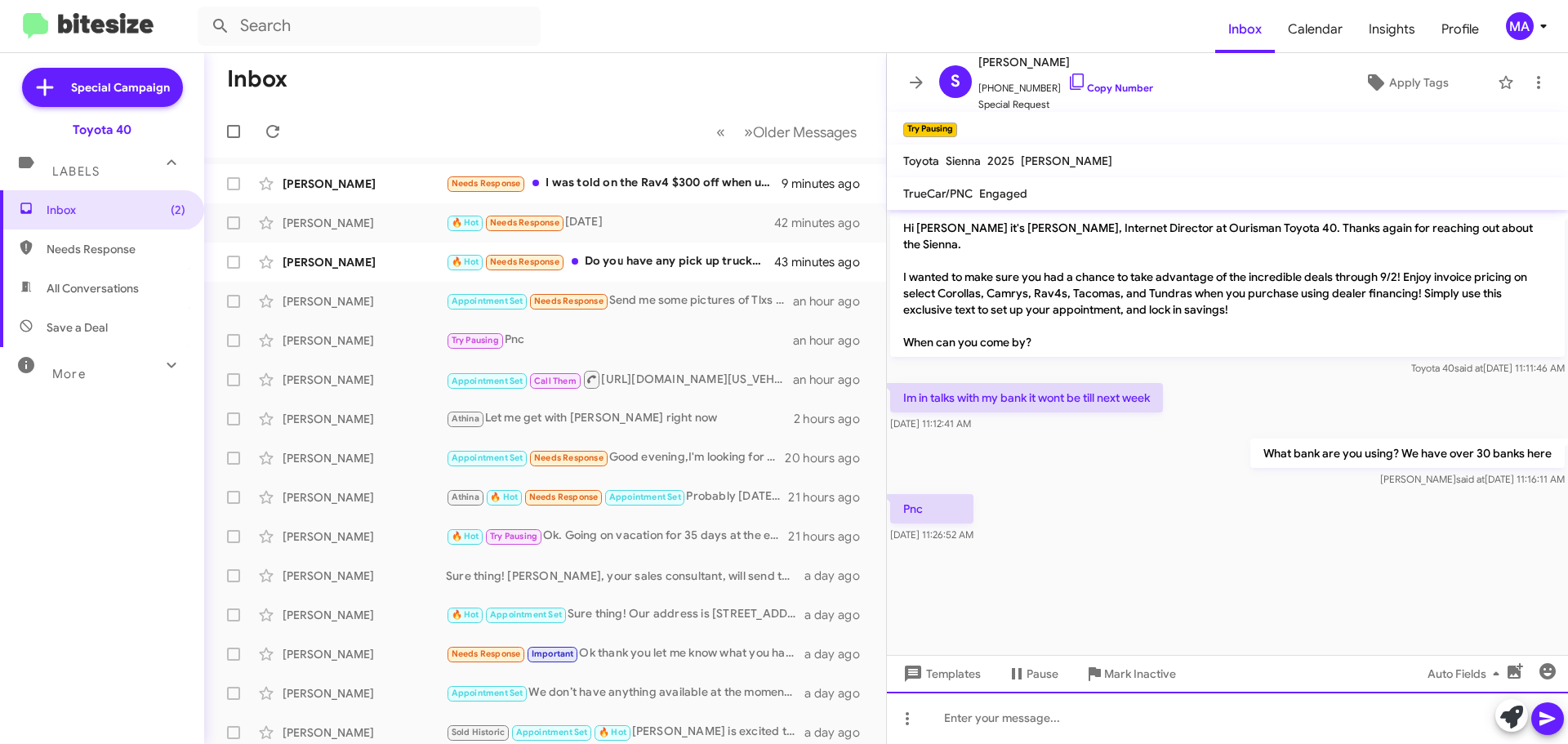
click at [1029, 714] on div at bounding box center [1227, 717] width 681 height 53
click at [1089, 719] on div "Oh we have them here! WOuld you like to come by today?" at bounding box center [1227, 717] width 681 height 53
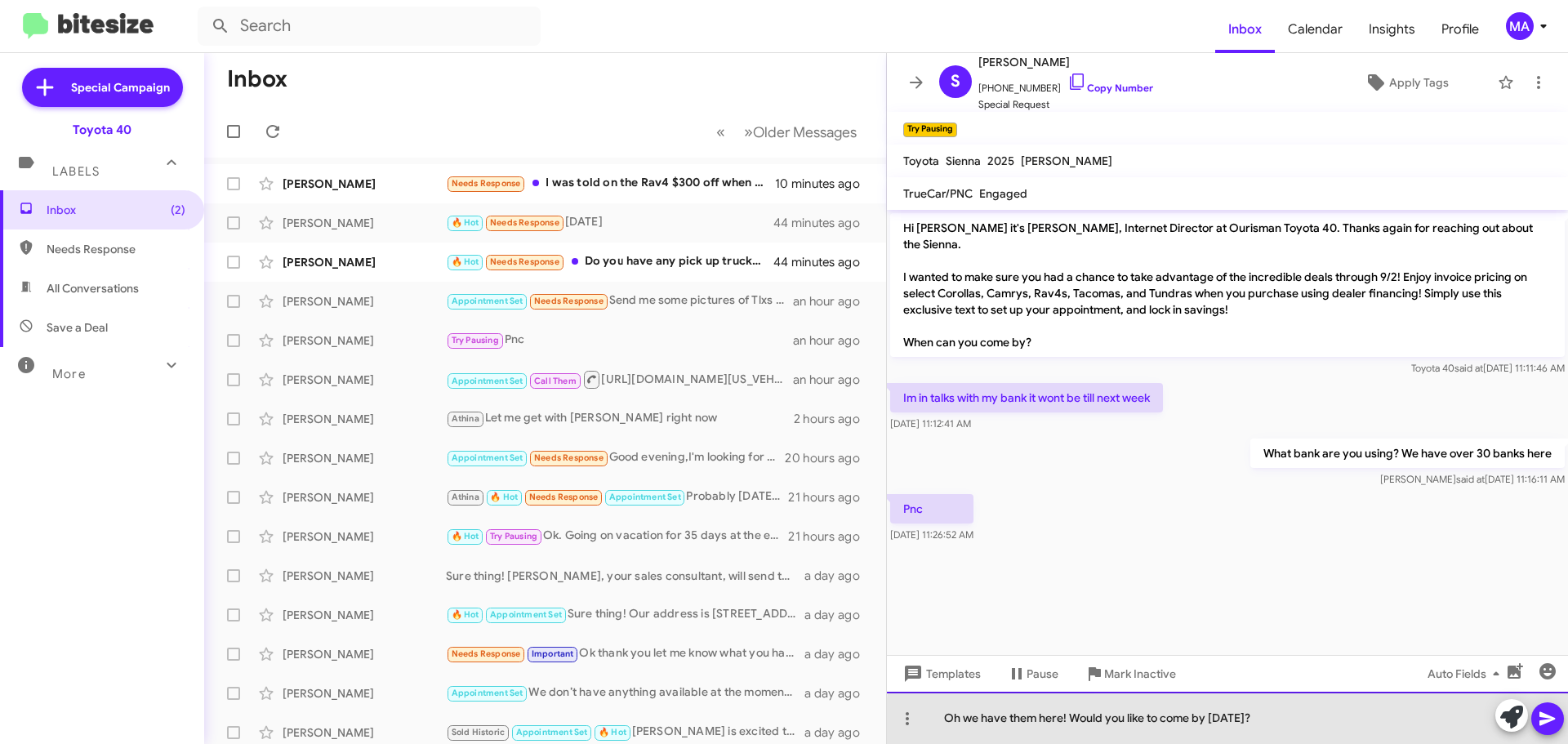
click at [1289, 722] on div "Oh we have them here! Would you like to come by today?" at bounding box center [1227, 717] width 681 height 53
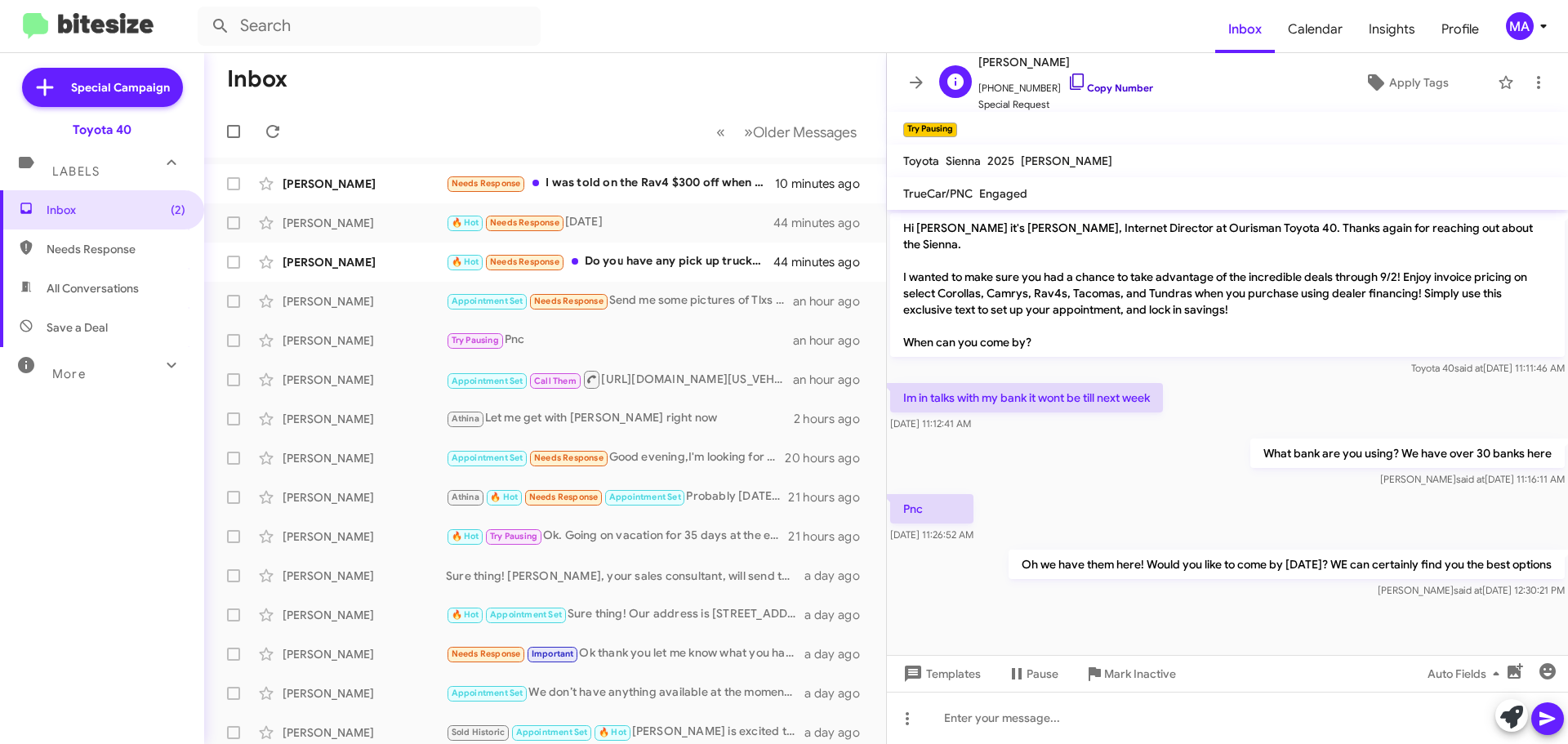
click at [1067, 84] on icon at bounding box center [1077, 82] width 20 height 20
click at [656, 257] on div "🔥 Hot Needs Response Do you have any pick up trucks available?" at bounding box center [626, 262] width 362 height 19
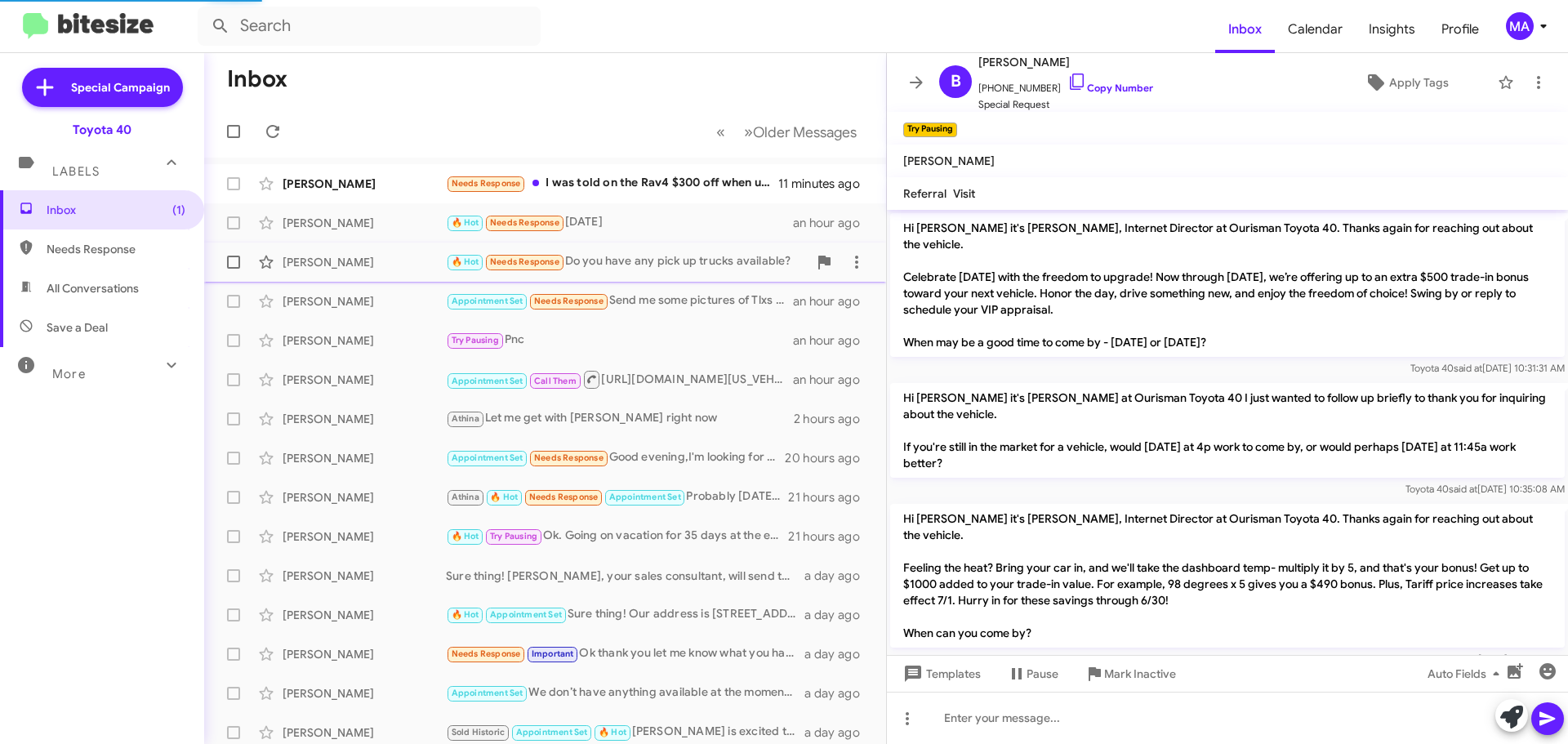
scroll to position [1858, 0]
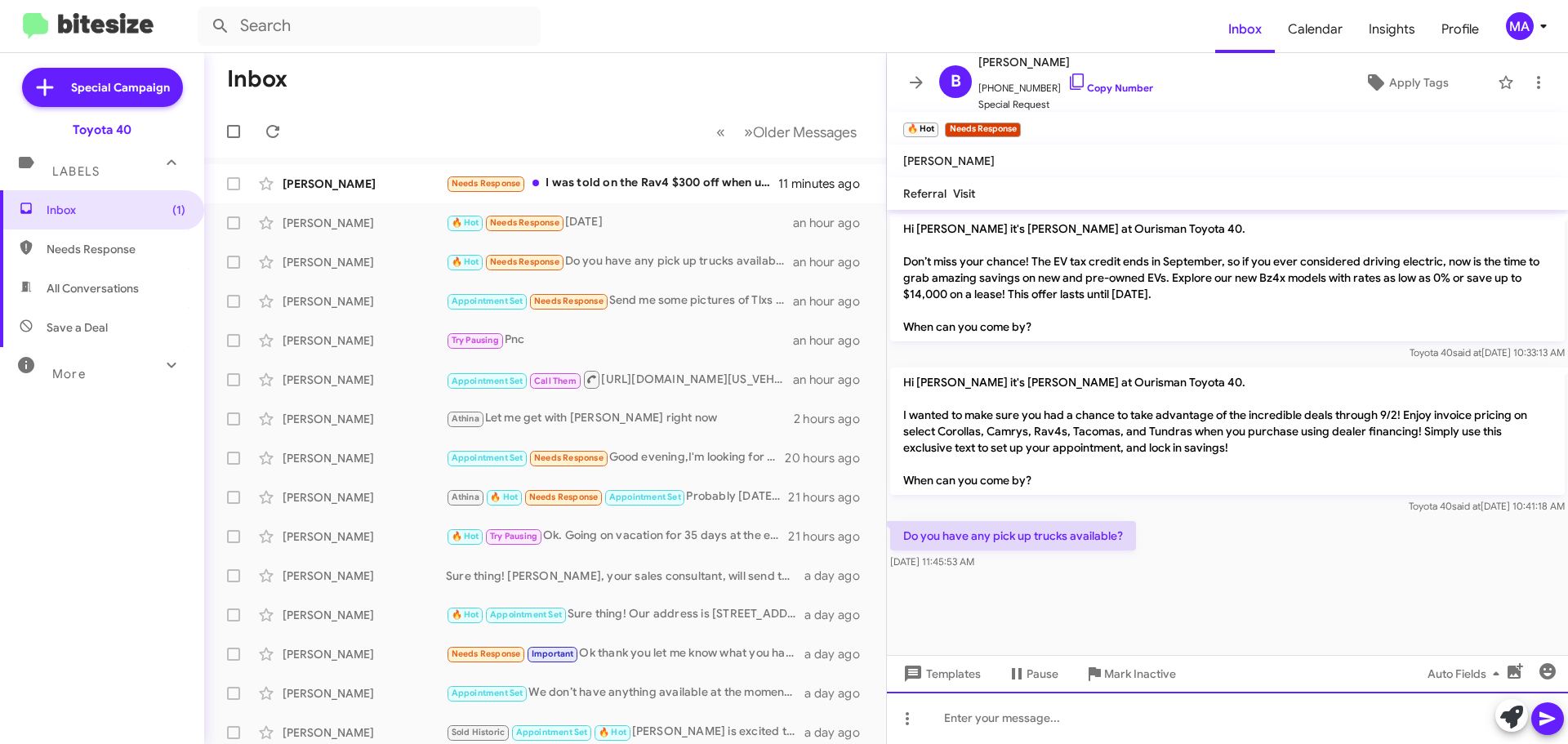
click at [1012, 720] on div at bounding box center [1227, 717] width 681 height 53
click at [1056, 724] on div at bounding box center [1227, 717] width 681 height 53
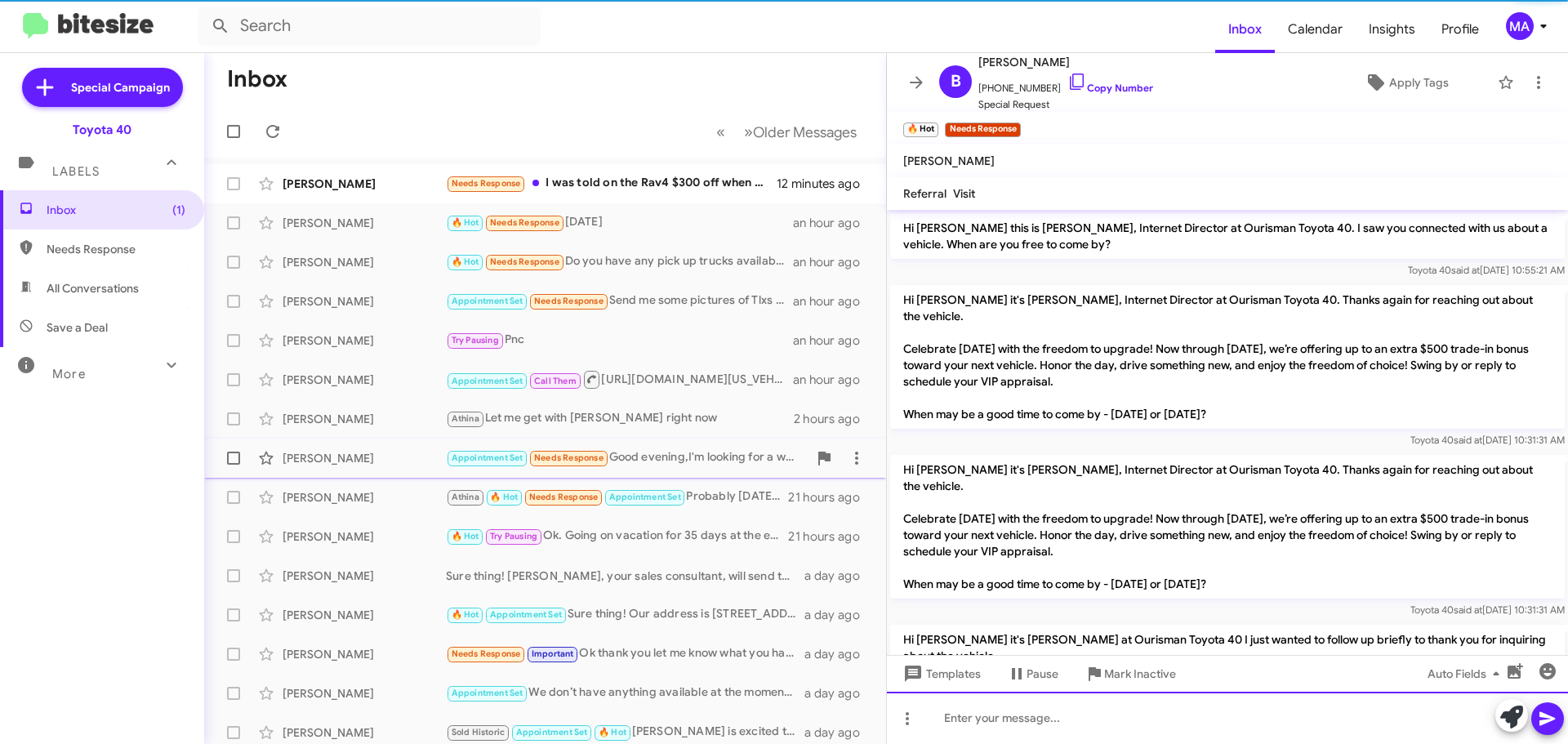
scroll to position [82, 0]
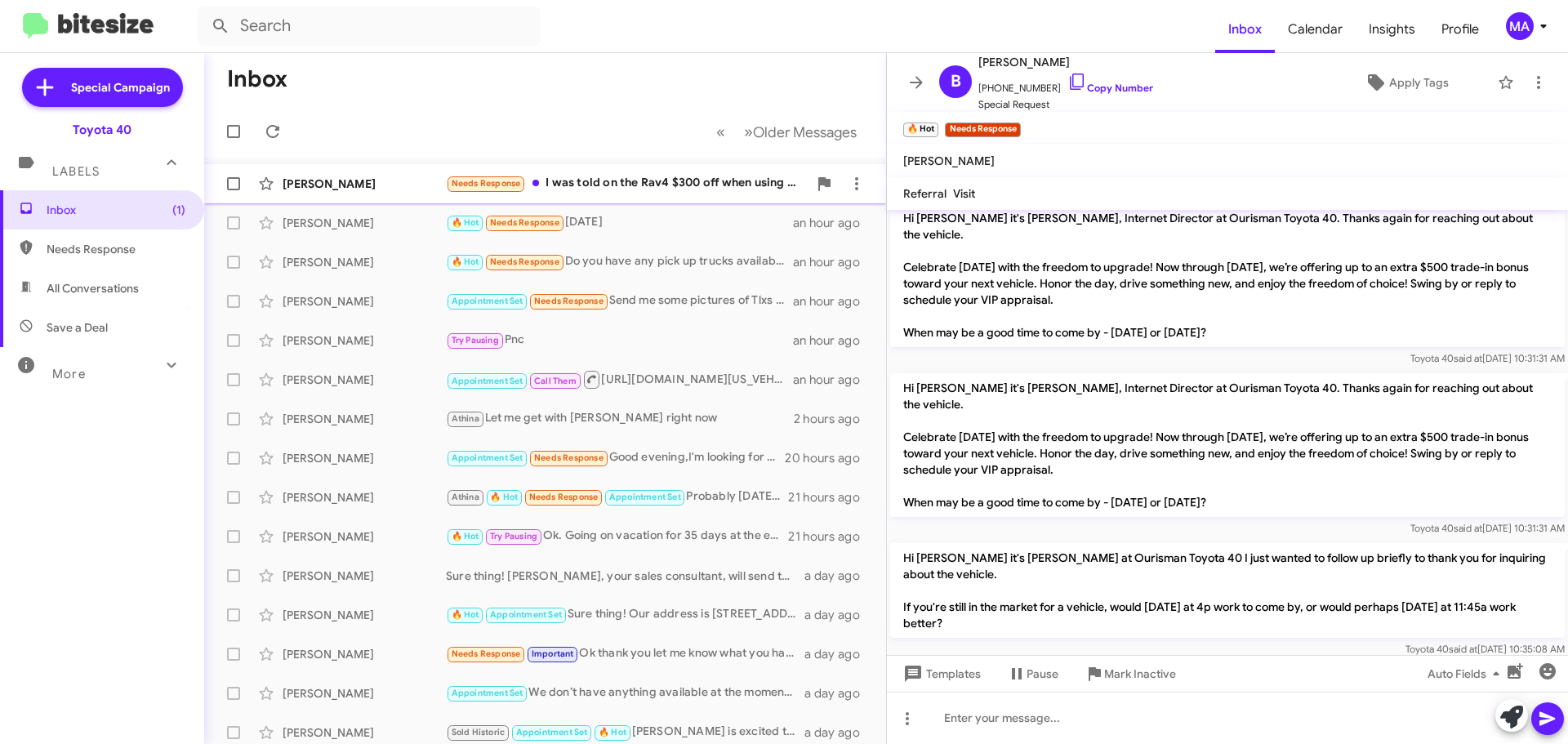
click at [641, 182] on div "Needs Response I was told on the Rav4 $300 off when using your financing. And m…" at bounding box center [626, 183] width 362 height 19
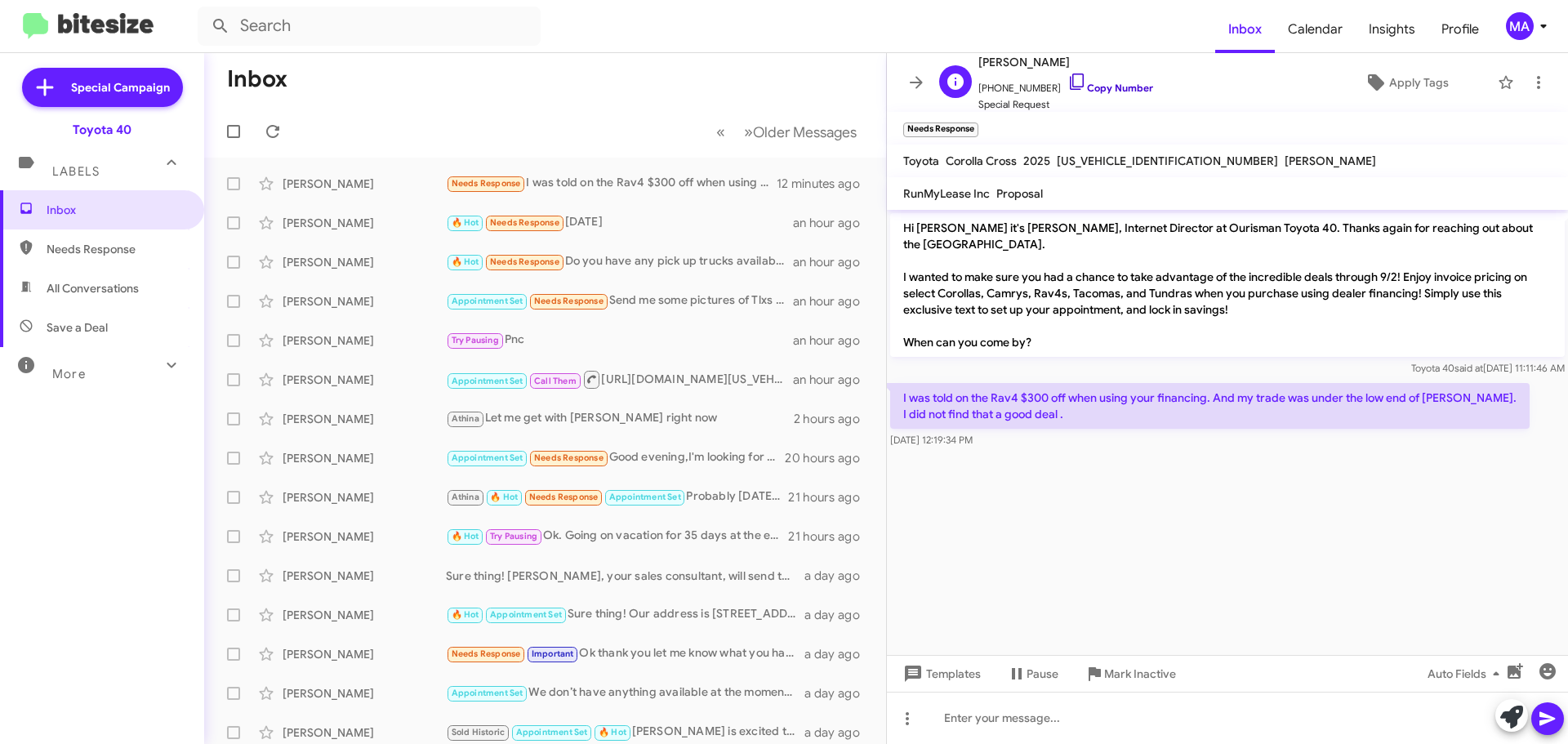
click at [1067, 79] on icon at bounding box center [1077, 82] width 20 height 20
drag, startPoint x: 1027, startPoint y: 455, endPoint x: 900, endPoint y: 387, distance: 144.1
click at [900, 387] on cdk-virtual-scroll-viewport "Hi John it's Morgan Anderson, Internet Director at Ourisman Toyota 40. Thanks a…" at bounding box center [1227, 433] width 681 height 446
copy div "I was told on the Rav4 $300 off when using your financing. And my trade was und…"
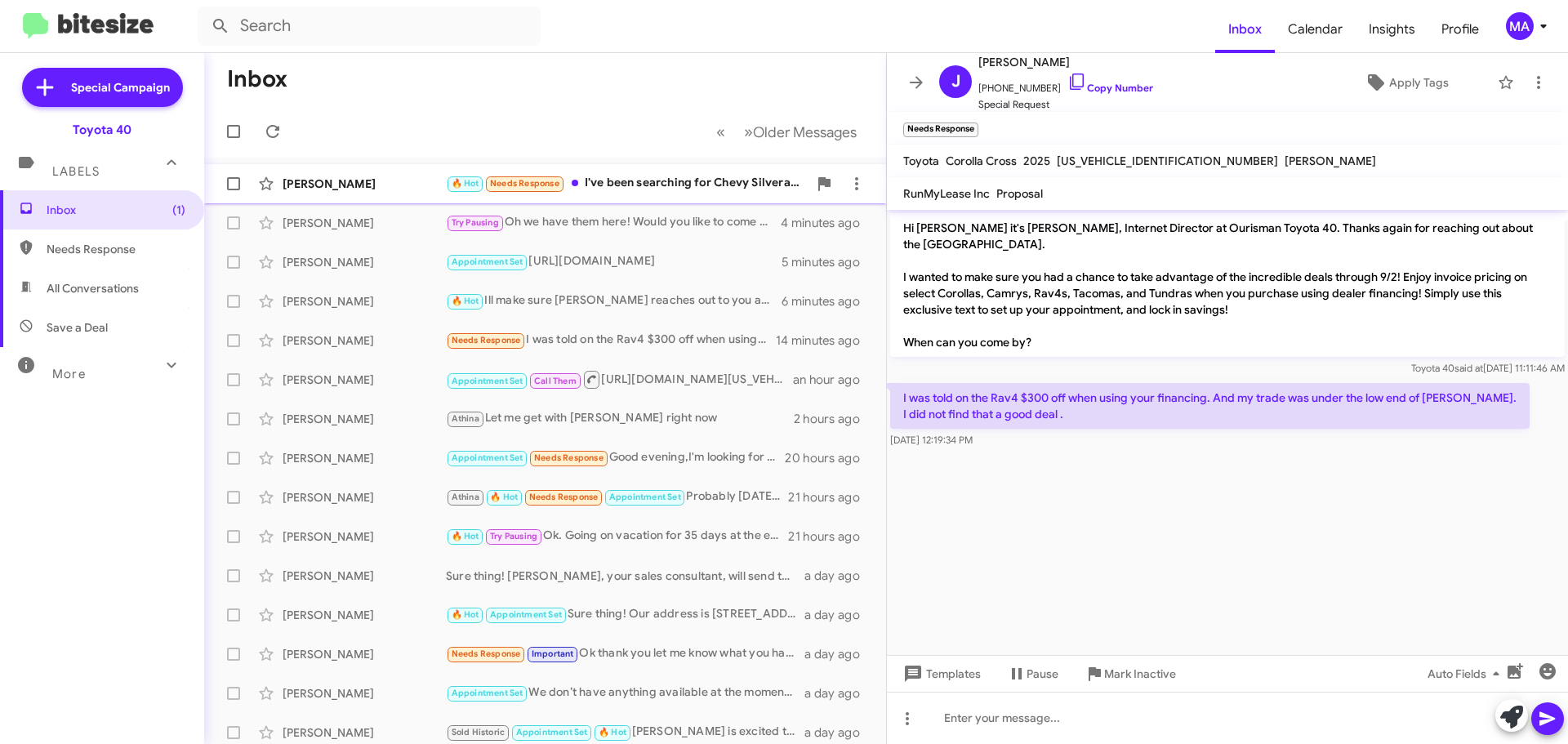
click at [689, 164] on span "Bobby Babcock 🔥 Hot Needs Response I've been searching for Chevy Silverado crew…" at bounding box center [545, 183] width 682 height 39
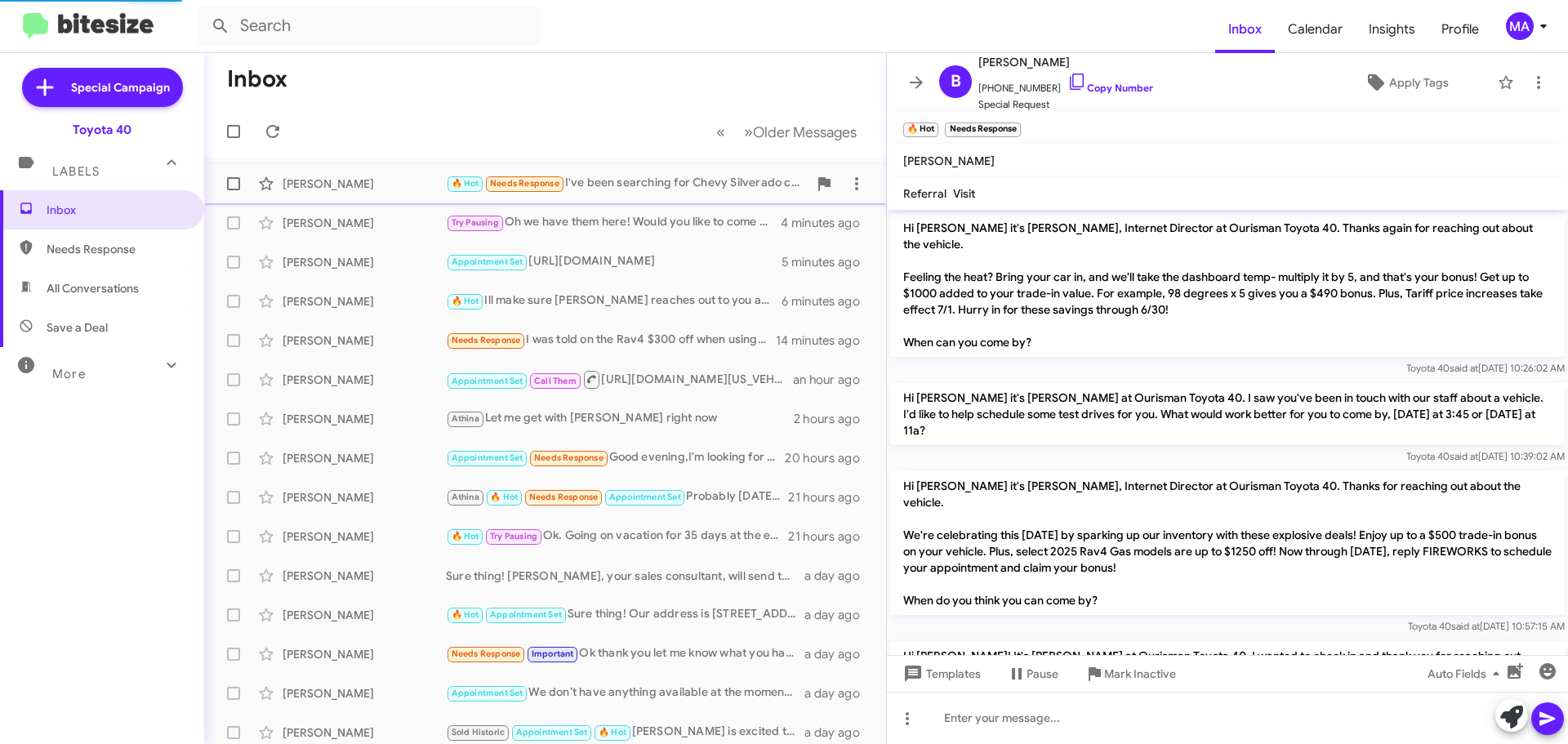
scroll to position [1678, 0]
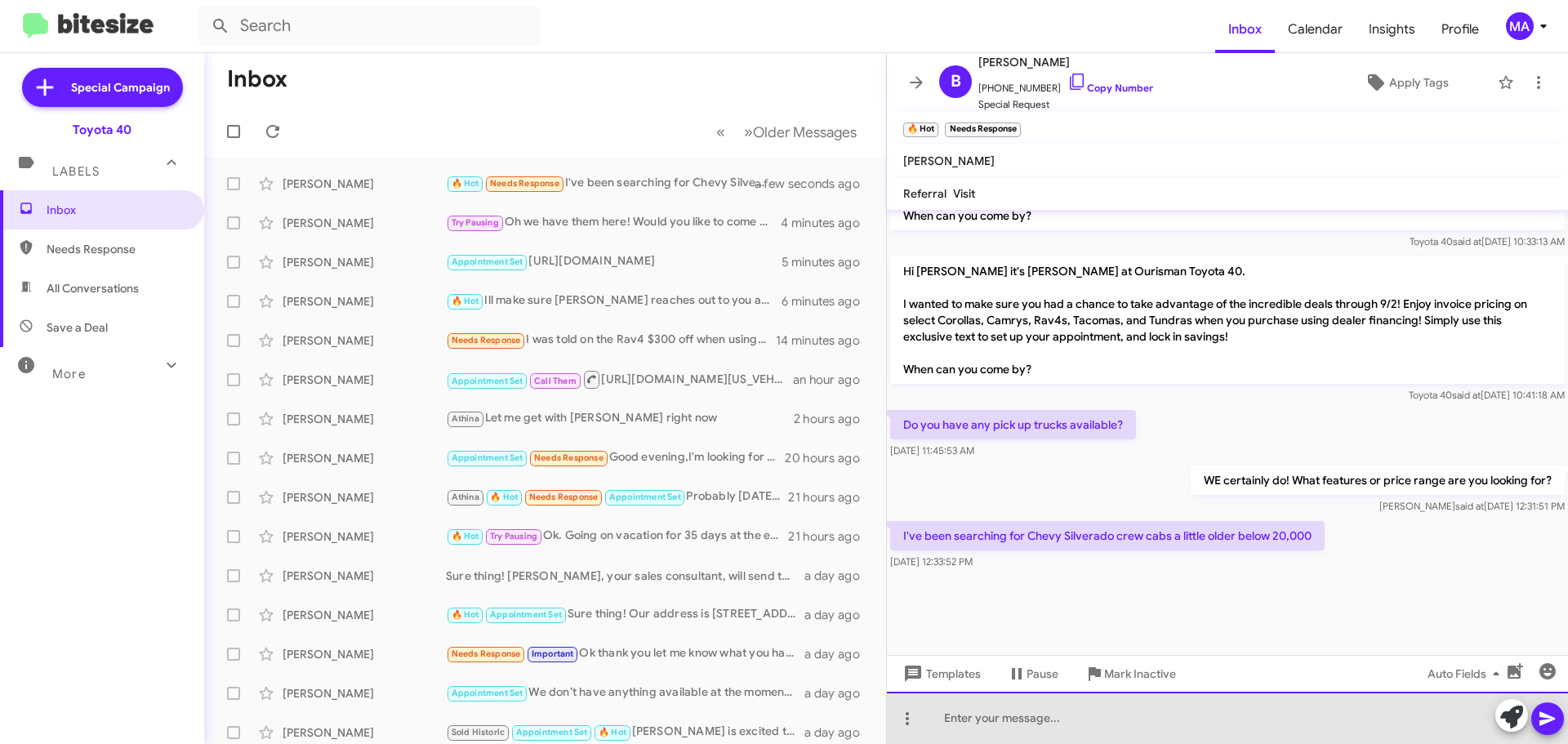
click at [1012, 721] on div at bounding box center [1227, 717] width 681 height 53
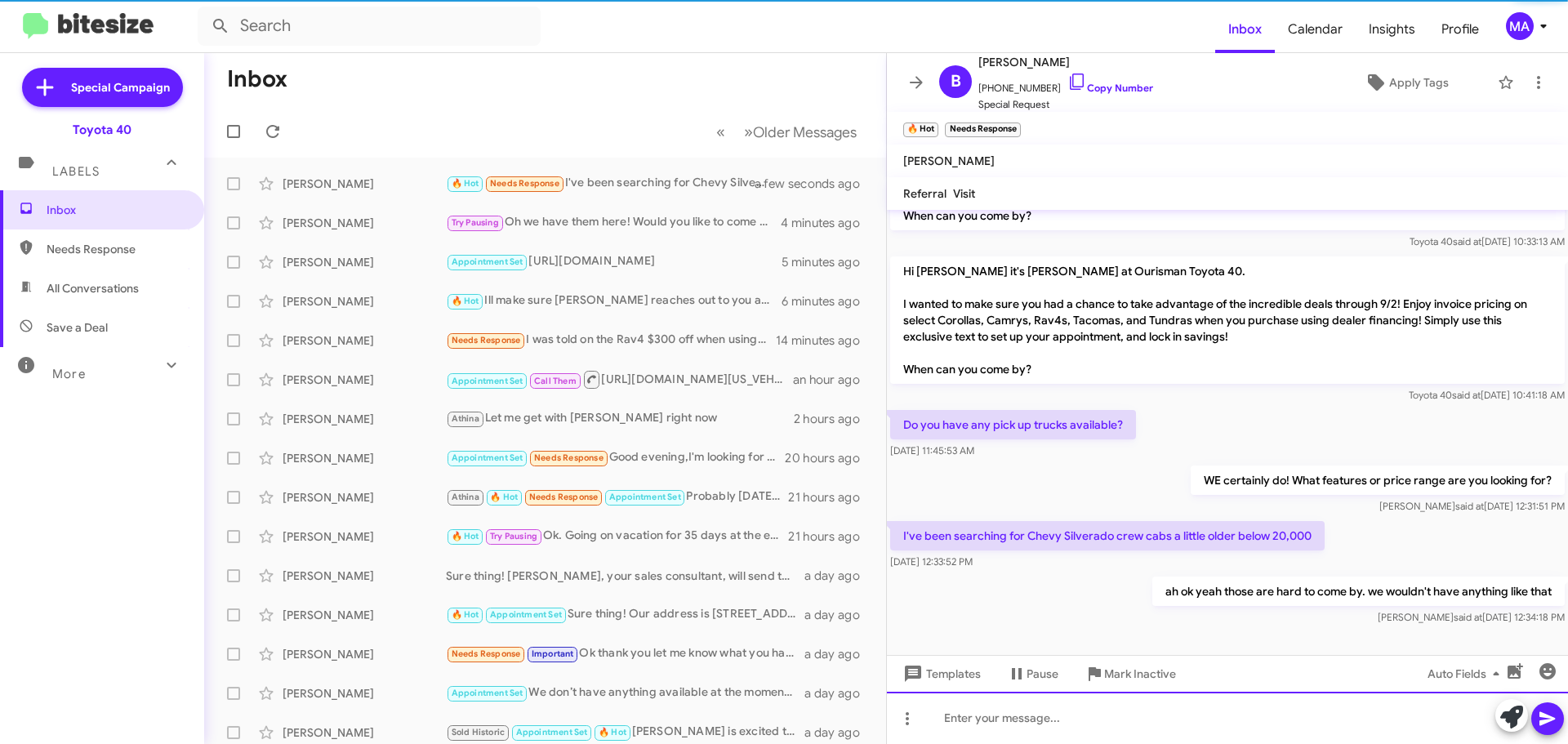
scroll to position [112, 0]
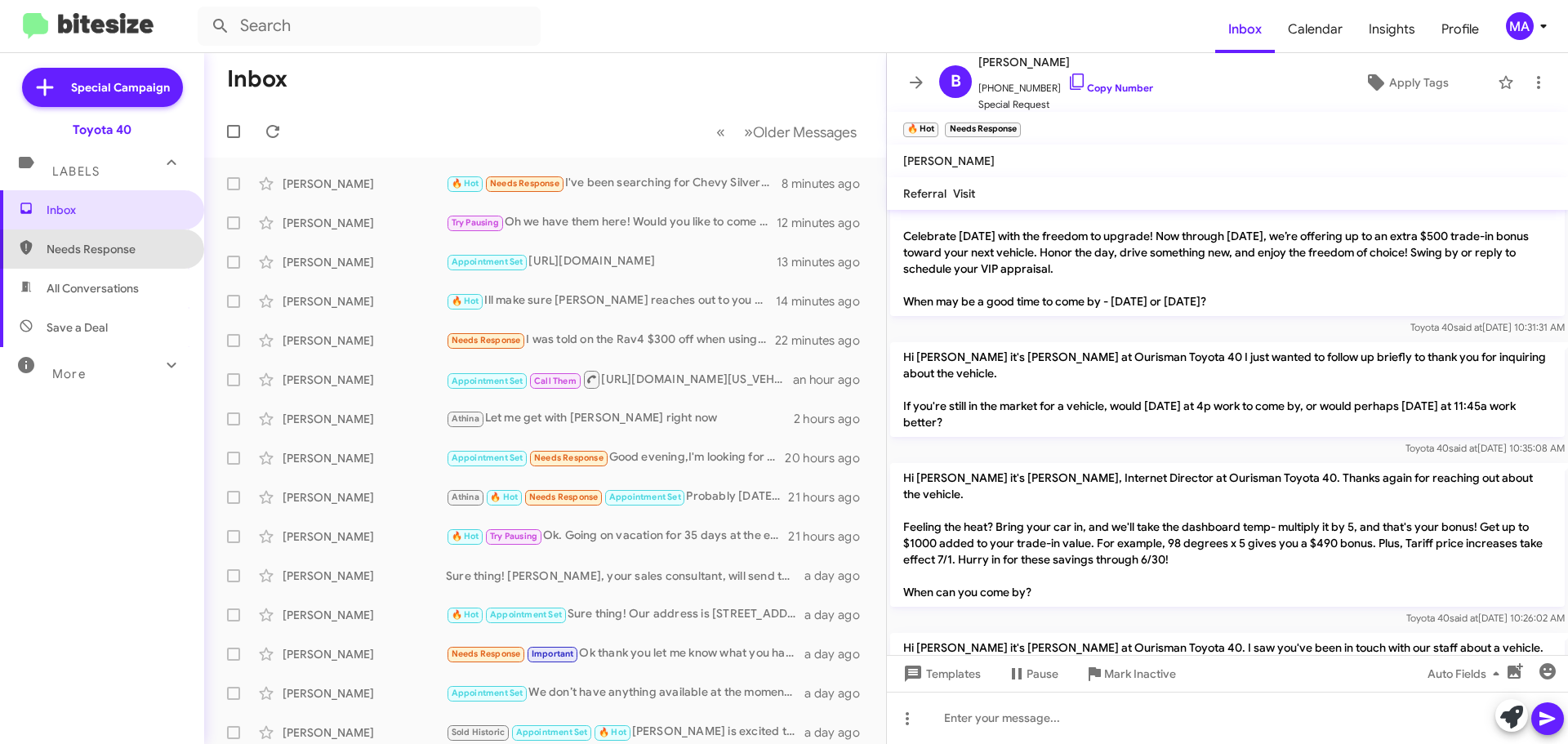
click at [99, 267] on span "Needs Response" at bounding box center [101, 249] width 204 height 39
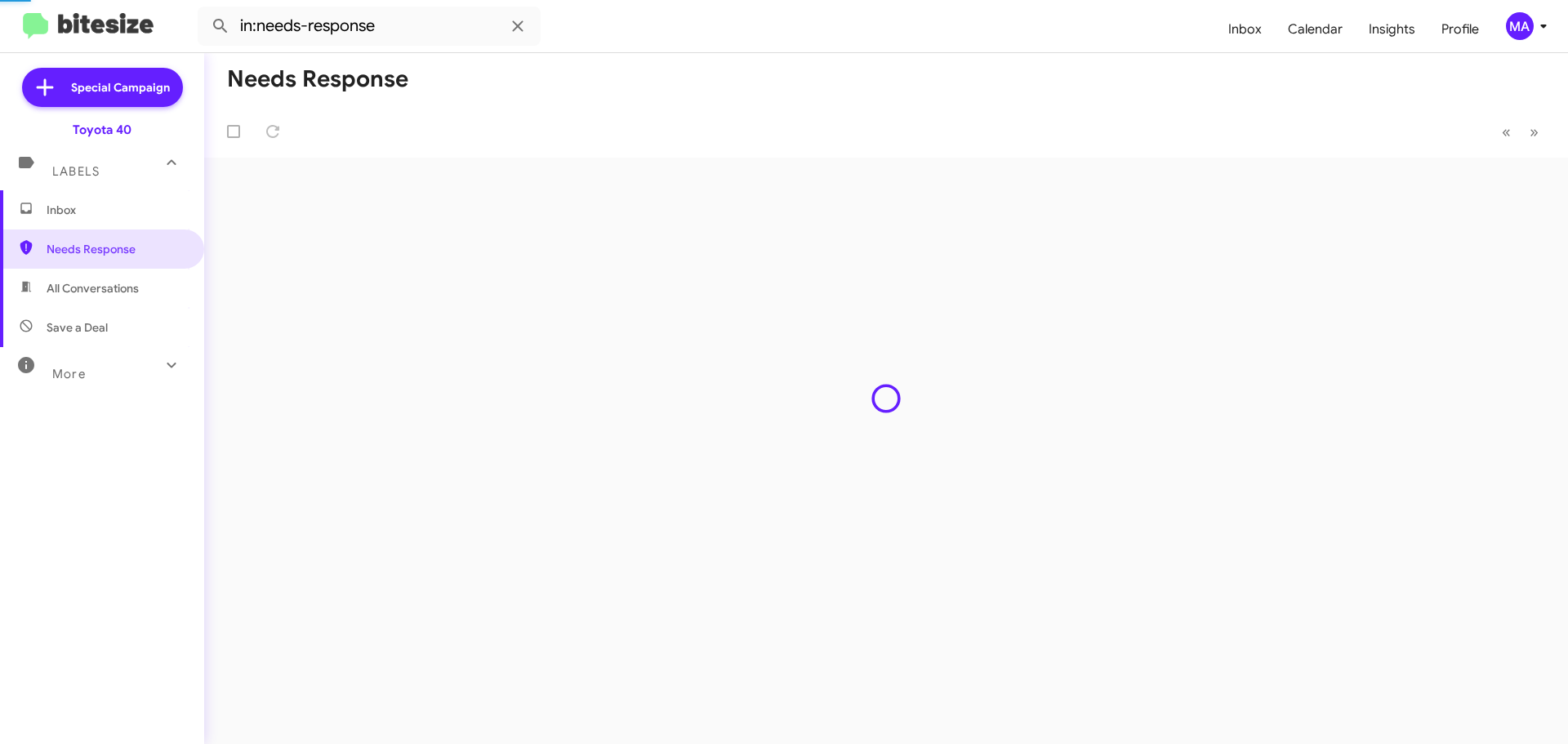
click at [104, 282] on span "All Conversations" at bounding box center [92, 288] width 92 height 16
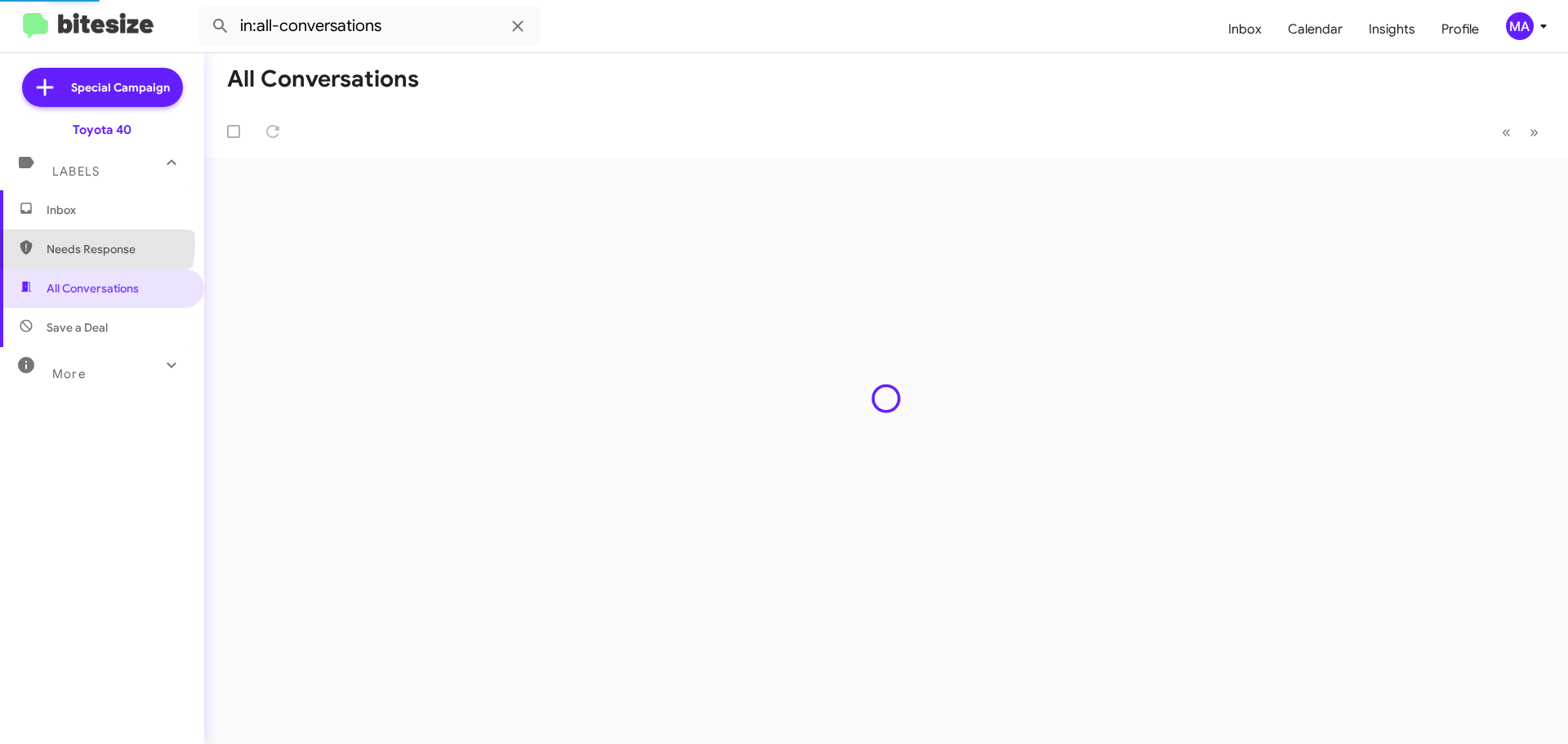
click at [90, 244] on span "Needs Response" at bounding box center [116, 249] width 139 height 16
type input "in:needs-response"
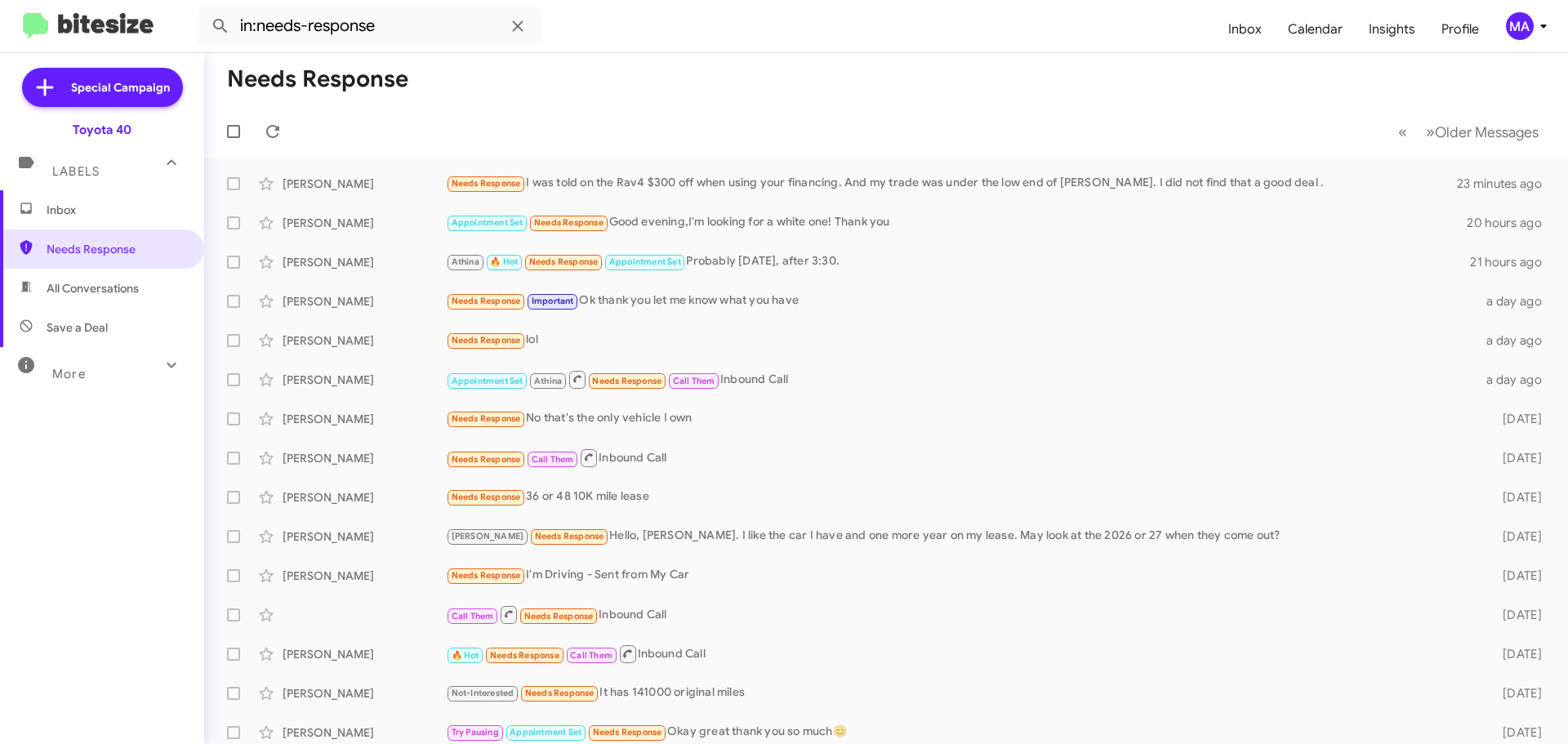
click at [87, 209] on span "Inbox" at bounding box center [116, 210] width 139 height 16
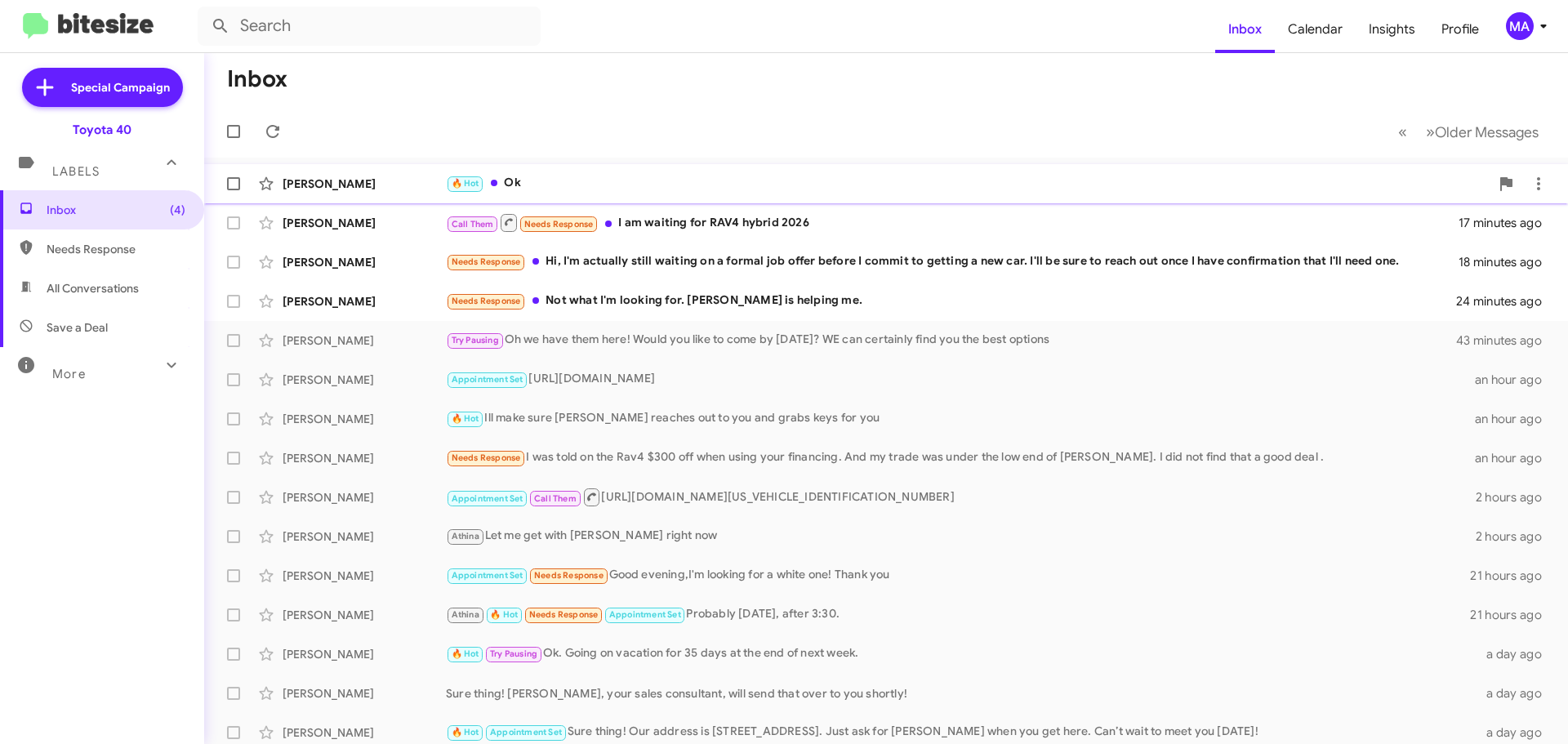
click at [541, 180] on div "🔥 Hot Ok" at bounding box center [966, 183] width 1043 height 19
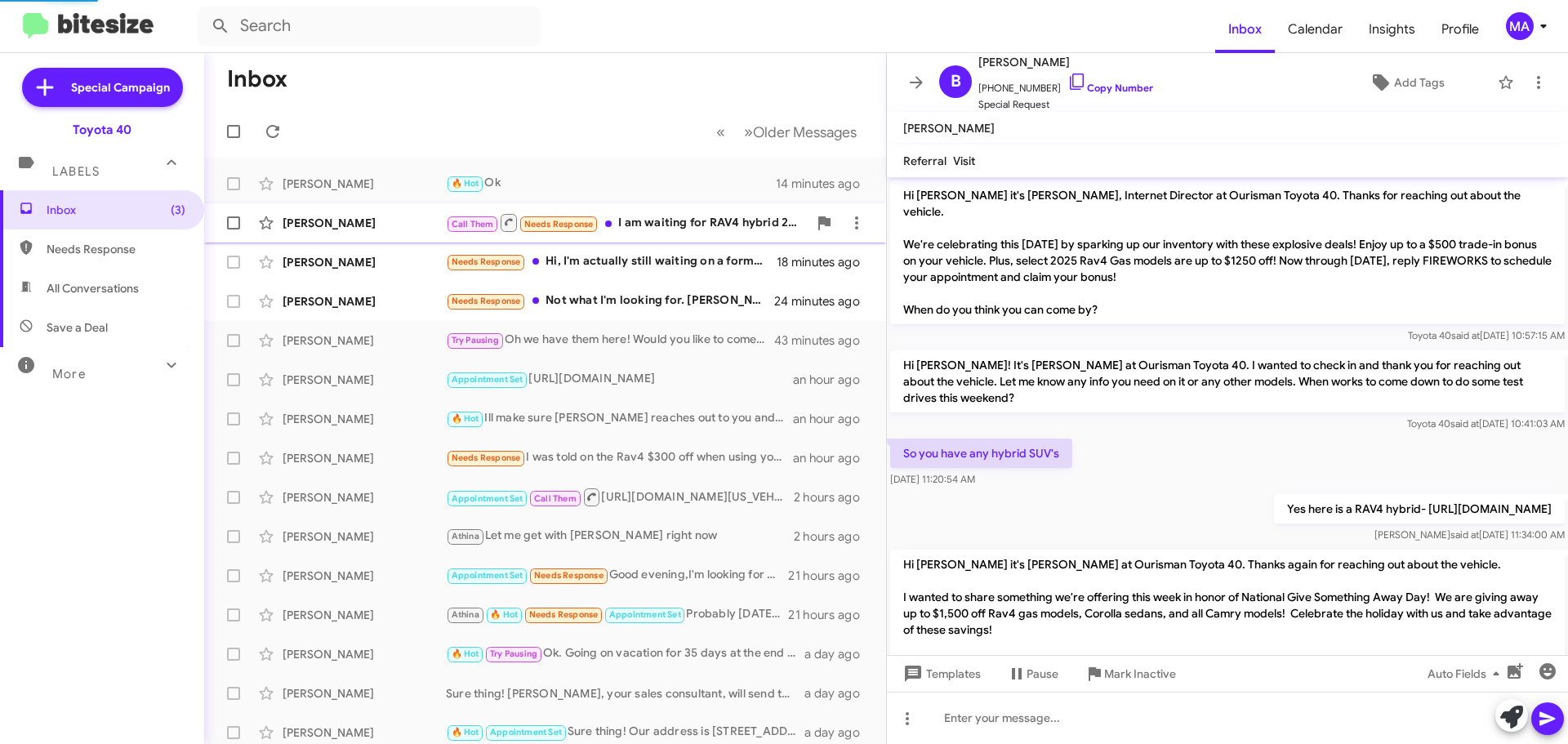
scroll to position [1515, 0]
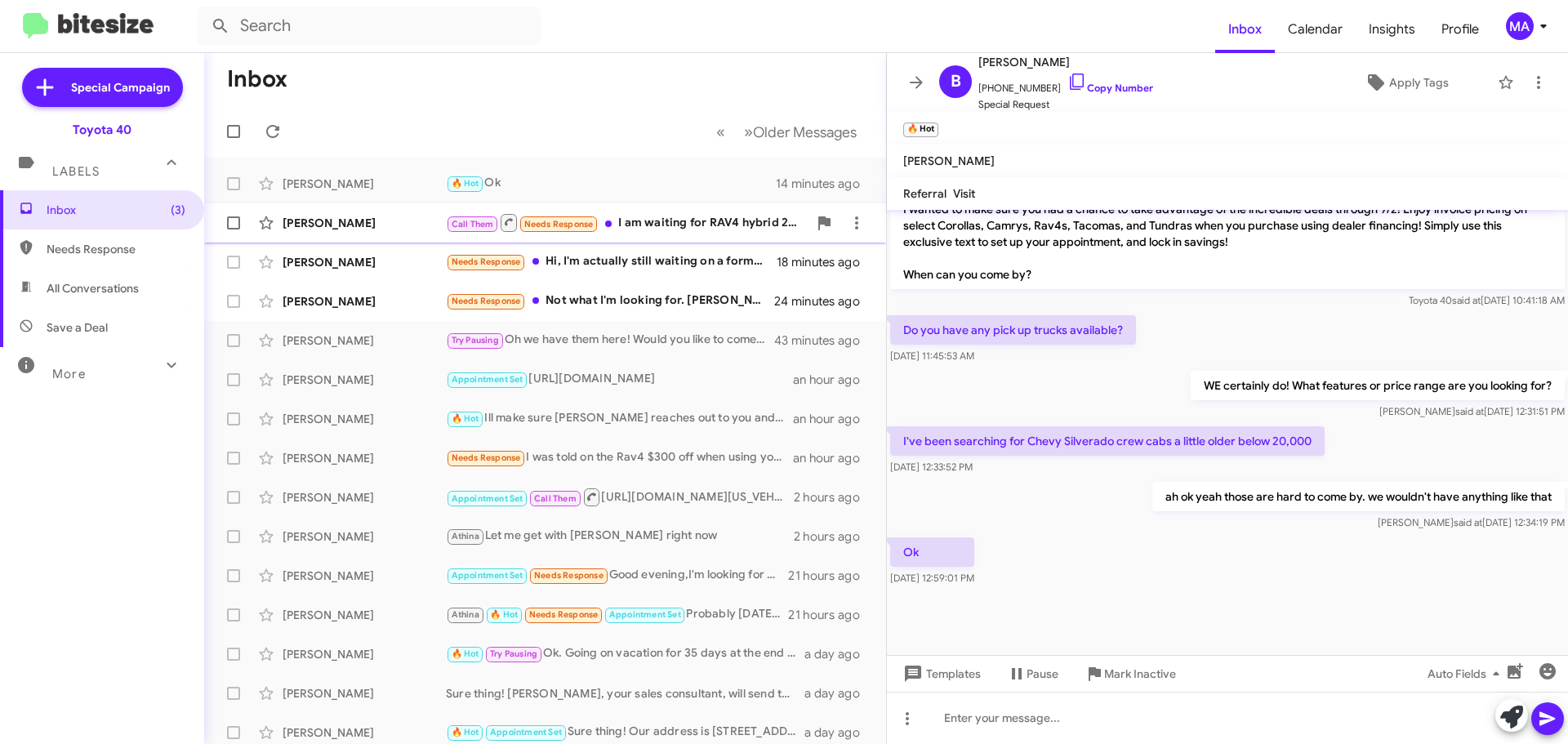
click at [675, 224] on div "Call Them Needs Response I am waiting for RAV4 hybrid 2026" at bounding box center [626, 222] width 362 height 21
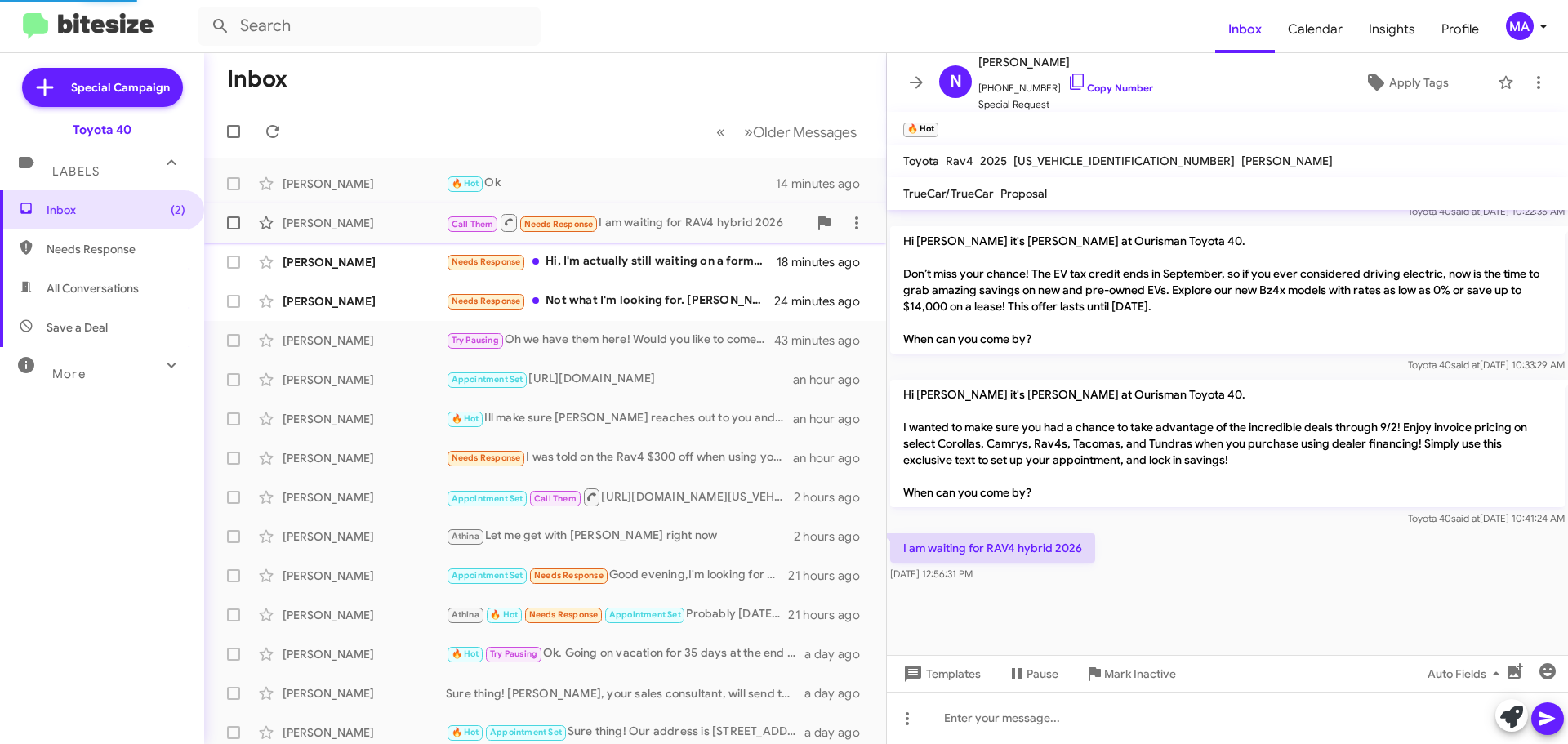
scroll to position [1491, 0]
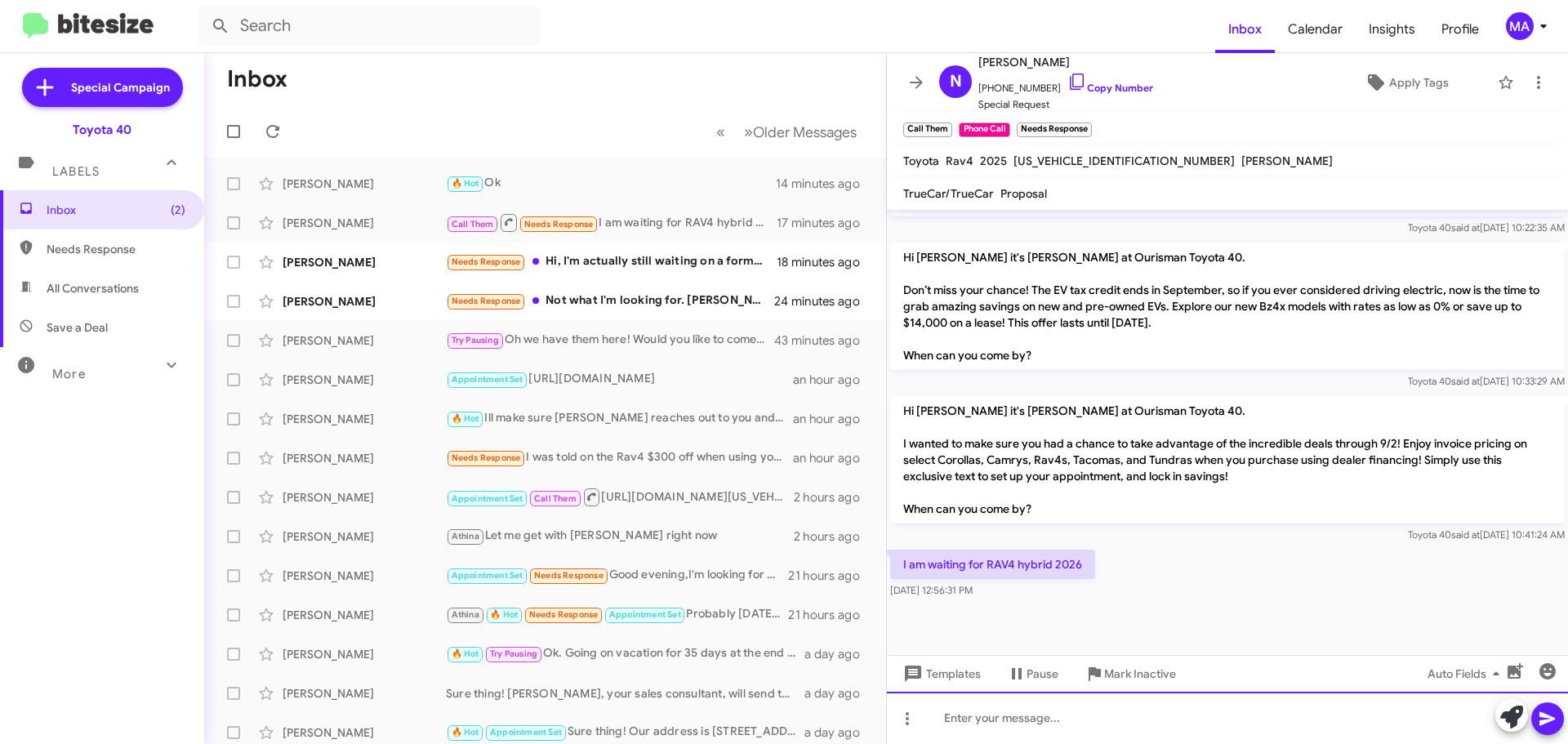
click at [992, 708] on div at bounding box center [1227, 717] width 681 height 53
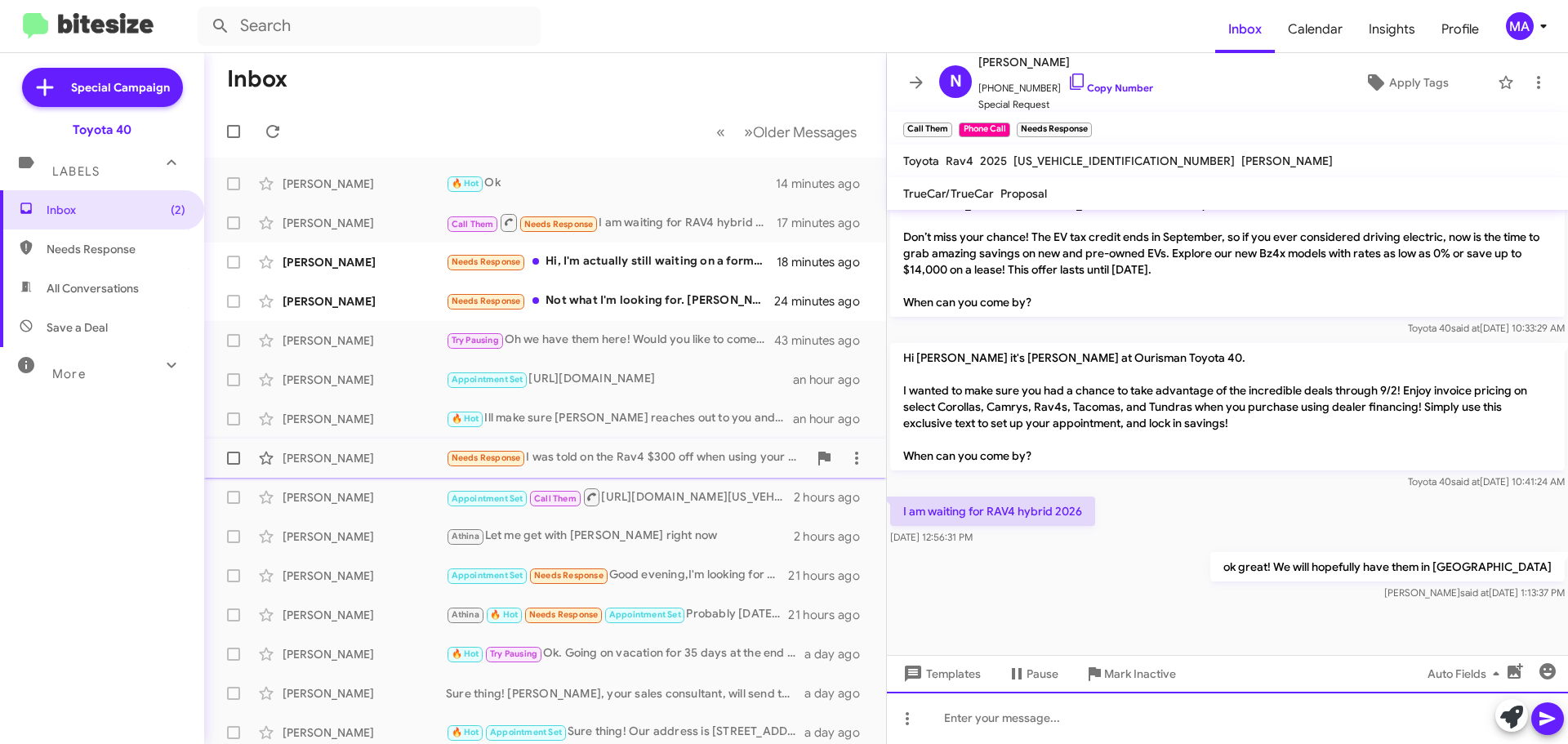
scroll to position [1550, 0]
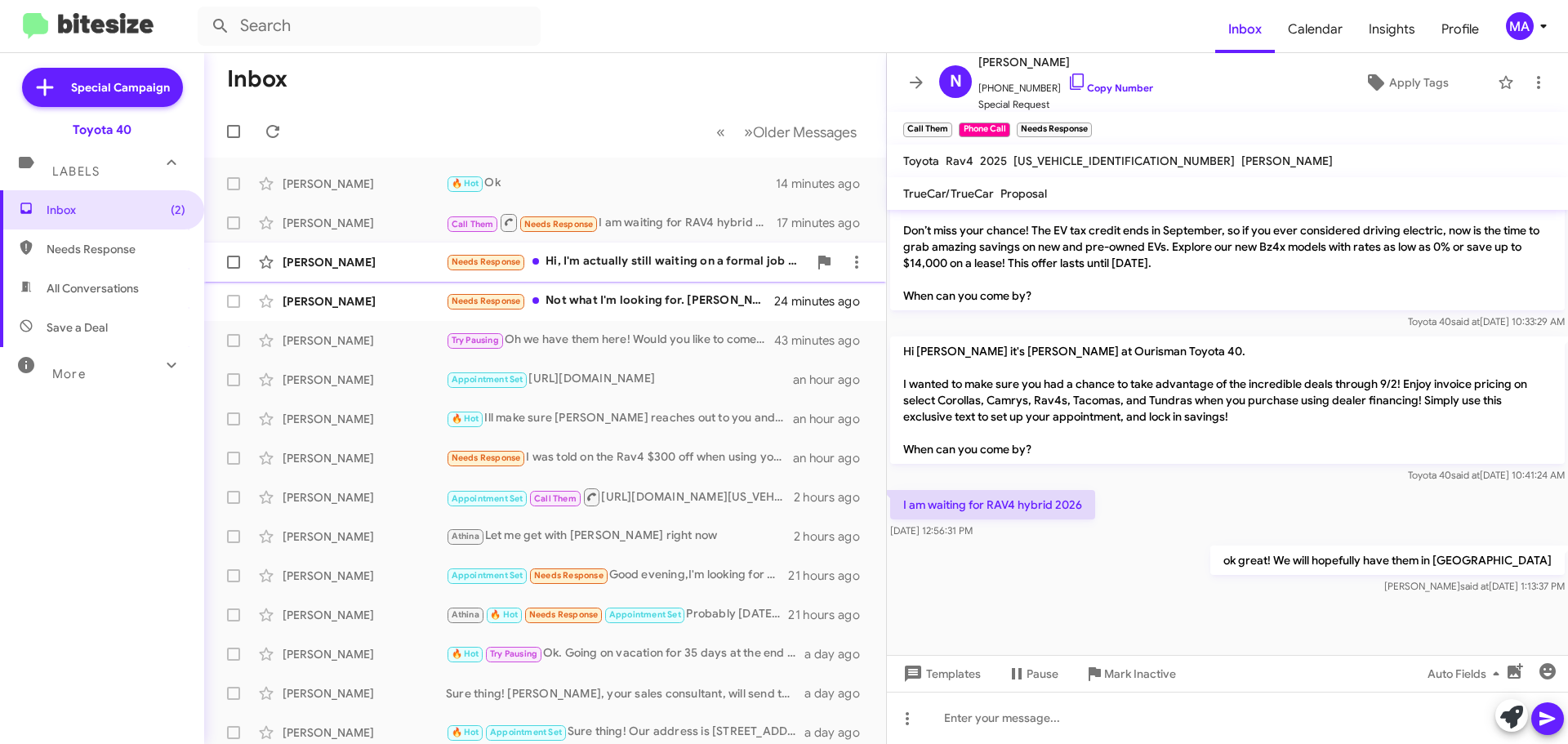
click at [601, 261] on div "Needs Response Hi, I'm actually still waiting on a formal job offer before I co…" at bounding box center [626, 262] width 362 height 19
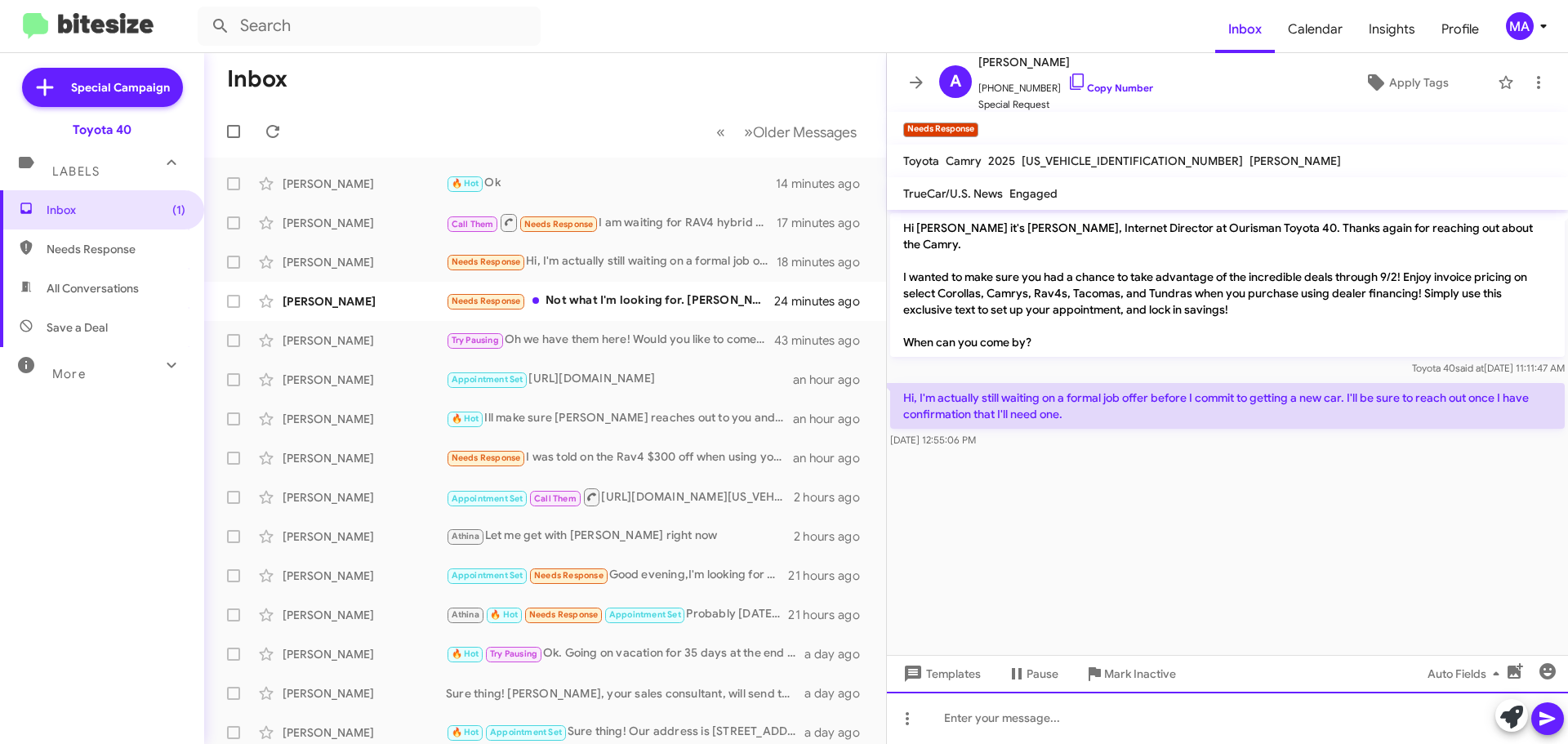
click at [965, 728] on div at bounding box center [1227, 717] width 681 height 53
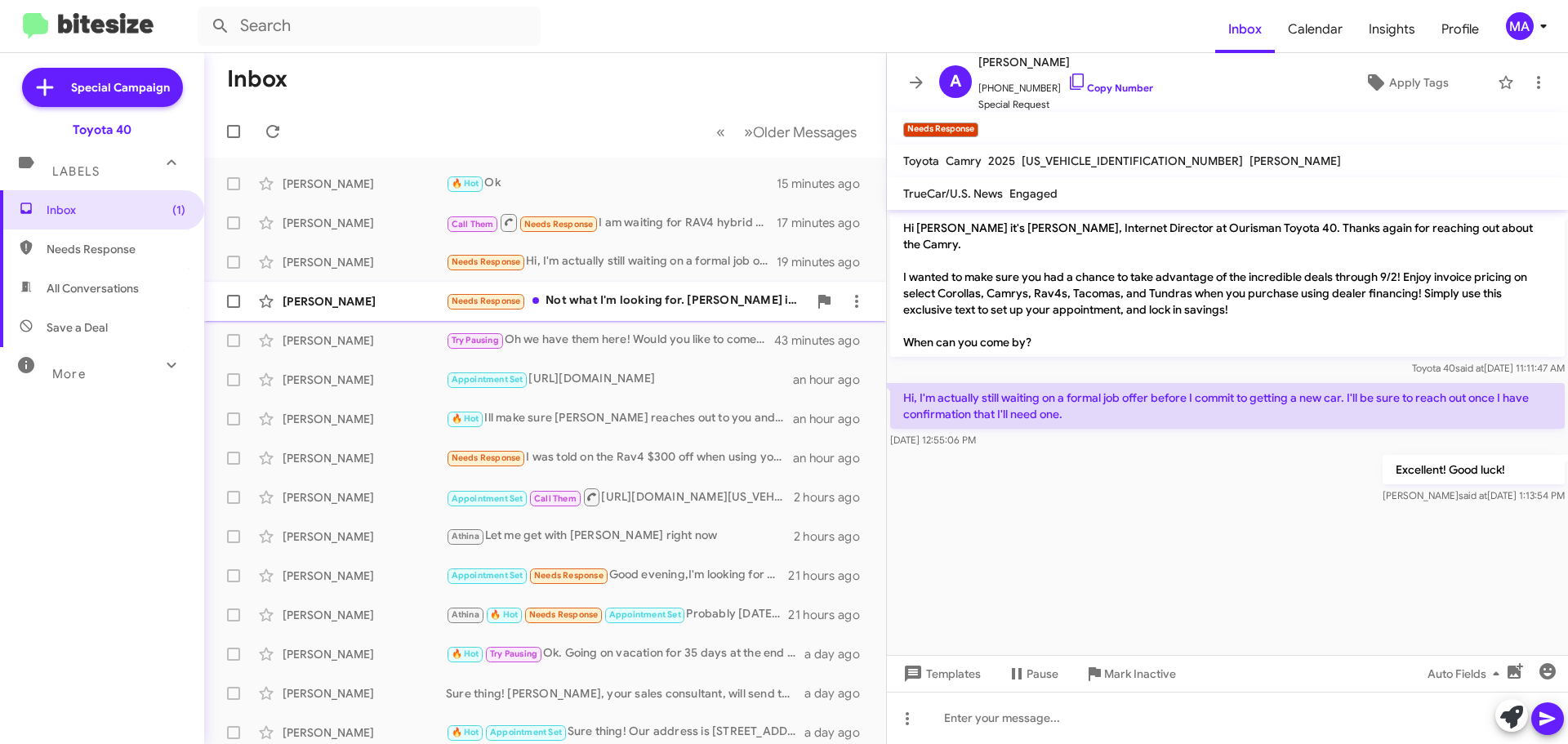
click at [574, 303] on div "Needs Response Not what I'm looking for. Kaitlyn is helping me." at bounding box center [626, 300] width 362 height 19
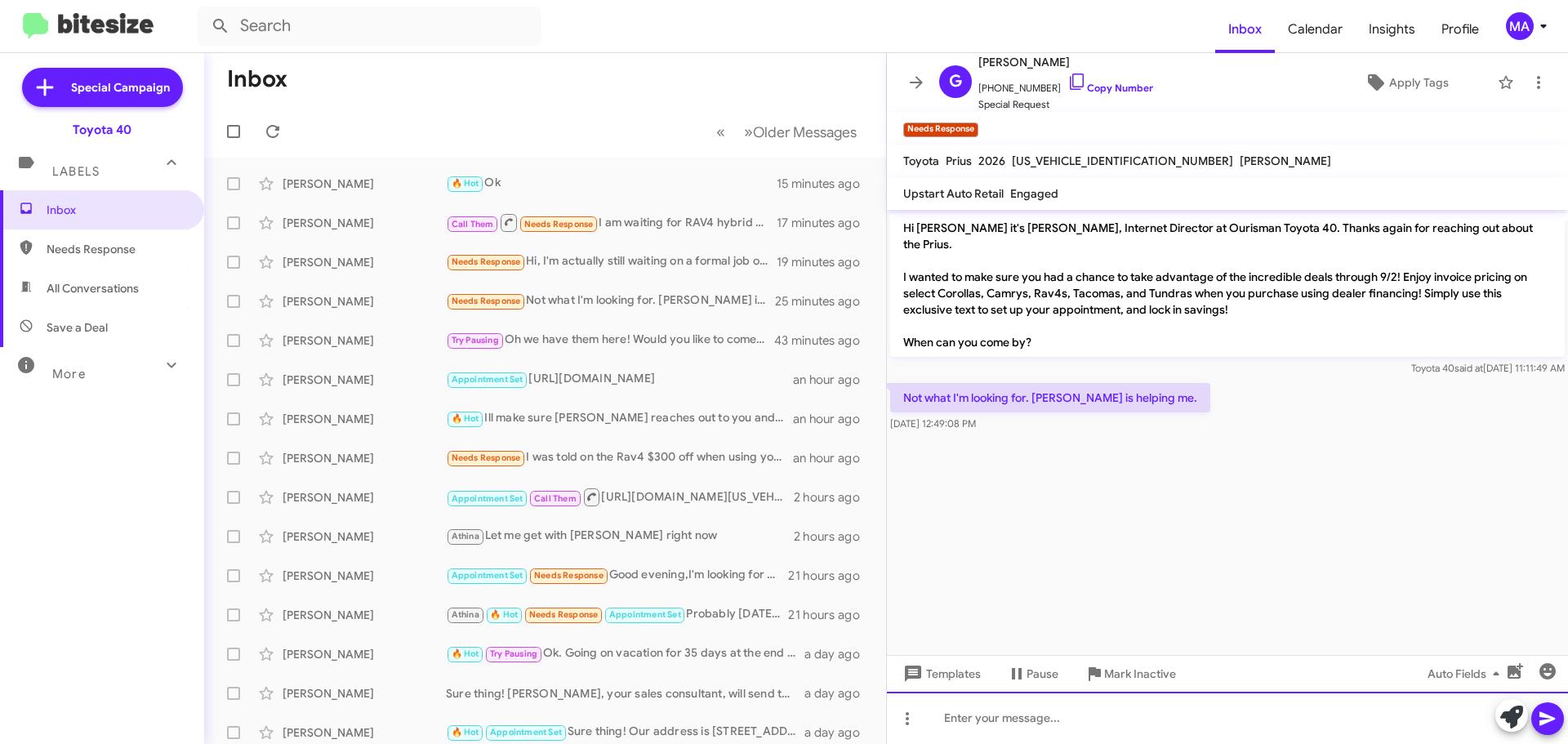
click at [980, 716] on div at bounding box center [1227, 717] width 681 height 53
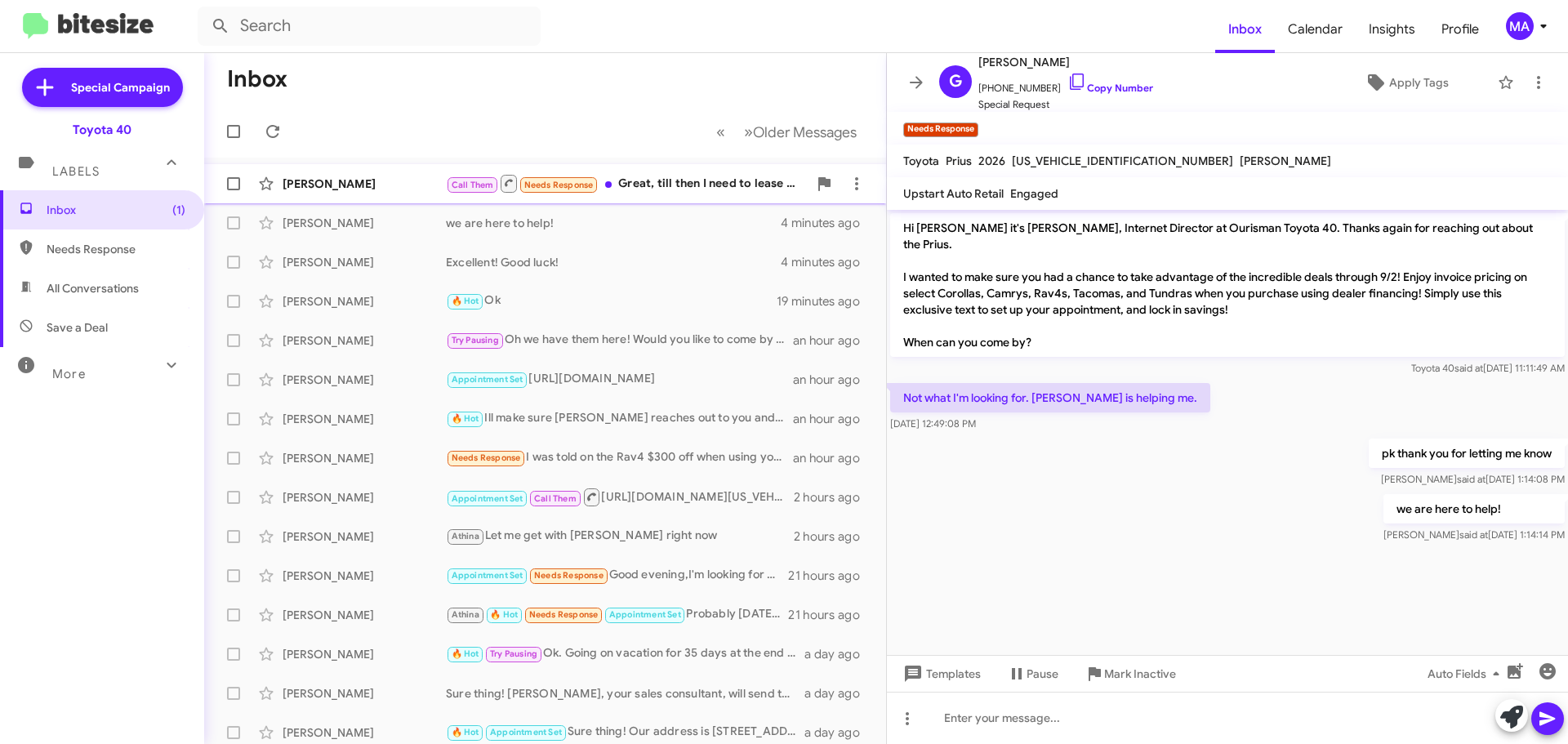
click at [696, 189] on div "Call Them Needs Response Great, till then I need to lease some basic vehicles. …" at bounding box center [626, 183] width 362 height 21
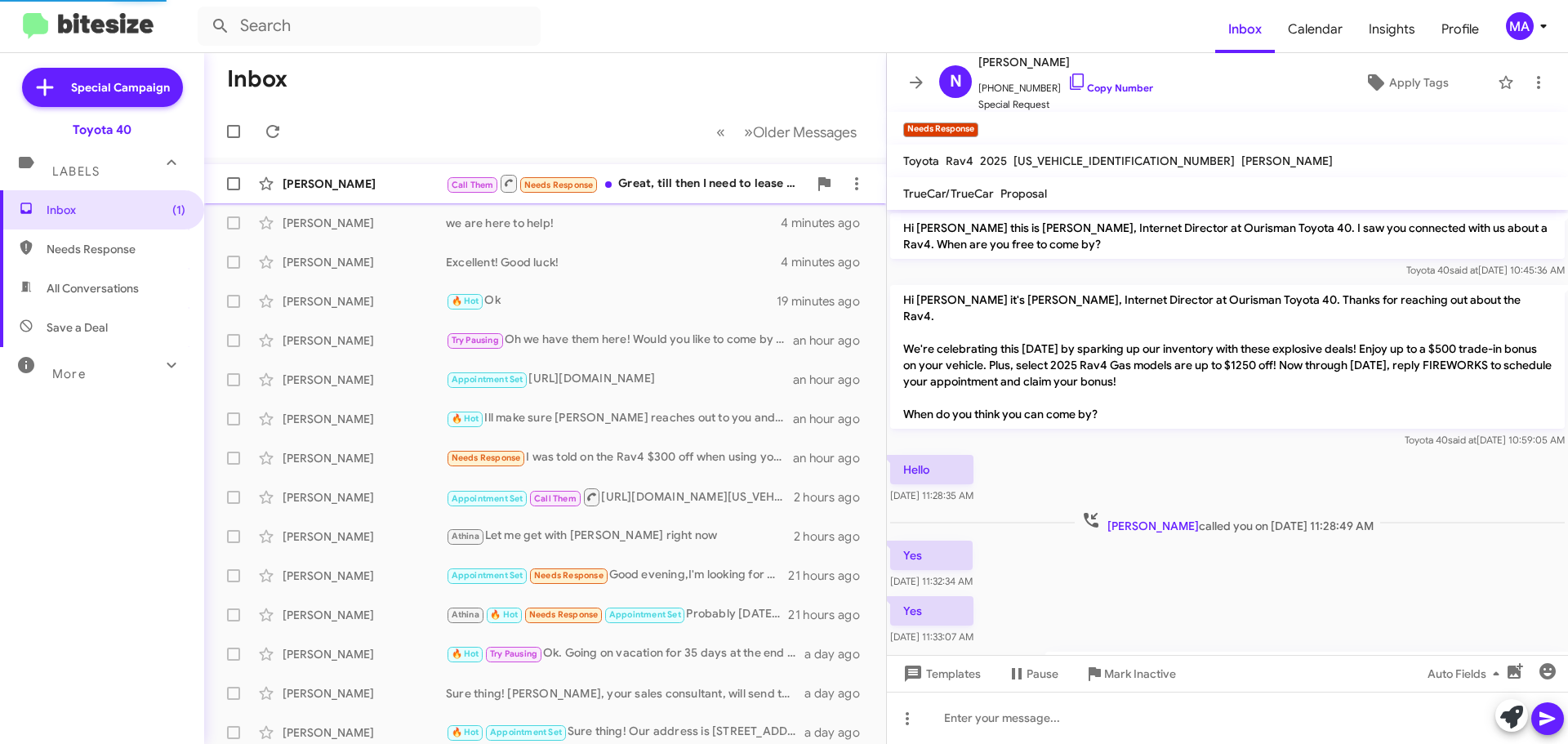
scroll to position [1609, 0]
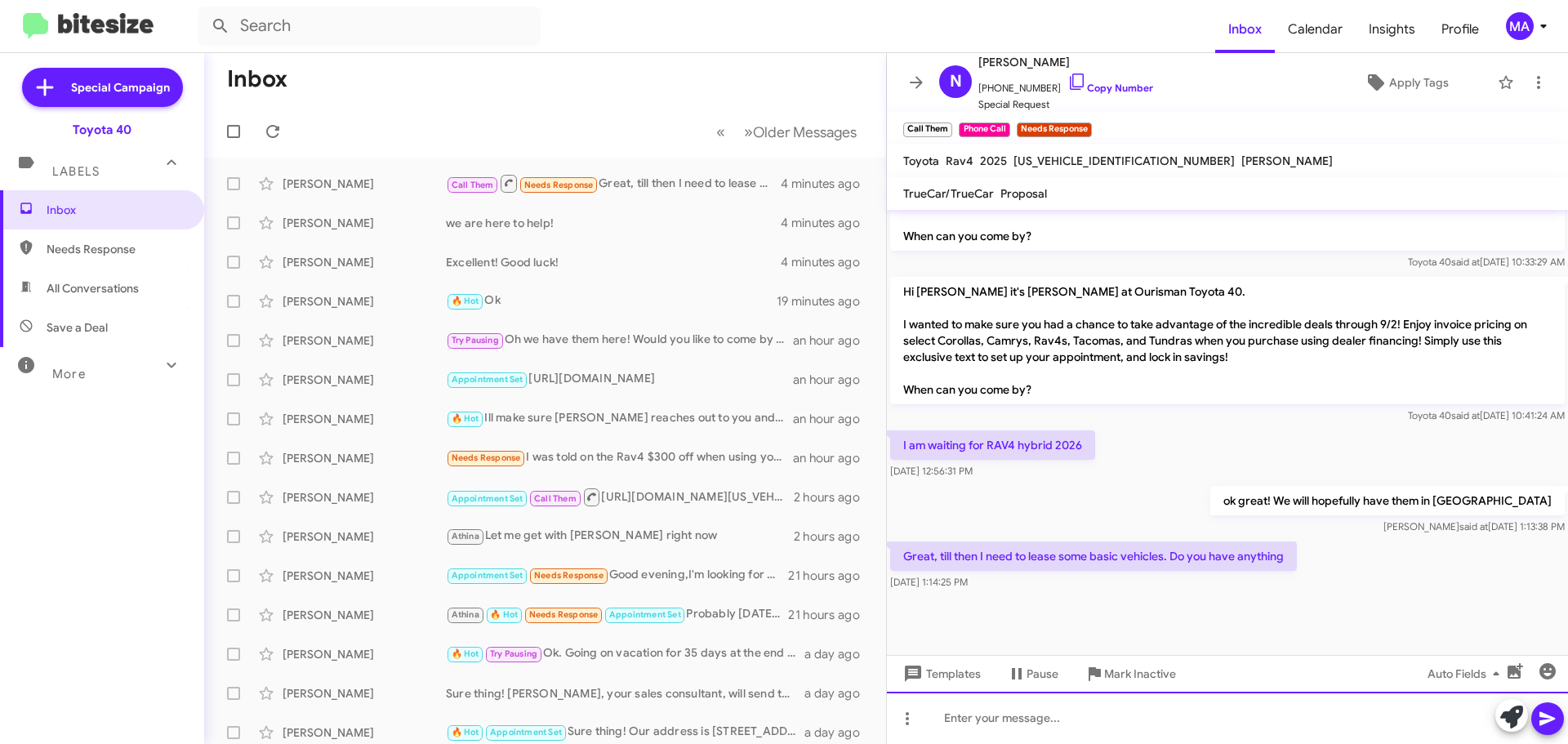
click at [1015, 714] on div at bounding box center [1227, 717] width 681 height 53
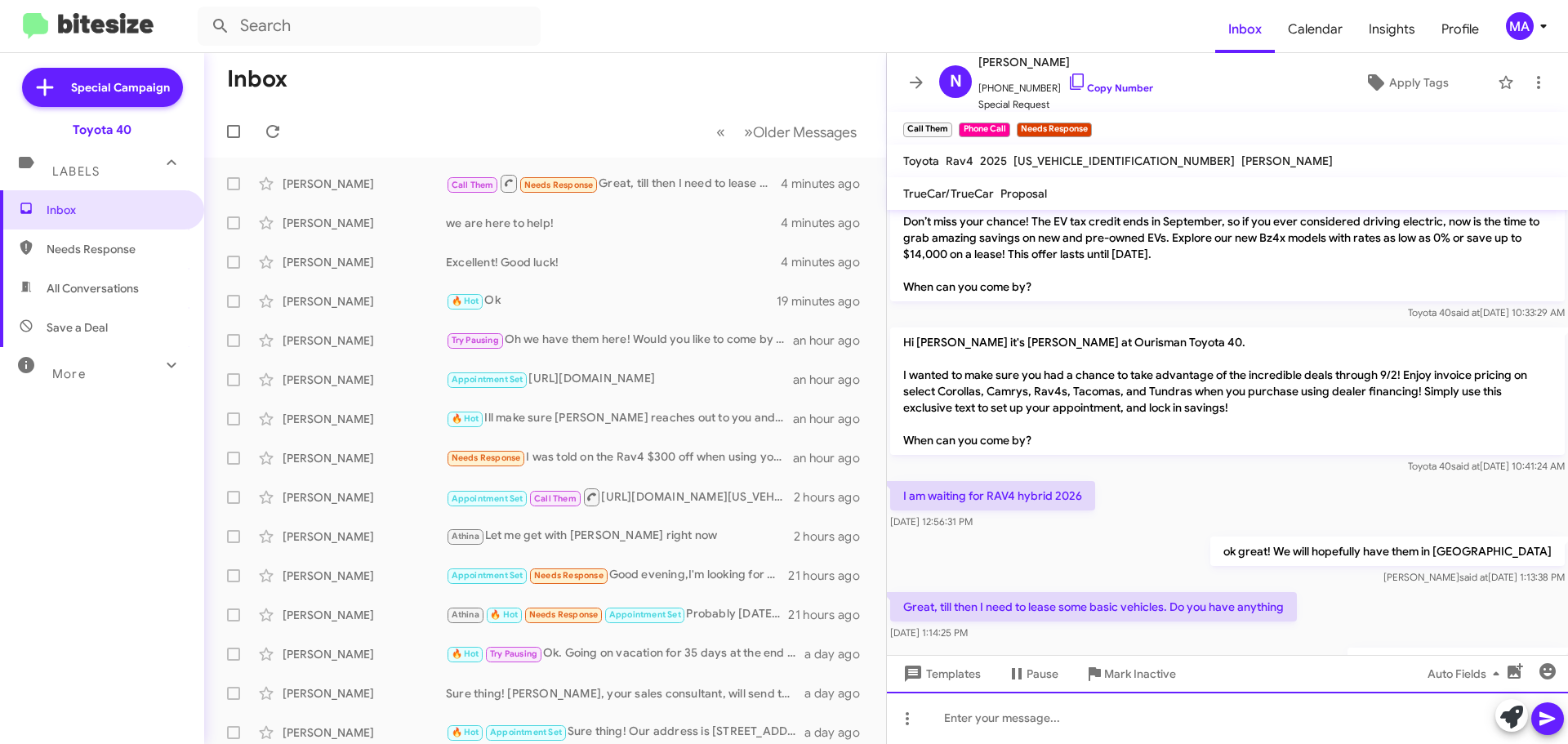
scroll to position [1669, 0]
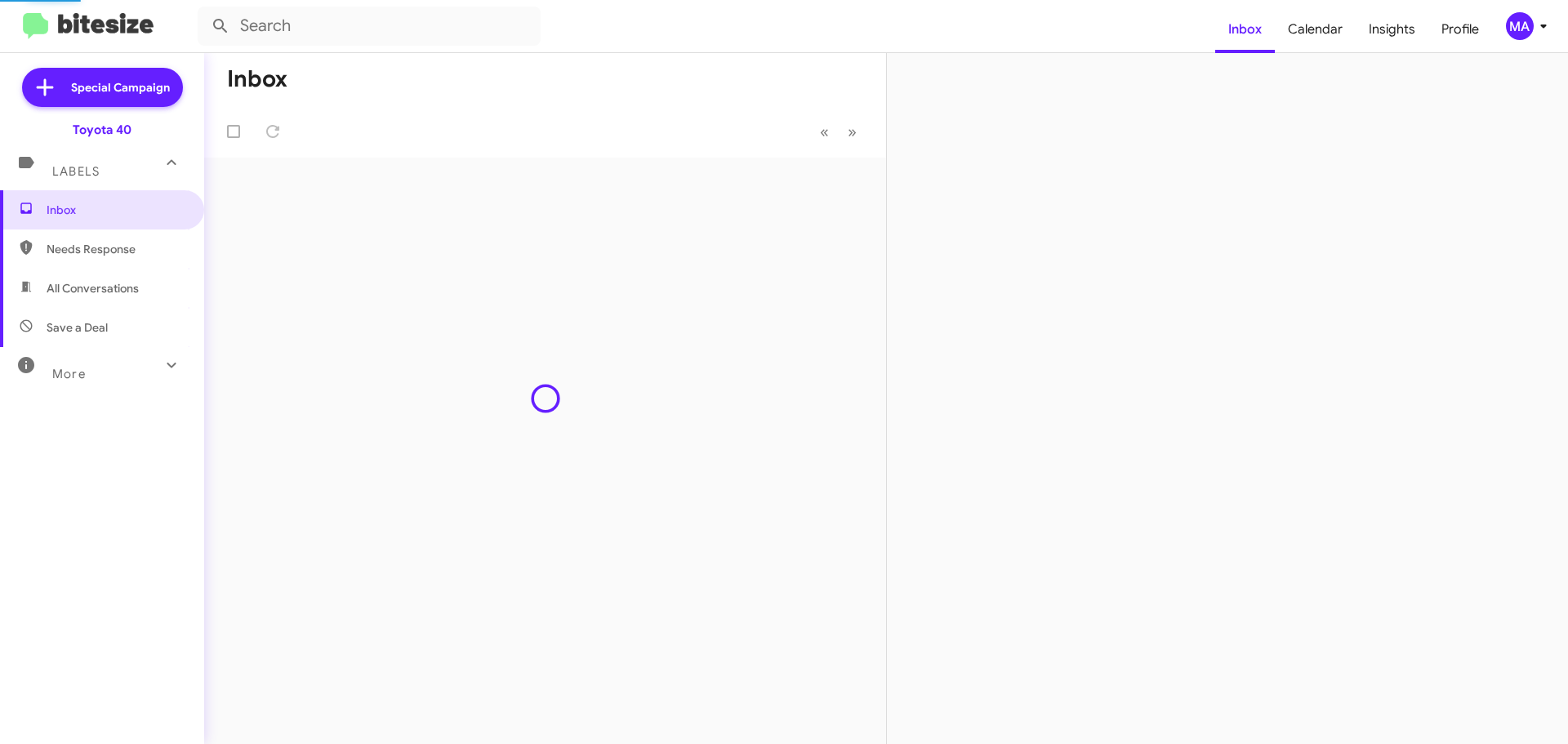
click at [101, 336] on span "Save a Deal" at bounding box center [101, 327] width 204 height 39
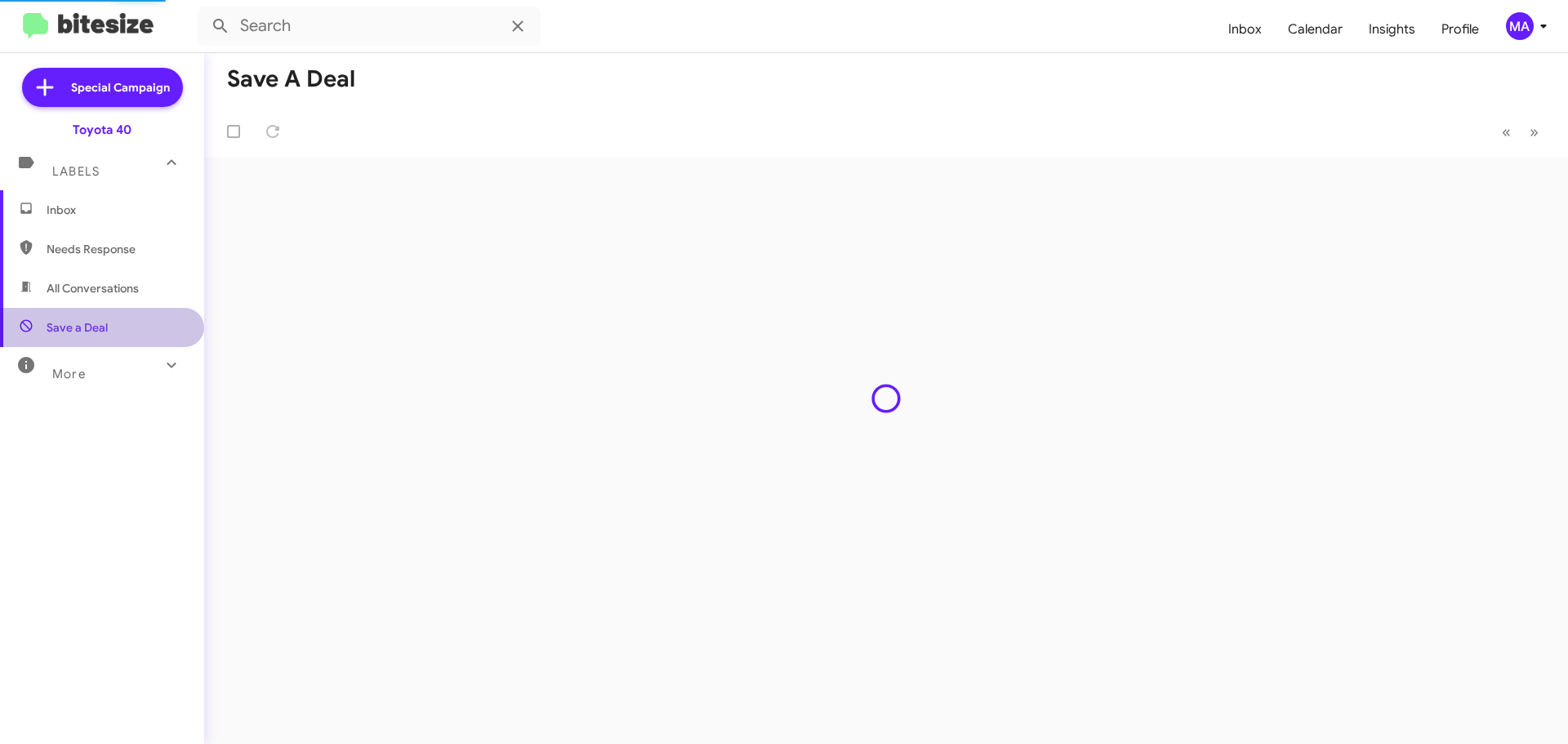
type input "in:not-interested"
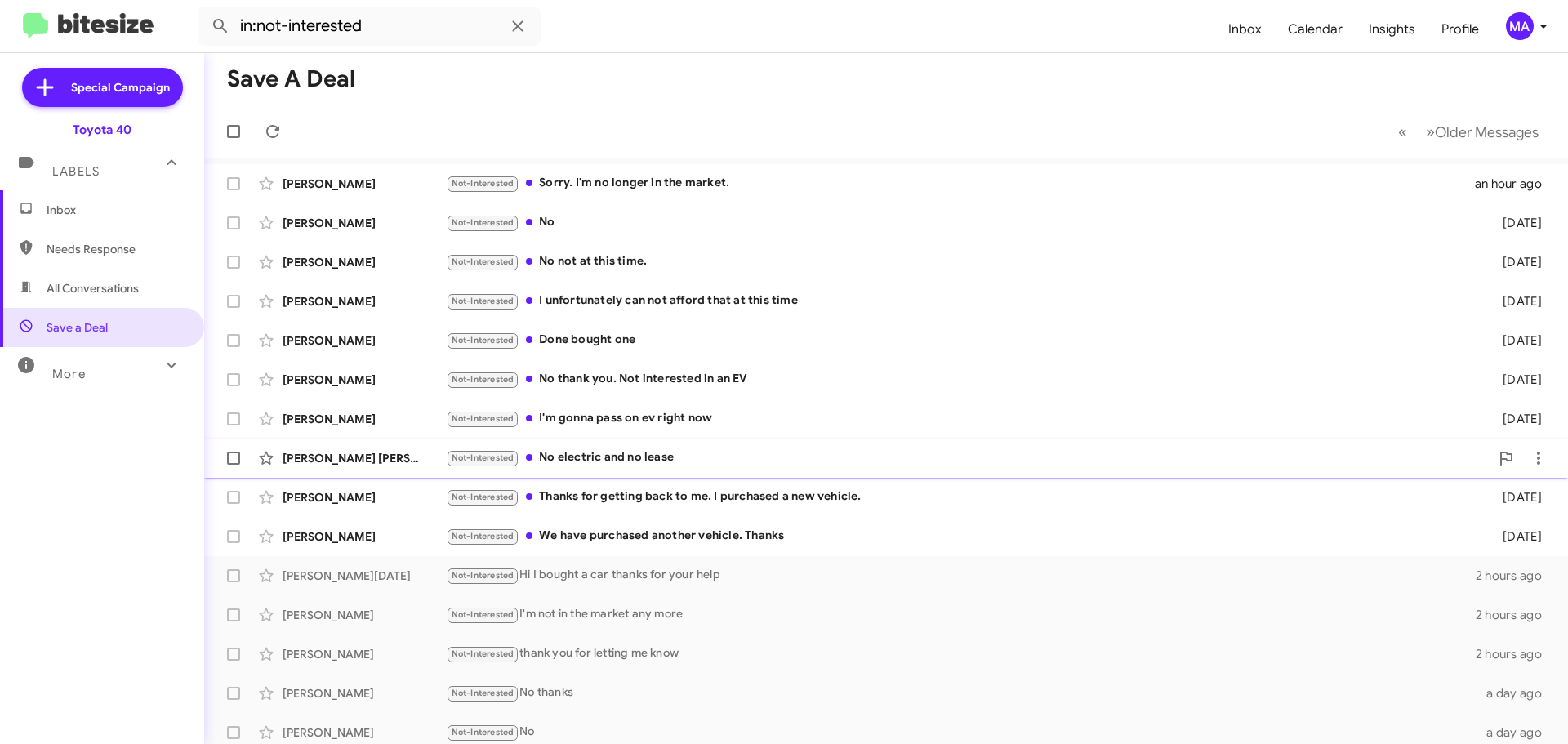
click at [715, 444] on div "[PERSON_NAME] [PERSON_NAME] Not-Interested No electric and no lease [DATE]" at bounding box center [885, 458] width 1337 height 33
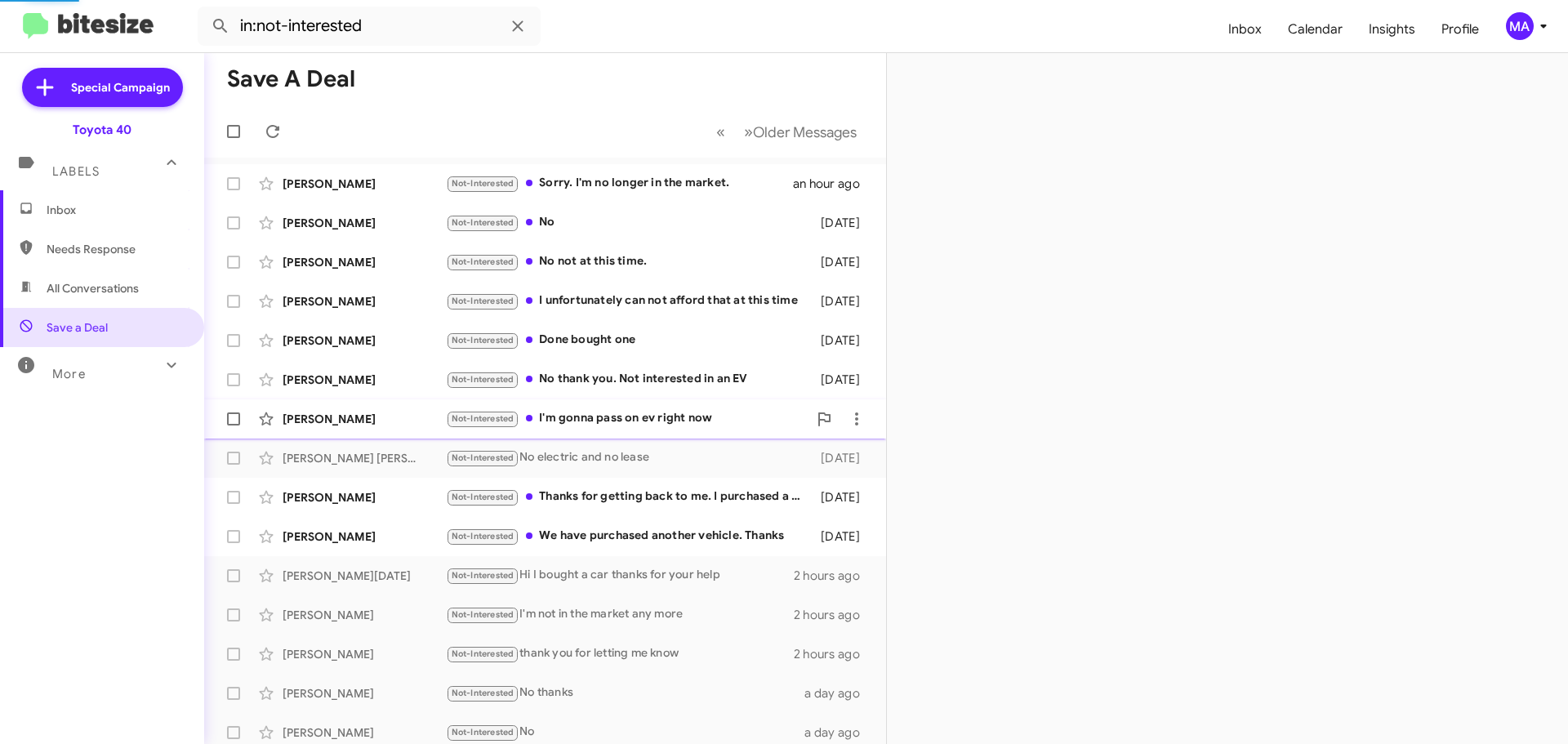
click at [704, 413] on div "Not-Interested I'm gonna pass on ev right now" at bounding box center [626, 418] width 362 height 19
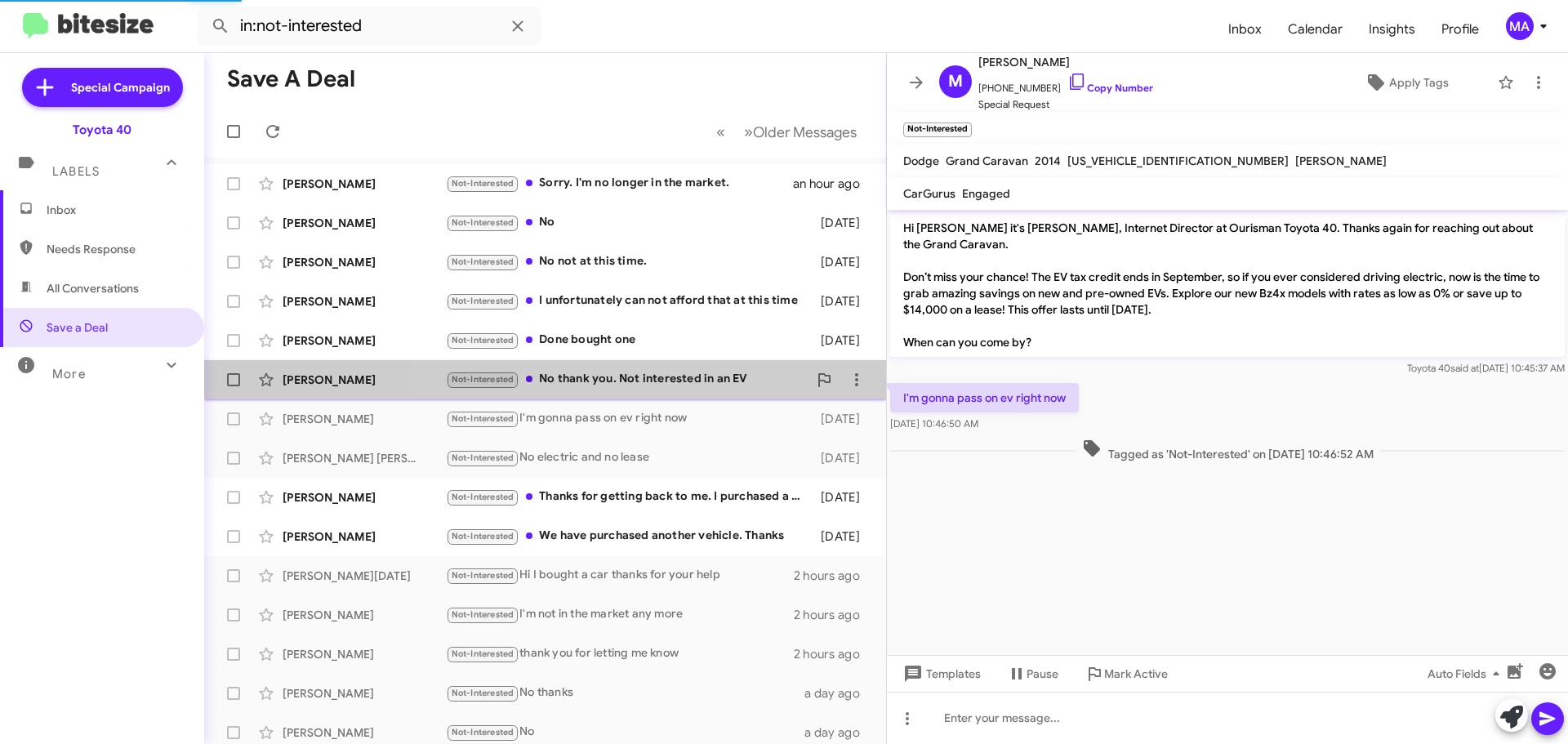
click at [672, 377] on div "Not-Interested No thank you. Not interested in an EV" at bounding box center [626, 379] width 362 height 19
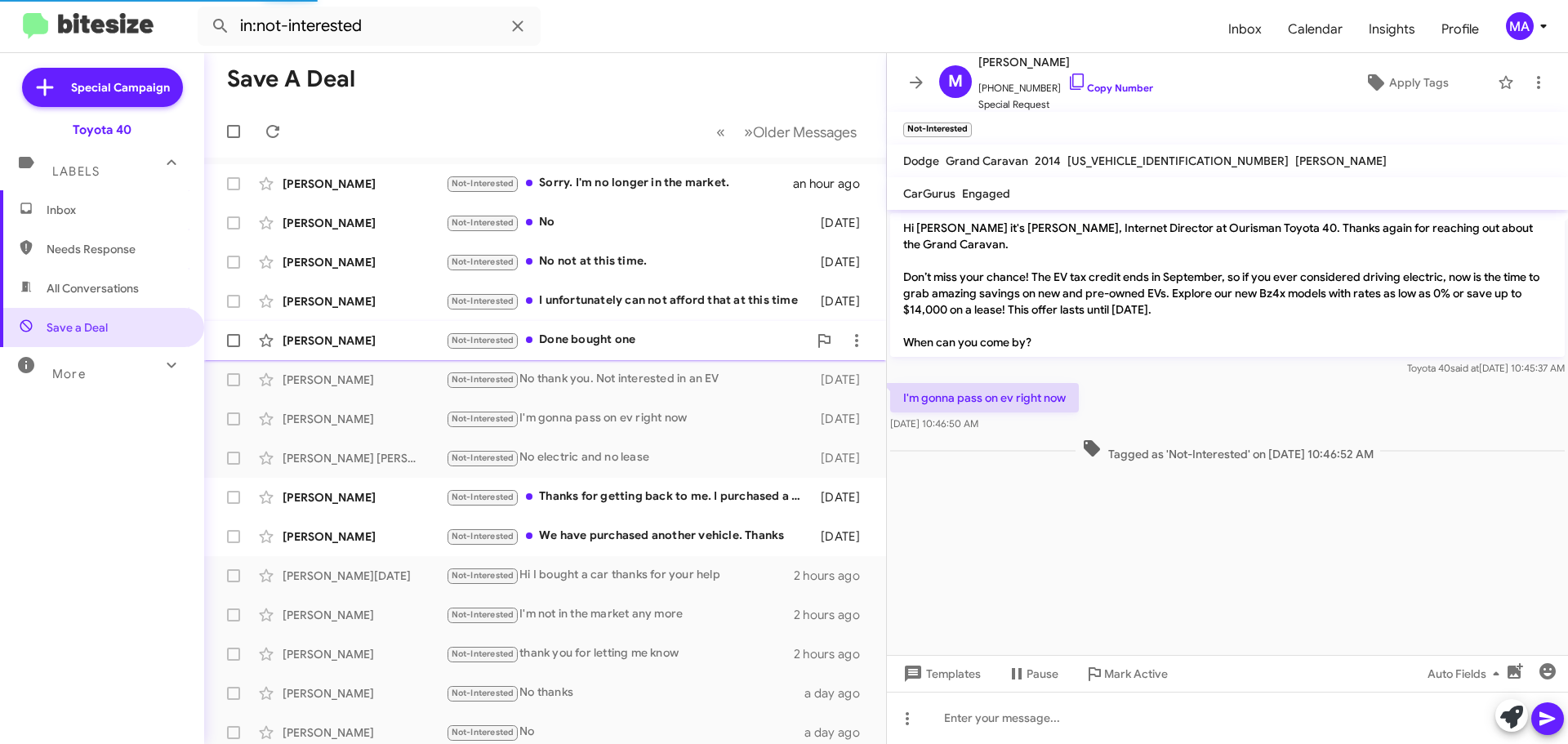
click at [627, 333] on div "Not-Interested Done bought one" at bounding box center [626, 340] width 362 height 19
click at [1067, 84] on icon at bounding box center [1077, 82] width 20 height 20
drag, startPoint x: 1009, startPoint y: 411, endPoint x: 900, endPoint y: 381, distance: 113.1
click at [900, 381] on div "Done bought one [DATE] 10:48:14 AM" at bounding box center [1227, 408] width 681 height 56
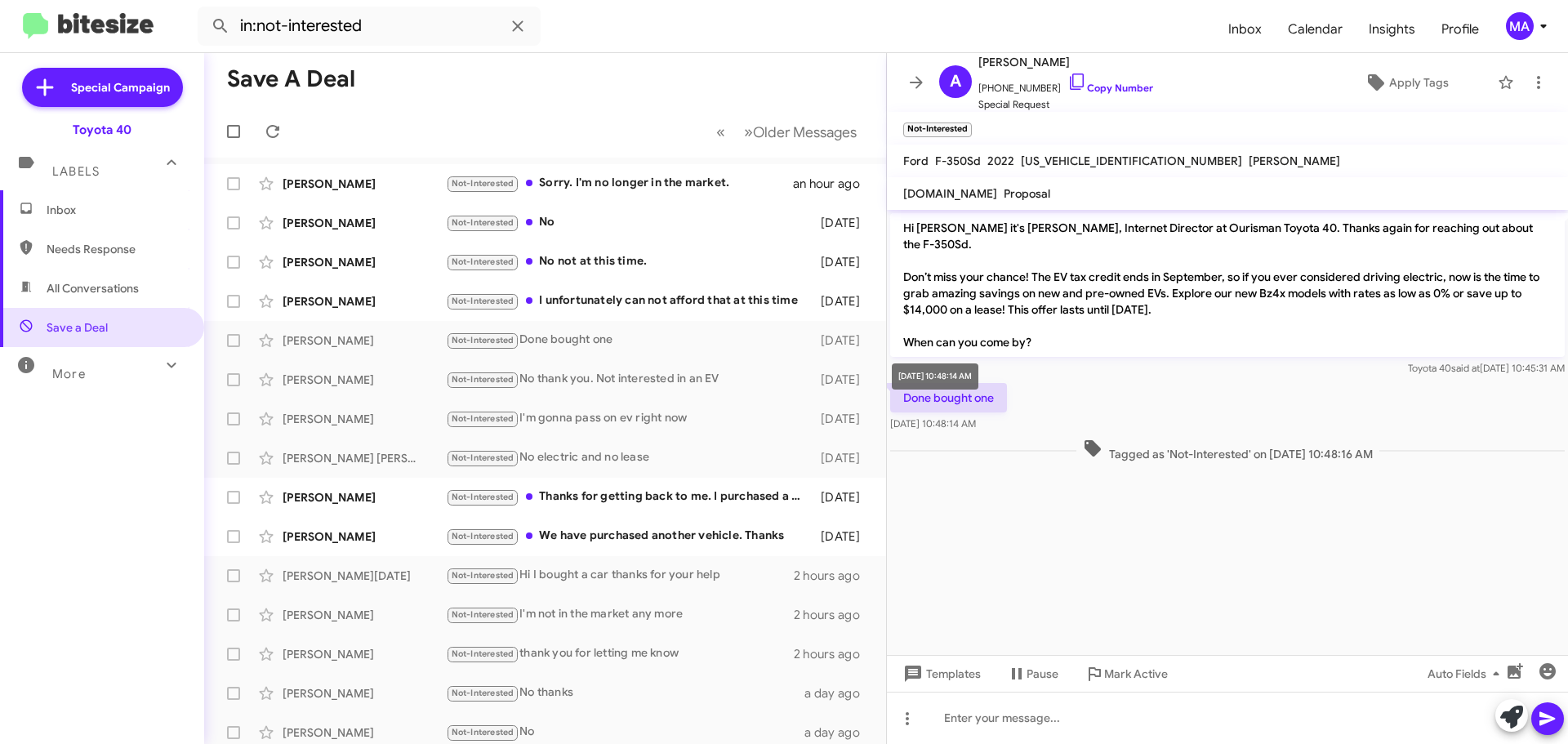
copy div "Done bought one [DATE] 10:48:14 AM"
drag, startPoint x: 594, startPoint y: 265, endPoint x: 592, endPoint y: 255, distance: 10.2
click at [594, 265] on div "Not-Interested No not at this time." at bounding box center [626, 262] width 362 height 19
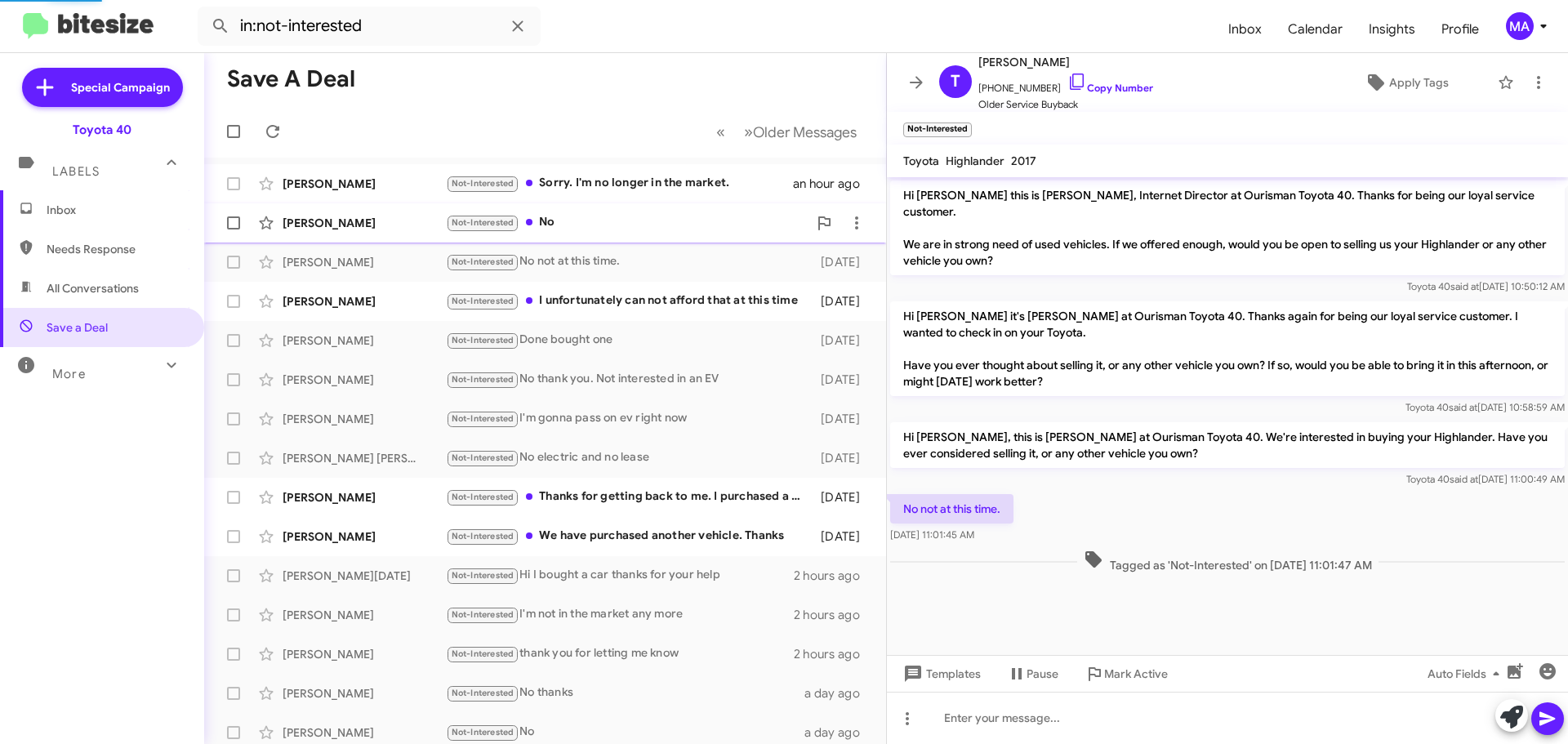
click at [586, 223] on div "Not-Interested No" at bounding box center [626, 222] width 362 height 19
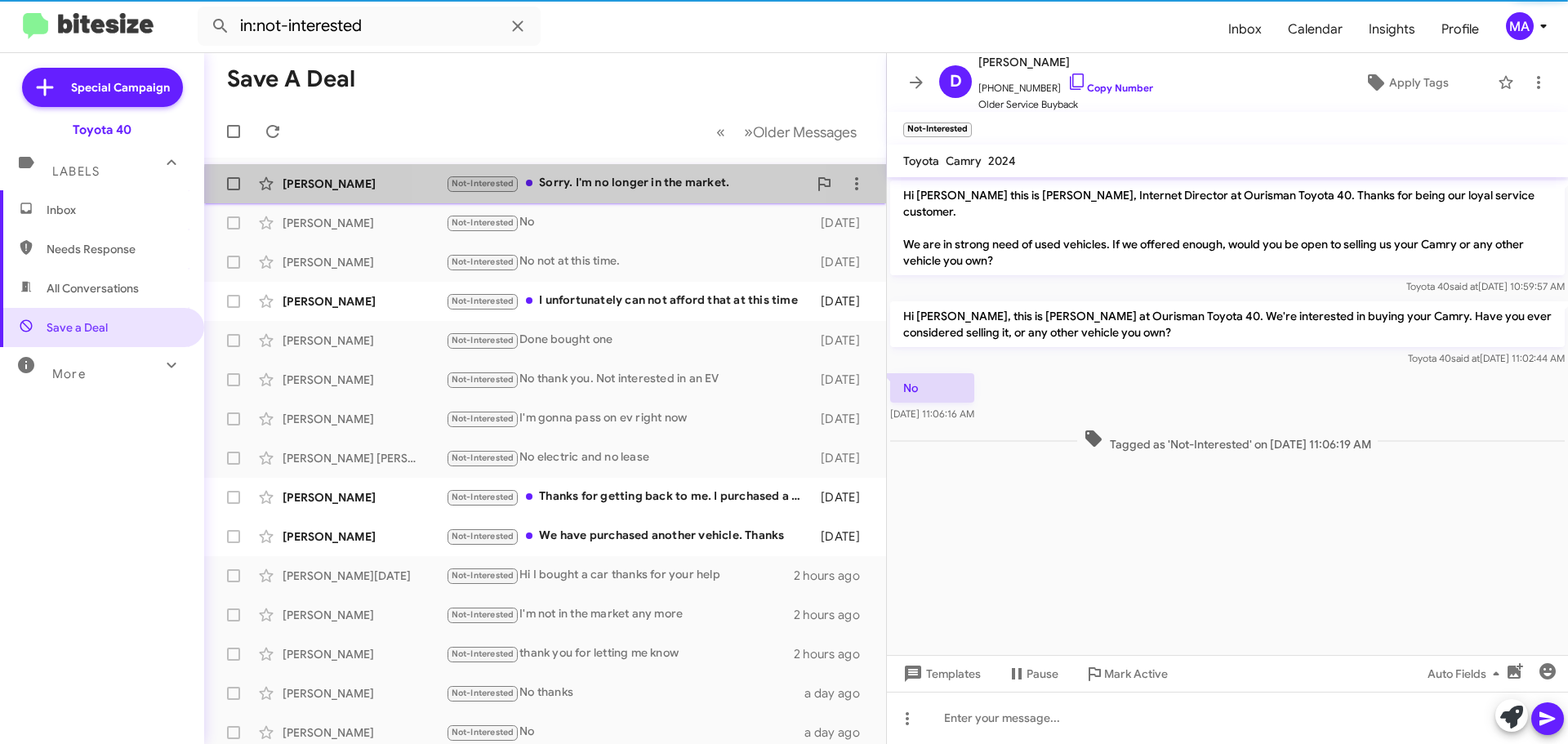
click at [593, 191] on div "Not-Interested Sorry. I'm no longer in the market." at bounding box center [626, 183] width 362 height 19
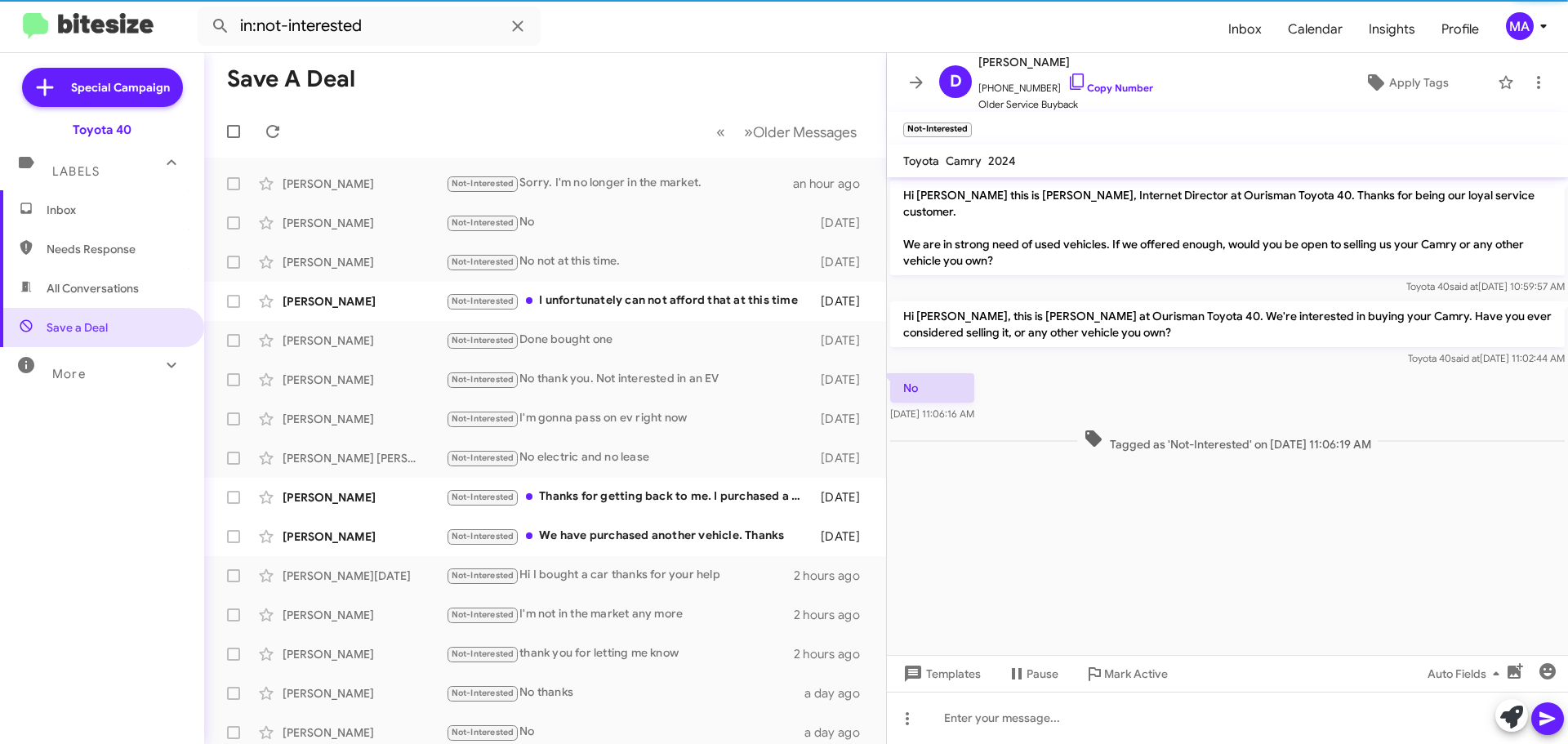
scroll to position [148, 0]
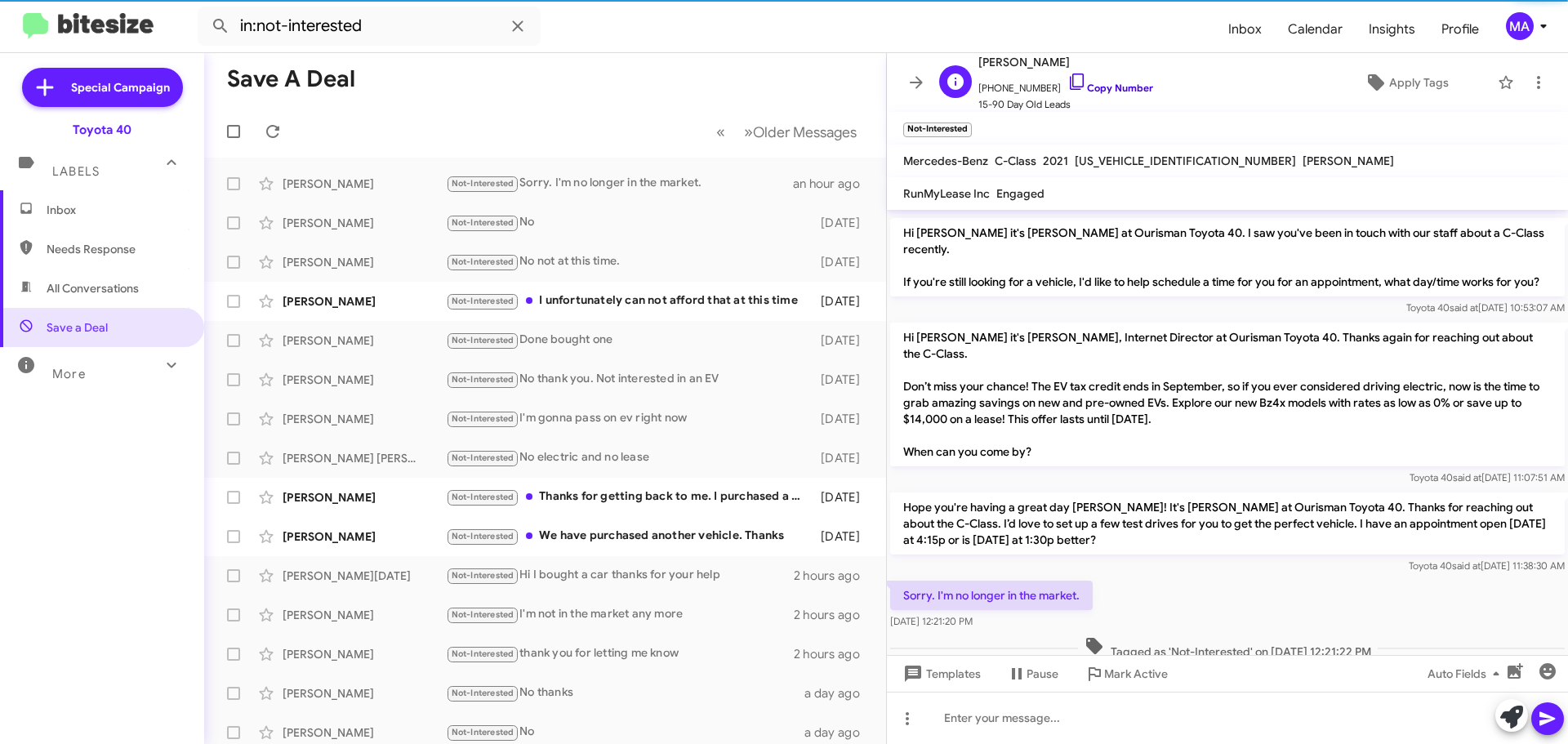
click at [1070, 75] on icon at bounding box center [1077, 82] width 14 height 16
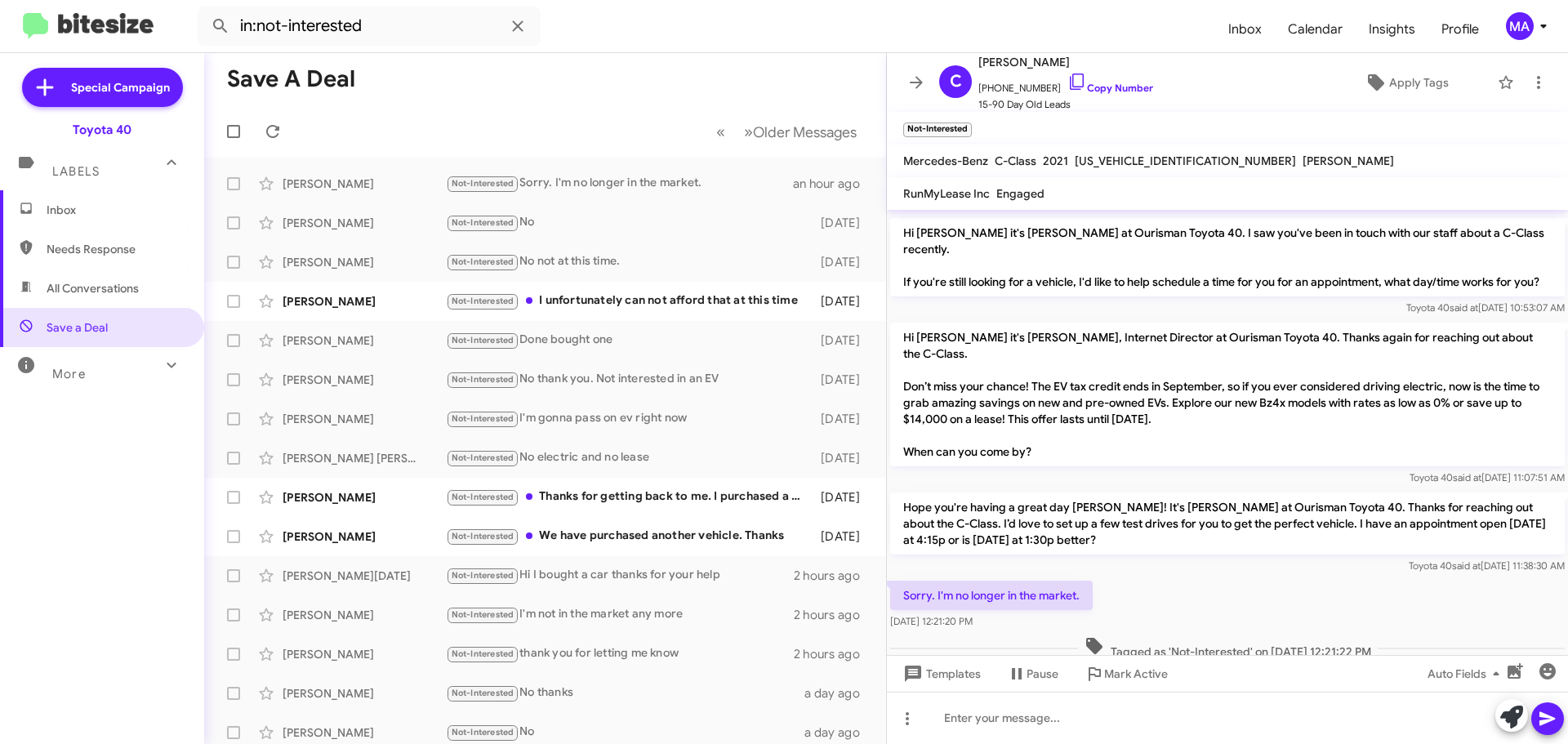
drag, startPoint x: 1024, startPoint y: 619, endPoint x: 913, endPoint y: 590, distance: 114.7
drag, startPoint x: 898, startPoint y: 596, endPoint x: 1011, endPoint y: 627, distance: 117.2
click at [1011, 627] on div "Sorry. I'm no longer in the market. Aug 15, 2025, 12:21:20 PM" at bounding box center [991, 605] width 203 height 49
copy div "Sorry. I'm no longer in the market. Aug 15, 2025, 12:21:20 PM"
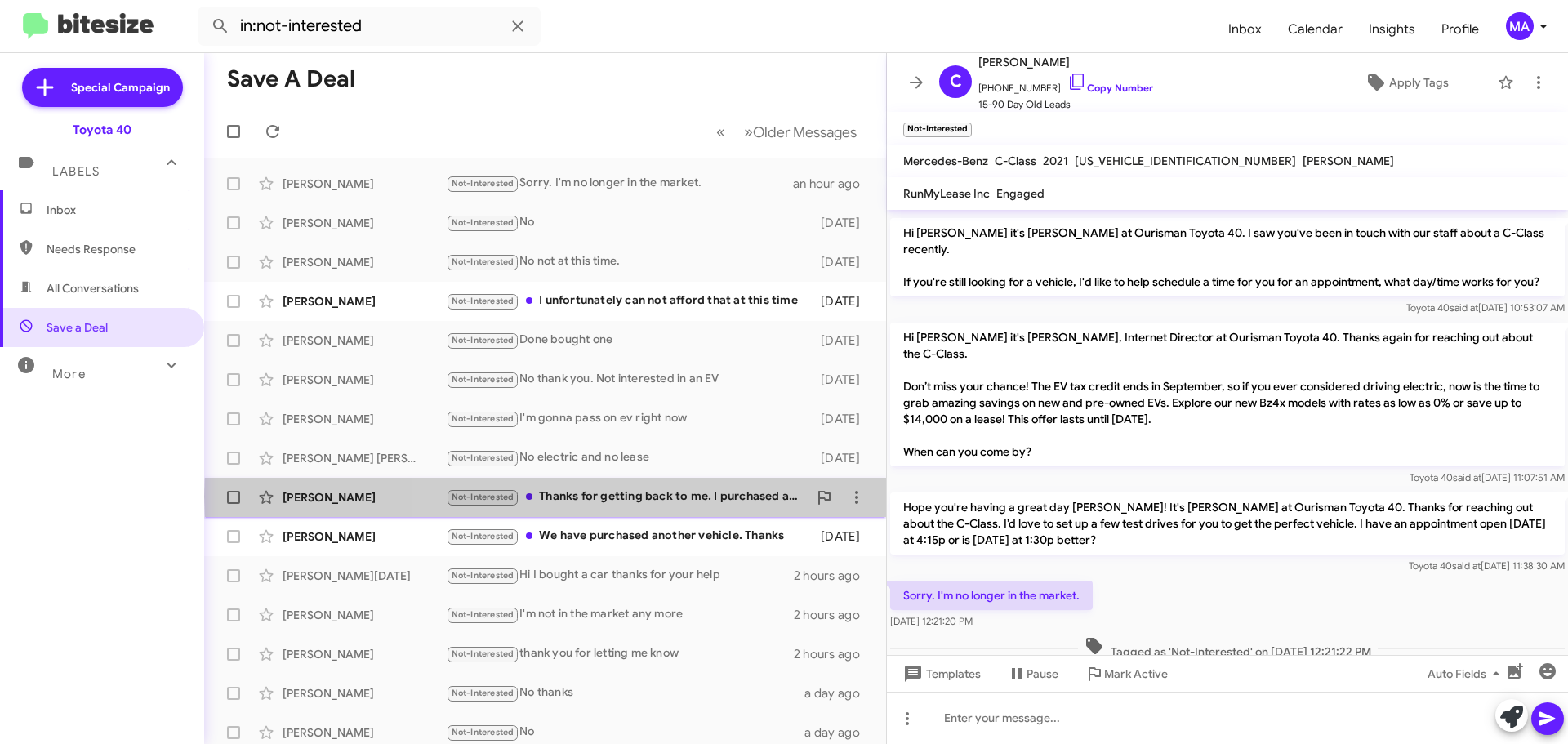
click at [737, 496] on div "Not-Interested Thanks for getting back to me. I purchased a new vehicle." at bounding box center [626, 496] width 362 height 19
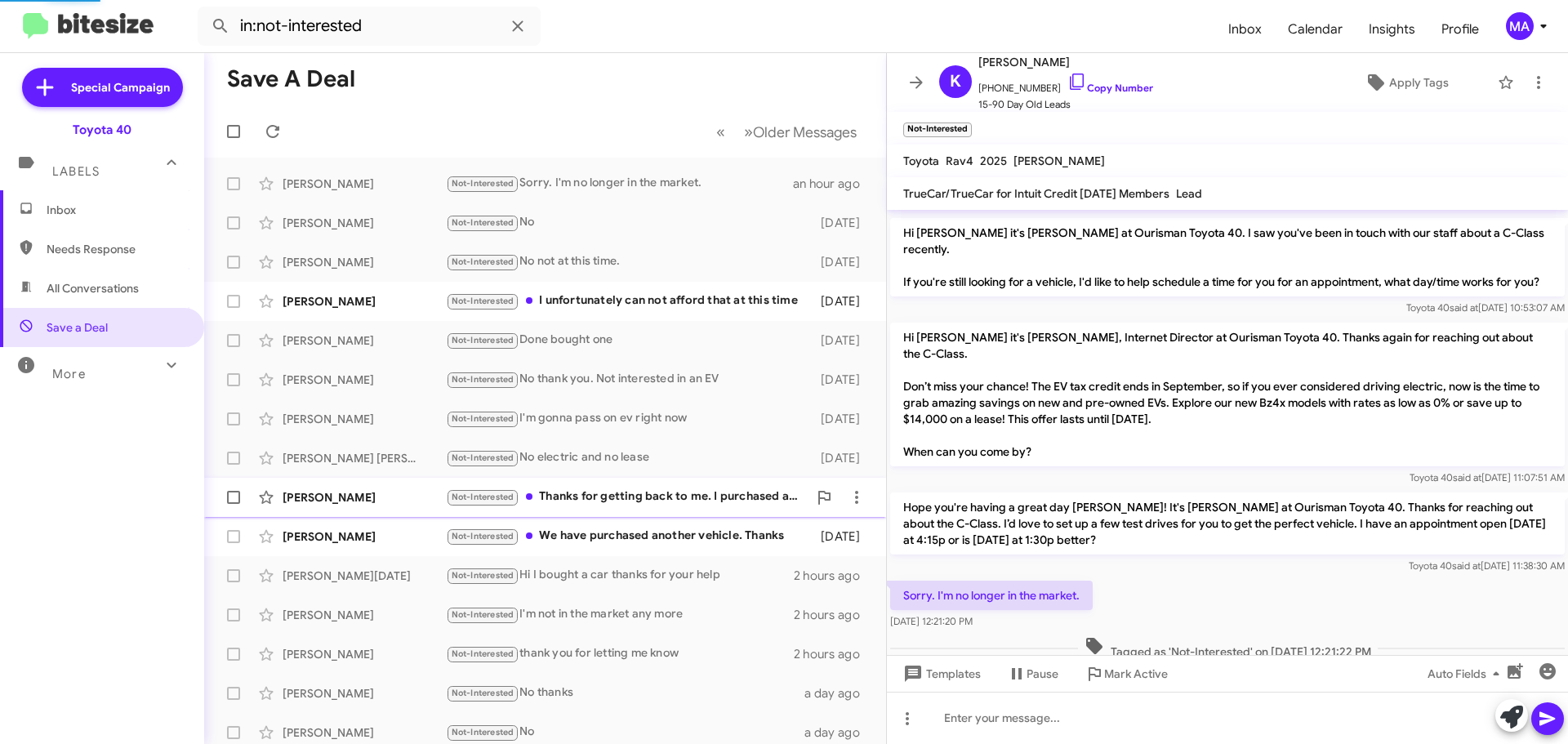
scroll to position [426, 0]
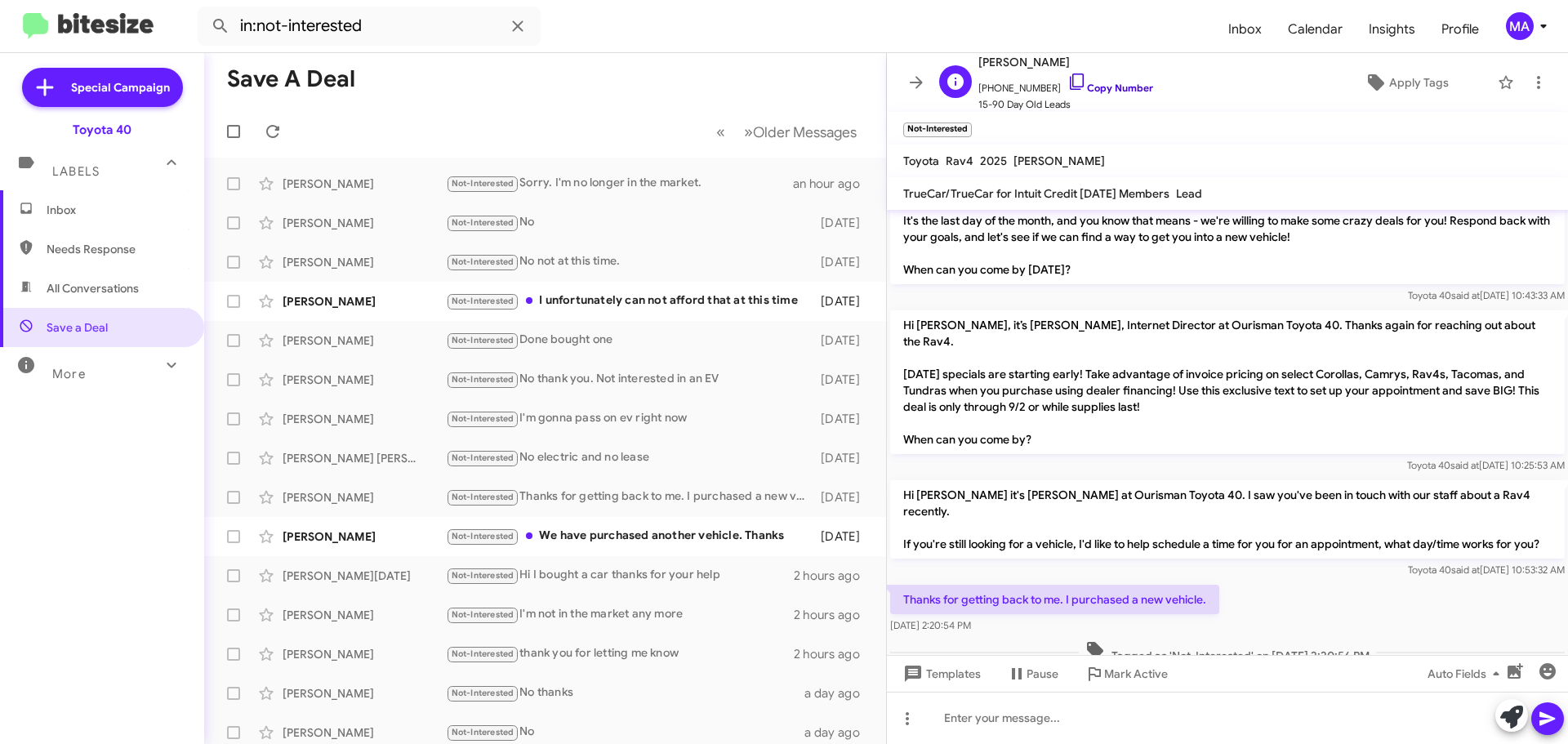
click at [1067, 85] on icon at bounding box center [1077, 82] width 20 height 20
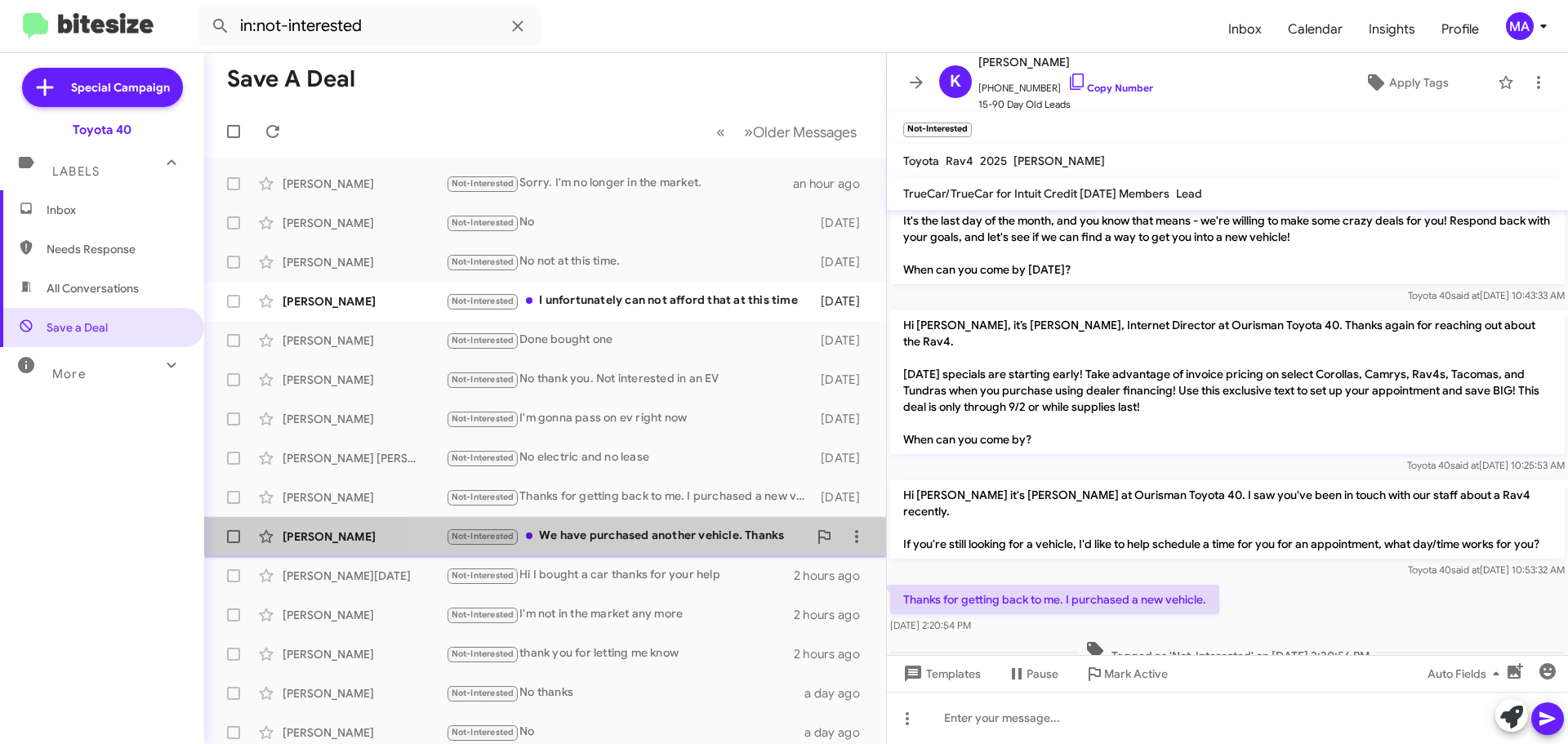
click at [661, 539] on div "Not-Interested We have purchased another vehicle. Thanks" at bounding box center [626, 536] width 362 height 19
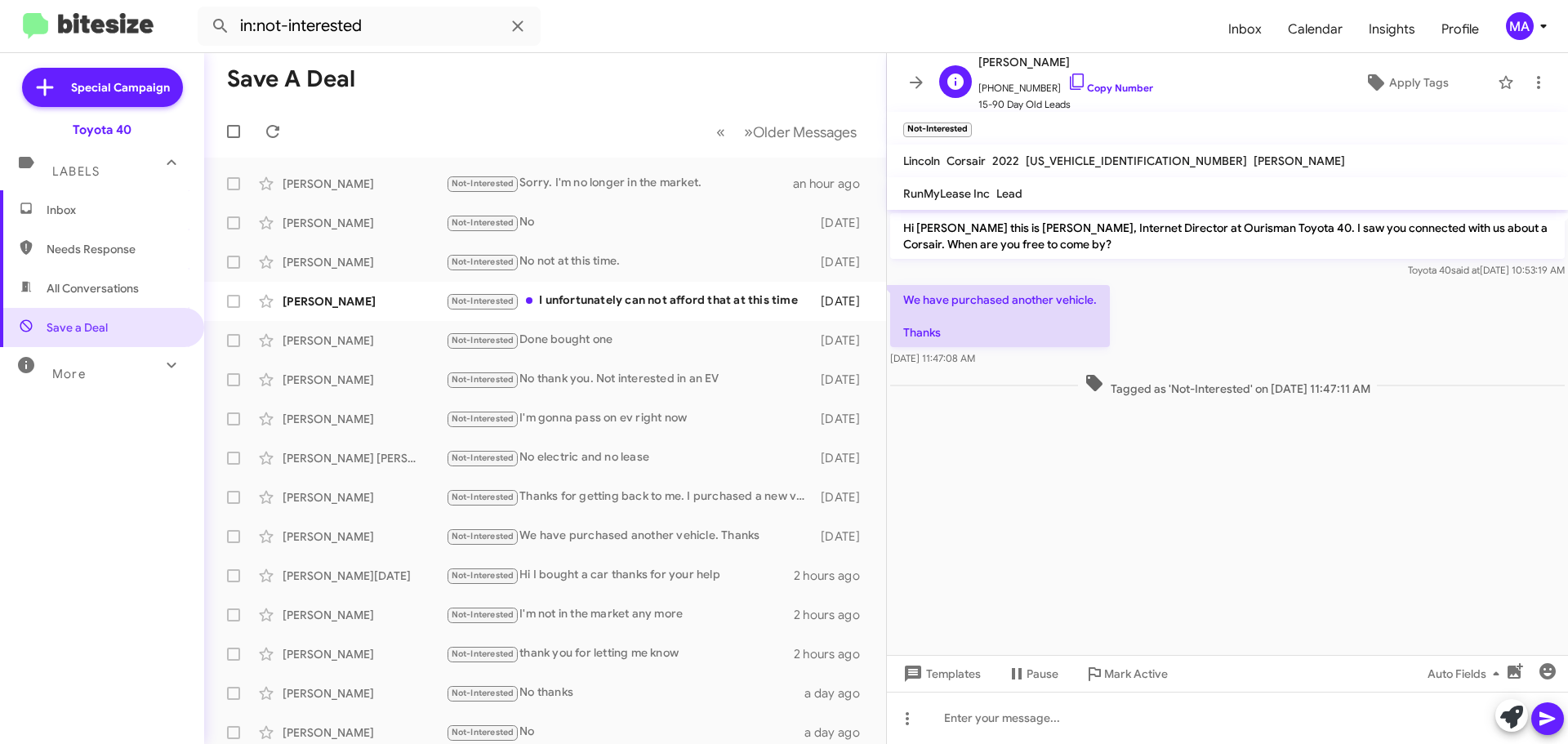
drag, startPoint x: 1067, startPoint y: 79, endPoint x: 1040, endPoint y: 77, distance: 27.1
click at [1067, 80] on icon at bounding box center [1077, 82] width 20 height 20
drag, startPoint x: 972, startPoint y: 324, endPoint x: 906, endPoint y: 299, distance: 70.6
click at [906, 299] on p "We have purchased another vehicle. Thanks" at bounding box center [999, 316] width 220 height 62
copy p "We have purchased another vehicle. Thanks"
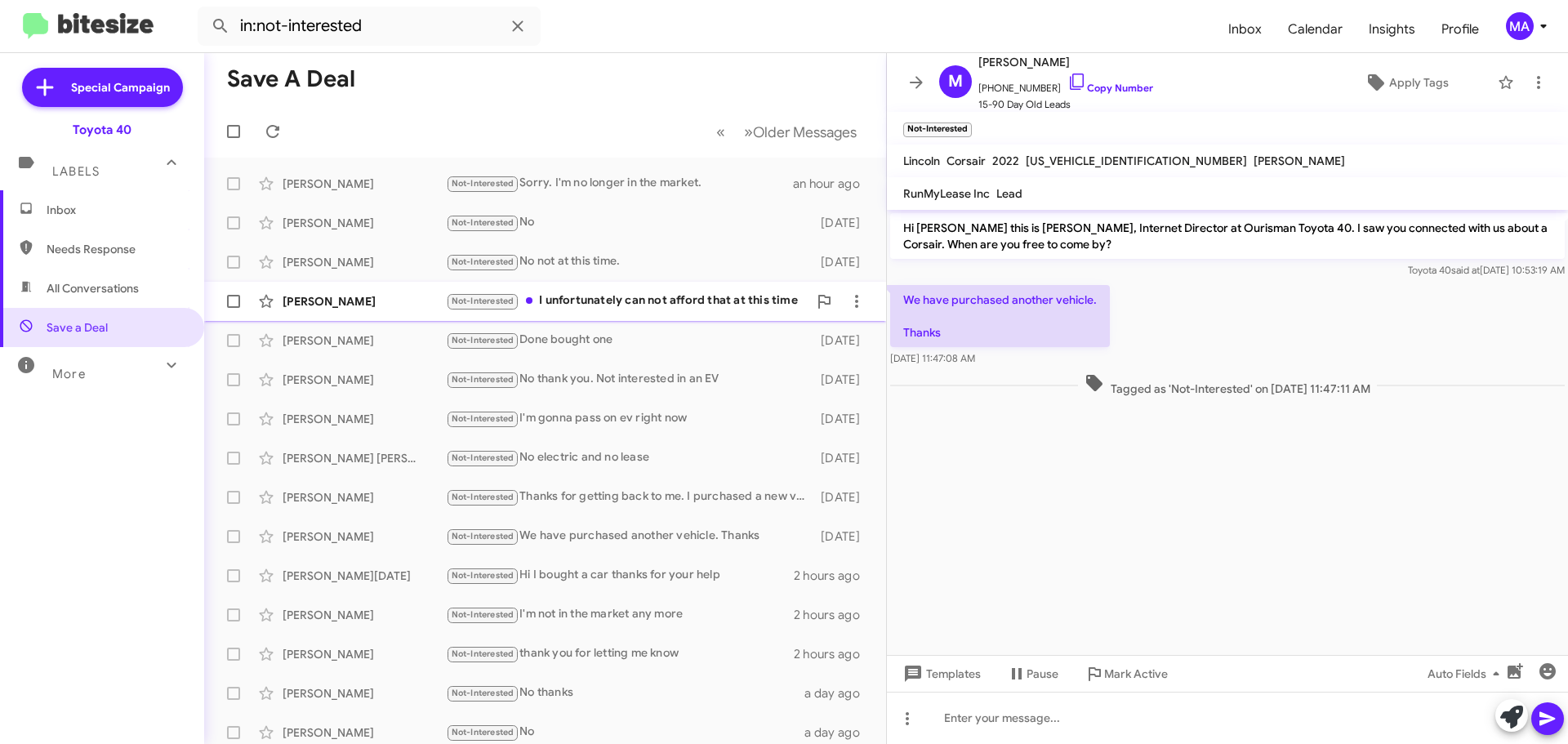
click at [585, 299] on div "Not-Interested I unfortunately can not afford that at this time" at bounding box center [626, 300] width 362 height 19
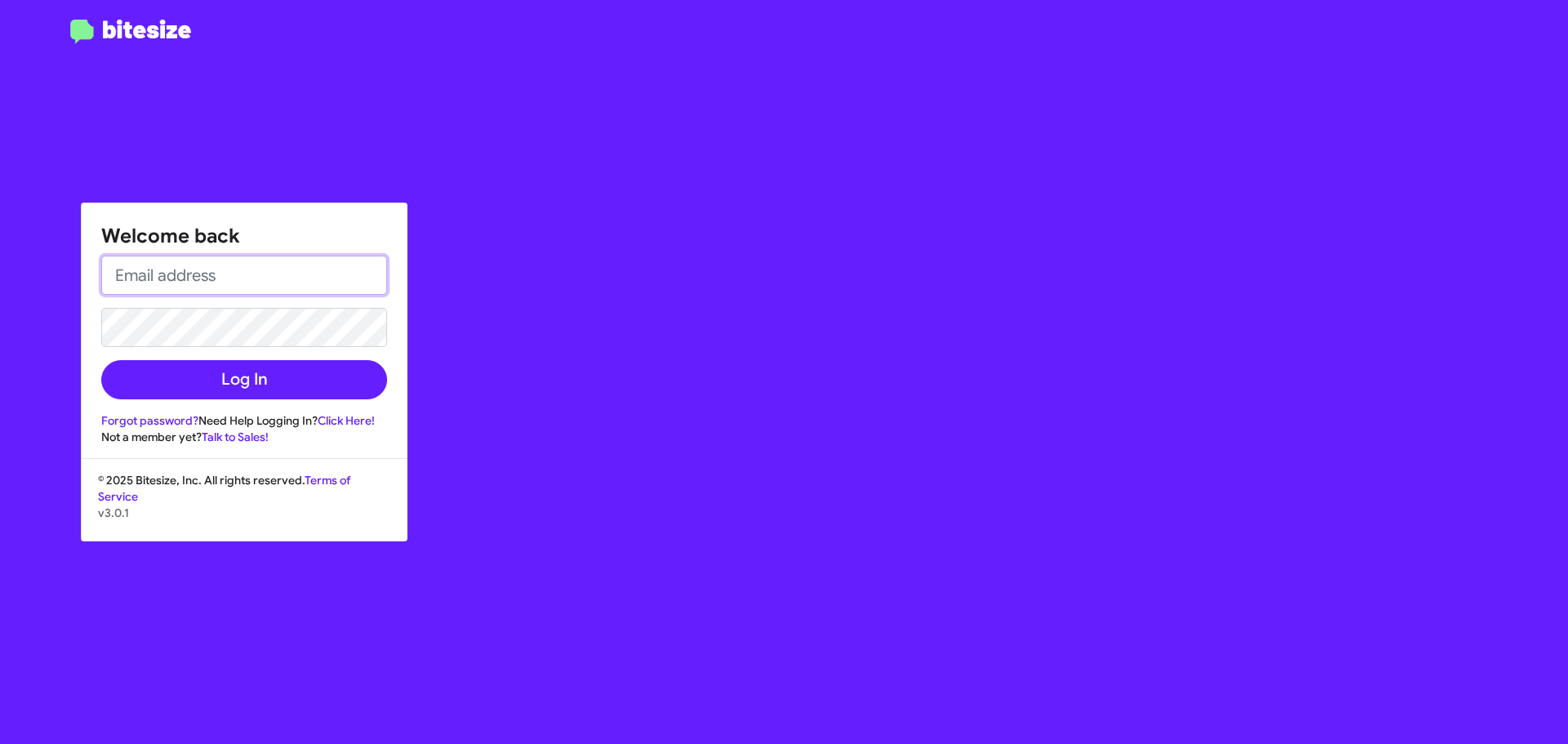
click at [240, 263] on input "email" at bounding box center [244, 275] width 285 height 39
type input "mranderson@ourismancars.com"
click at [101, 360] on button "Log In" at bounding box center [244, 379] width 285 height 39
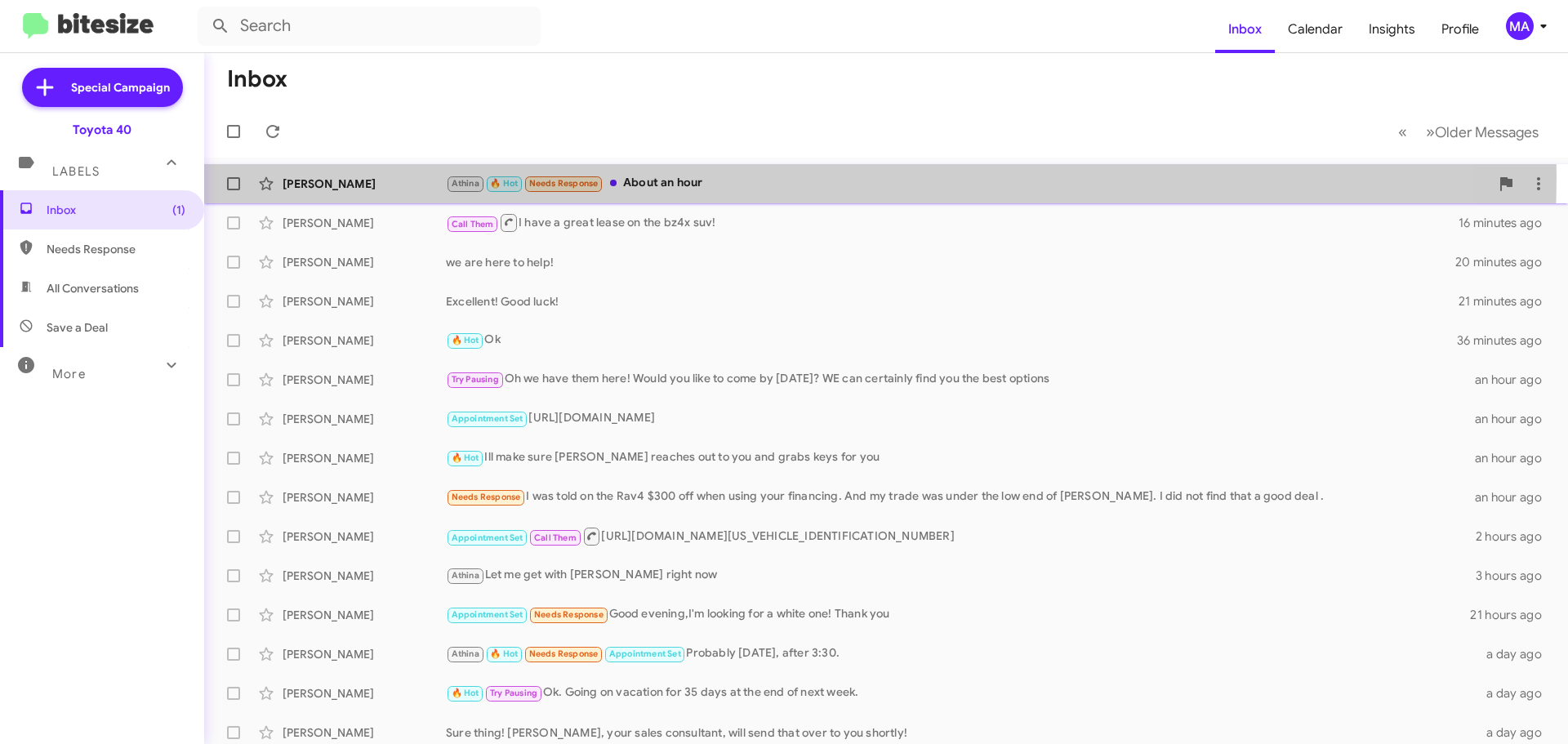
click at [684, 175] on div "Athina 🔥 Hot Needs Response About an hour" at bounding box center [966, 183] width 1043 height 19
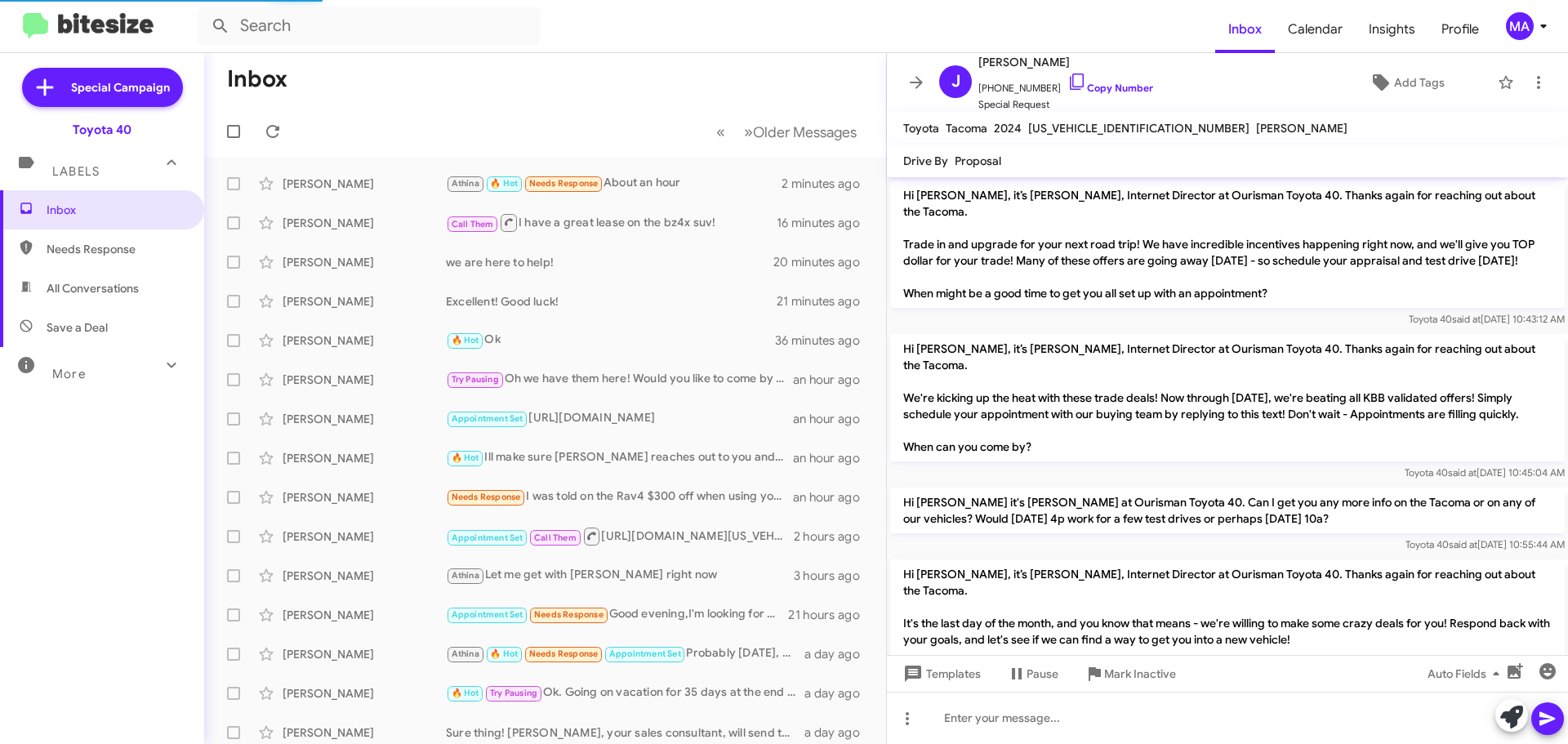
scroll to position [812, 0]
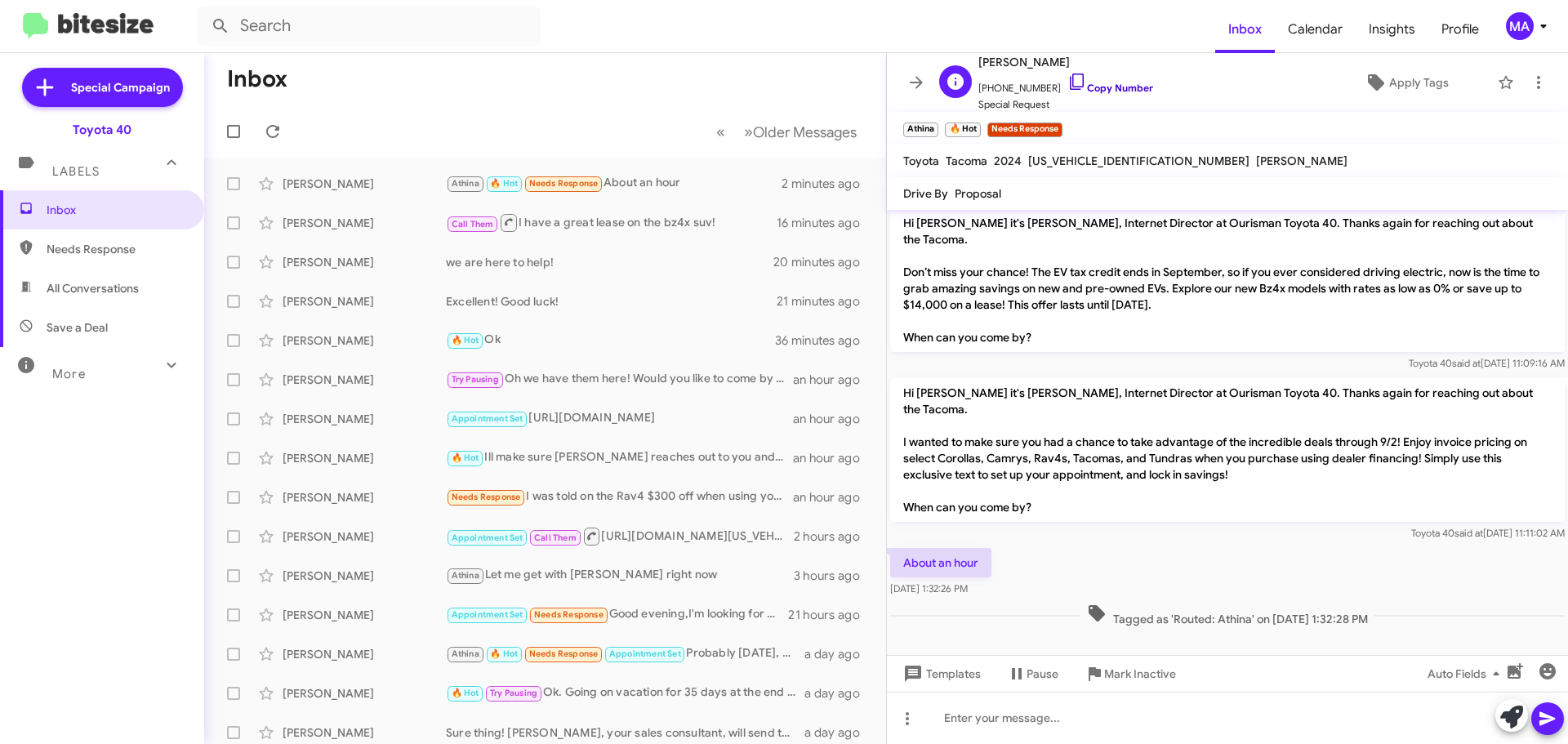
click at [1067, 79] on icon at bounding box center [1077, 82] width 20 height 20
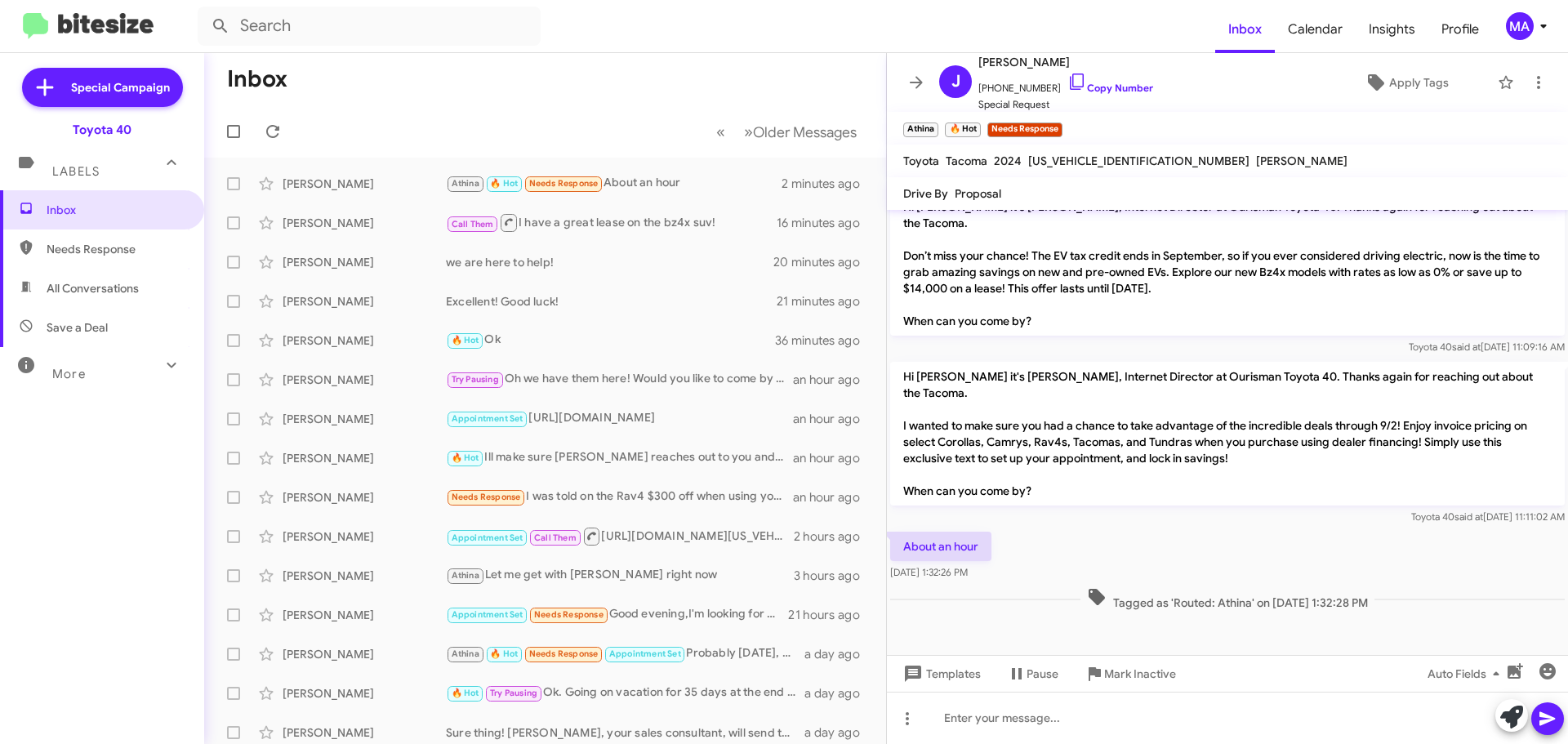
scroll to position [844, 0]
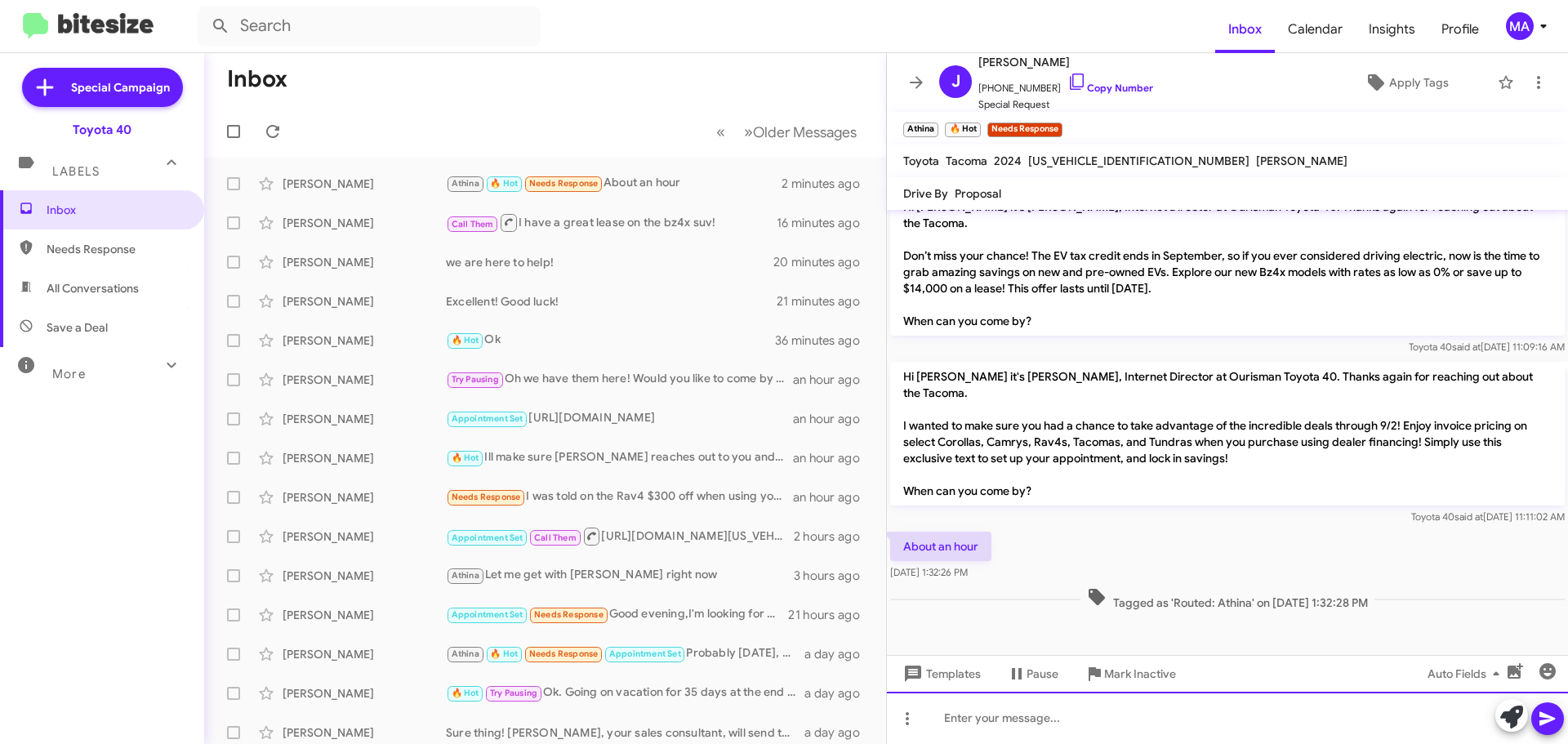
click at [989, 714] on div at bounding box center [1227, 717] width 681 height 53
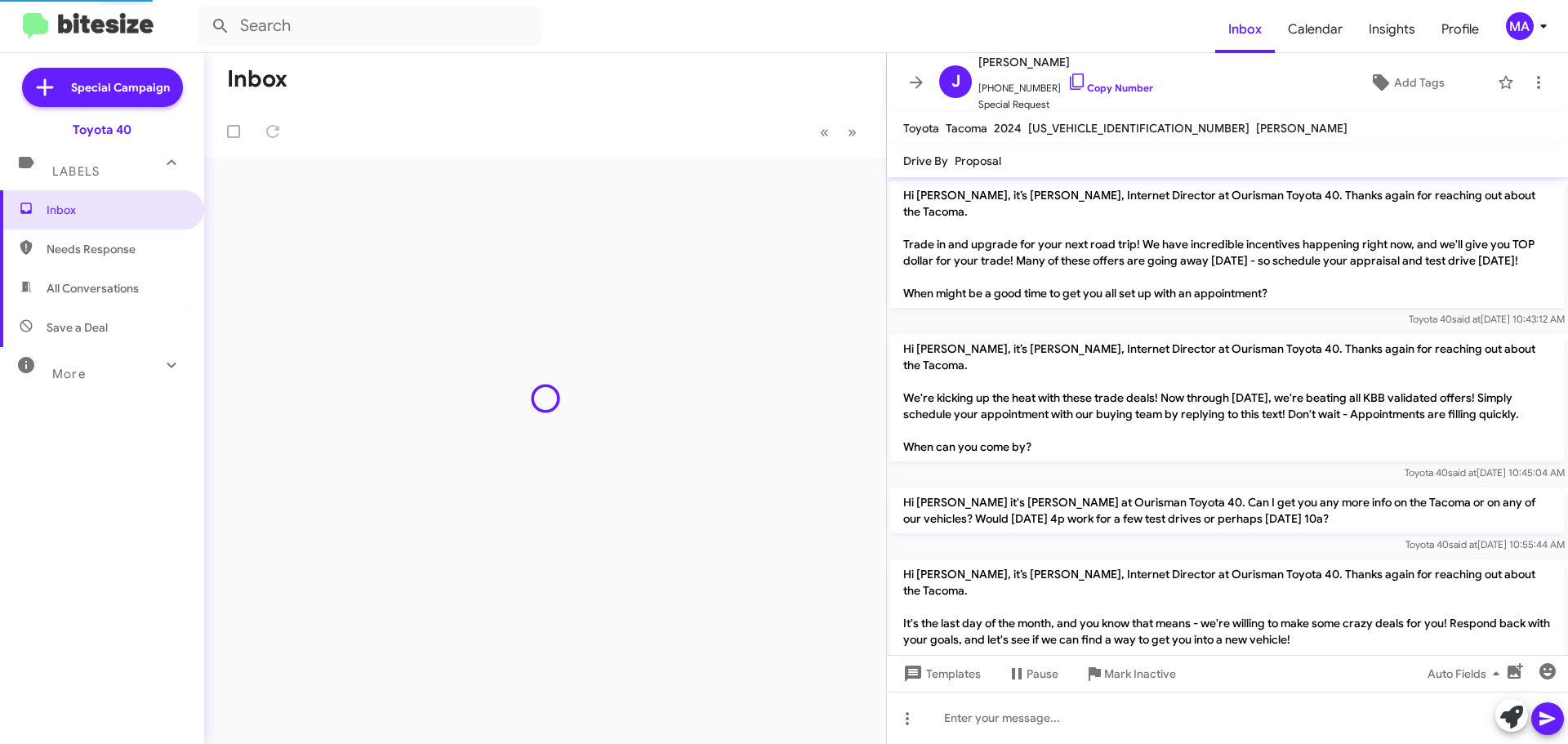
scroll to position [871, 0]
